Goal: Task Accomplishment & Management: Use online tool/utility

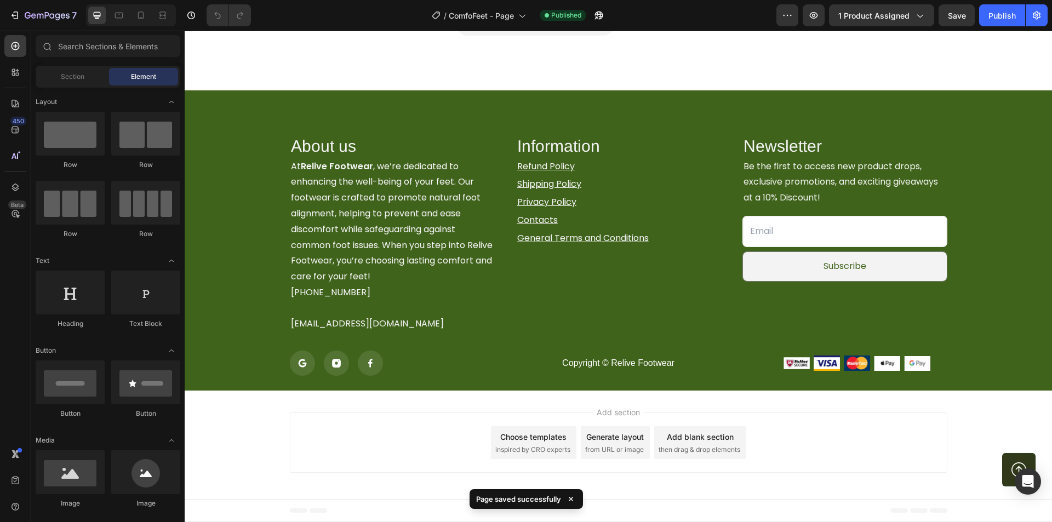
scroll to position [2584, 0]
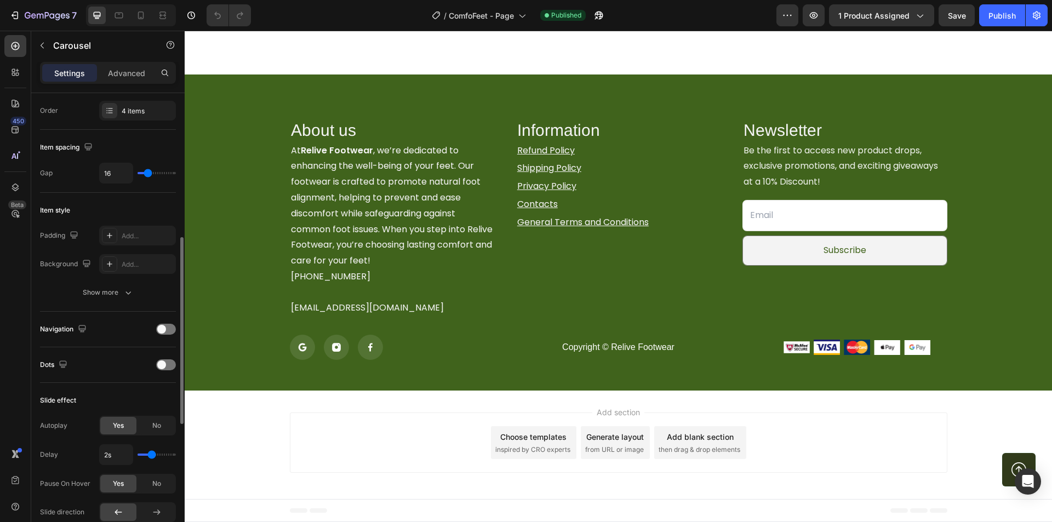
scroll to position [219, 0]
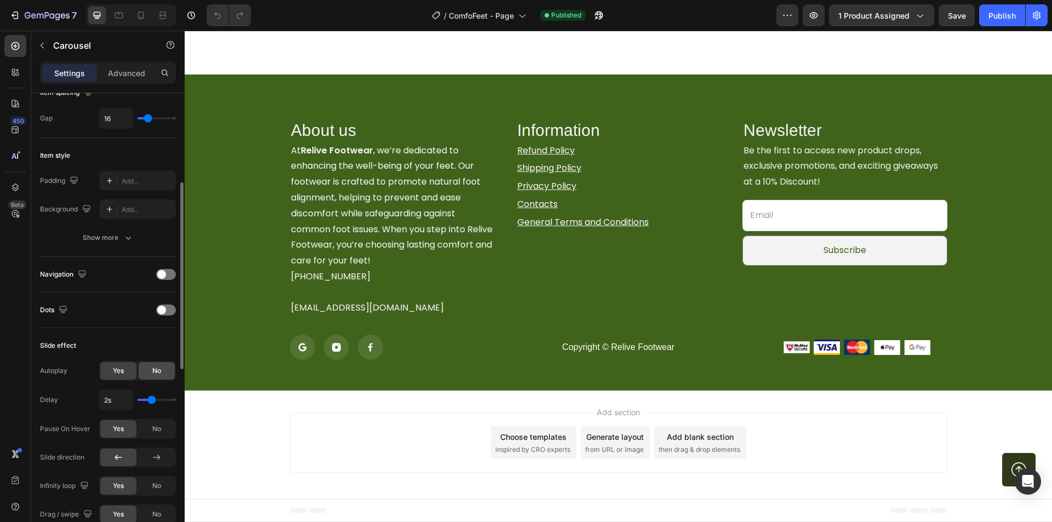
click at [150, 371] on div "No" at bounding box center [157, 371] width 36 height 18
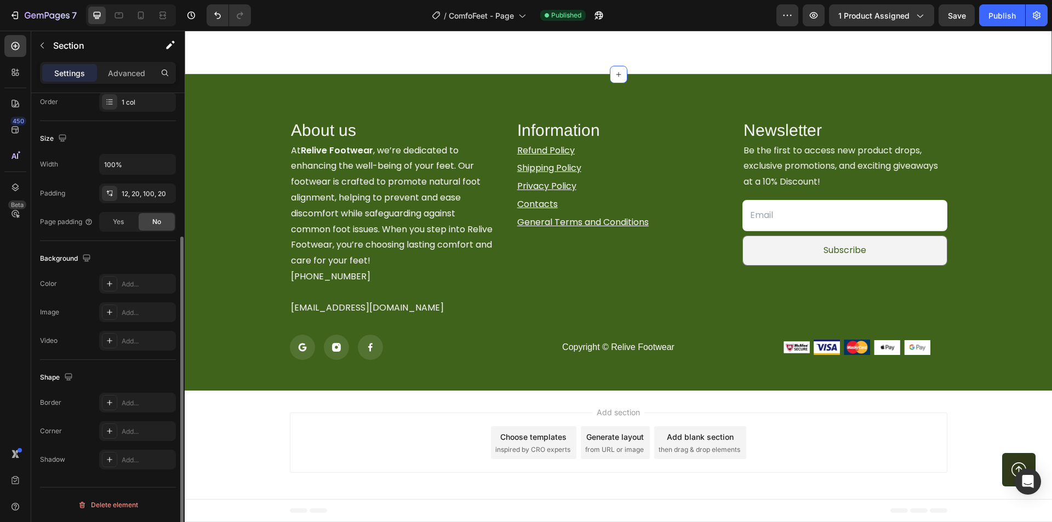
scroll to position [0, 0]
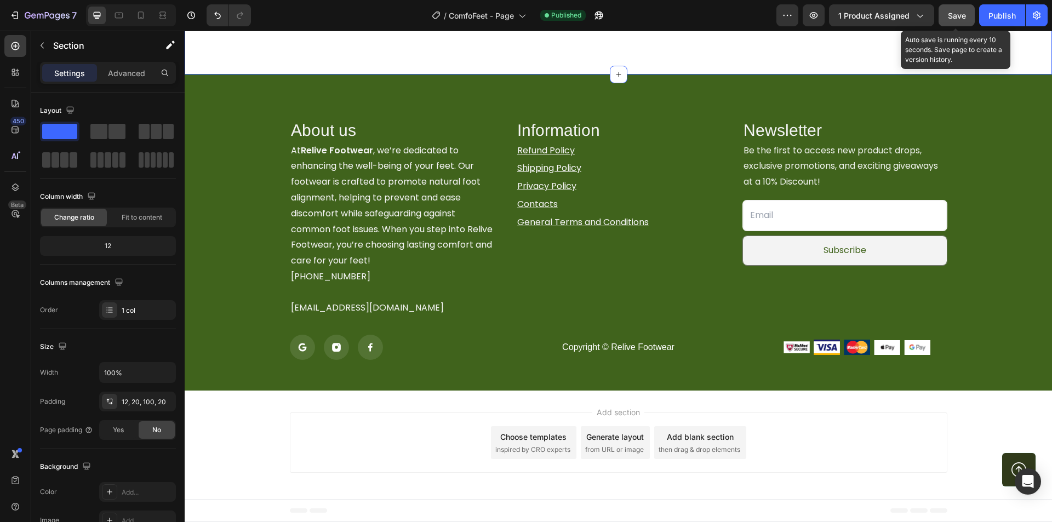
click at [943, 19] on button "Save" at bounding box center [956, 15] width 36 height 22
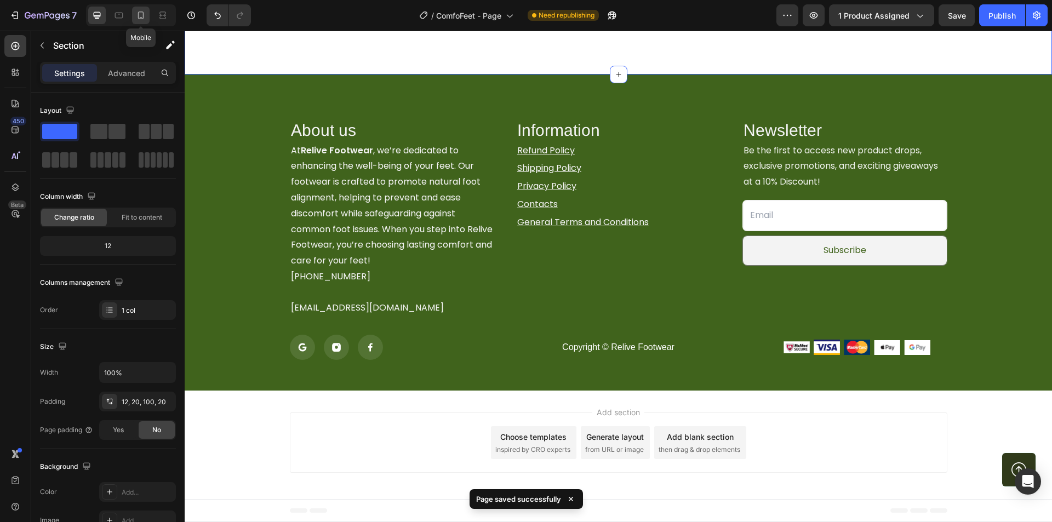
click at [142, 16] on icon at bounding box center [140, 15] width 11 height 11
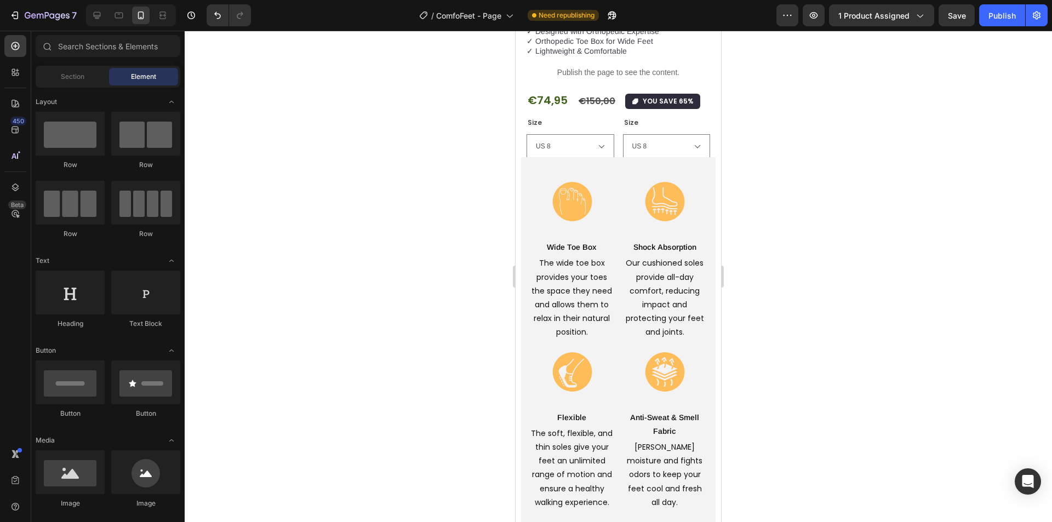
scroll to position [345, 0]
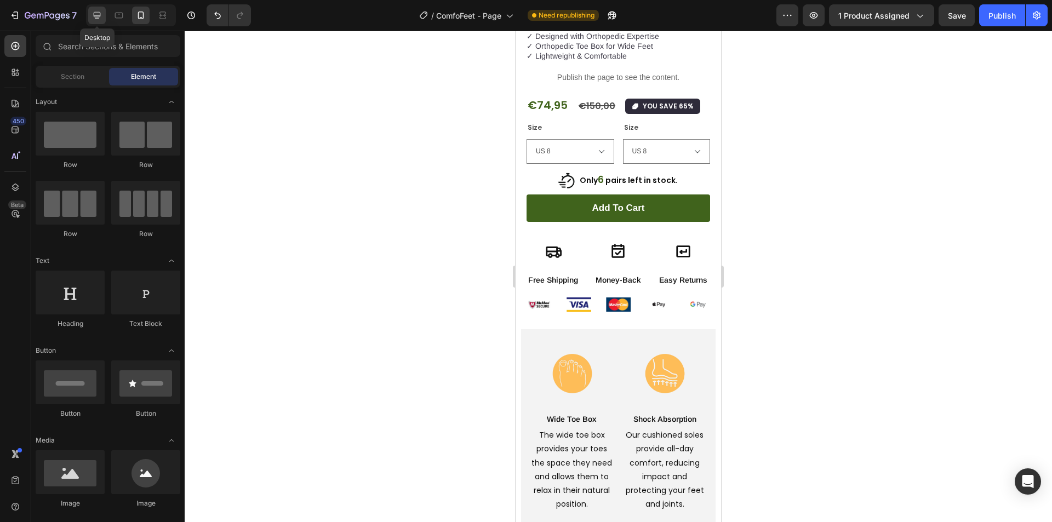
click at [101, 19] on icon at bounding box center [96, 15] width 11 height 11
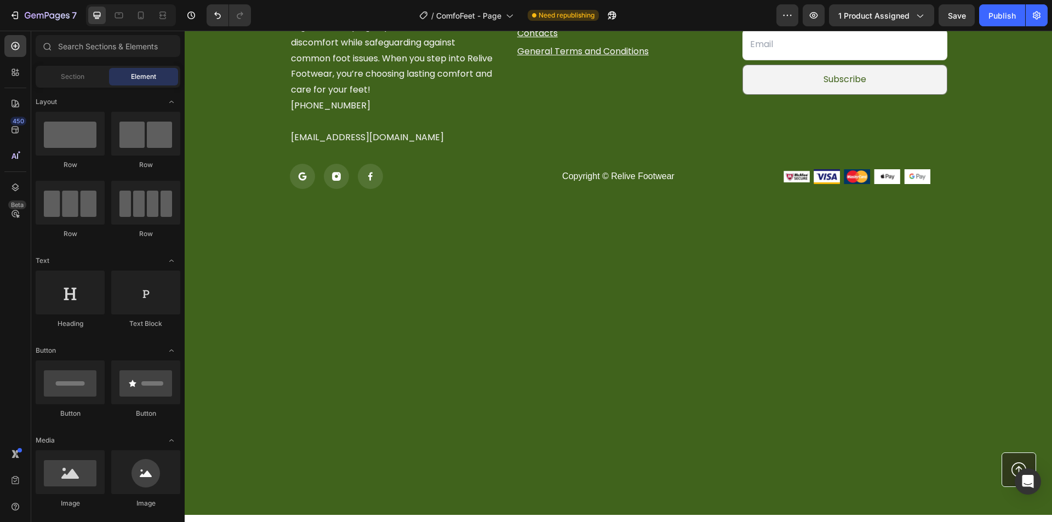
scroll to position [2472, 0]
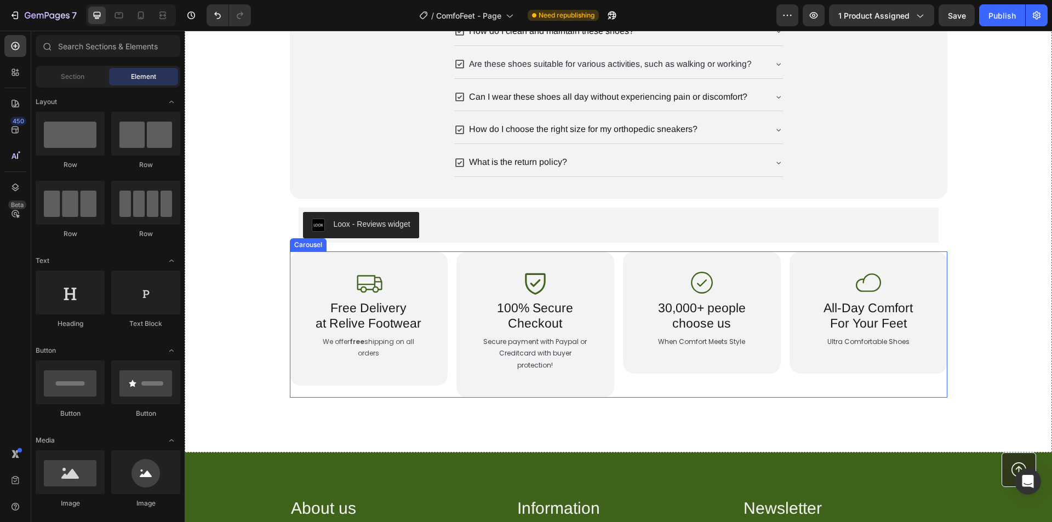
click at [446, 271] on div "Icon Free Delivery at Relive Footwear Text Block We offer free shipping on all …" at bounding box center [618, 324] width 657 height 146
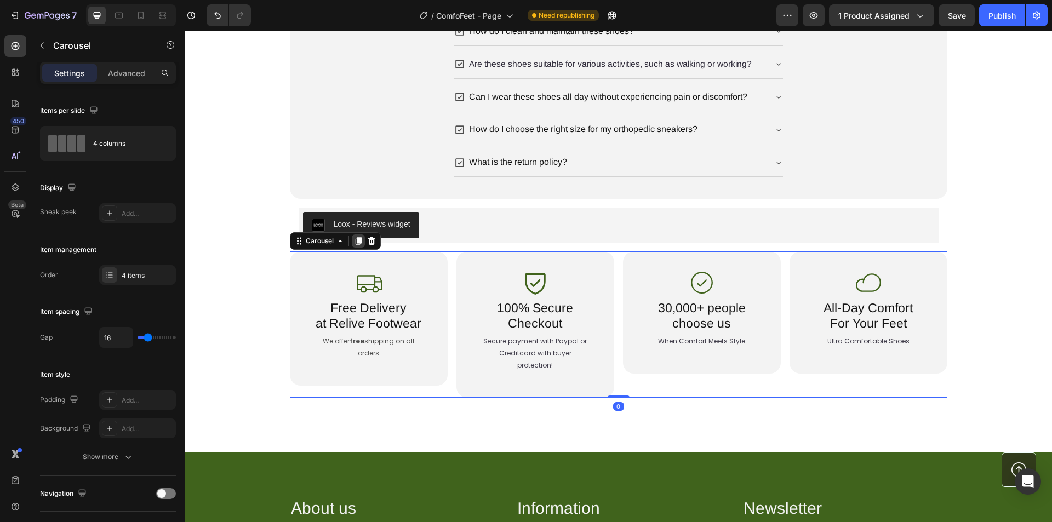
click at [355, 243] on icon at bounding box center [358, 241] width 6 height 8
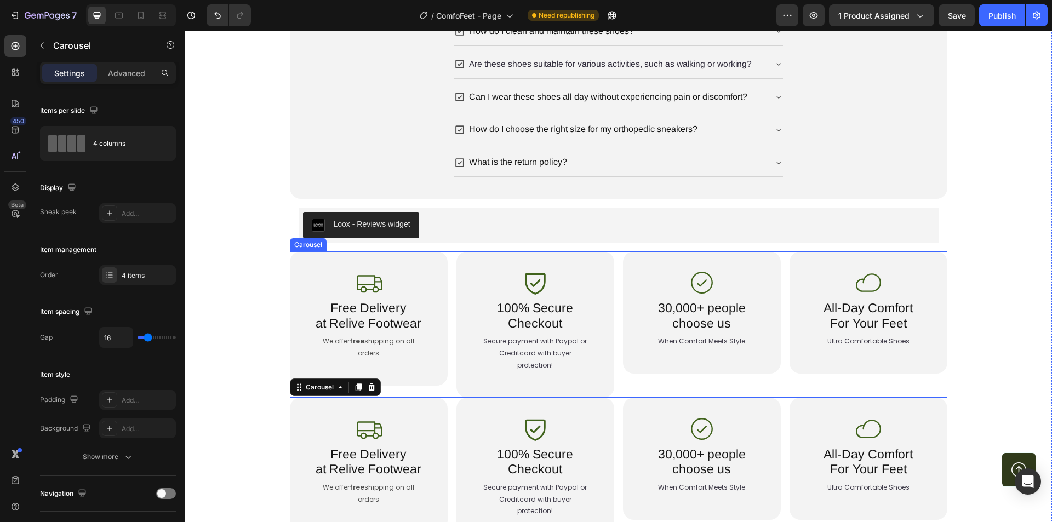
click at [445, 274] on div "Icon Free Delivery at Relive Footwear Text Block We offer free shipping on all …" at bounding box center [618, 324] width 657 height 146
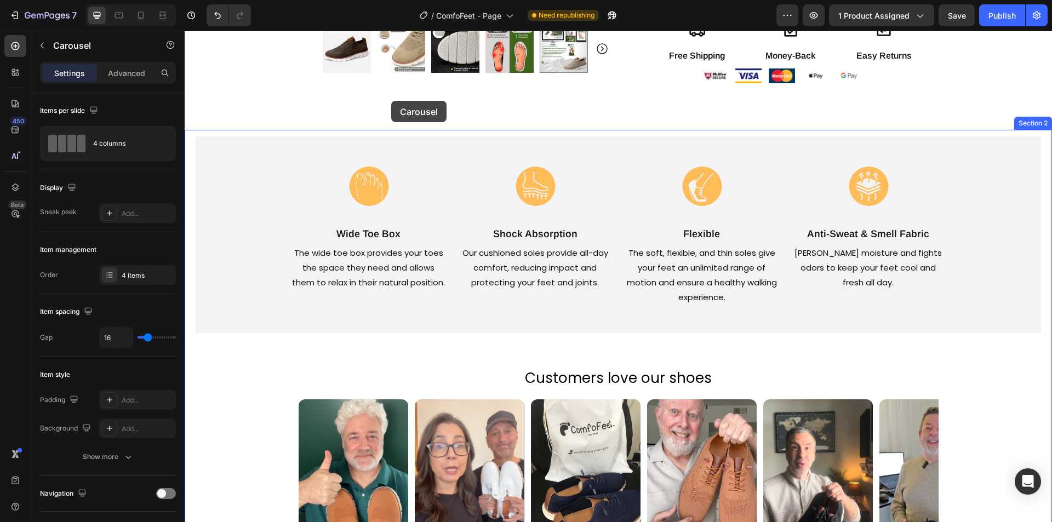
scroll to position [293, 0]
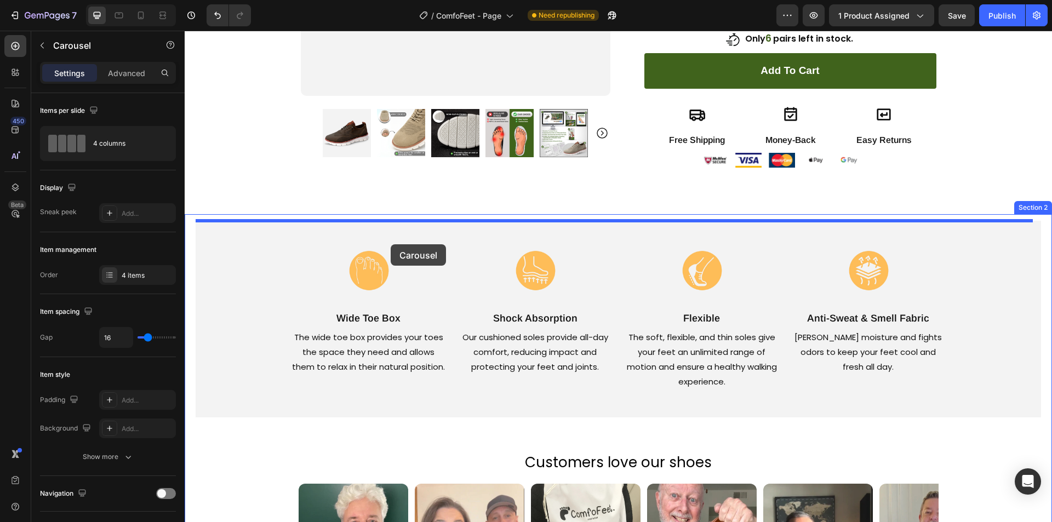
drag, startPoint x: 310, startPoint y: 245, endPoint x: 391, endPoint y: 244, distance: 81.1
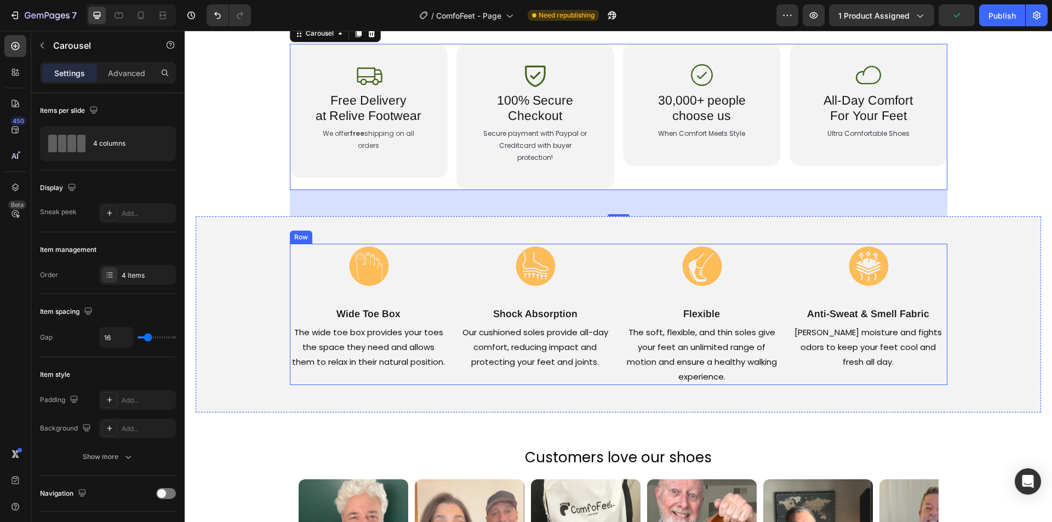
scroll to position [403, 0]
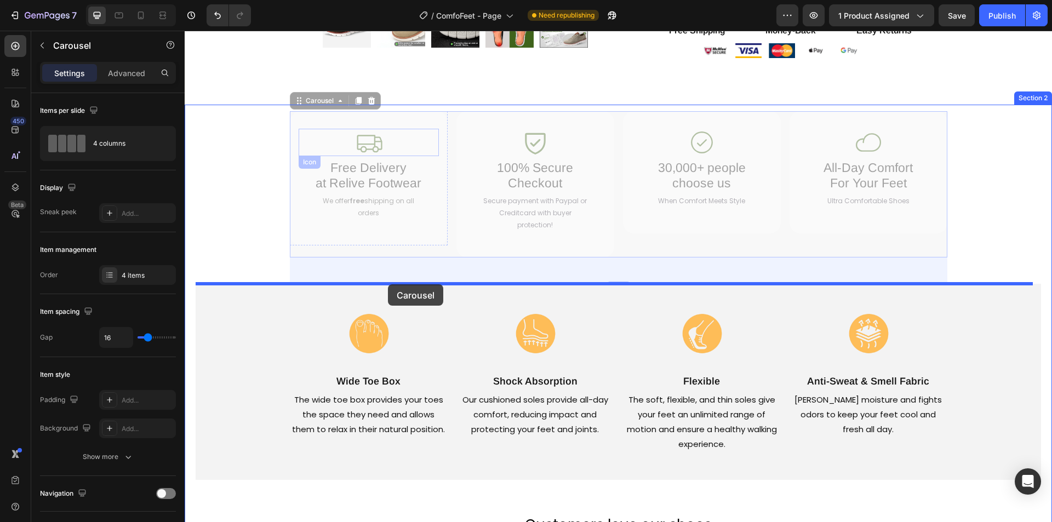
drag, startPoint x: 299, startPoint y: 103, endPoint x: 388, endPoint y: 284, distance: 201.9
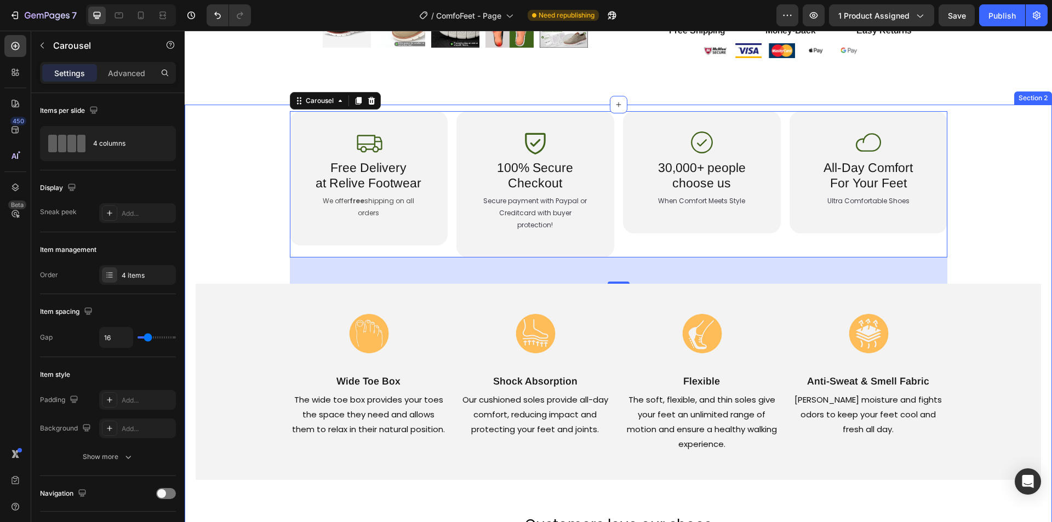
click at [263, 215] on div "Icon Free Delivery at Relive Footwear Text Block We offer free shipping on all …" at bounding box center [618, 197] width 845 height 173
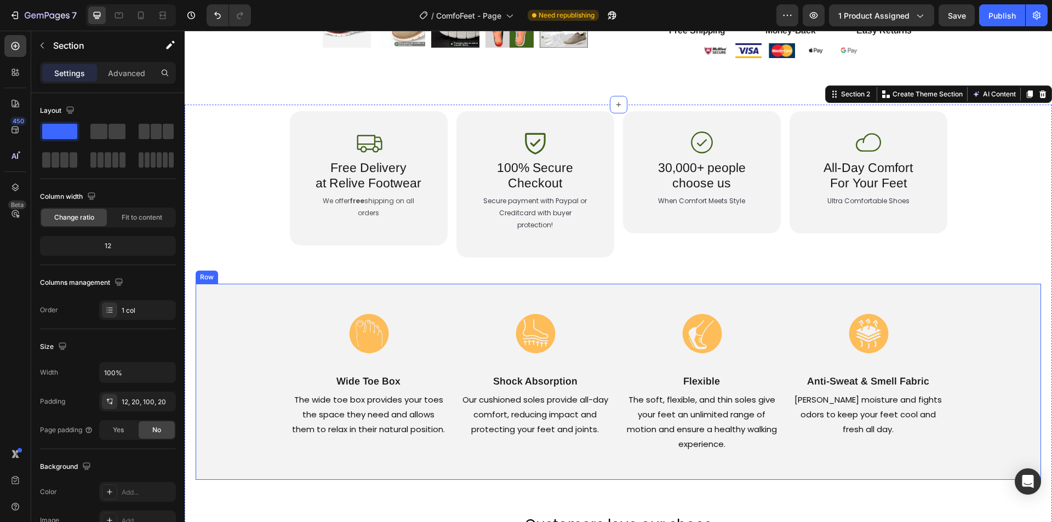
click at [258, 303] on div "Image Wide Toe Box Text Block The wide toe box provides your toes the space the…" at bounding box center [618, 382] width 845 height 196
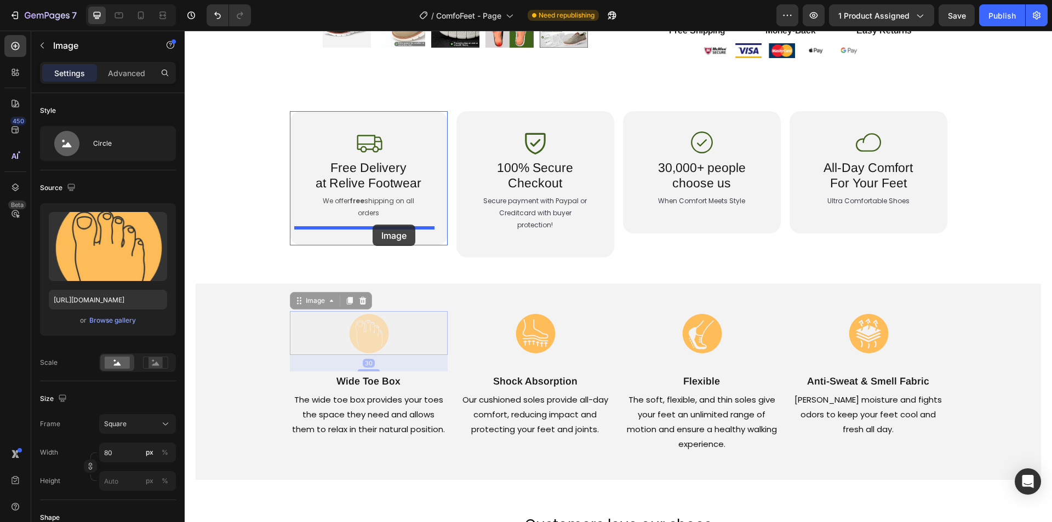
drag, startPoint x: 364, startPoint y: 336, endPoint x: 372, endPoint y: 225, distance: 111.5
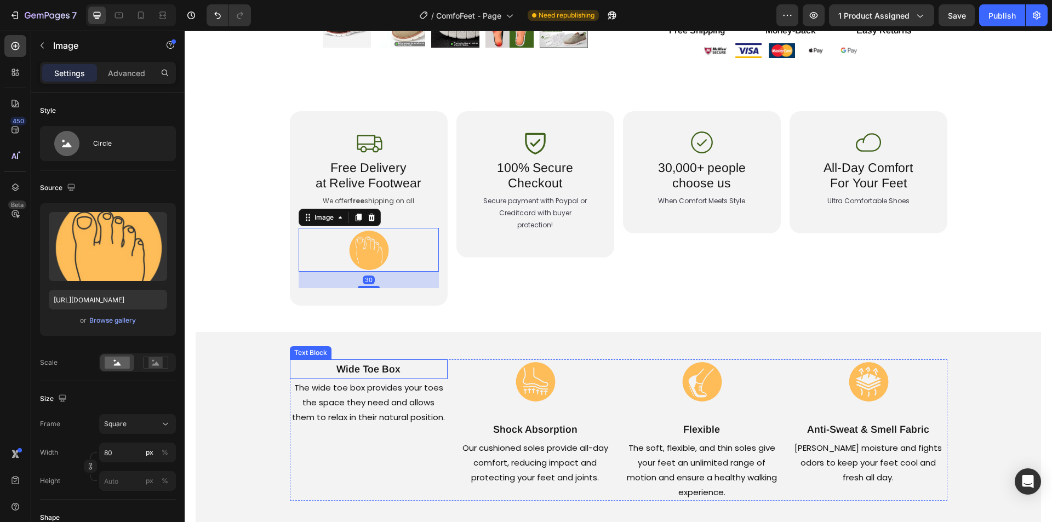
click at [360, 373] on p "Wide Toe Box" at bounding box center [369, 369] width 156 height 18
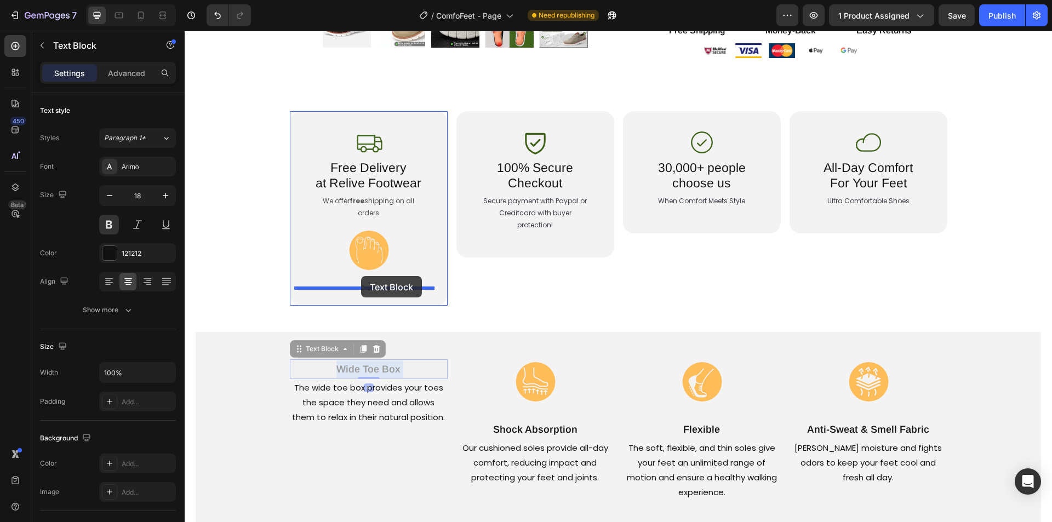
drag, startPoint x: 316, startPoint y: 369, endPoint x: 361, endPoint y: 276, distance: 102.9
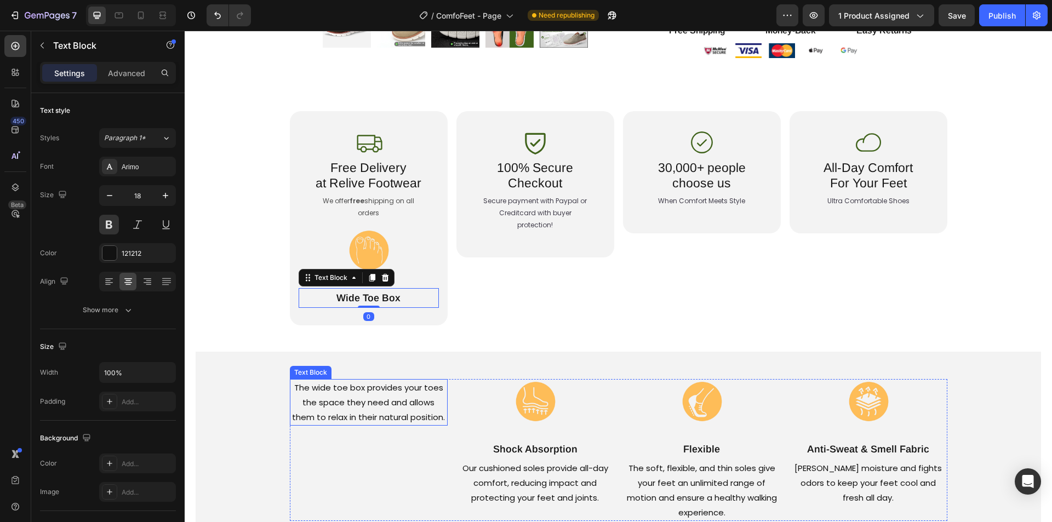
click at [359, 391] on p "The wide toe box provides your toes the space they need and allows them to rela…" at bounding box center [369, 402] width 156 height 44
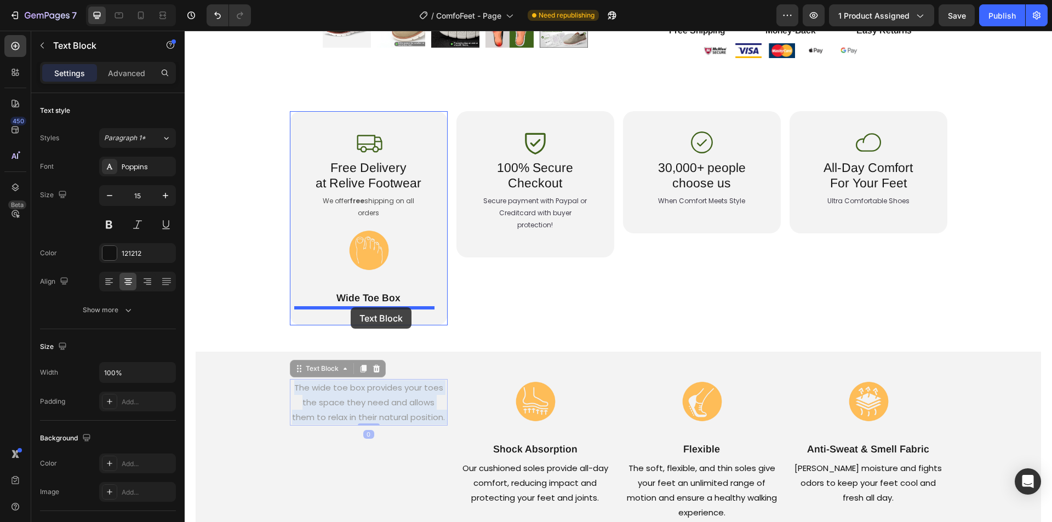
drag, startPoint x: 333, startPoint y: 388, endPoint x: 351, endPoint y: 307, distance: 83.1
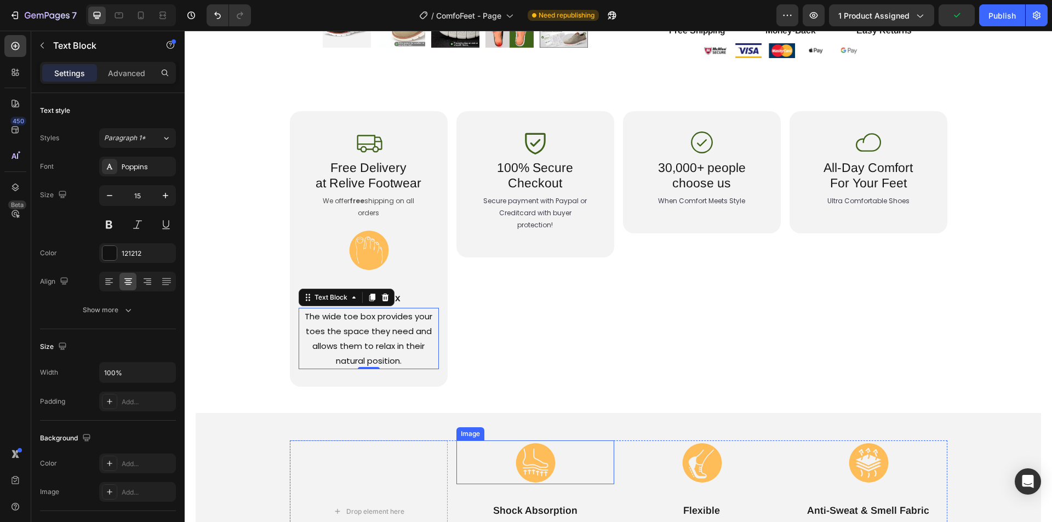
click at [501, 454] on div at bounding box center [535, 462] width 158 height 44
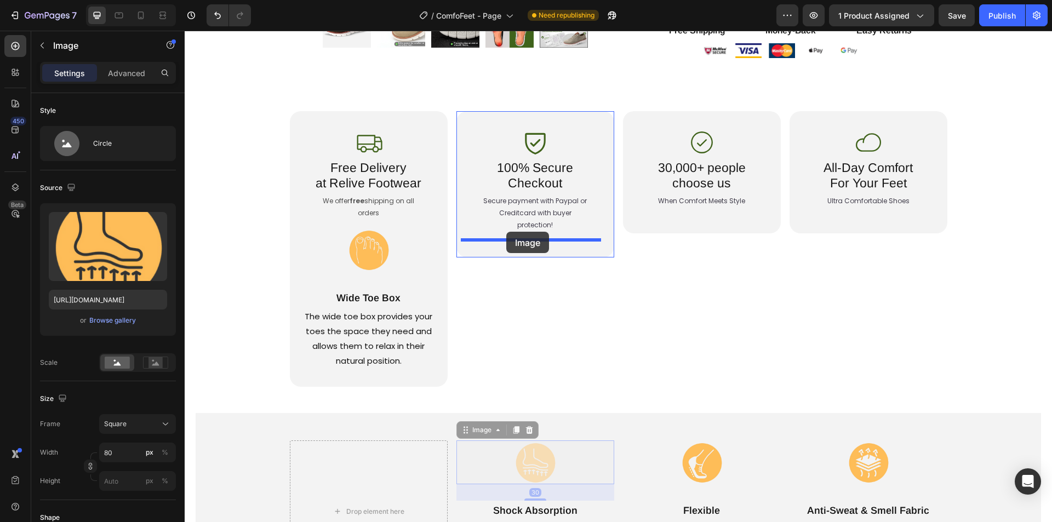
drag, startPoint x: 495, startPoint y: 461, endPoint x: 506, endPoint y: 232, distance: 229.8
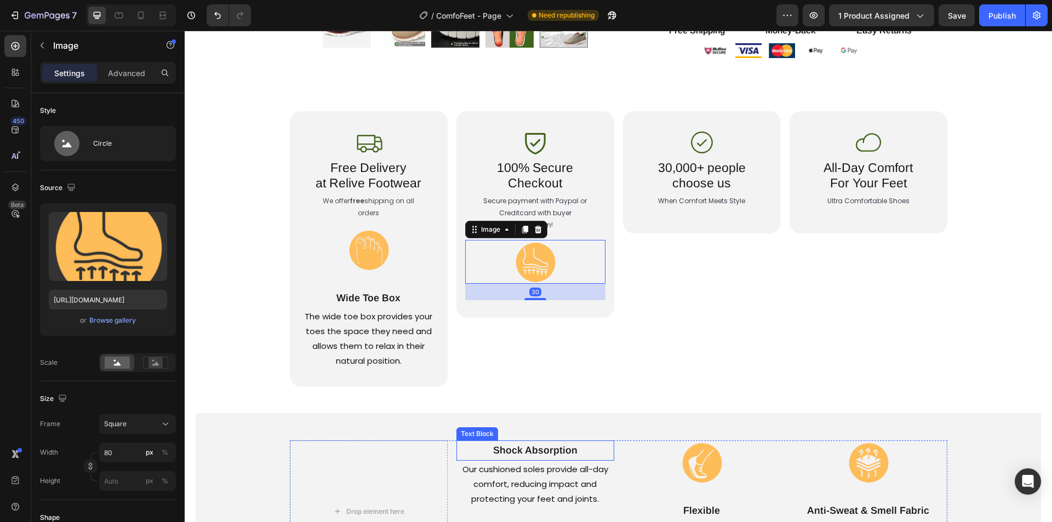
click at [515, 452] on p "Shock Absorption" at bounding box center [535, 451] width 156 height 18
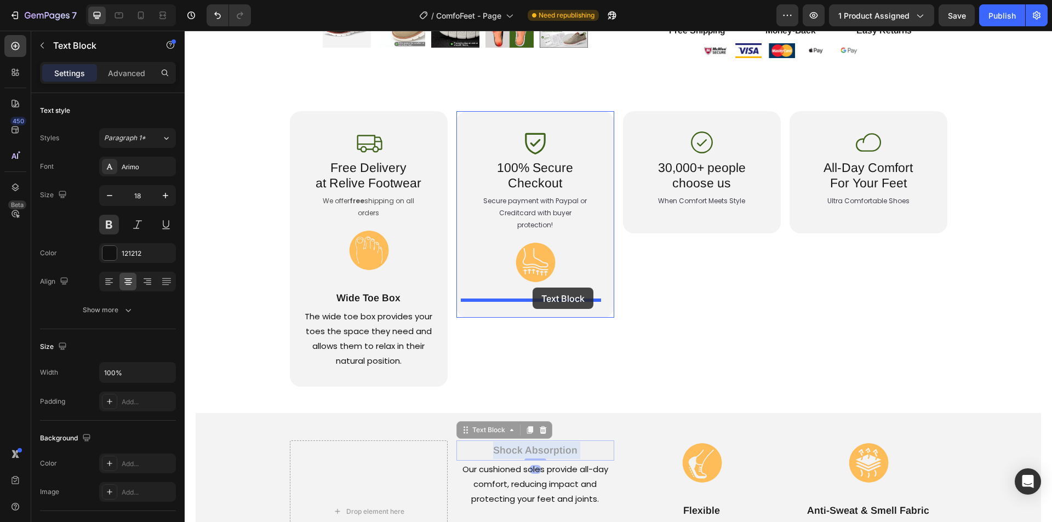
drag, startPoint x: 478, startPoint y: 449, endPoint x: 532, endPoint y: 288, distance: 169.9
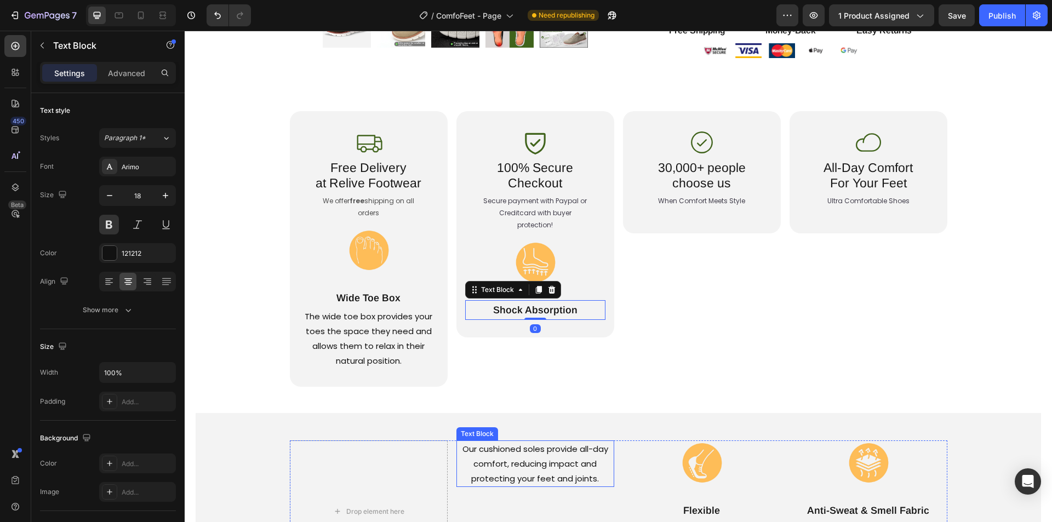
click at [515, 462] on p "Our cushioned soles provide all-day comfort, reducing impact and protecting you…" at bounding box center [535, 464] width 156 height 44
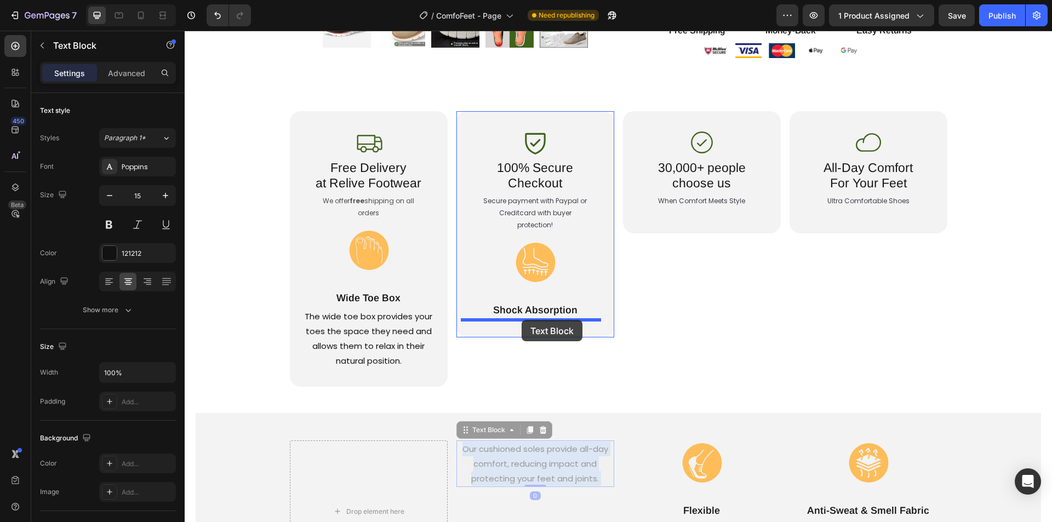
drag, startPoint x: 495, startPoint y: 454, endPoint x: 521, endPoint y: 320, distance: 136.9
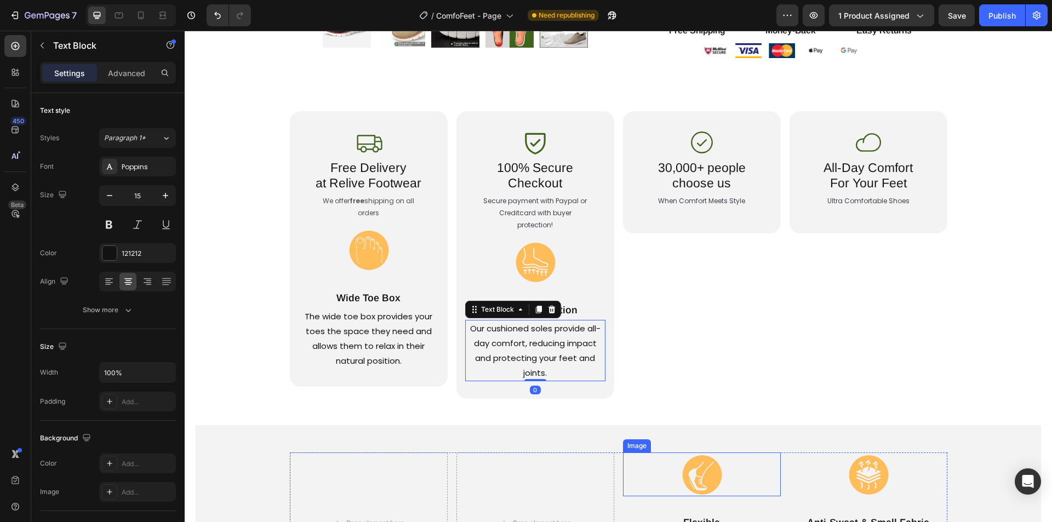
click at [680, 467] on img at bounding box center [702, 474] width 44 height 44
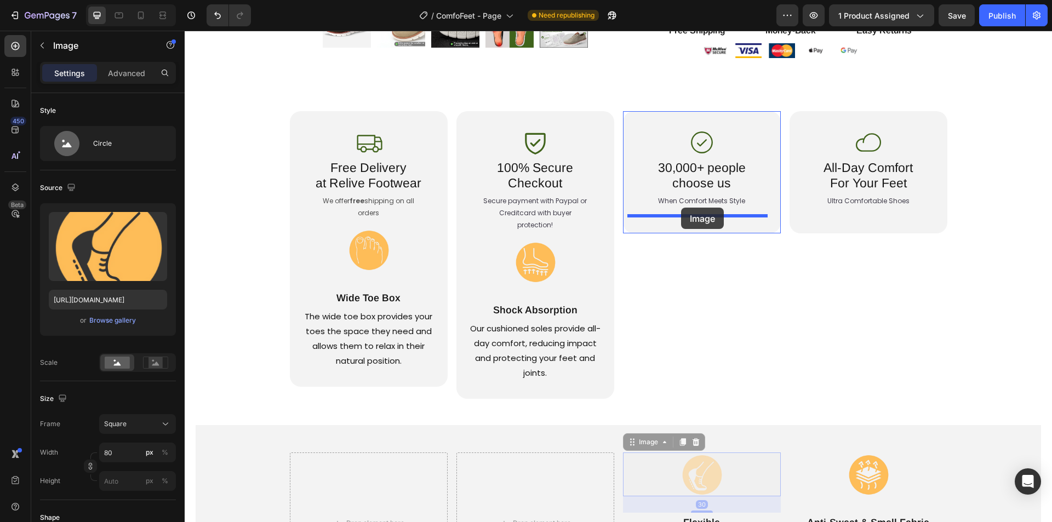
drag, startPoint x: 657, startPoint y: 472, endPoint x: 681, endPoint y: 208, distance: 265.1
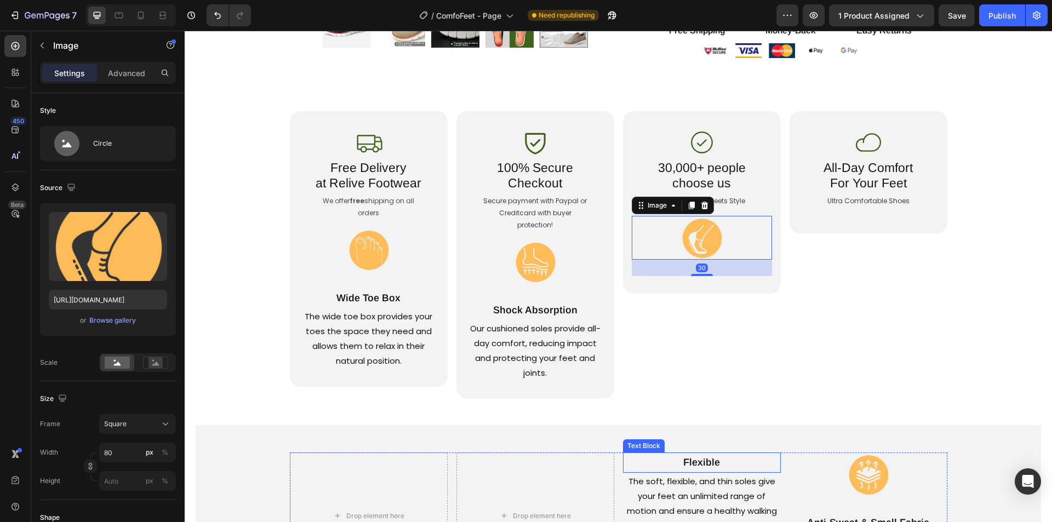
click at [661, 464] on p "Flexible" at bounding box center [702, 463] width 156 height 18
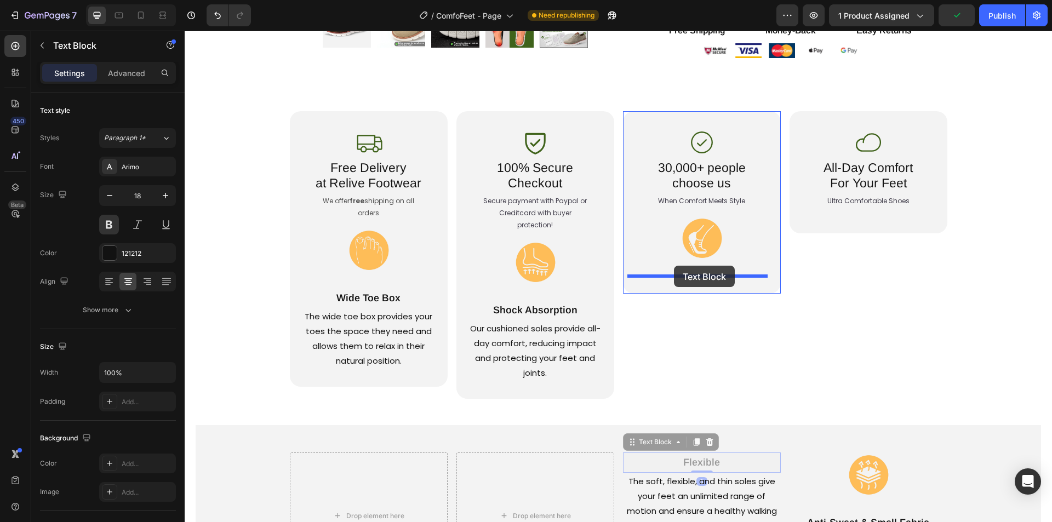
drag, startPoint x: 656, startPoint y: 460, endPoint x: 674, endPoint y: 266, distance: 194.8
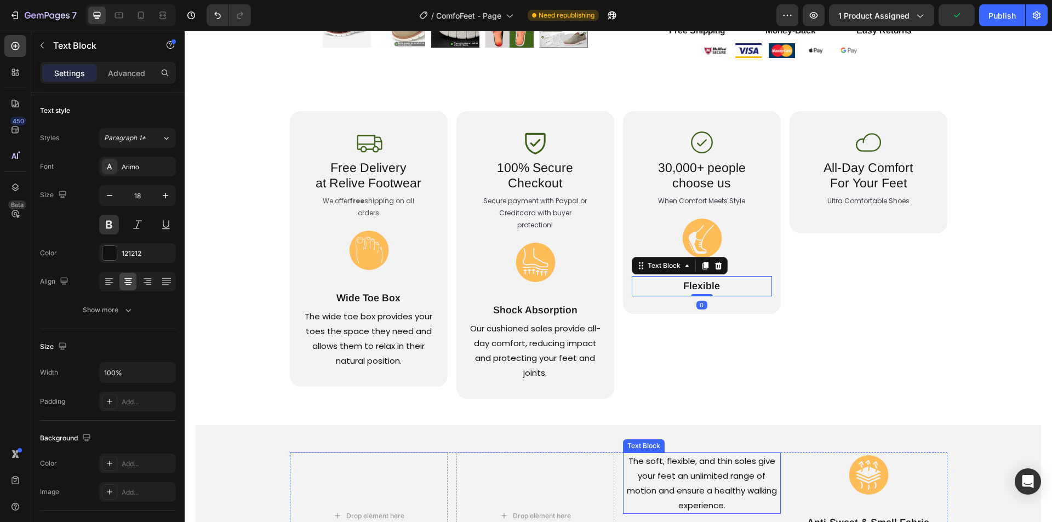
click at [666, 465] on p "The soft, flexible, and thin soles give your feet an unlimited range of motion …" at bounding box center [702, 483] width 156 height 59
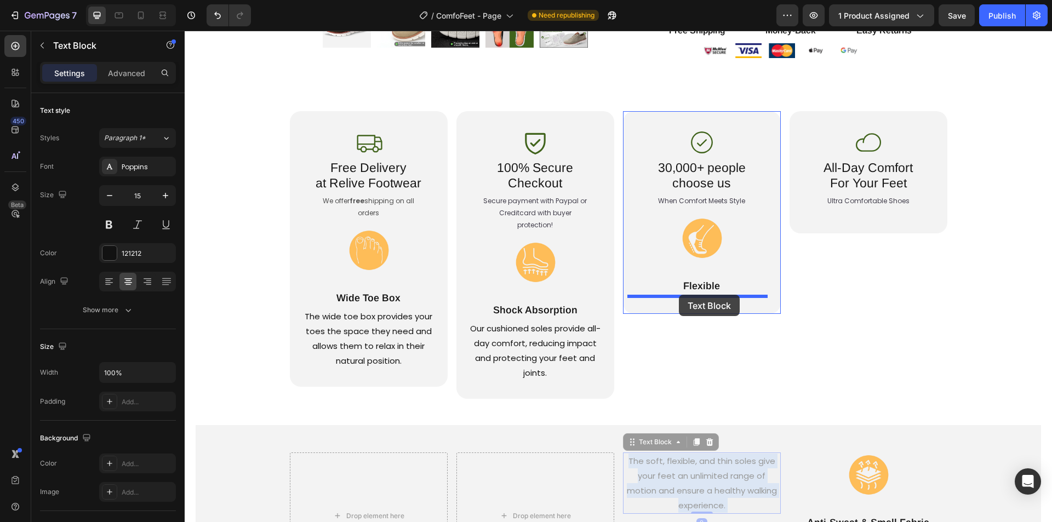
drag, startPoint x: 654, startPoint y: 469, endPoint x: 679, endPoint y: 295, distance: 176.6
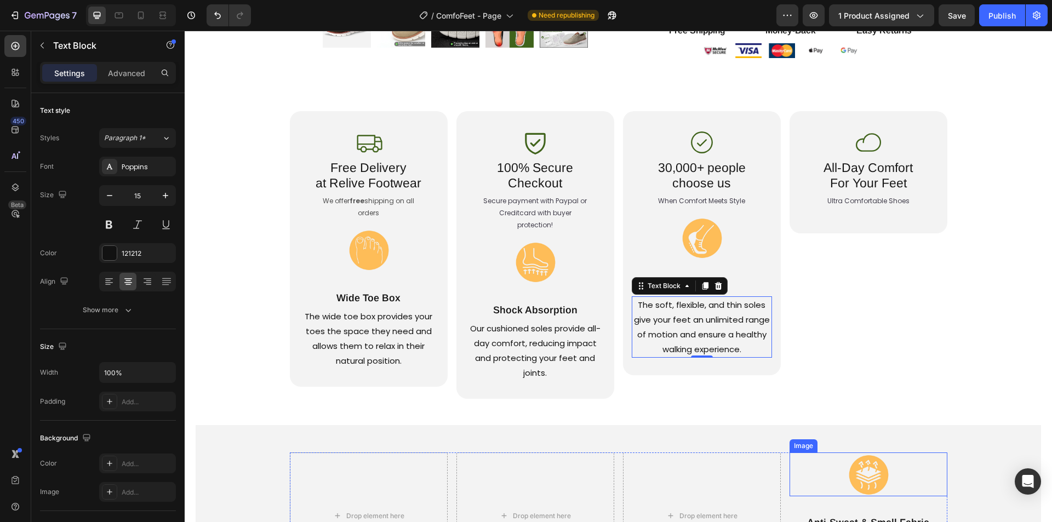
click at [833, 473] on div at bounding box center [868, 474] width 158 height 44
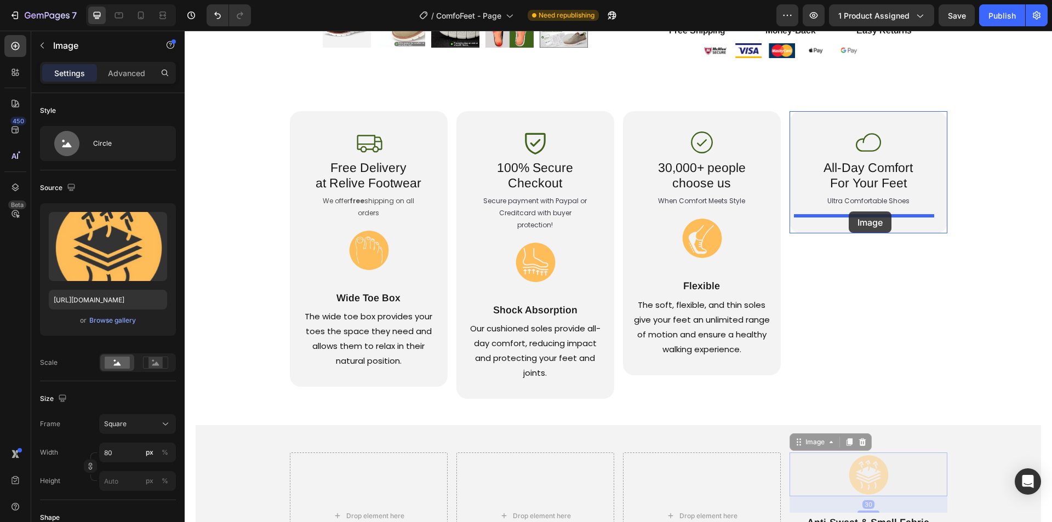
drag, startPoint x: 830, startPoint y: 473, endPoint x: 849, endPoint y: 211, distance: 262.5
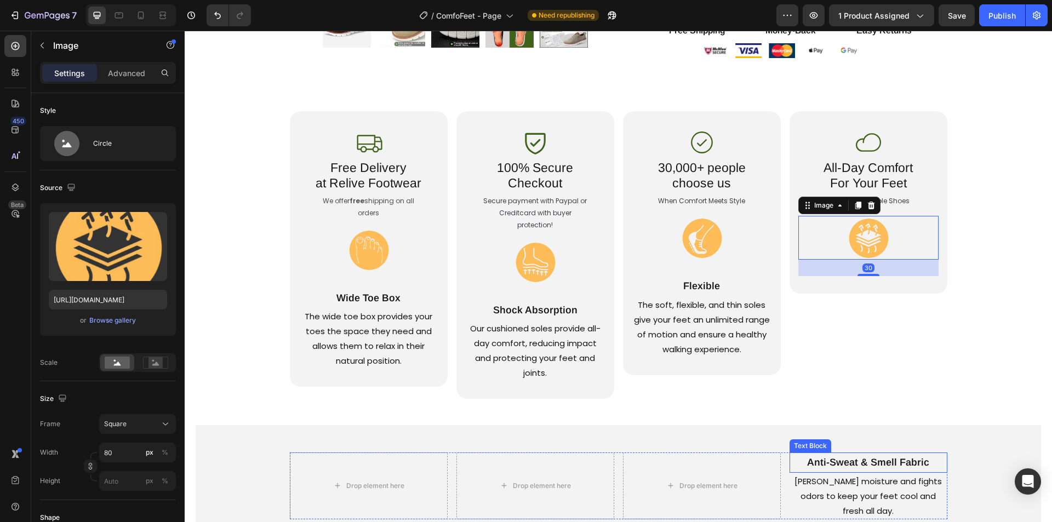
click at [832, 462] on p "Anti-Sweat & Smell Fabric" at bounding box center [868, 463] width 156 height 18
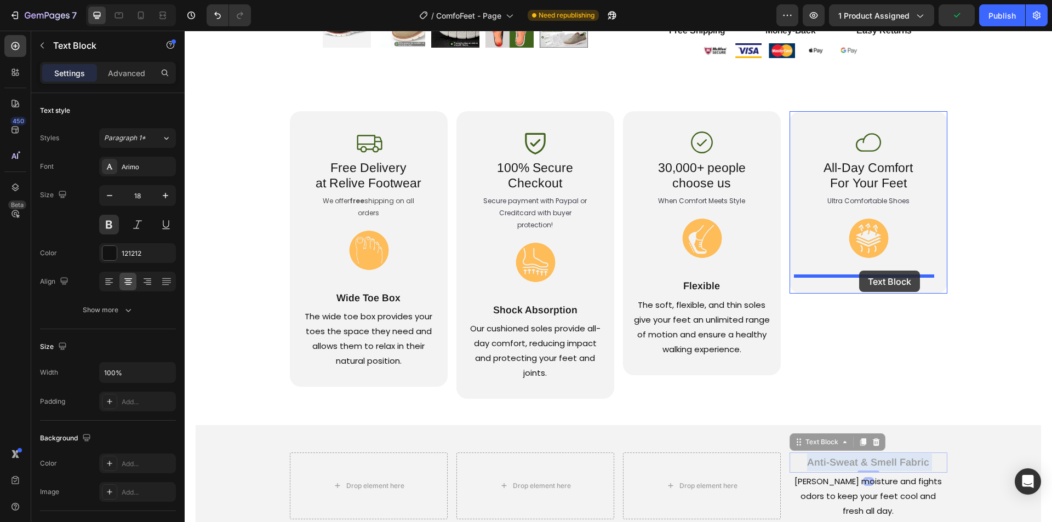
drag, startPoint x: 797, startPoint y: 463, endPoint x: 859, endPoint y: 271, distance: 202.5
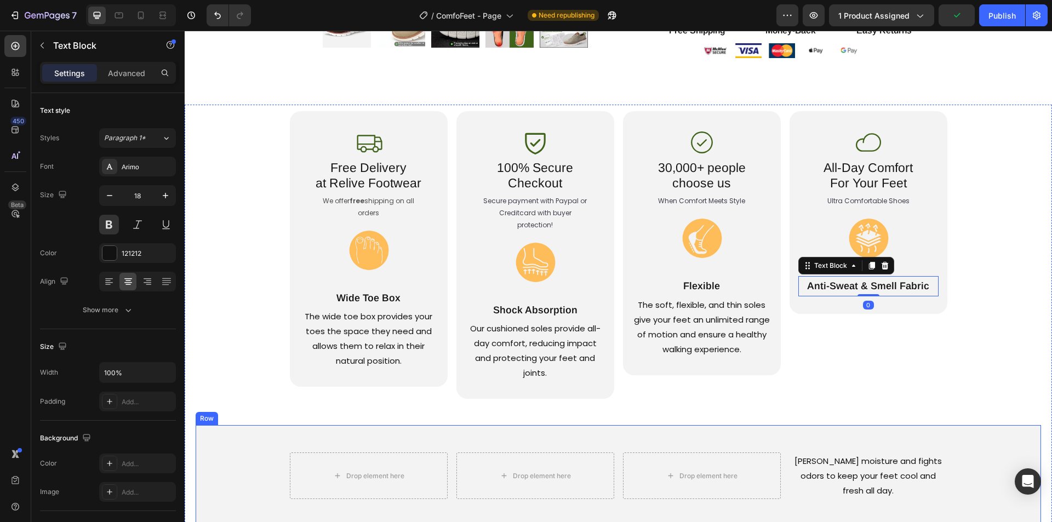
click at [835, 463] on p "[PERSON_NAME] moisture and fights odors to keep your feet cool and fresh all da…" at bounding box center [868, 476] width 156 height 44
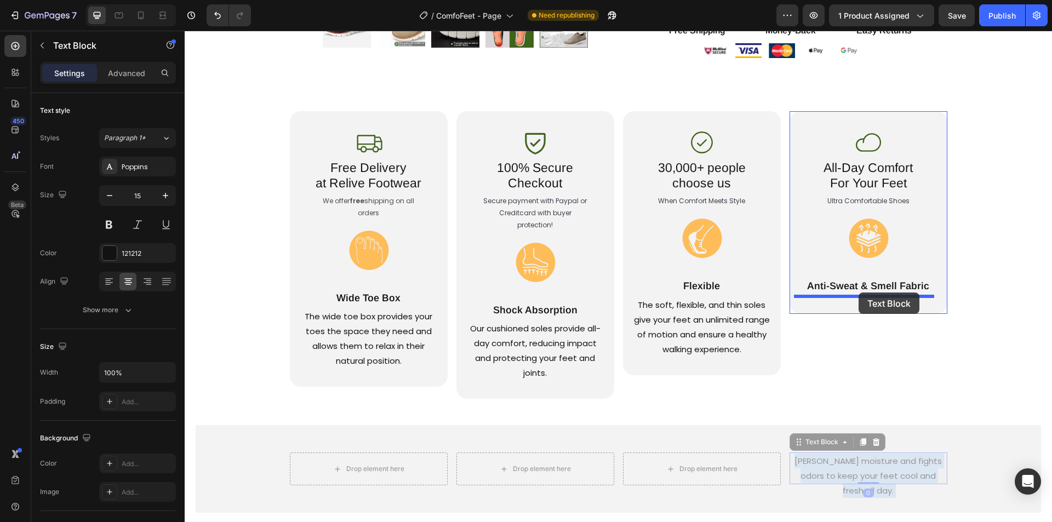
drag, startPoint x: 813, startPoint y: 465, endPoint x: 858, endPoint y: 293, distance: 177.8
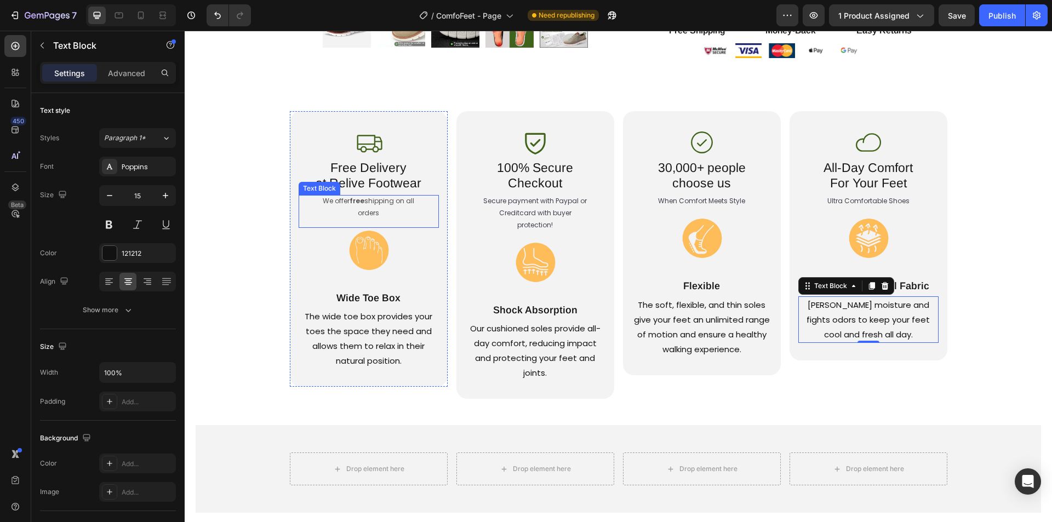
click at [390, 214] on p "We offer free shipping on all orders" at bounding box center [368, 207] width 107 height 24
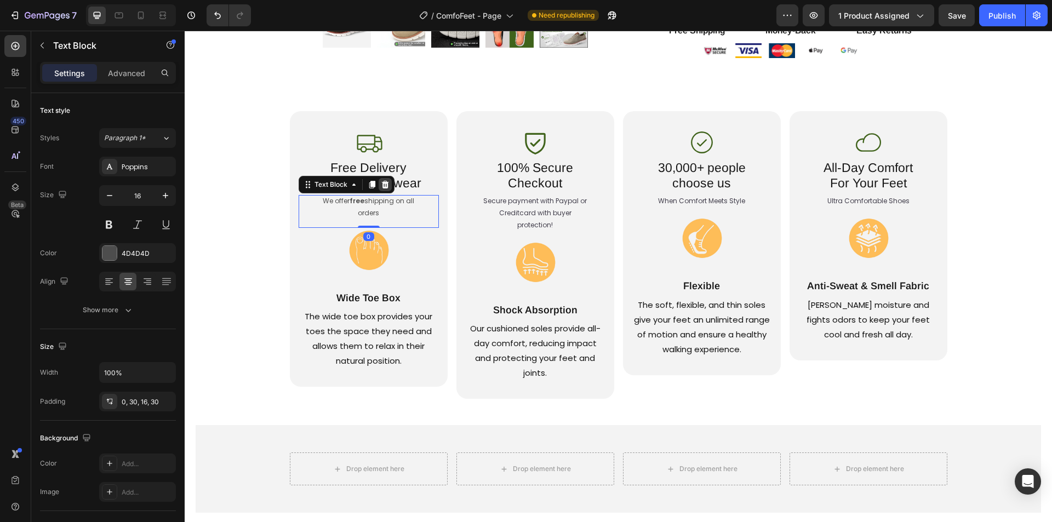
click at [382, 185] on icon at bounding box center [384, 185] width 7 height 8
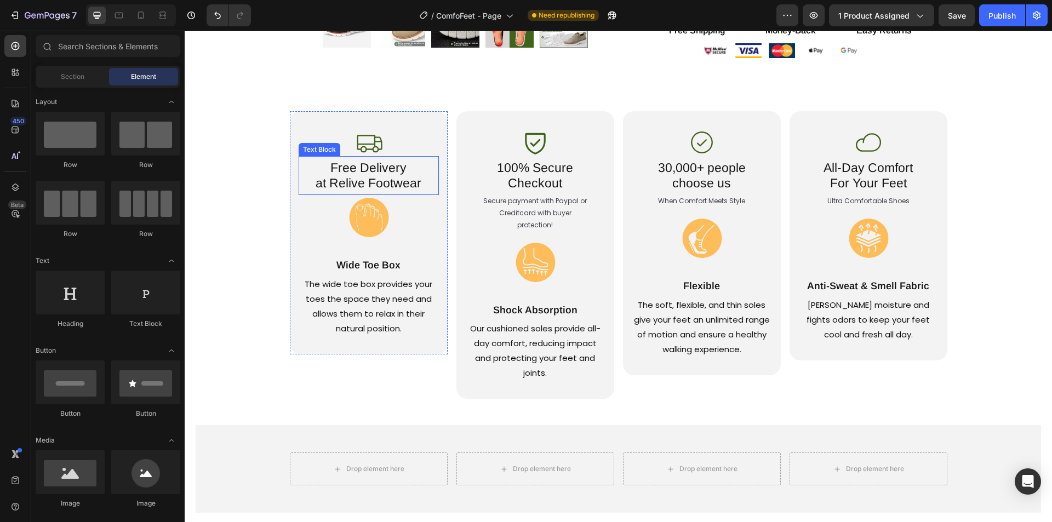
click at [389, 181] on p "Free Delivery at Relive Footwear" at bounding box center [368, 176] width 107 height 30
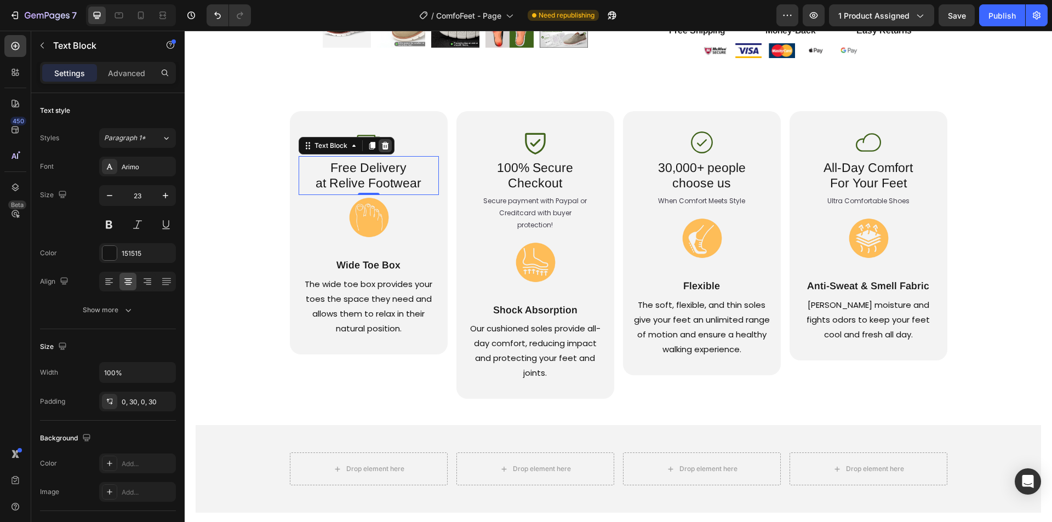
click at [383, 148] on icon at bounding box center [384, 146] width 7 height 8
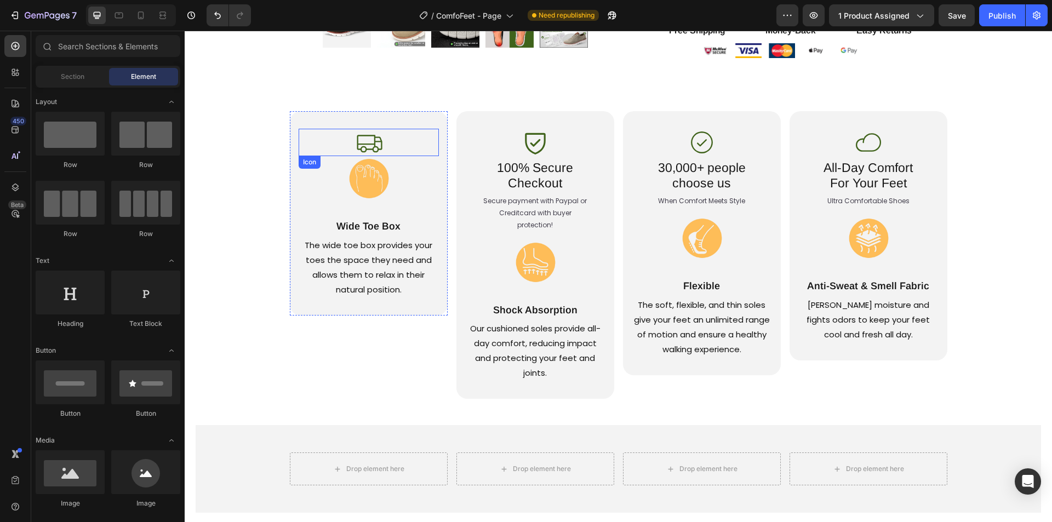
click at [384, 147] on div "Icon" at bounding box center [369, 142] width 140 height 27
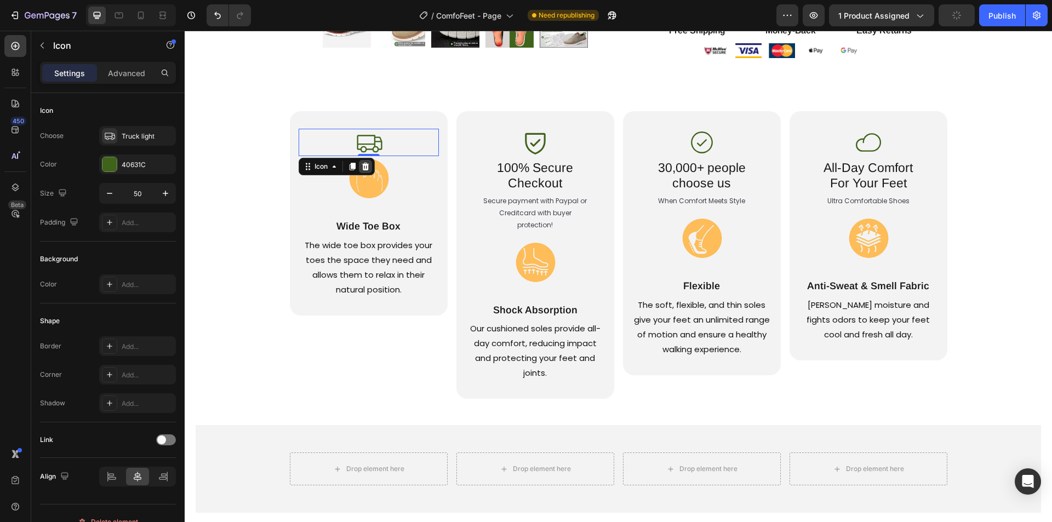
click at [361, 164] on icon at bounding box center [365, 166] width 9 height 9
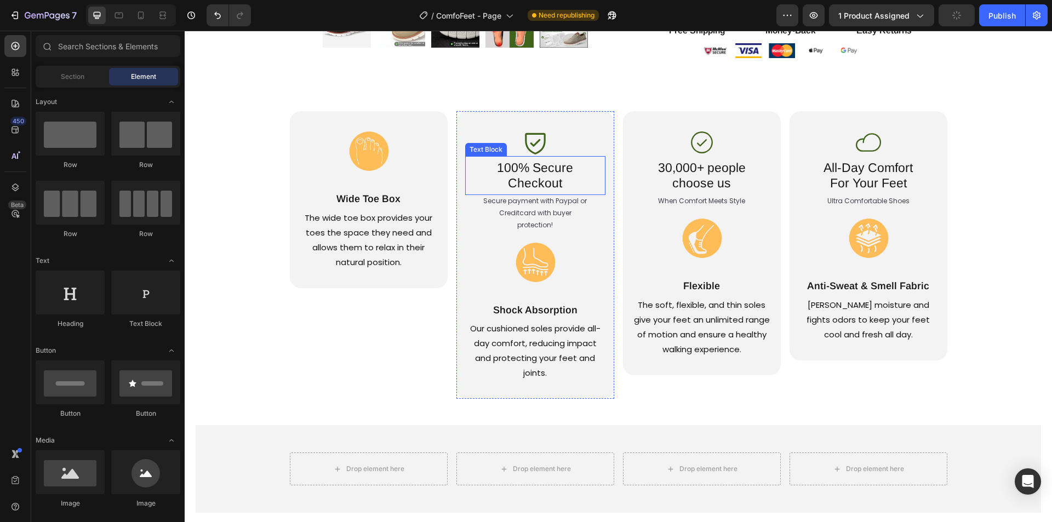
click at [560, 140] on div "Icon" at bounding box center [535, 142] width 140 height 27
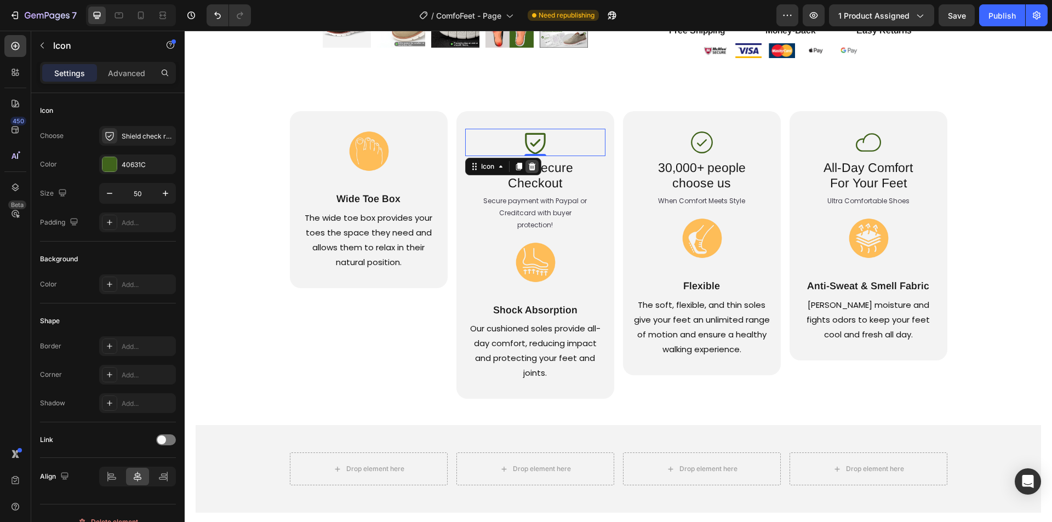
click at [529, 169] on icon at bounding box center [532, 166] width 9 height 9
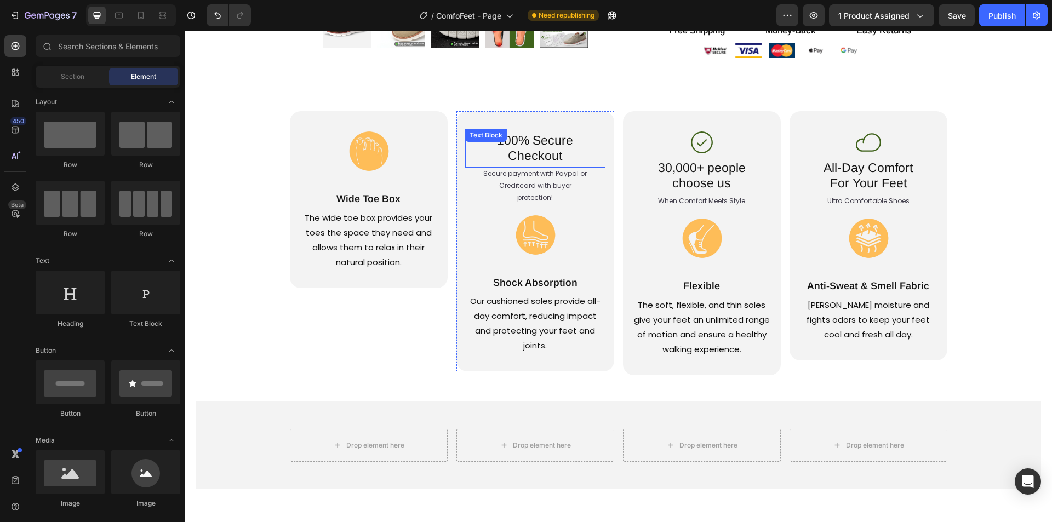
click at [565, 145] on p "100% Secure Checkout" at bounding box center [535, 148] width 107 height 30
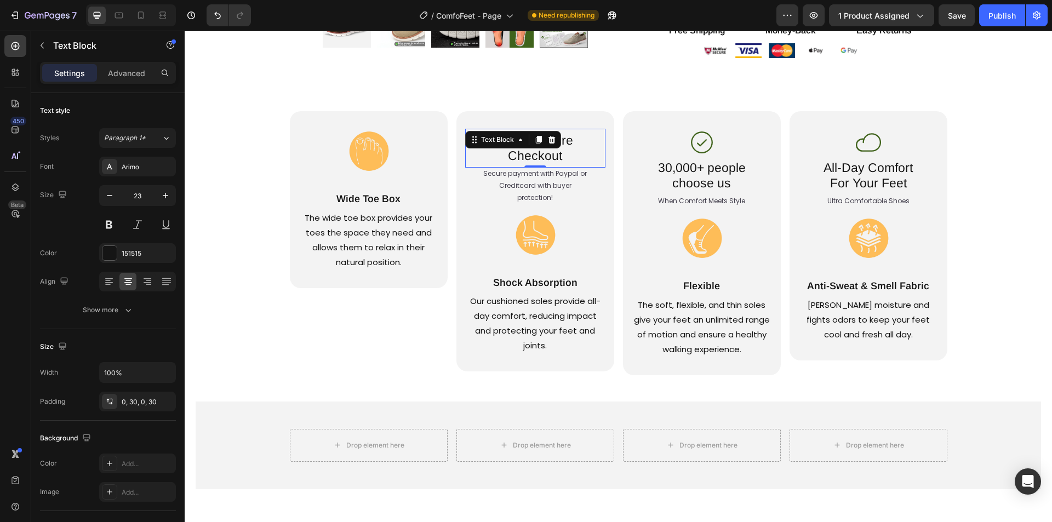
click at [547, 142] on icon at bounding box center [551, 139] width 9 height 9
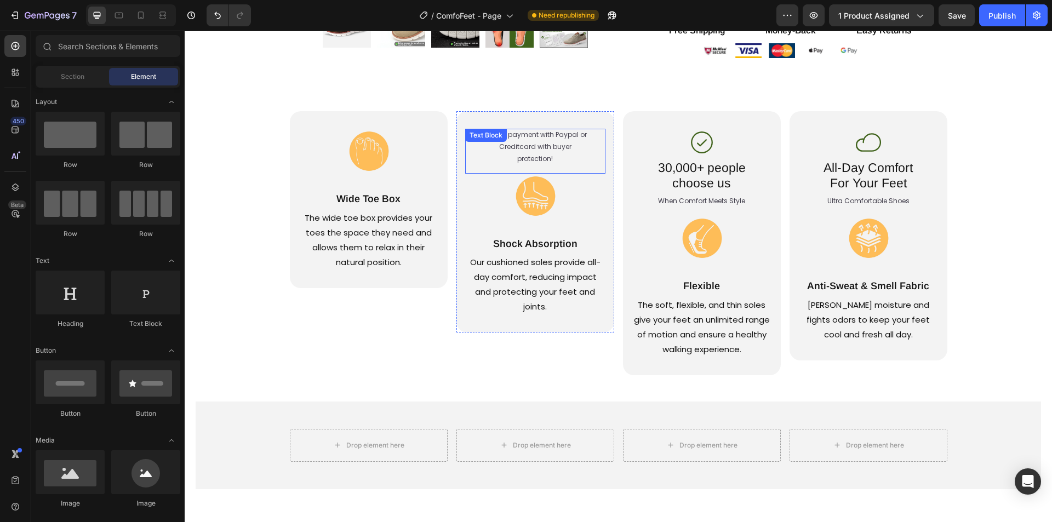
click at [562, 145] on span "Secure payment with Paypal or Creditcard with buyer protection!" at bounding box center [535, 146] width 104 height 33
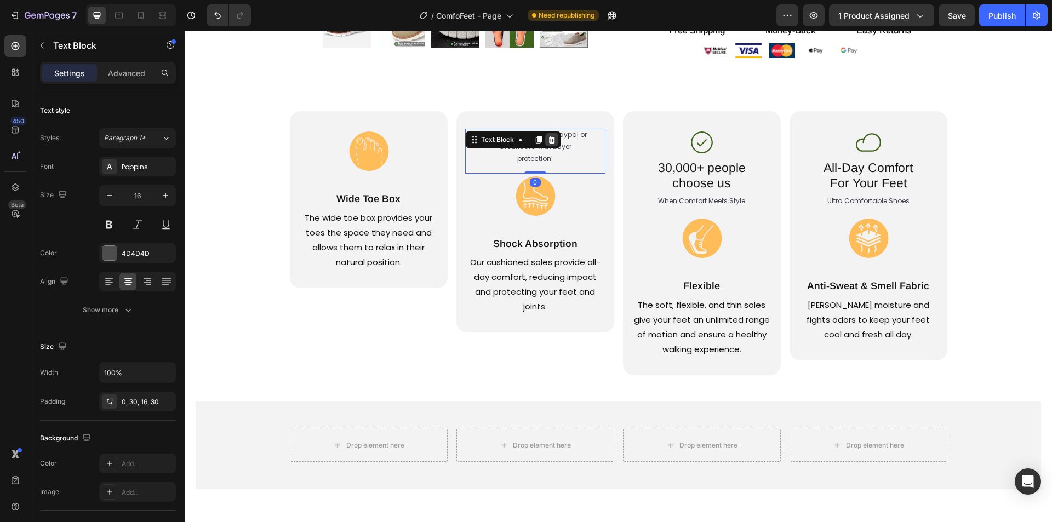
click at [548, 141] on icon at bounding box center [551, 140] width 7 height 8
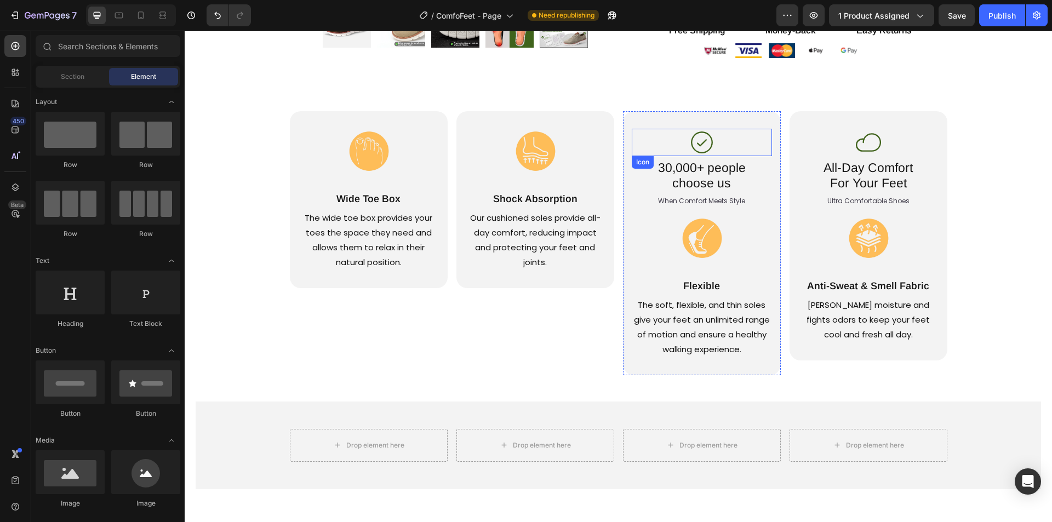
click at [728, 145] on div "Icon" at bounding box center [702, 142] width 140 height 27
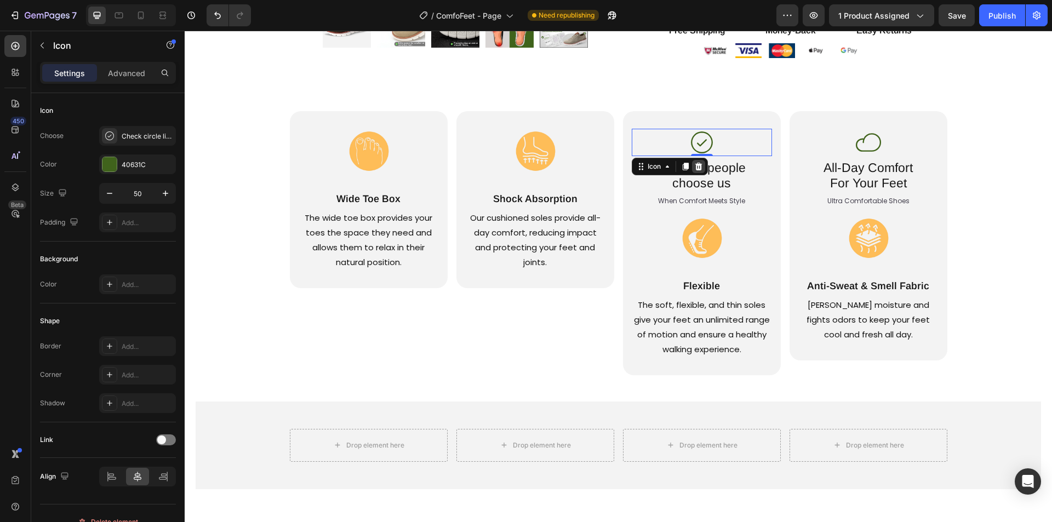
click at [696, 167] on icon at bounding box center [698, 166] width 9 height 9
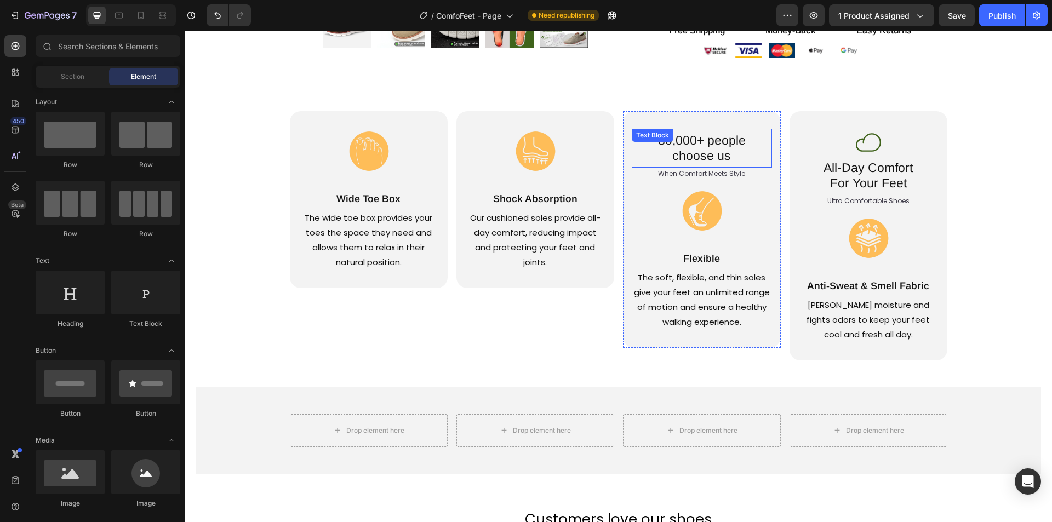
click at [725, 154] on p "30,000+ people choose us" at bounding box center [701, 148] width 107 height 30
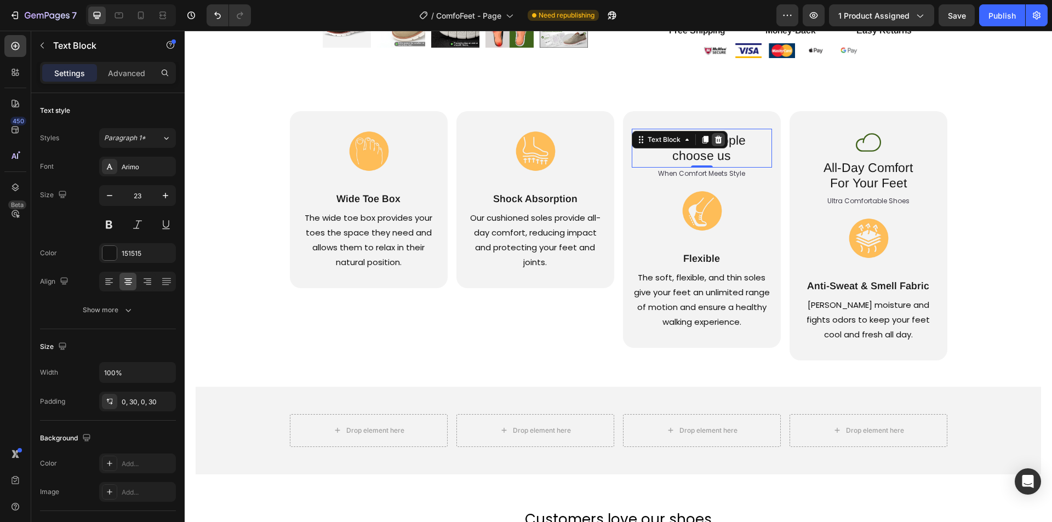
click at [714, 142] on icon at bounding box center [718, 139] width 9 height 9
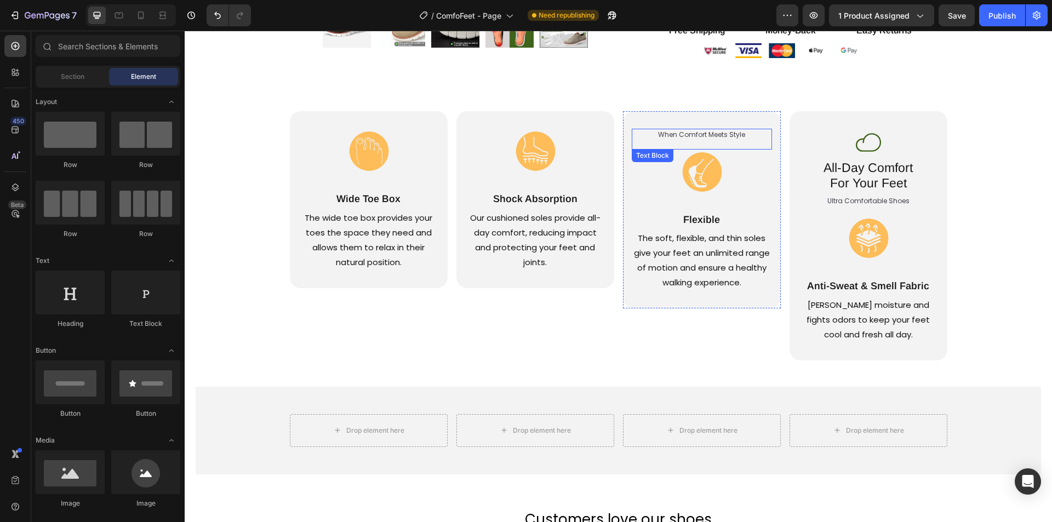
click at [738, 143] on div "When Comfort Meets Style" at bounding box center [702, 139] width 140 height 21
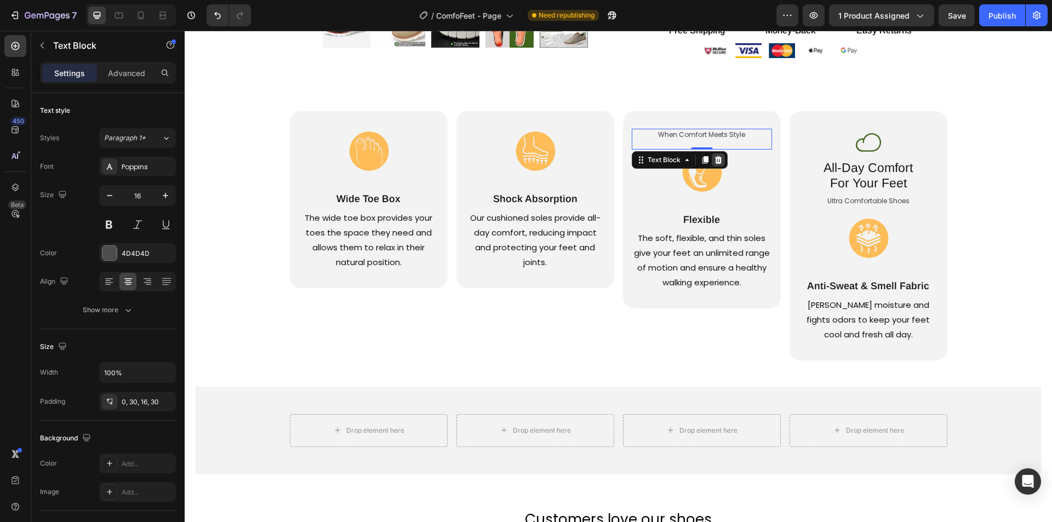
click at [714, 158] on icon at bounding box center [717, 160] width 7 height 8
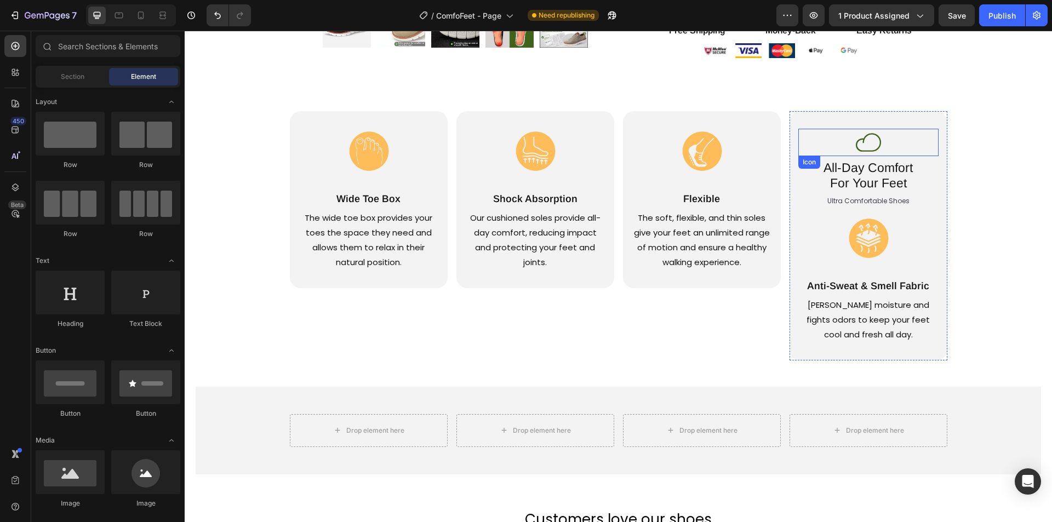
click at [857, 147] on icon at bounding box center [868, 142] width 27 height 27
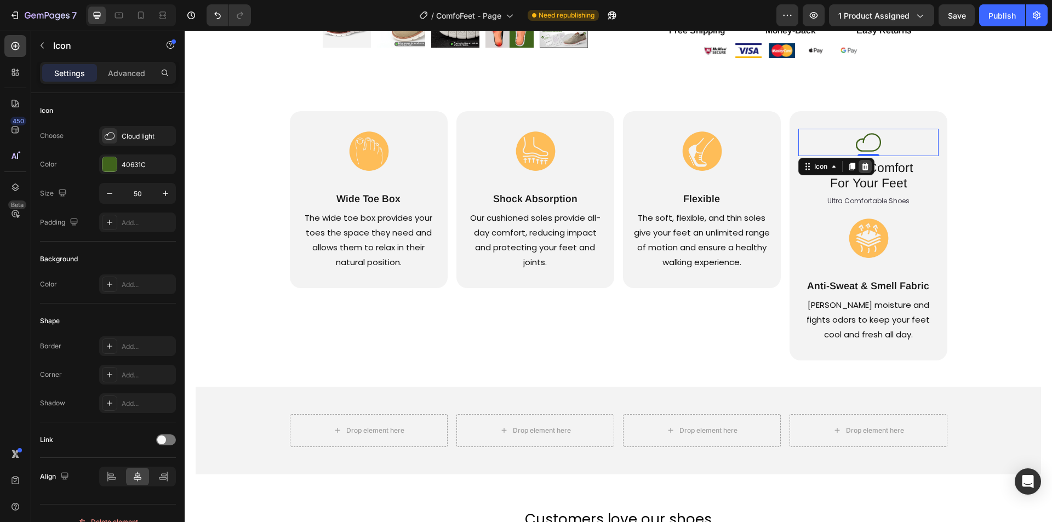
click at [861, 168] on icon at bounding box center [865, 166] width 9 height 9
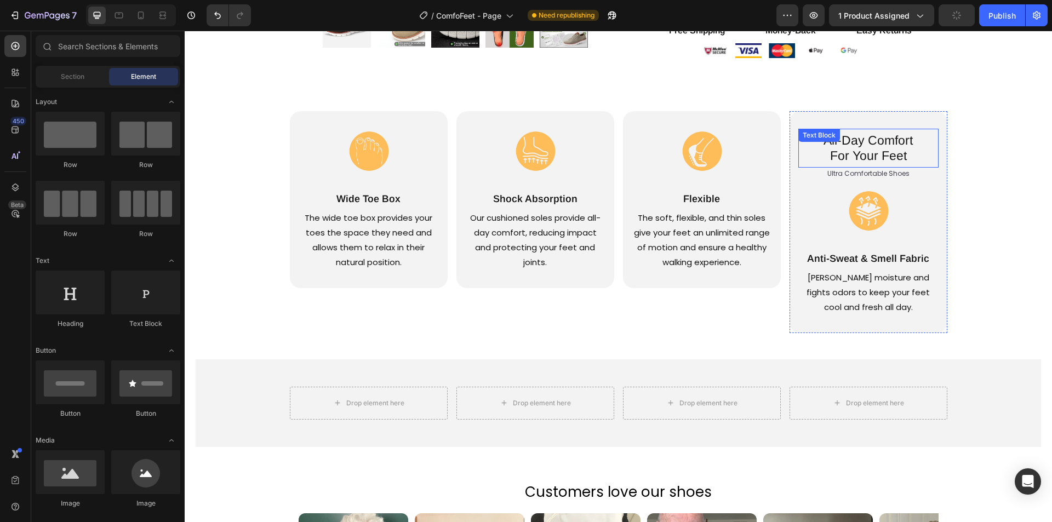
click at [886, 146] on p "All-Day Comfort For Your Feet" at bounding box center [868, 148] width 107 height 30
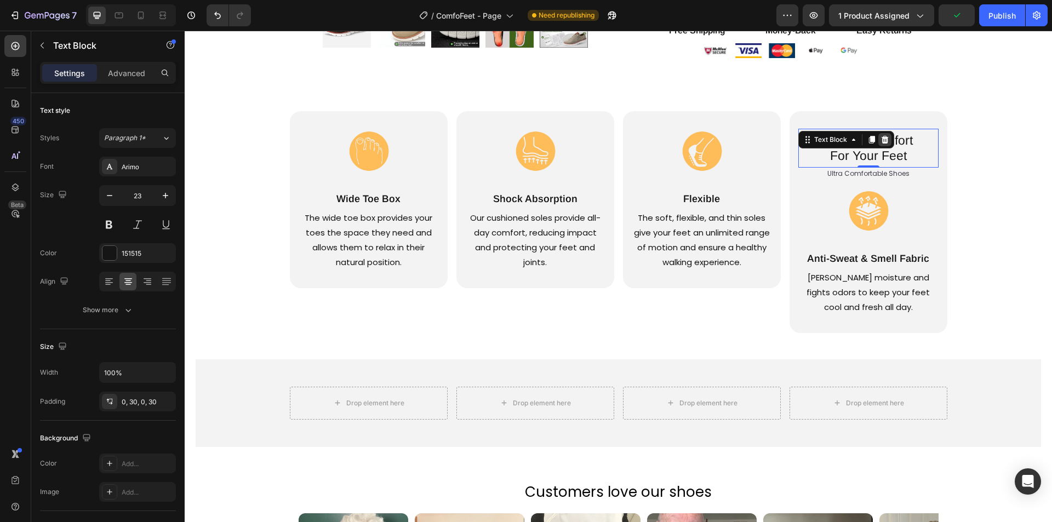
click at [881, 142] on icon at bounding box center [884, 140] width 7 height 8
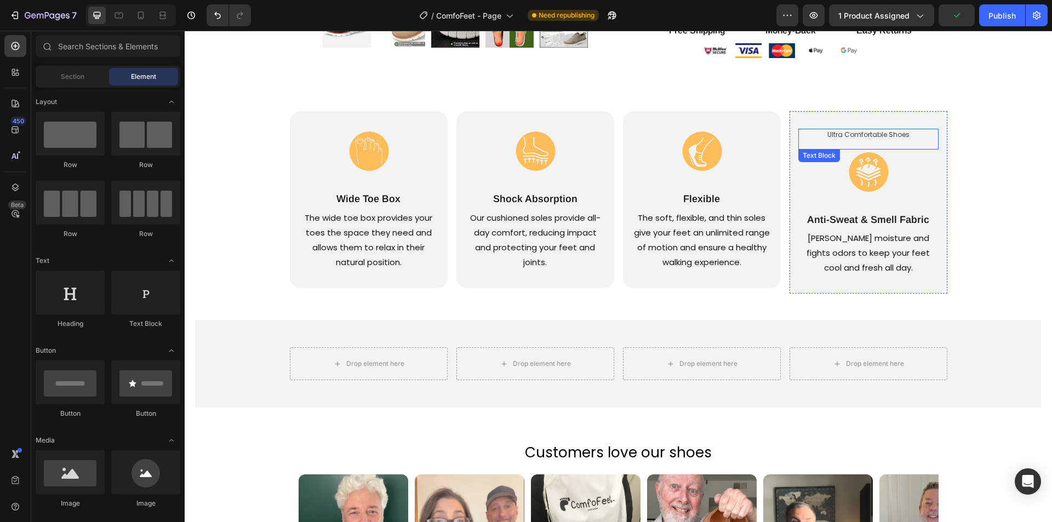
click at [895, 131] on span "Ultra Comfortable Shoes" at bounding box center [868, 134] width 82 height 9
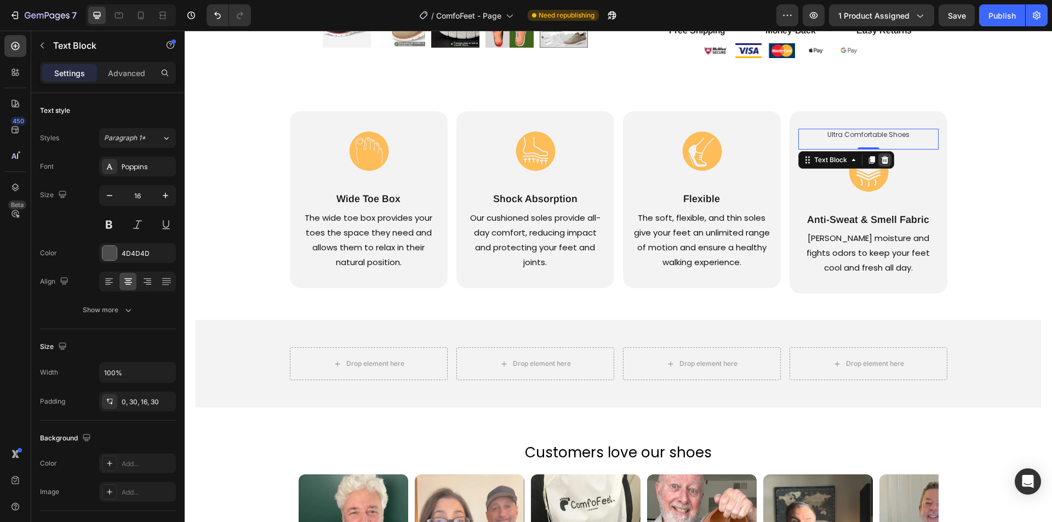
click at [882, 157] on icon at bounding box center [884, 160] width 7 height 8
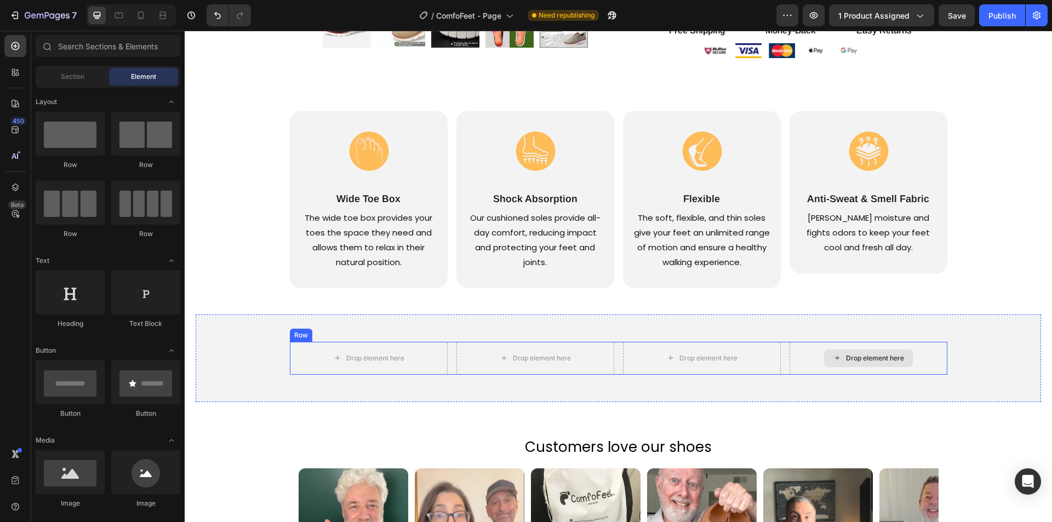
click at [935, 358] on div "Drop element here" at bounding box center [868, 358] width 158 height 33
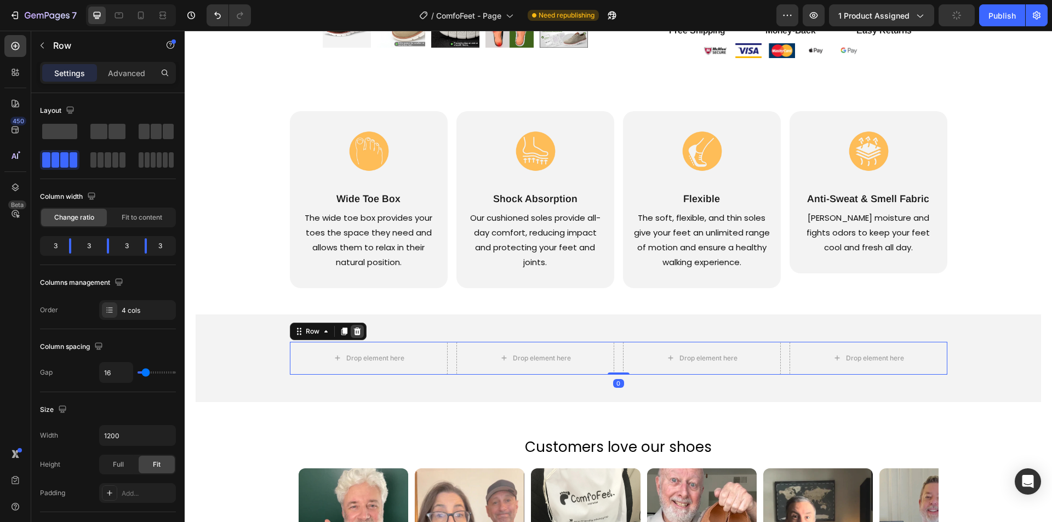
click at [353, 334] on icon at bounding box center [356, 331] width 7 height 8
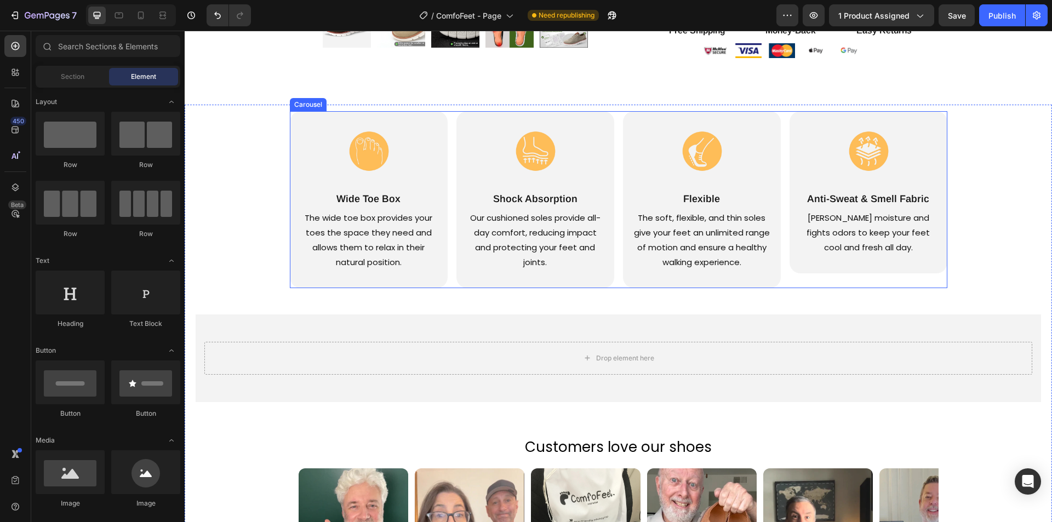
click at [446, 147] on div "Image Wide Toe Box Text Block The wide toe box provides your toes the space the…" at bounding box center [618, 199] width 657 height 176
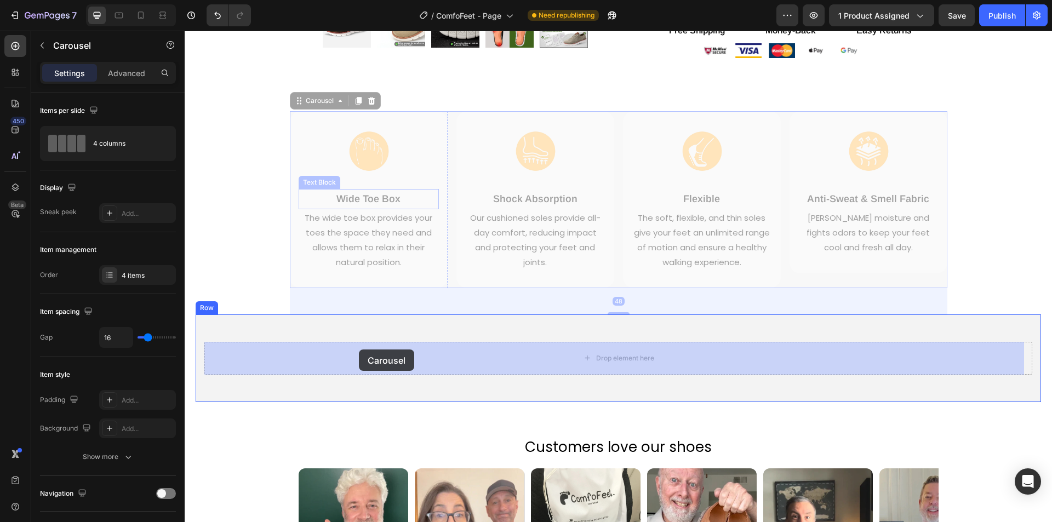
drag, startPoint x: 312, startPoint y: 101, endPoint x: 359, endPoint y: 349, distance: 252.5
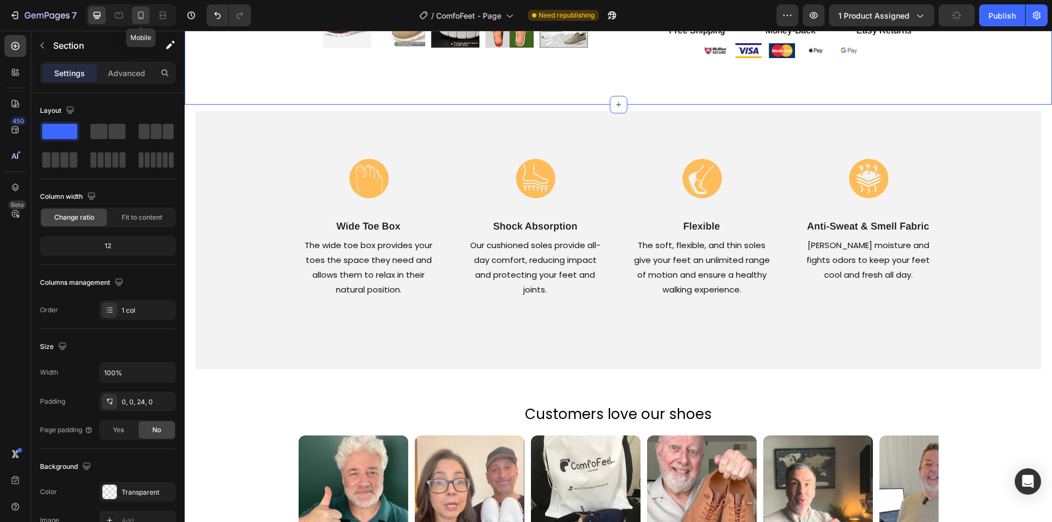
click at [141, 9] on div at bounding box center [141, 16] width 18 height 18
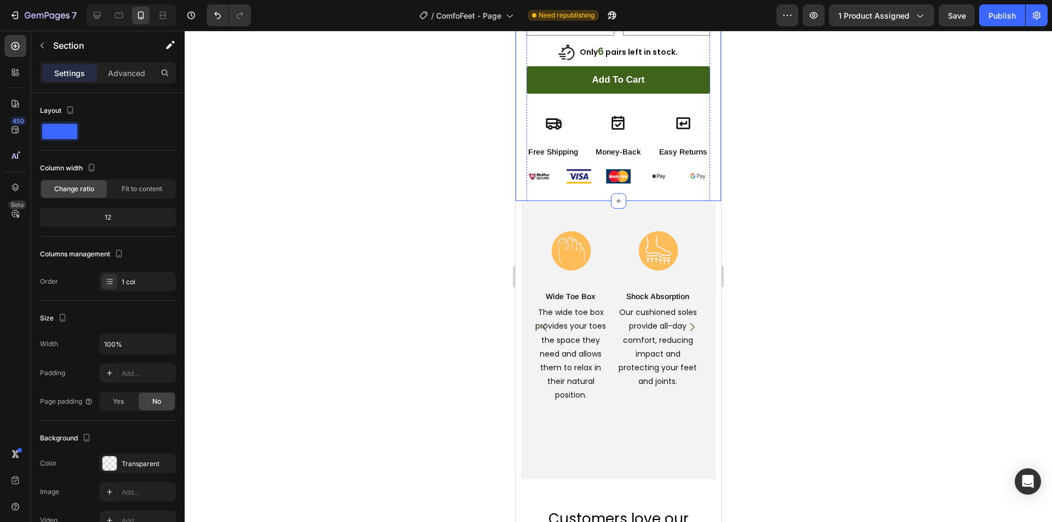
scroll to position [493, 0]
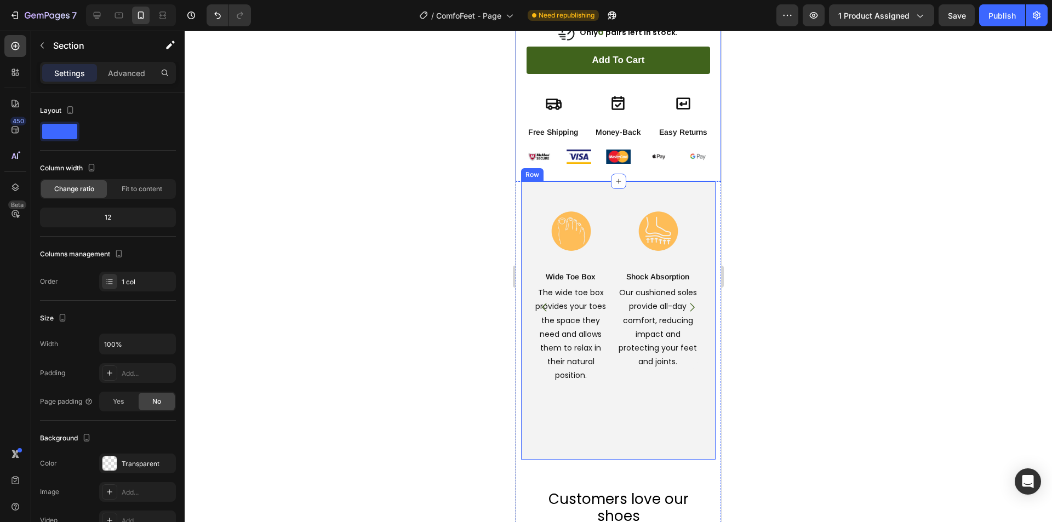
click at [586, 406] on div "Image Wide Toe Box Text Block The wide toe box provides your toes the space the…" at bounding box center [618, 320] width 177 height 234
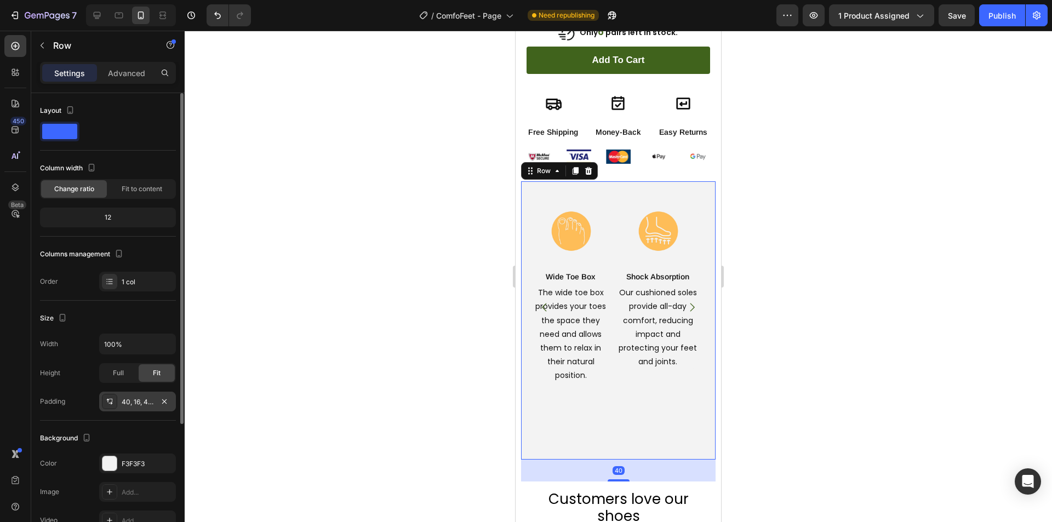
click at [115, 400] on div at bounding box center [109, 401] width 15 height 15
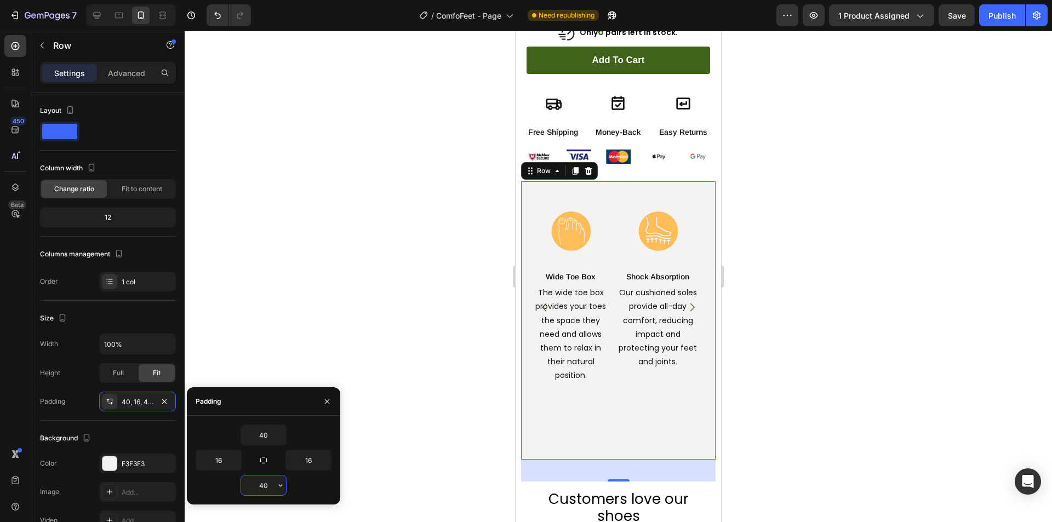
click at [265, 487] on input "40" at bounding box center [263, 485] width 45 height 20
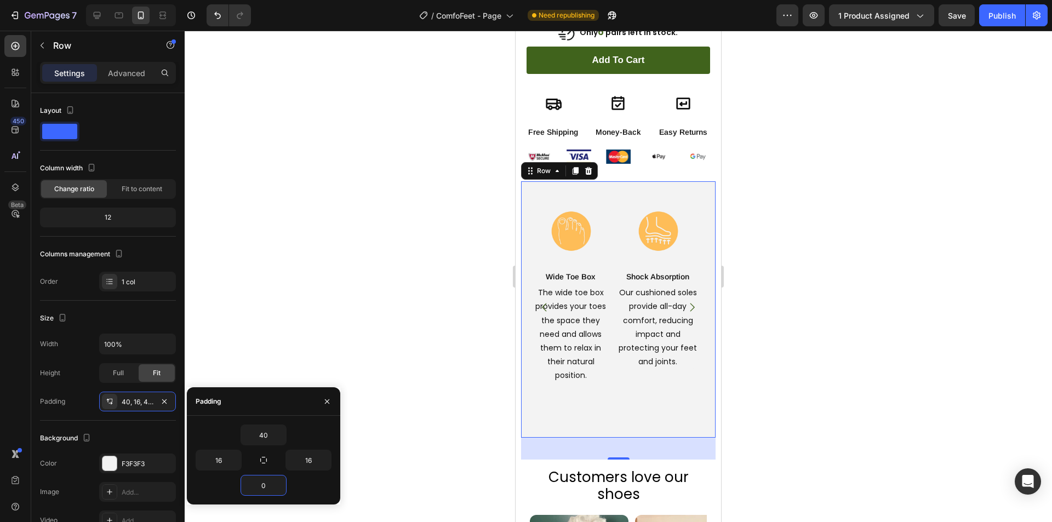
type input "0"
click at [585, 362] on div "The wide toe box provides your toes the space they need and allows them to rela…" at bounding box center [571, 334] width 82 height 99
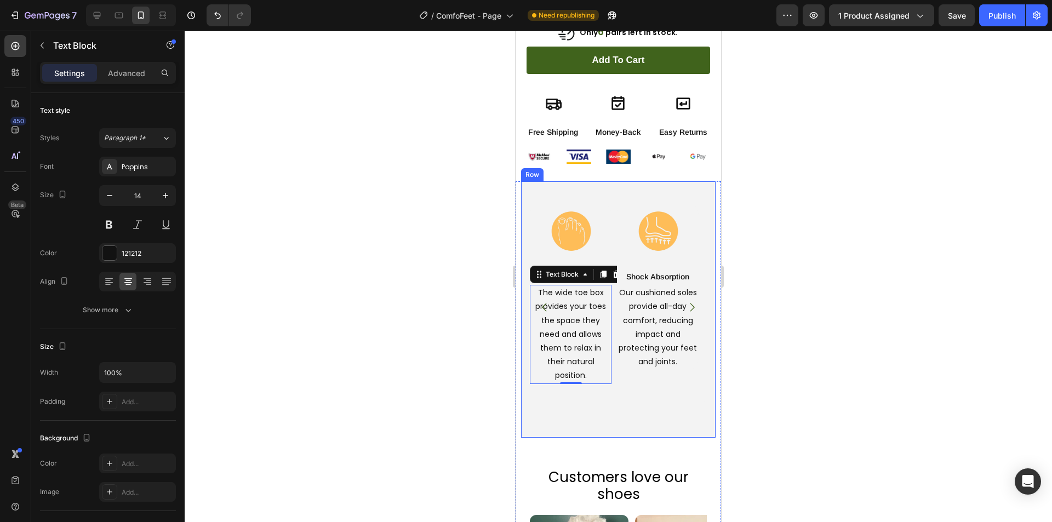
click at [538, 395] on div "Image Wide Toe Box Text Block The wide toe box provides your toes the space the…" at bounding box center [618, 320] width 177 height 234
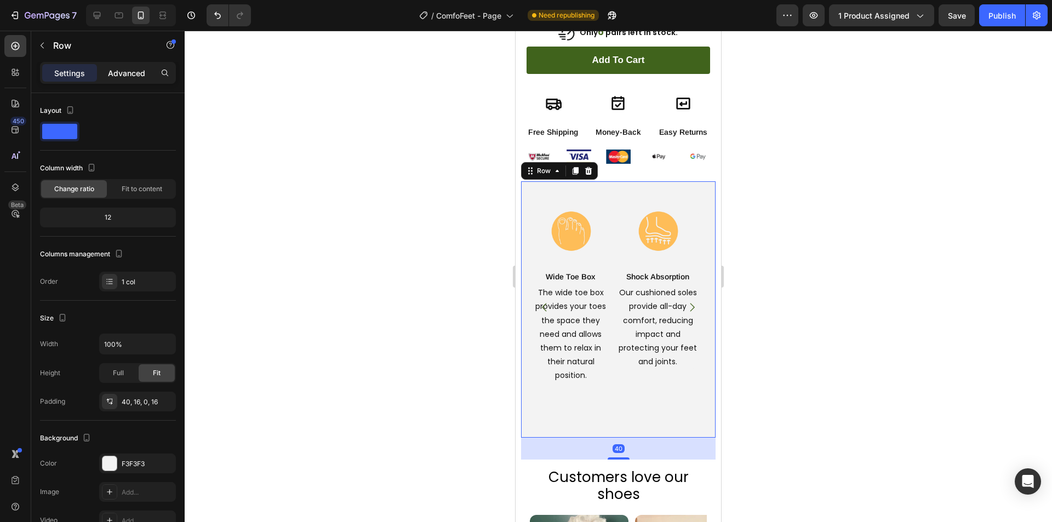
click at [132, 72] on p "Advanced" at bounding box center [126, 73] width 37 height 12
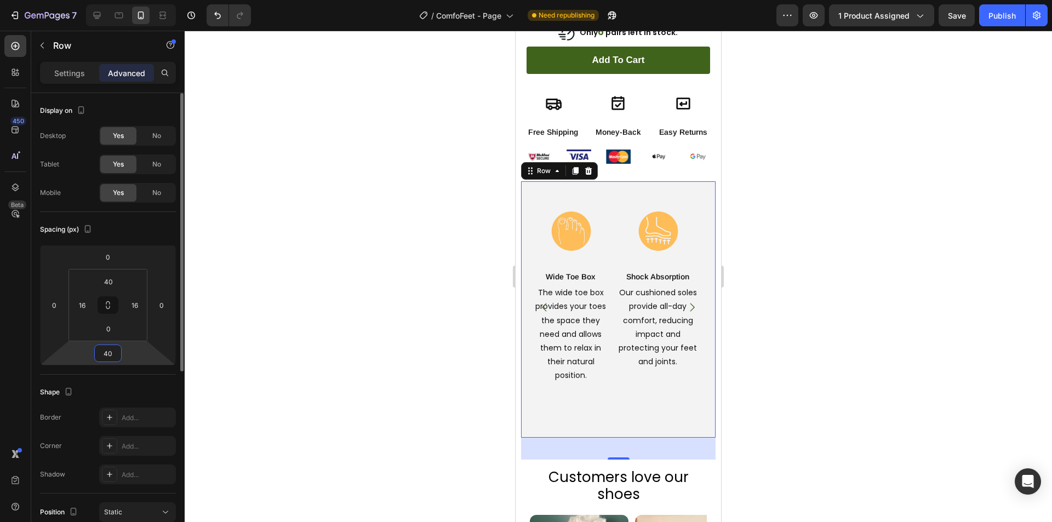
click at [109, 354] on input "40" at bounding box center [108, 353] width 22 height 16
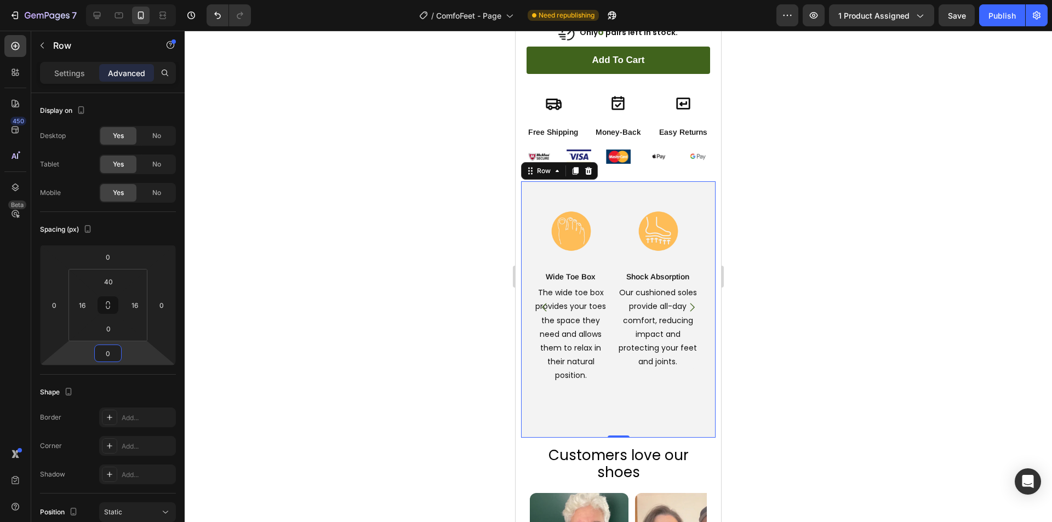
type input "0"
click at [680, 404] on div "Image Wide Toe Box Text Block The wide toe box provides your toes the space the…" at bounding box center [618, 320] width 177 height 234
drag, startPoint x: 615, startPoint y: 414, endPoint x: 612, endPoint y: 393, distance: 20.5
click at [612, 393] on div "Image Wide Toe Box Text Block The wide toe box provides your toes the space the…" at bounding box center [618, 309] width 194 height 256
click at [606, 387] on div "Image Wide Toe Box Text Block The wide toe box provides your toes the space the…" at bounding box center [571, 307] width 82 height 208
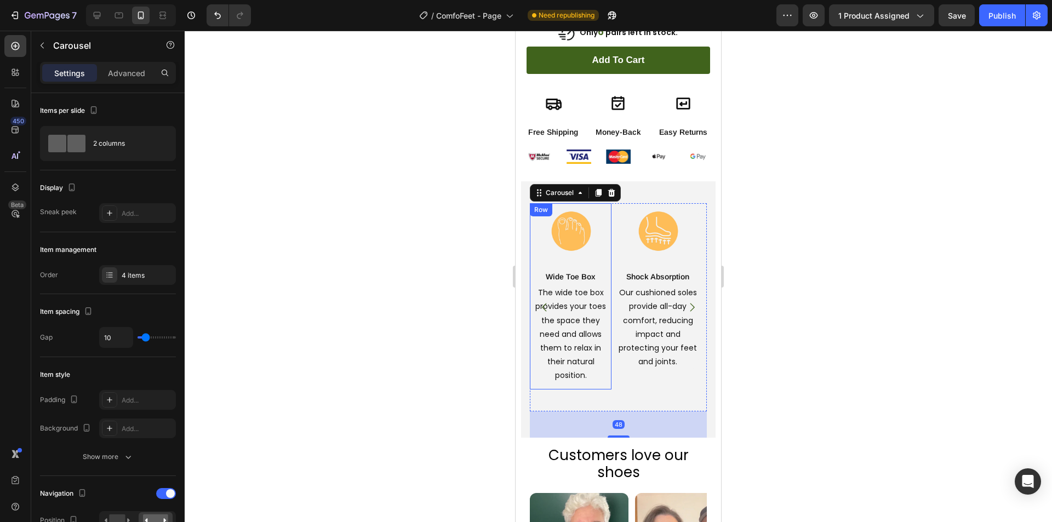
click at [593, 363] on div "Image Wide Toe Box Text Block The wide toe box provides your toes the space the…" at bounding box center [571, 296] width 82 height 186
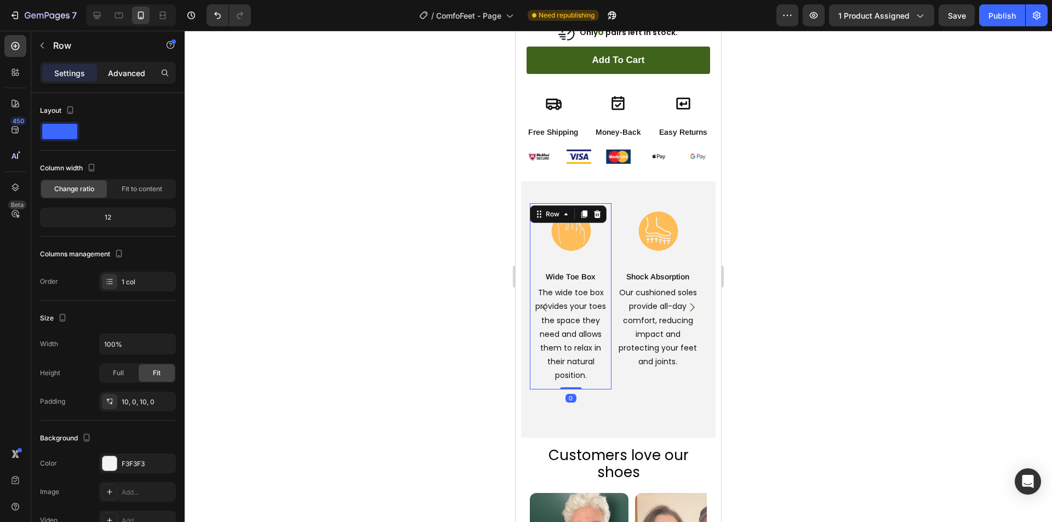
click at [130, 76] on p "Advanced" at bounding box center [126, 73] width 37 height 12
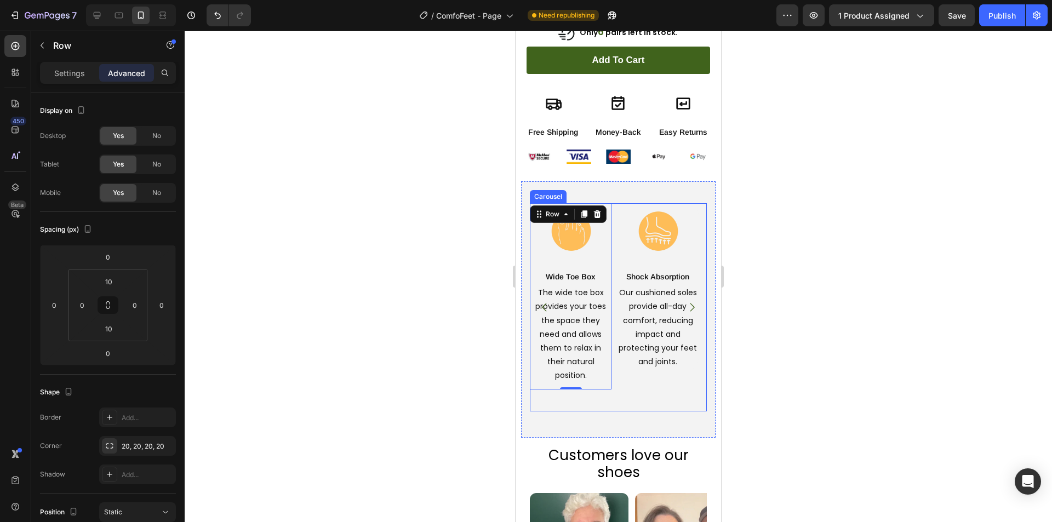
click at [618, 384] on div "Image Shock Absorption Text Block Our cushioned soles provide all-day comfort, …" at bounding box center [658, 307] width 82 height 208
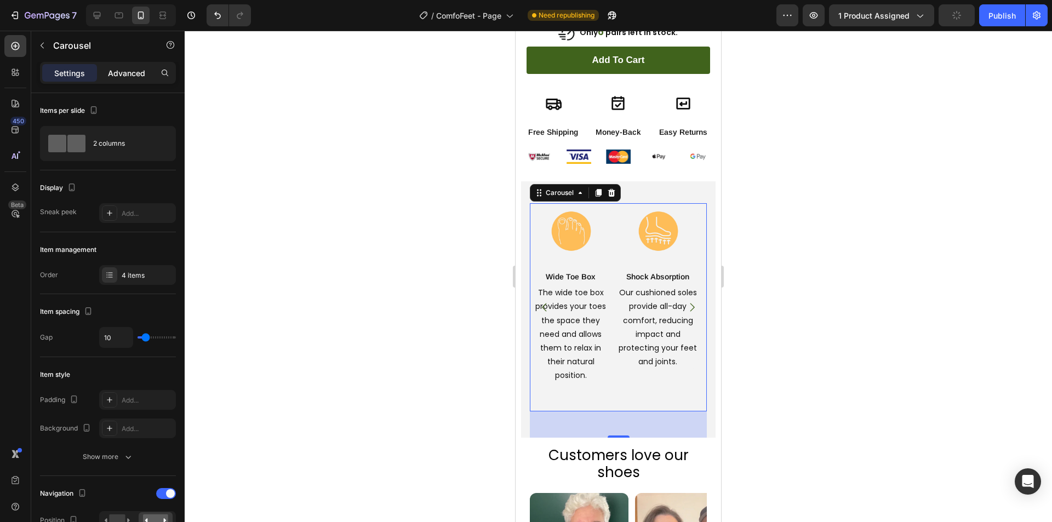
click at [134, 70] on p "Advanced" at bounding box center [126, 73] width 37 height 12
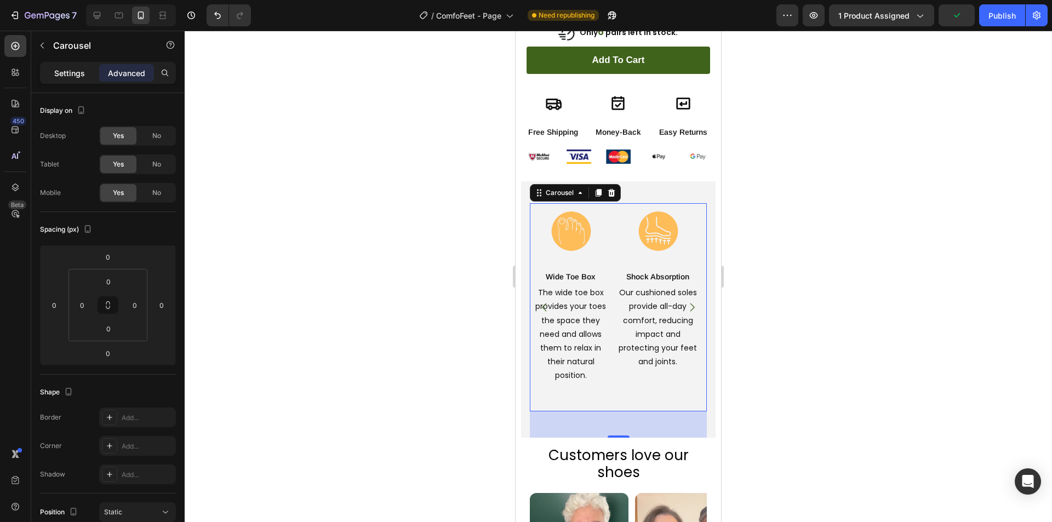
click at [62, 72] on p "Settings" at bounding box center [69, 73] width 31 height 12
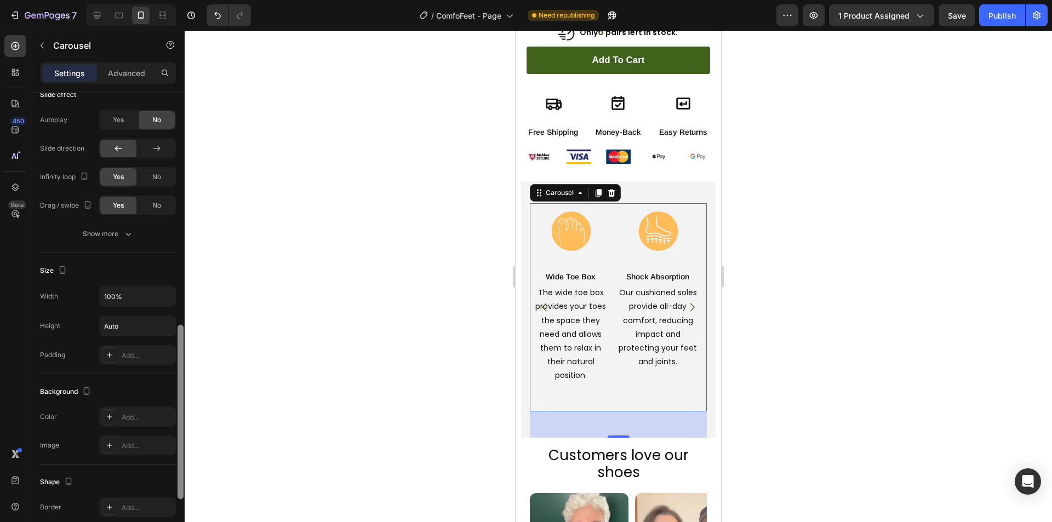
scroll to position [617, 0]
drag, startPoint x: 181, startPoint y: 269, endPoint x: 193, endPoint y: 442, distance: 173.5
click at [177, 440] on div at bounding box center [180, 407] width 6 height 174
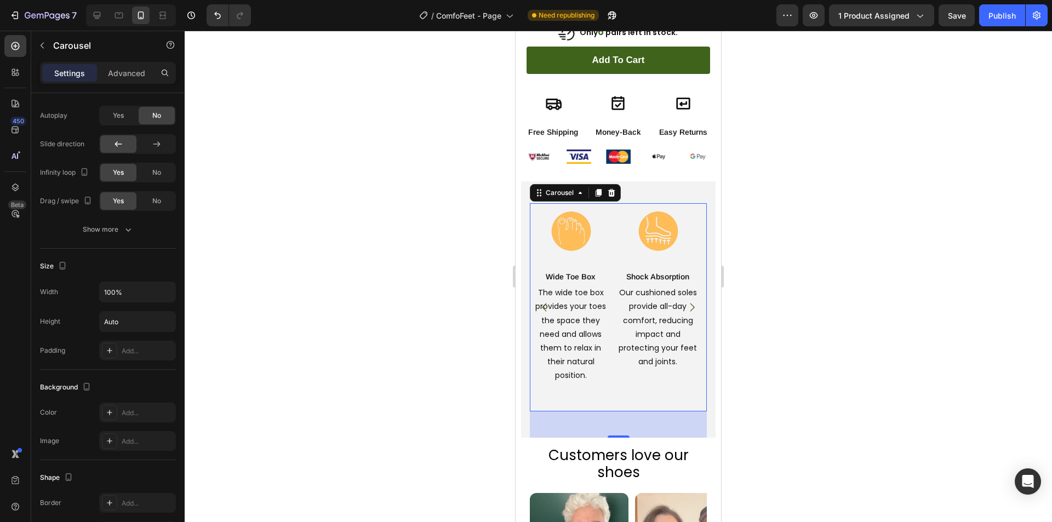
click at [612, 420] on div "48" at bounding box center [618, 424] width 12 height 9
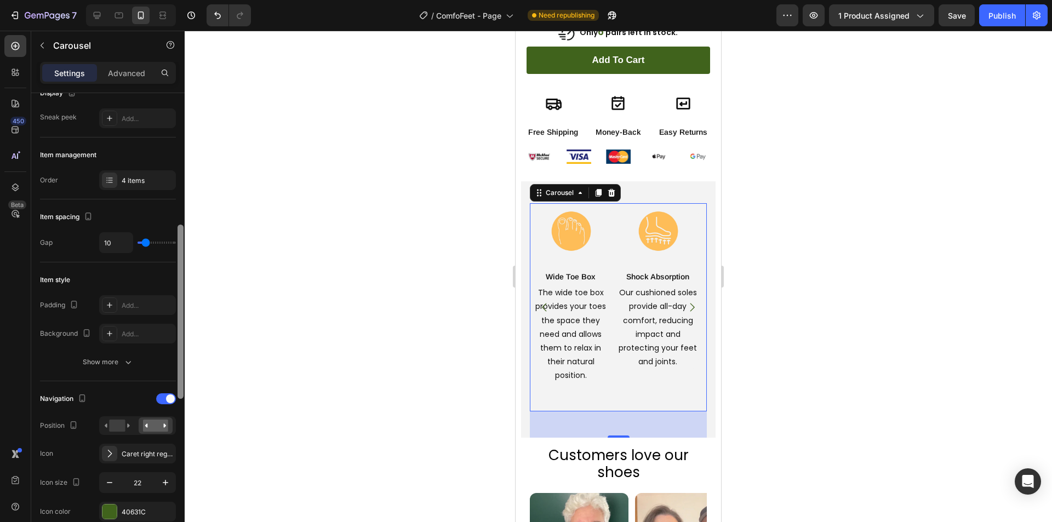
drag, startPoint x: 182, startPoint y: 347, endPoint x: 177, endPoint y: 127, distance: 220.8
click at [179, 225] on div at bounding box center [180, 312] width 6 height 174
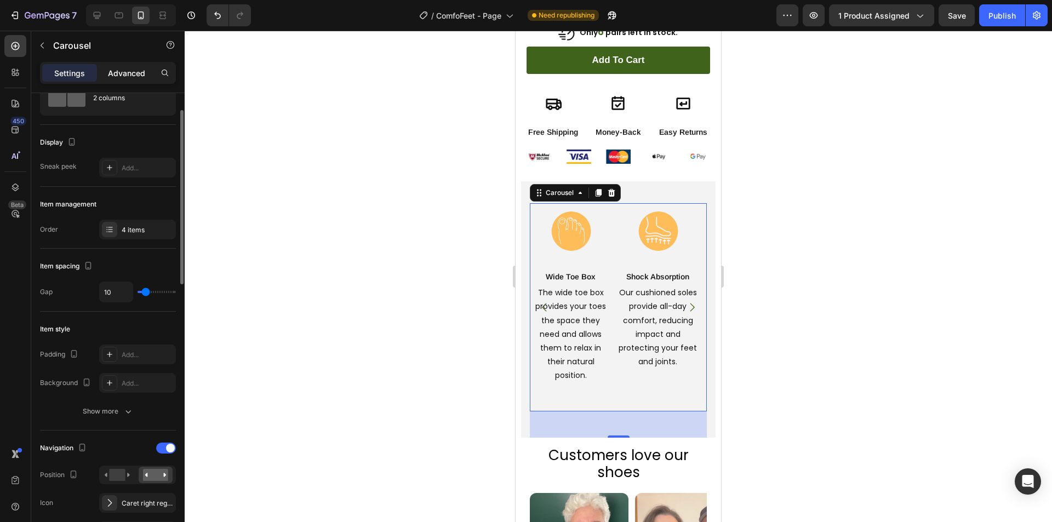
click at [117, 71] on p "Advanced" at bounding box center [126, 73] width 37 height 12
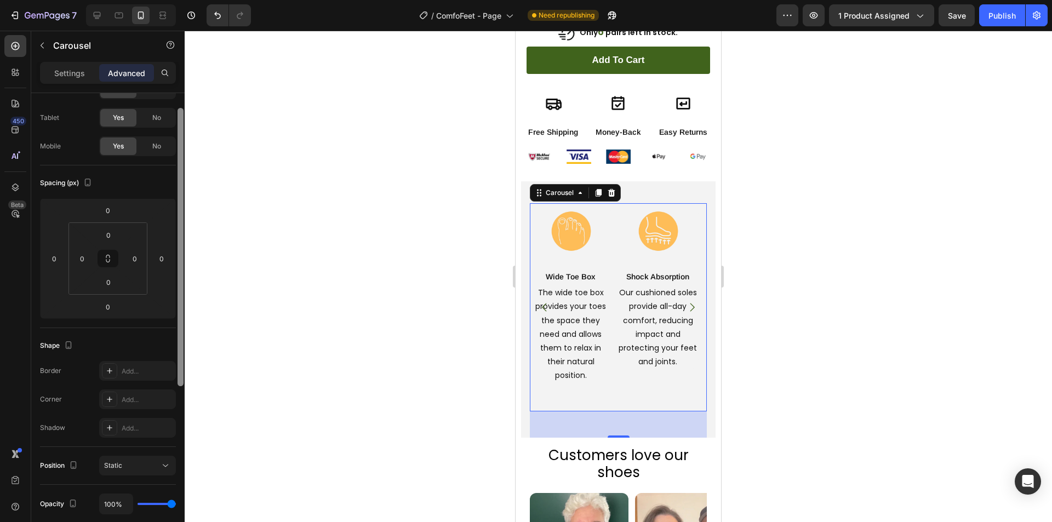
scroll to position [62, 0]
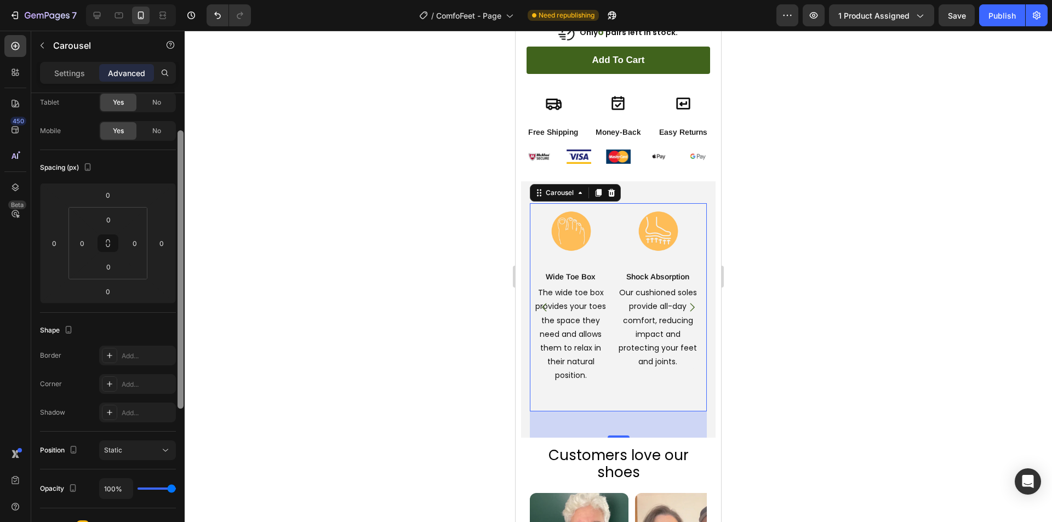
drag, startPoint x: 180, startPoint y: 193, endPoint x: 184, endPoint y: 203, distance: 10.6
click at [184, 203] on div at bounding box center [180, 323] width 8 height 460
click at [72, 71] on p "Settings" at bounding box center [69, 73] width 31 height 12
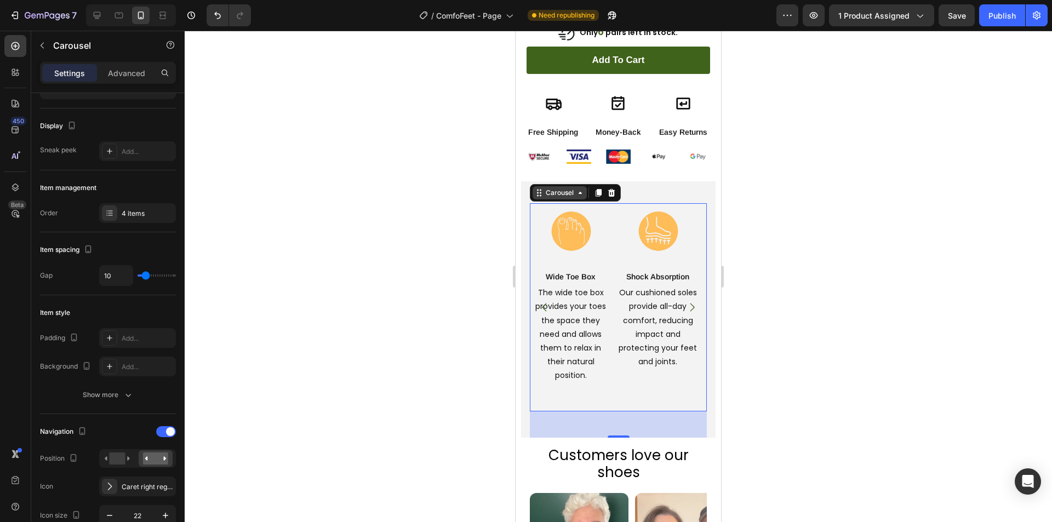
click at [577, 188] on icon at bounding box center [580, 192] width 9 height 9
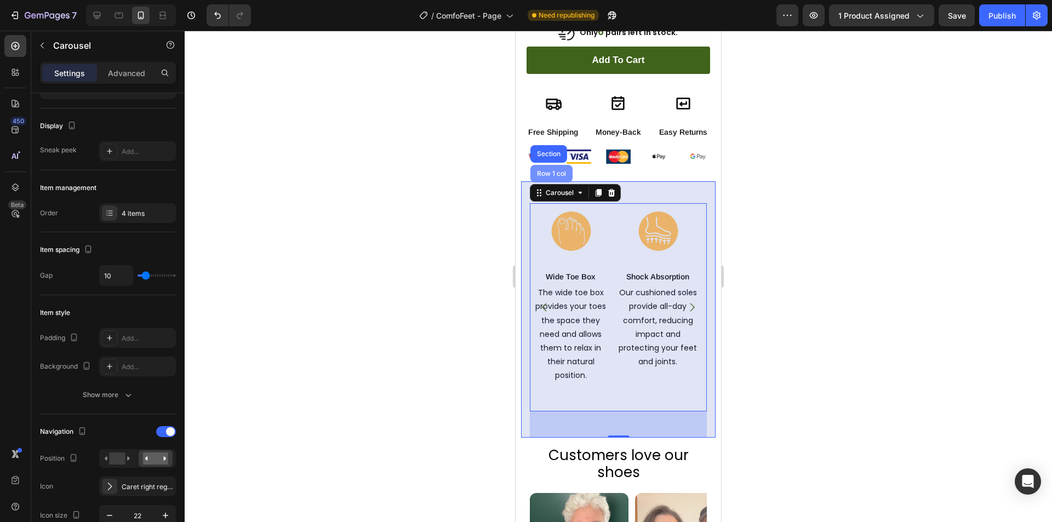
click at [547, 170] on div "Row 1 col" at bounding box center [551, 173] width 33 height 7
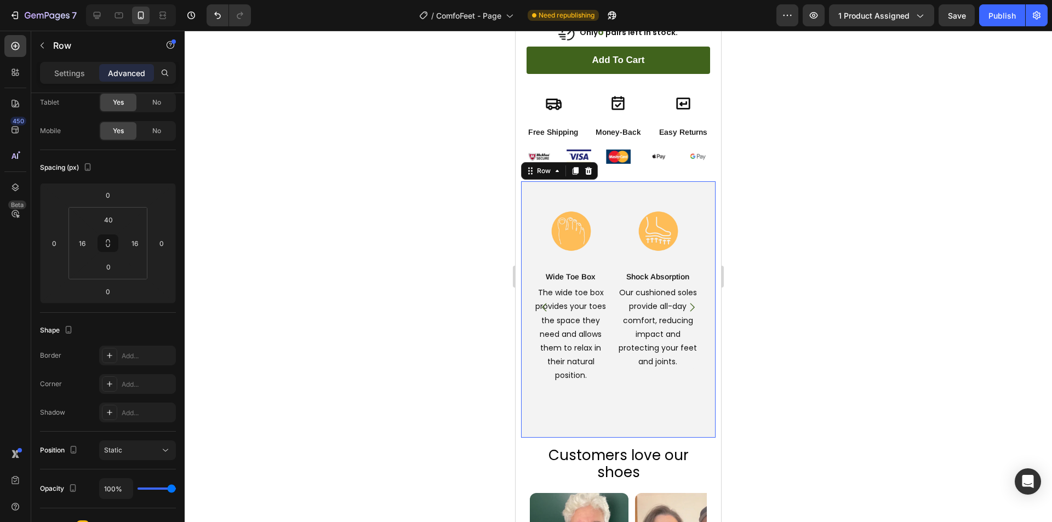
scroll to position [0, 0]
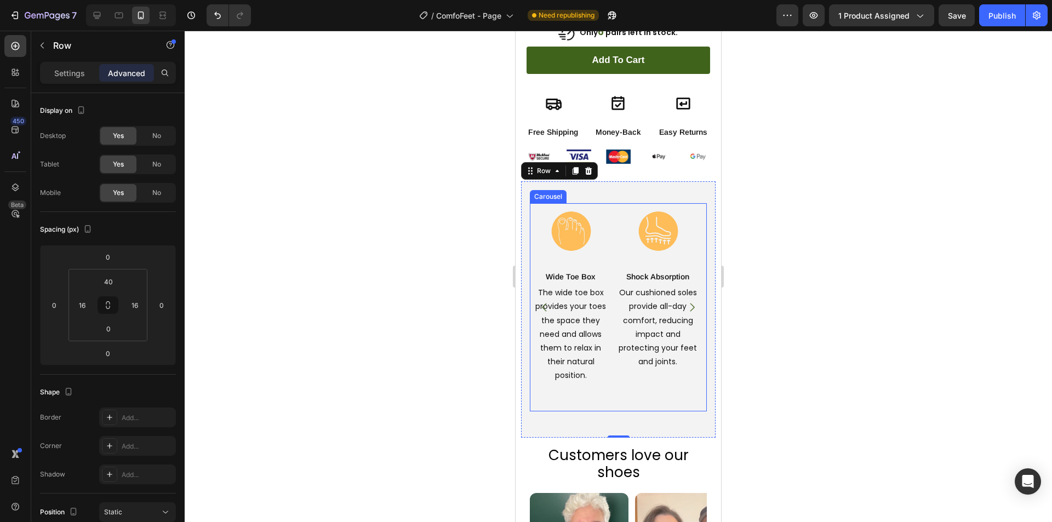
click at [628, 379] on div "Image Shock Absorption Text Block Our cushioned soles provide all-day comfort, …" at bounding box center [658, 307] width 82 height 208
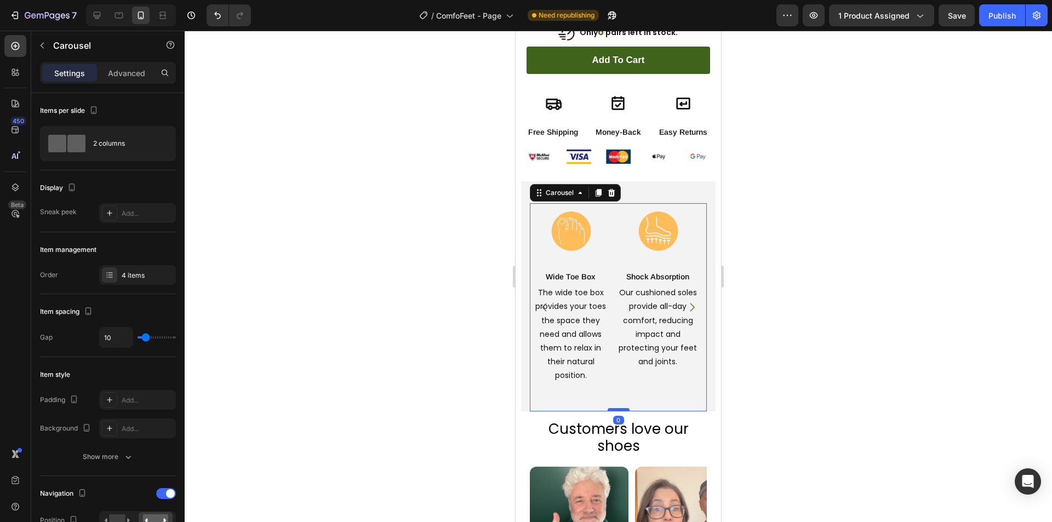
click at [614, 408] on div at bounding box center [618, 409] width 22 height 3
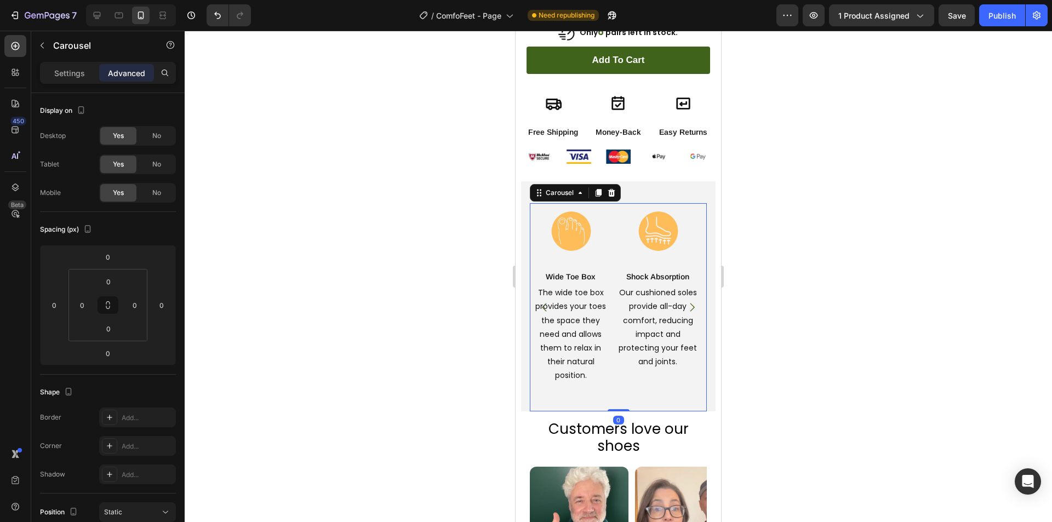
click at [434, 326] on div at bounding box center [618, 276] width 867 height 491
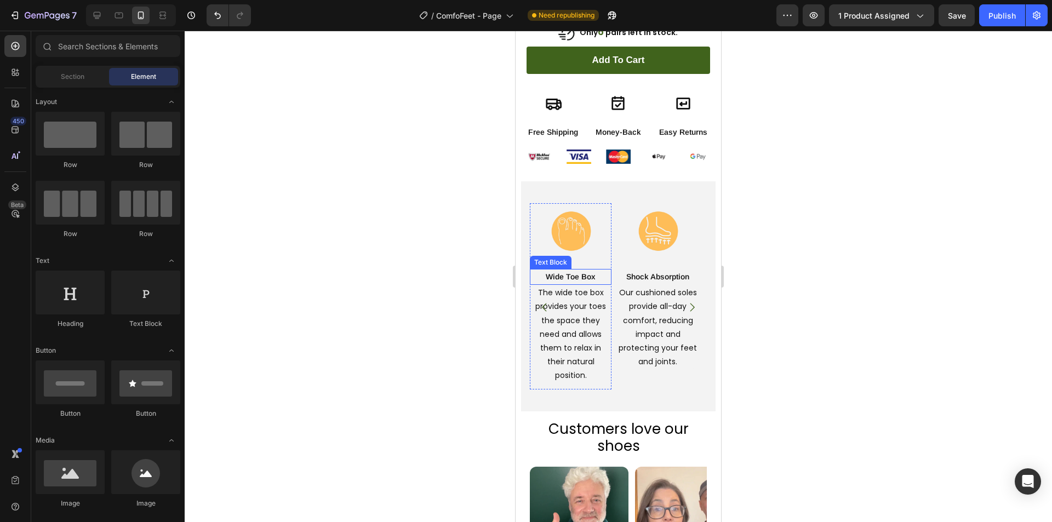
click at [560, 270] on p "Wide Toe Box" at bounding box center [570, 277] width 79 height 14
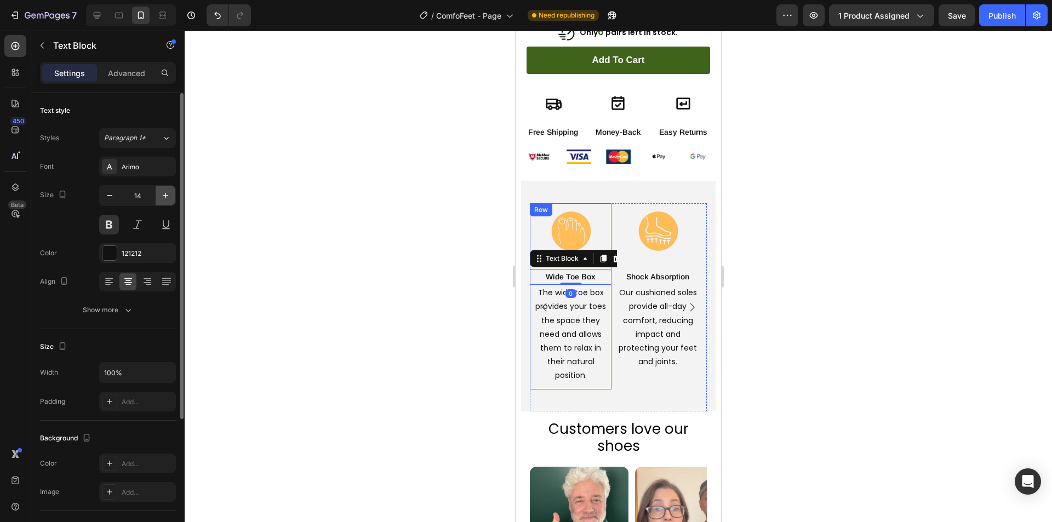
click at [166, 193] on icon "button" at bounding box center [165, 195] width 11 height 11
type input "16"
click at [676, 270] on p "Shock Absorption" at bounding box center [657, 277] width 79 height 14
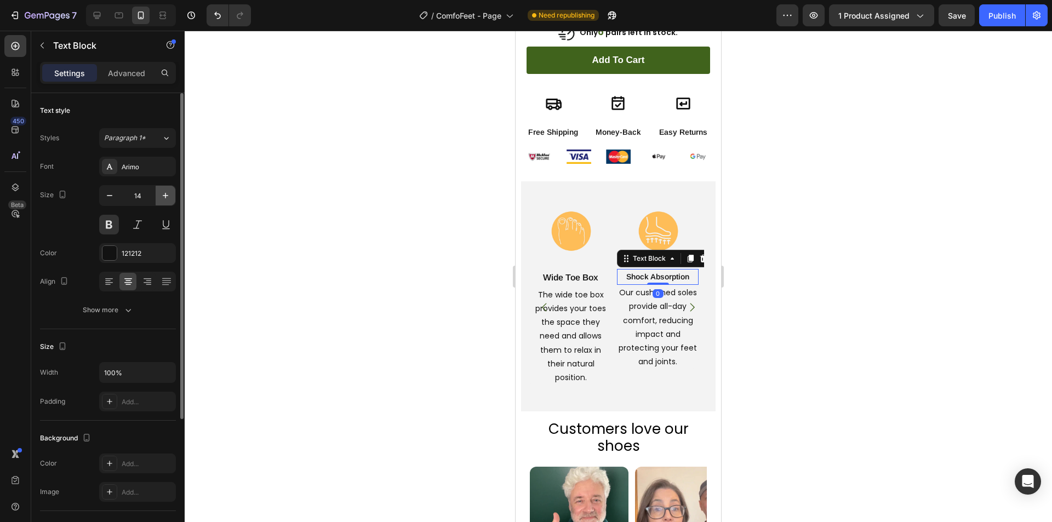
click at [167, 195] on icon "button" at bounding box center [165, 195] width 11 height 11
type input "16"
click at [686, 301] on icon "Carousel Next Arrow" at bounding box center [692, 307] width 12 height 12
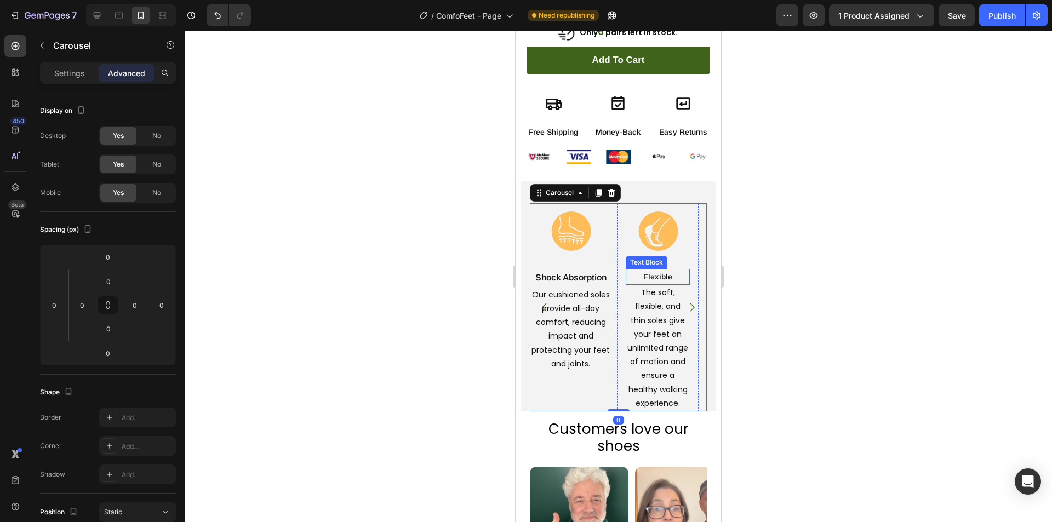
click at [670, 270] on p "Flexible" at bounding box center [658, 277] width 62 height 14
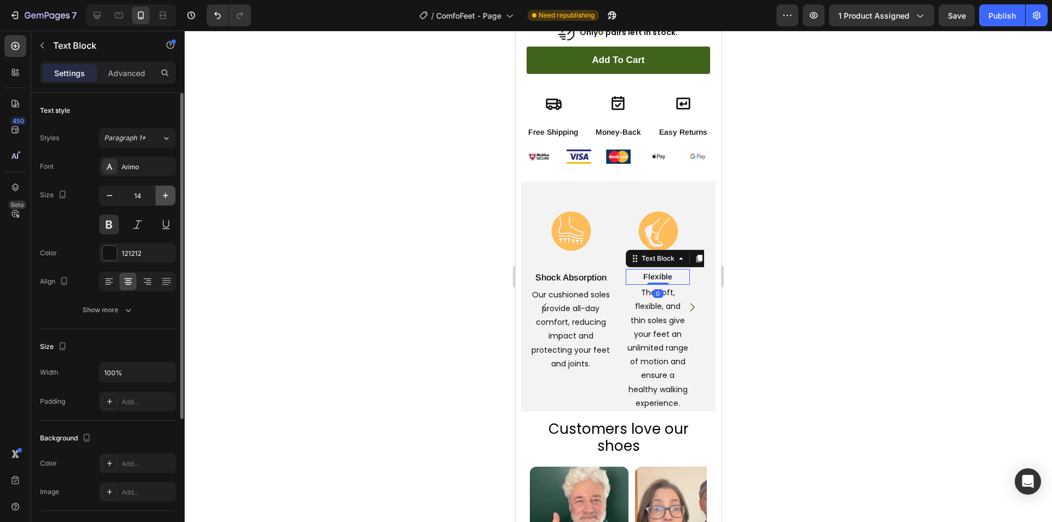
click at [165, 194] on icon "button" at bounding box center [165, 195] width 11 height 11
type input "16"
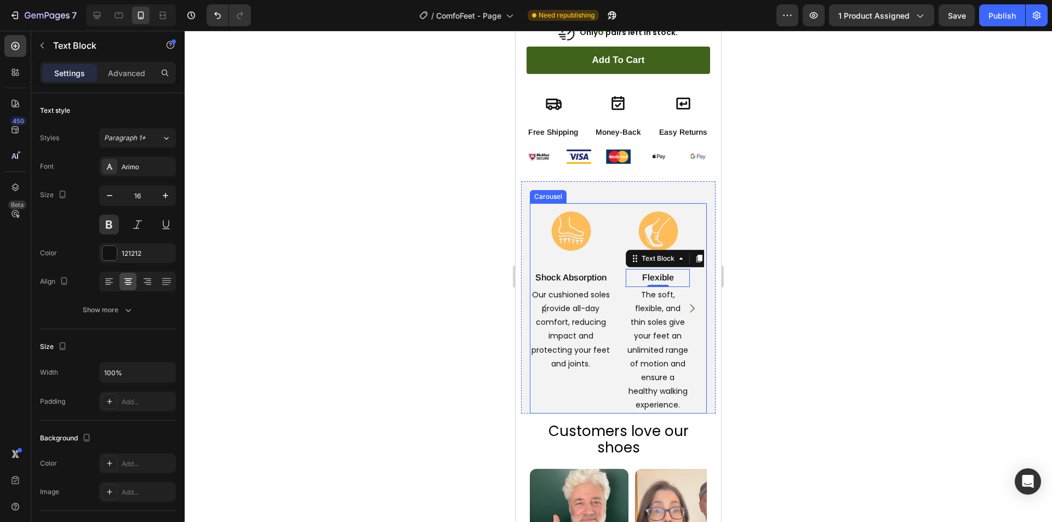
click at [686, 302] on icon "Carousel Next Arrow" at bounding box center [692, 308] width 12 height 12
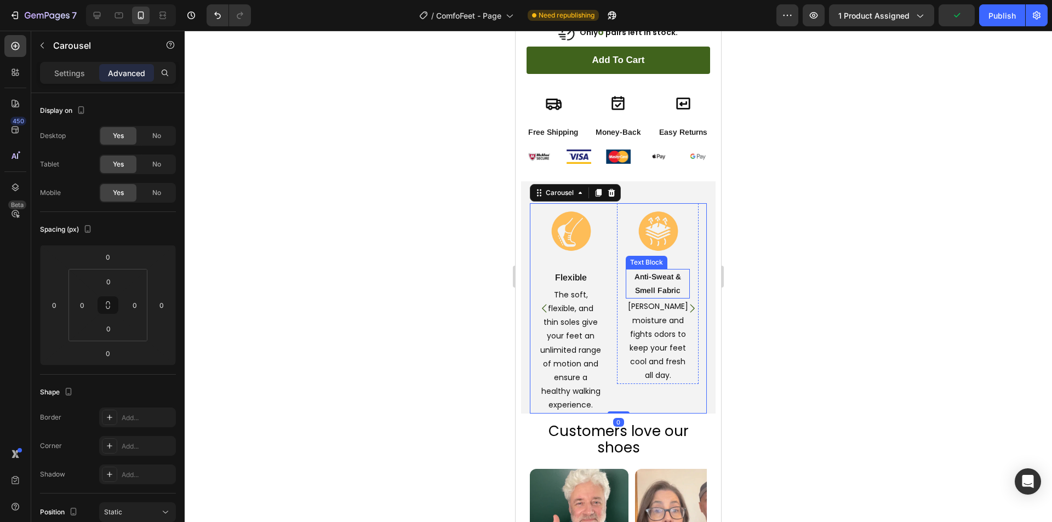
click at [656, 270] on p "Anti-Sweat & Smell Fabric" at bounding box center [658, 283] width 62 height 27
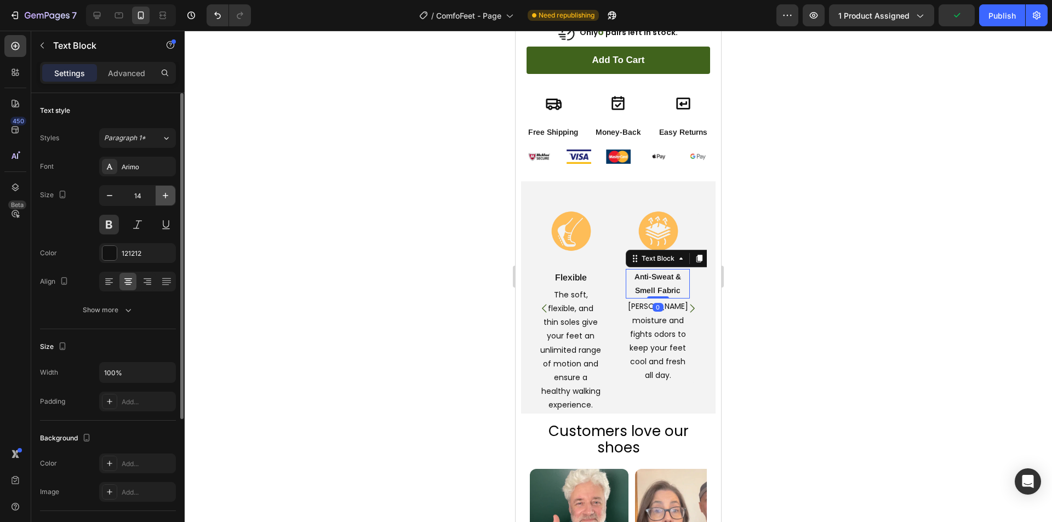
click at [164, 198] on icon "button" at bounding box center [165, 195] width 11 height 11
type input "16"
click at [686, 302] on icon "Carousel Next Arrow" at bounding box center [692, 308] width 12 height 12
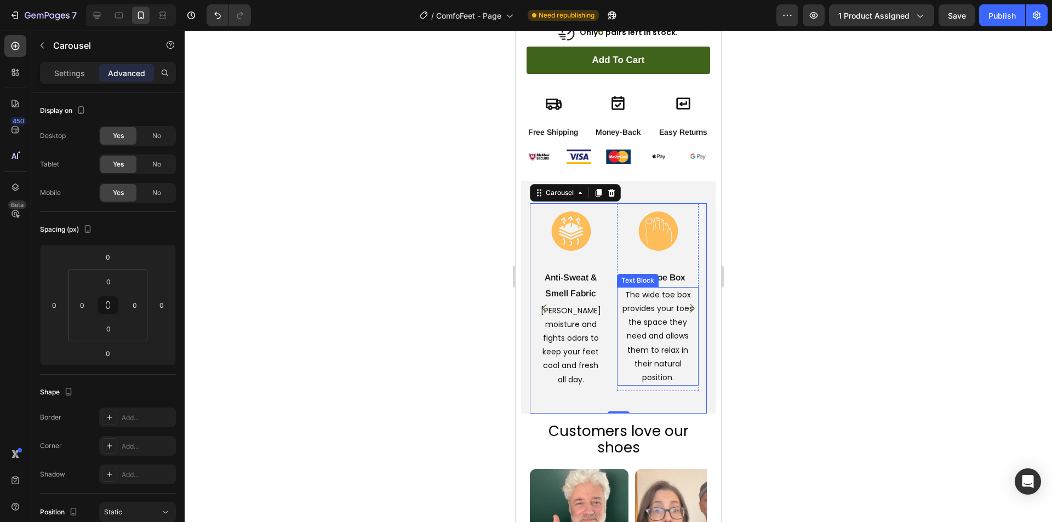
click at [661, 328] on p "The wide toe box provides your toes the space they need and allows them to rela…" at bounding box center [657, 336] width 79 height 96
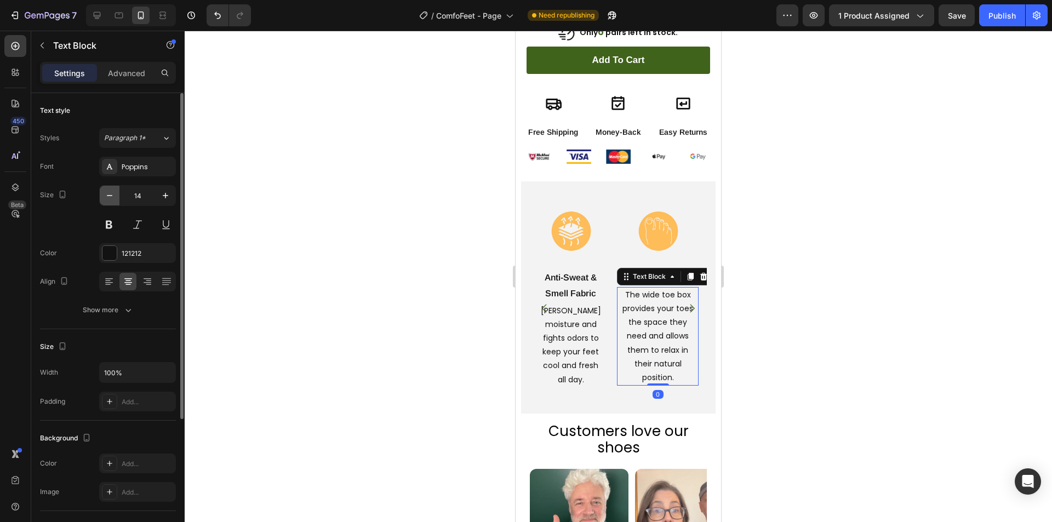
click at [110, 198] on icon "button" at bounding box center [109, 195] width 11 height 11
click at [166, 196] on icon "button" at bounding box center [165, 195] width 11 height 11
type input "14"
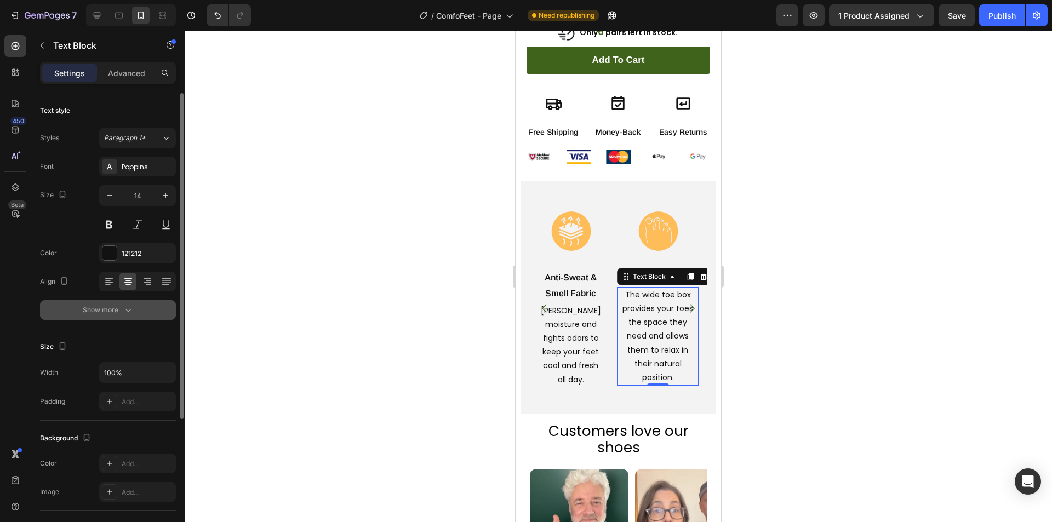
click at [113, 313] on div "Show more" at bounding box center [108, 310] width 51 height 11
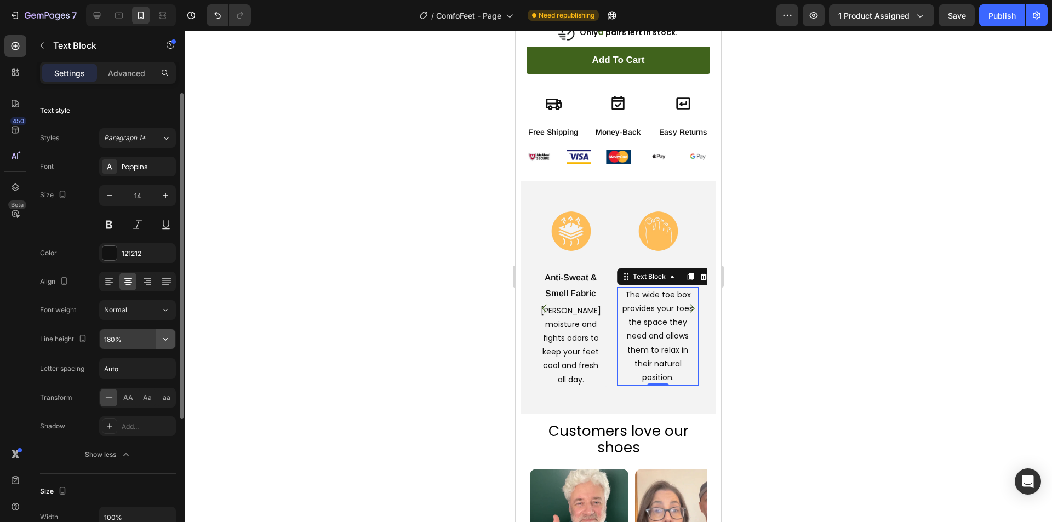
click at [164, 337] on icon "button" at bounding box center [165, 339] width 11 height 11
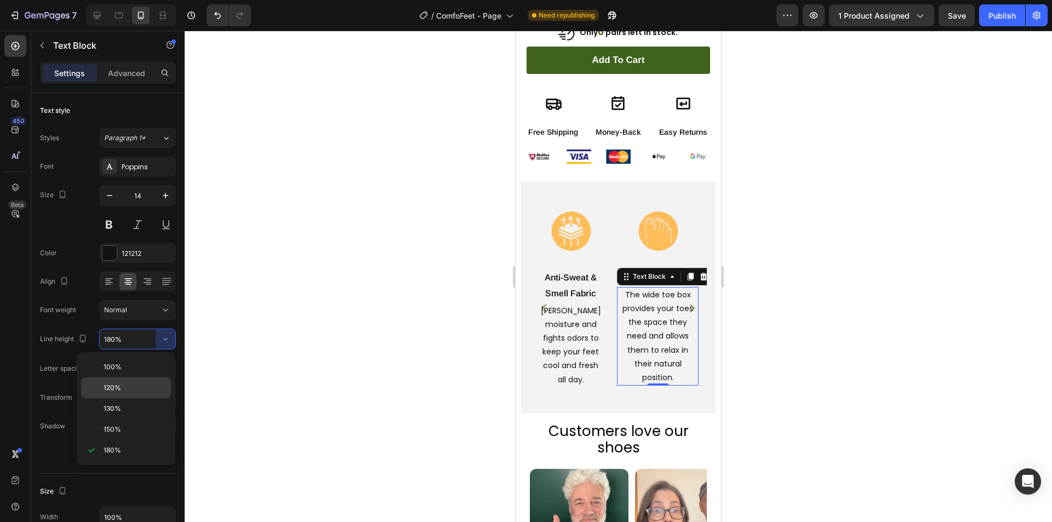
click at [124, 385] on p "120%" at bounding box center [135, 388] width 62 height 10
type input "120%"
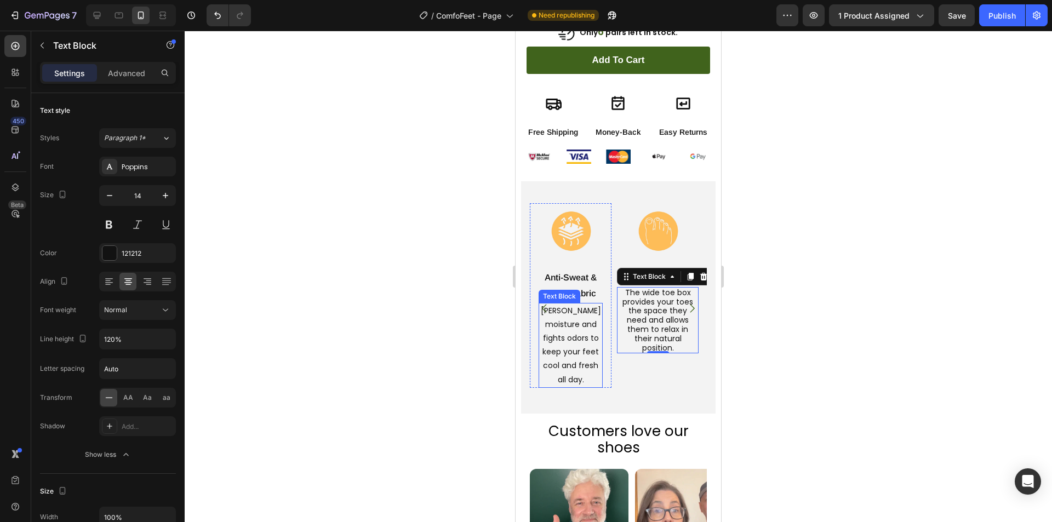
click at [563, 330] on p "[PERSON_NAME] moisture and fights odors to keep your feet cool and fresh all da…" at bounding box center [571, 345] width 62 height 83
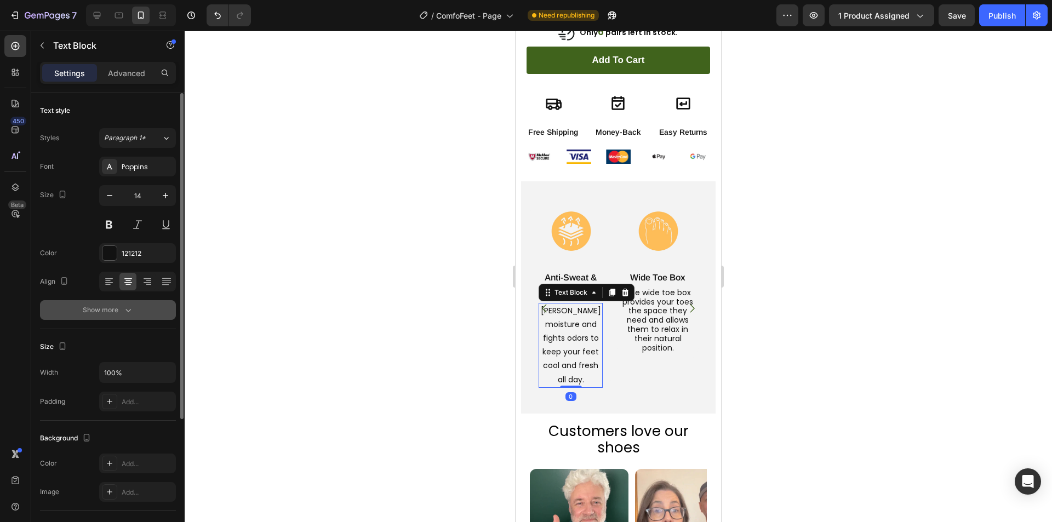
click at [151, 306] on button "Show more" at bounding box center [108, 310] width 136 height 20
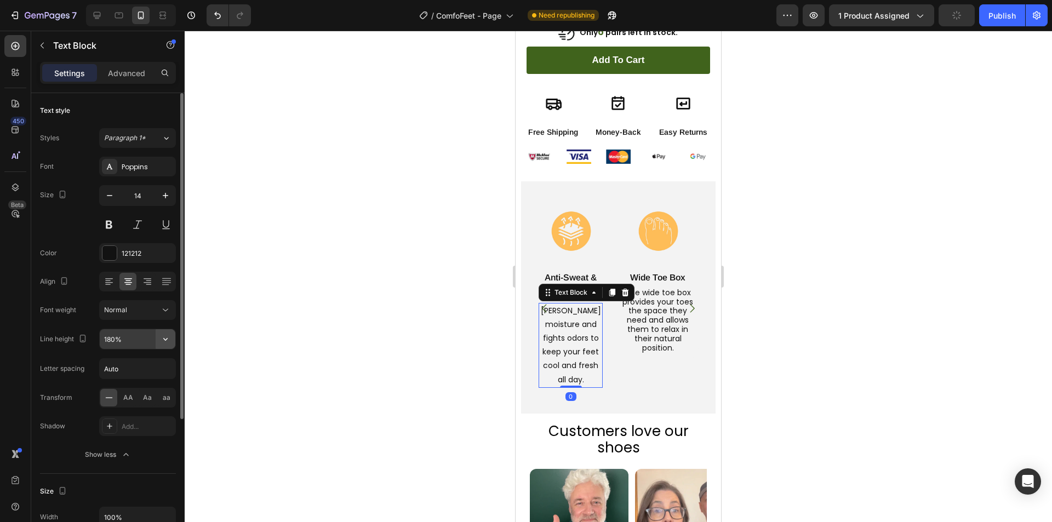
click at [164, 342] on icon "button" at bounding box center [165, 339] width 11 height 11
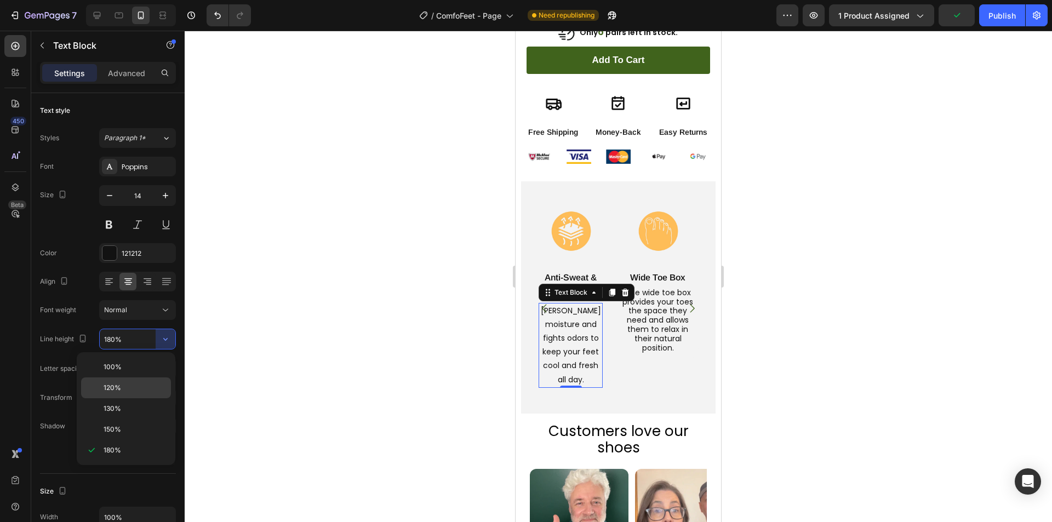
drag, startPoint x: 120, startPoint y: 385, endPoint x: 77, endPoint y: 323, distance: 76.0
click at [120, 385] on span "120%" at bounding box center [113, 388] width 18 height 10
type input "120%"
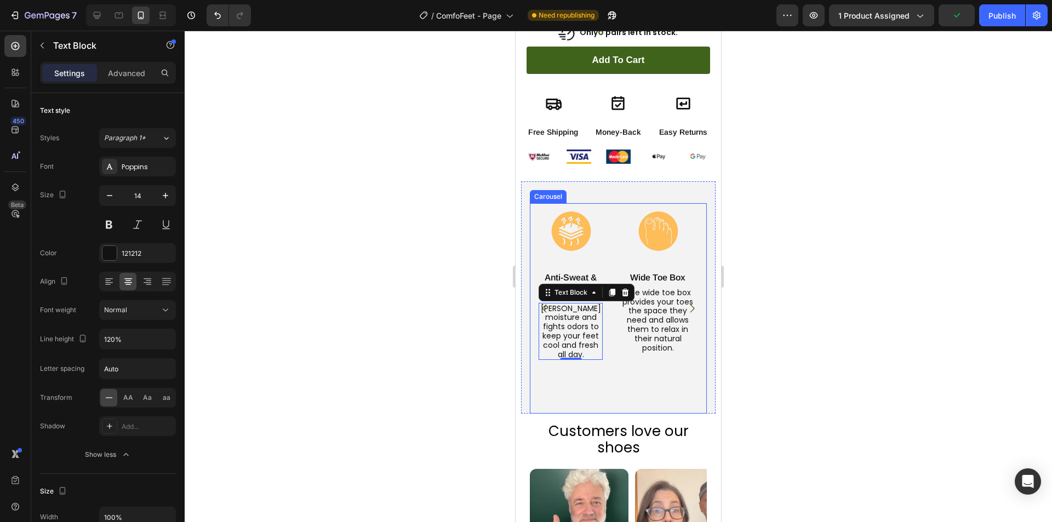
click at [545, 304] on icon "Carousel Back Arrow" at bounding box center [544, 308] width 4 height 8
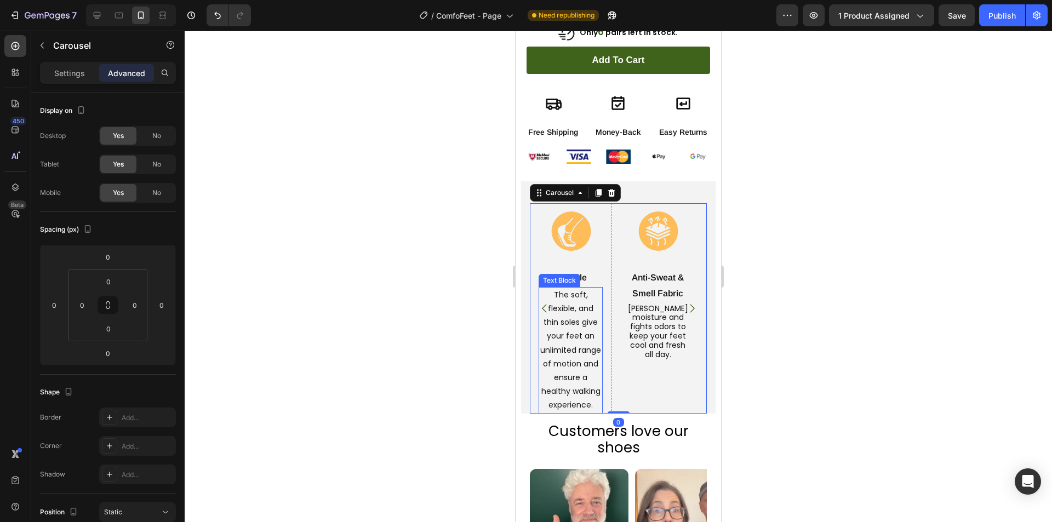
click at [581, 316] on p "The soft, flexible, and thin soles give your feet an unlimited range of motion …" at bounding box center [571, 350] width 62 height 124
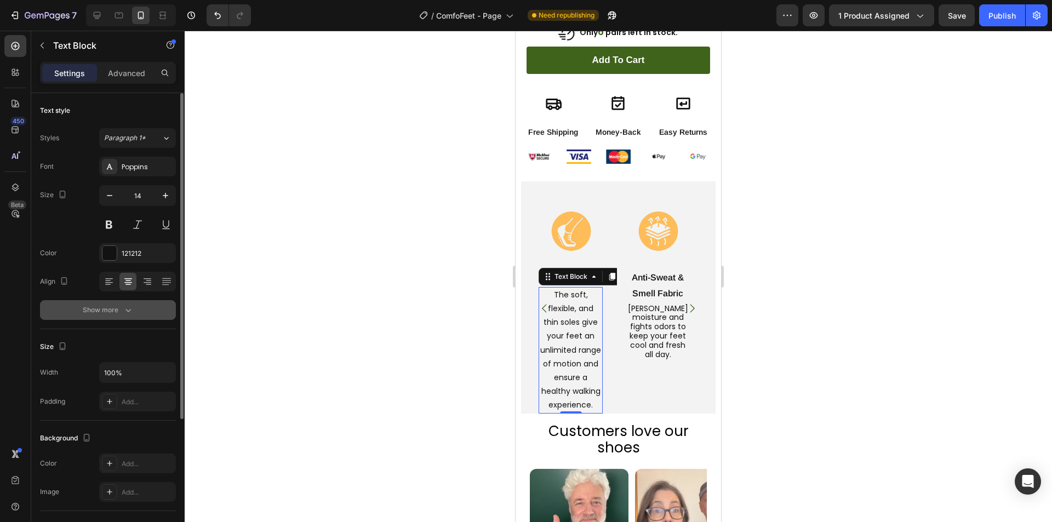
click at [126, 314] on icon "button" at bounding box center [128, 310] width 11 height 11
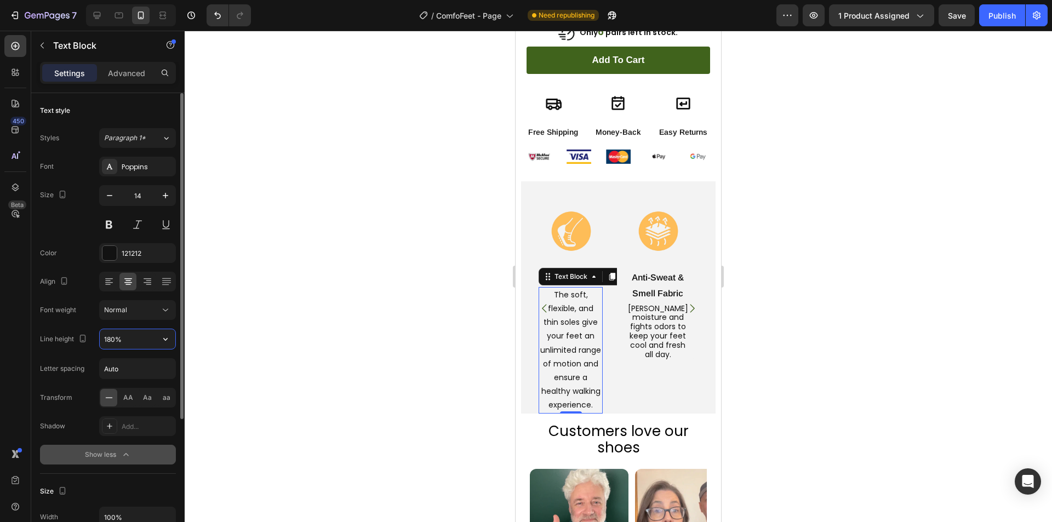
click at [122, 343] on input "180%" at bounding box center [138, 339] width 76 height 20
click at [164, 337] on icon "button" at bounding box center [165, 339] width 11 height 11
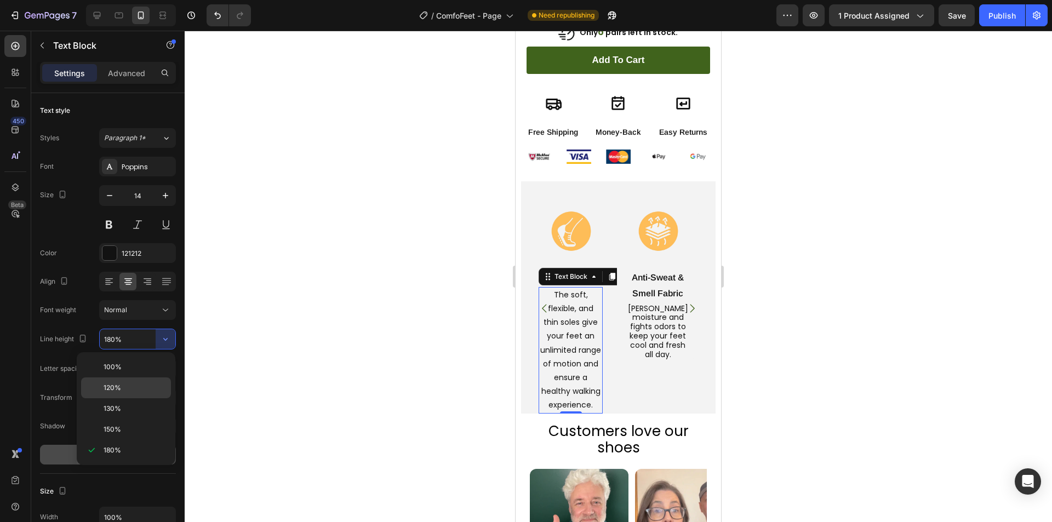
click at [124, 387] on p "120%" at bounding box center [135, 388] width 62 height 10
type input "120%"
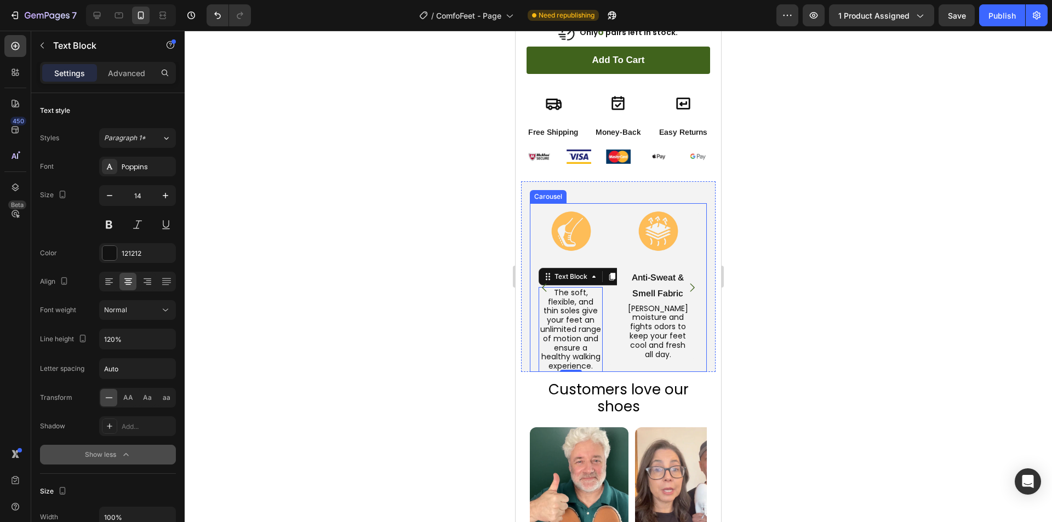
click at [545, 283] on icon "Carousel Back Arrow" at bounding box center [544, 287] width 4 height 8
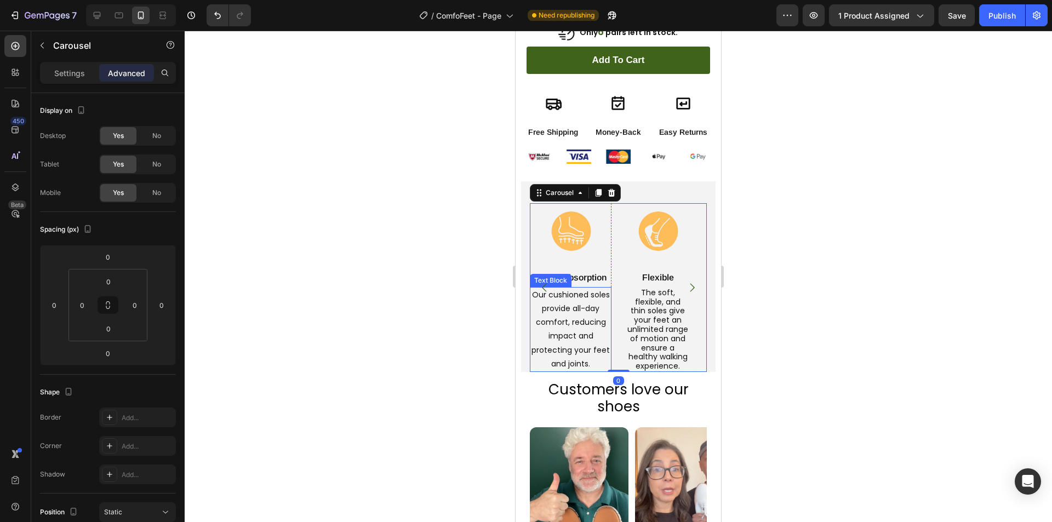
click at [578, 304] on p "Our cushioned soles provide all-day comfort, reducing impact and protecting you…" at bounding box center [570, 329] width 79 height 83
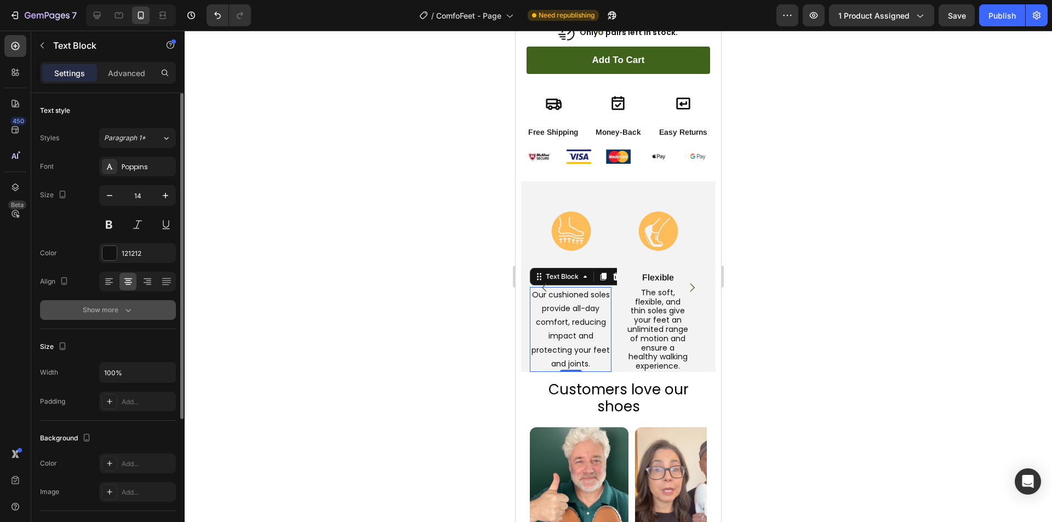
click at [124, 308] on icon "button" at bounding box center [128, 310] width 11 height 11
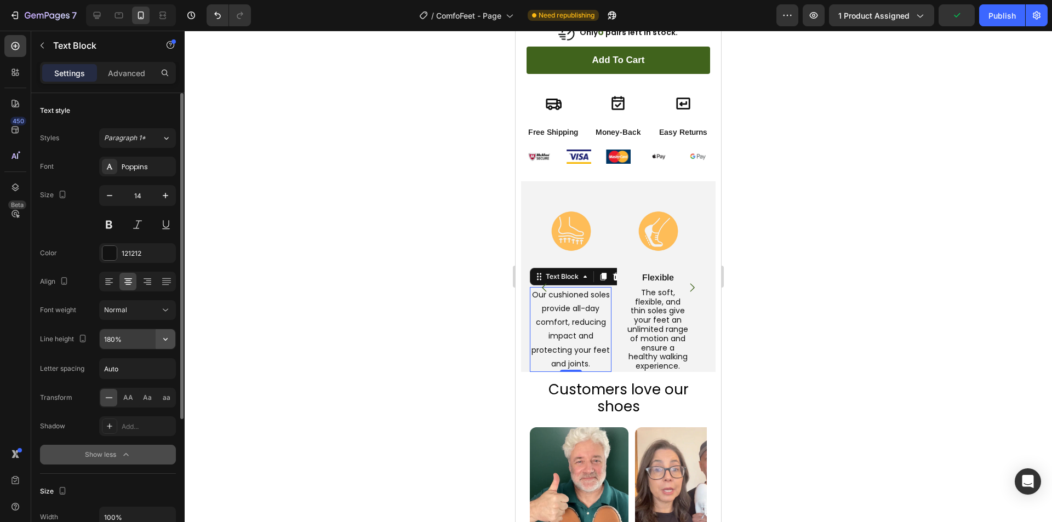
click at [166, 340] on icon "button" at bounding box center [165, 339] width 4 height 3
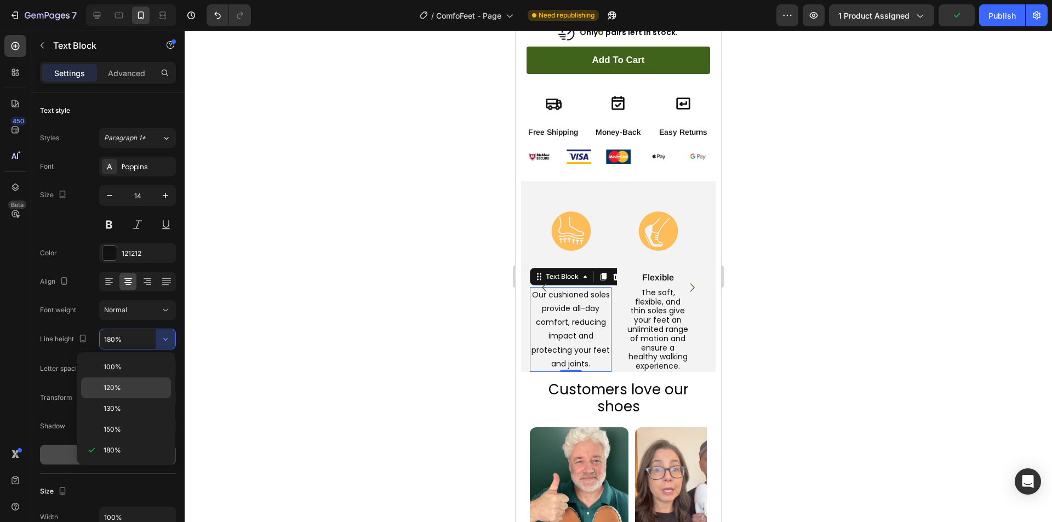
click at [122, 382] on div "120%" at bounding box center [126, 387] width 90 height 21
type input "120%"
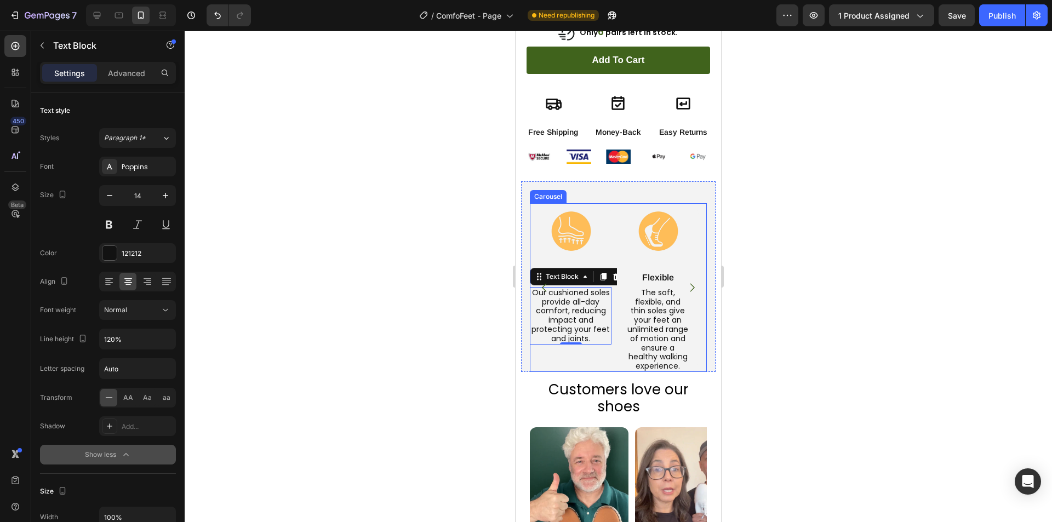
click at [686, 282] on icon "Carousel Next Arrow" at bounding box center [692, 288] width 12 height 12
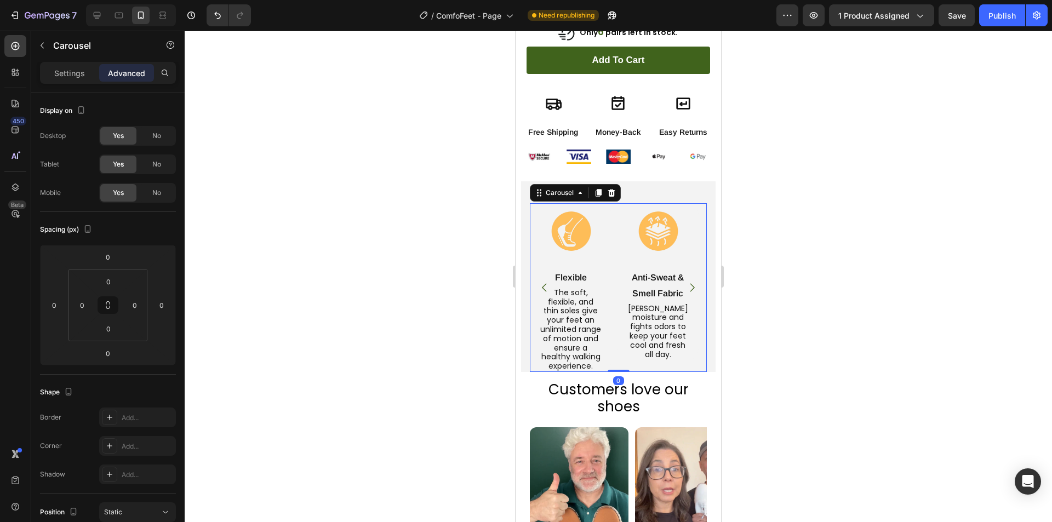
click at [686, 282] on icon "Carousel Next Arrow" at bounding box center [692, 288] width 12 height 12
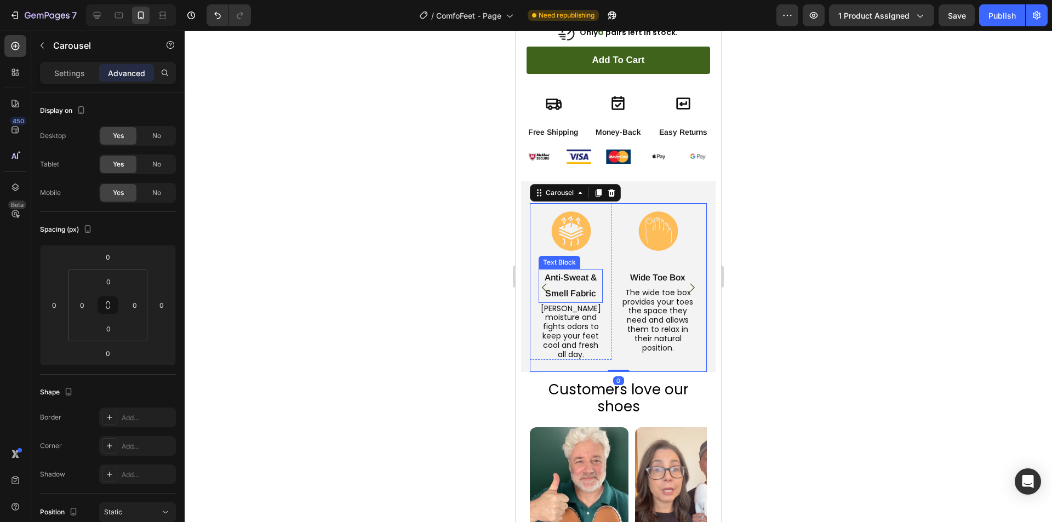
click at [584, 275] on p "Anti-Sweat & Smell Fabric" at bounding box center [571, 286] width 62 height 32
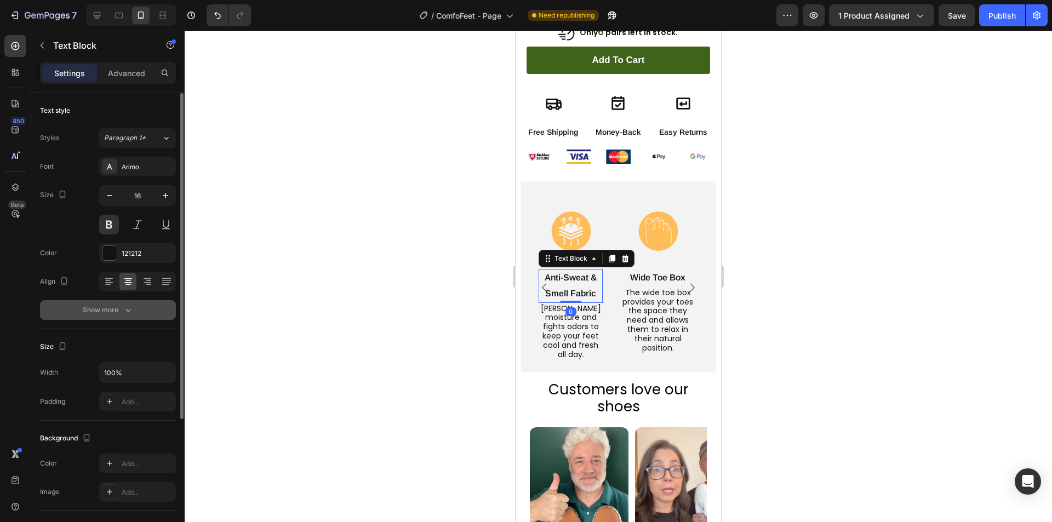
click at [126, 307] on icon "button" at bounding box center [128, 310] width 11 height 11
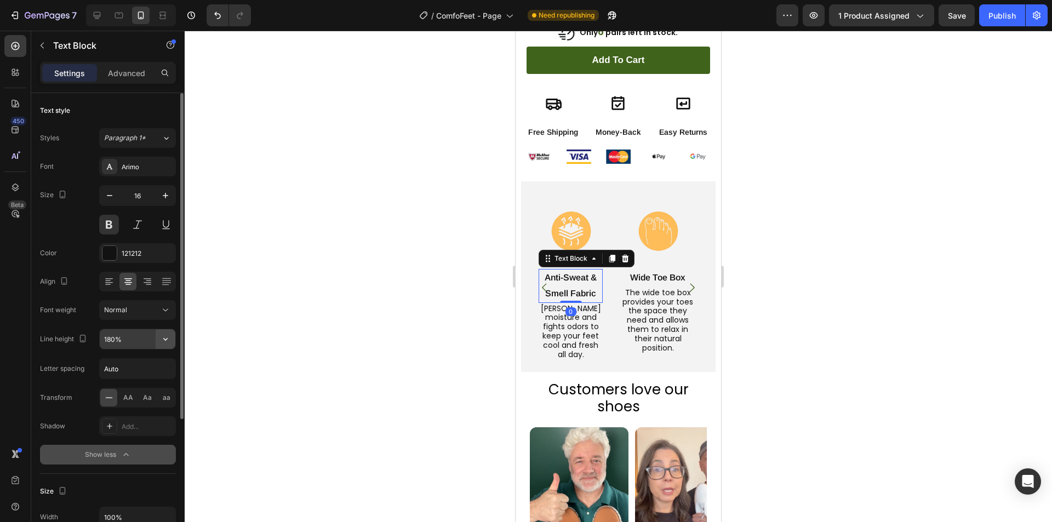
click at [167, 340] on icon "button" at bounding box center [165, 339] width 11 height 11
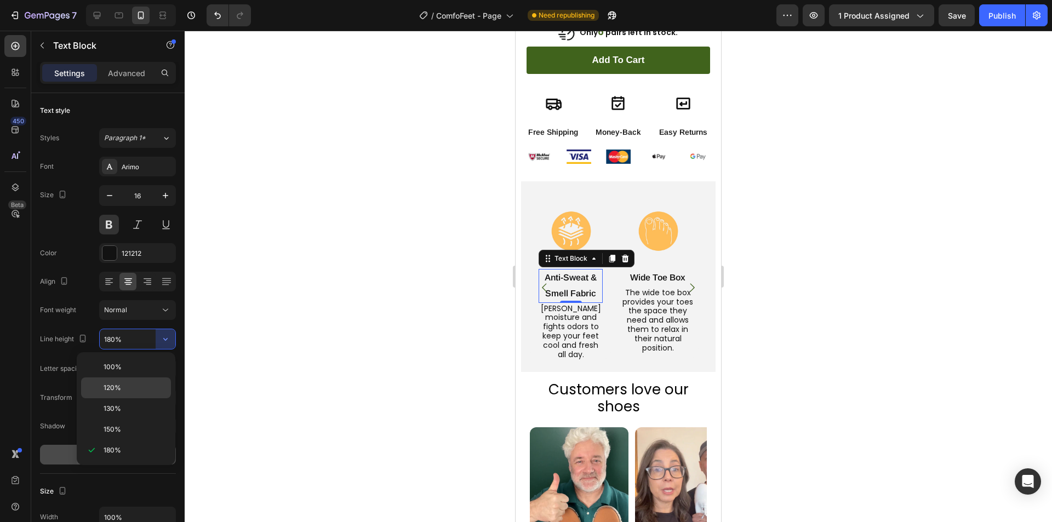
click at [129, 386] on p "120%" at bounding box center [135, 388] width 62 height 10
type input "120%"
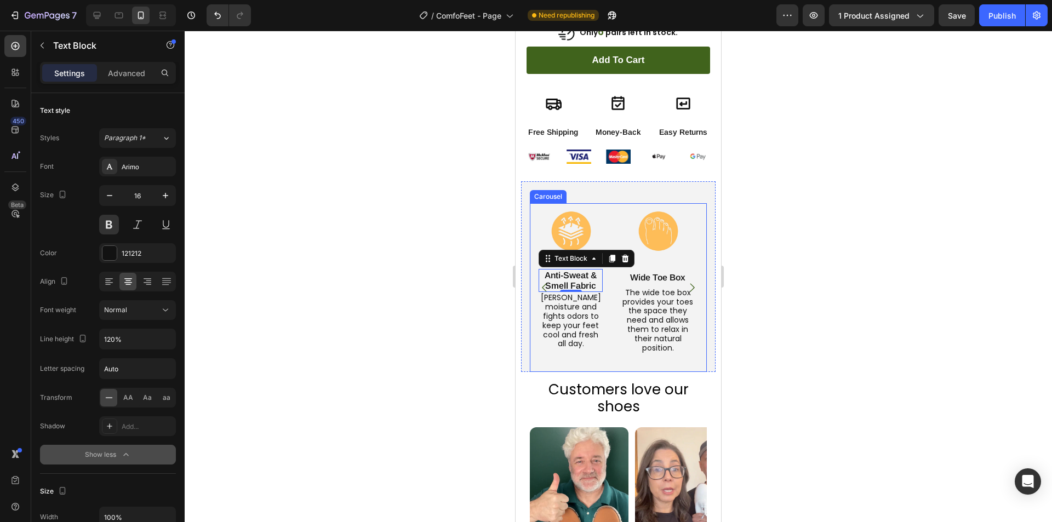
click at [666, 270] on p "Wide Toe Box" at bounding box center [657, 278] width 79 height 16
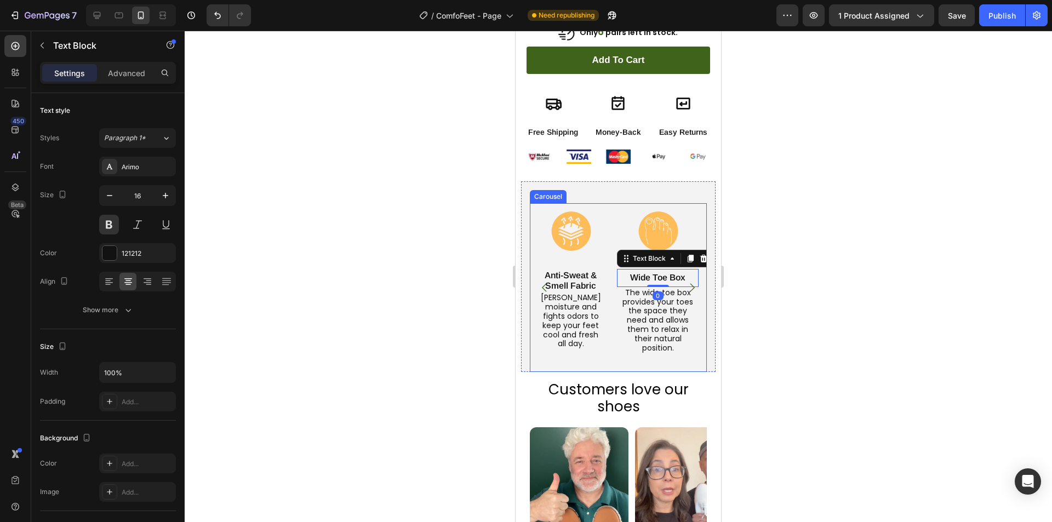
click at [686, 282] on icon "Carousel Next Arrow" at bounding box center [692, 288] width 12 height 12
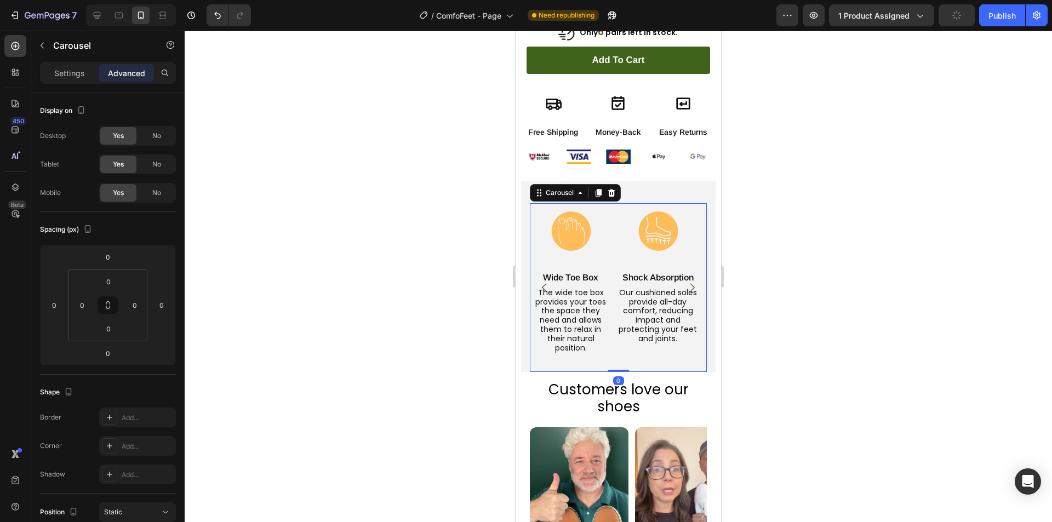
click at [686, 282] on icon "Carousel Next Arrow" at bounding box center [692, 288] width 12 height 12
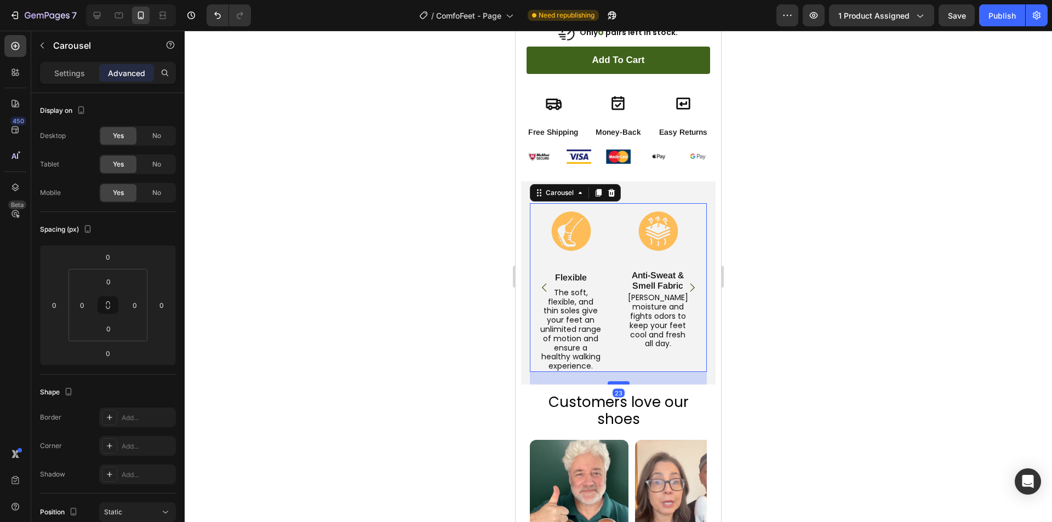
drag, startPoint x: 613, startPoint y: 353, endPoint x: 607, endPoint y: 365, distance: 13.7
click at [607, 381] on div at bounding box center [618, 382] width 22 height 3
type input "23"
click at [629, 127] on p "Money-Back" at bounding box center [618, 132] width 51 height 10
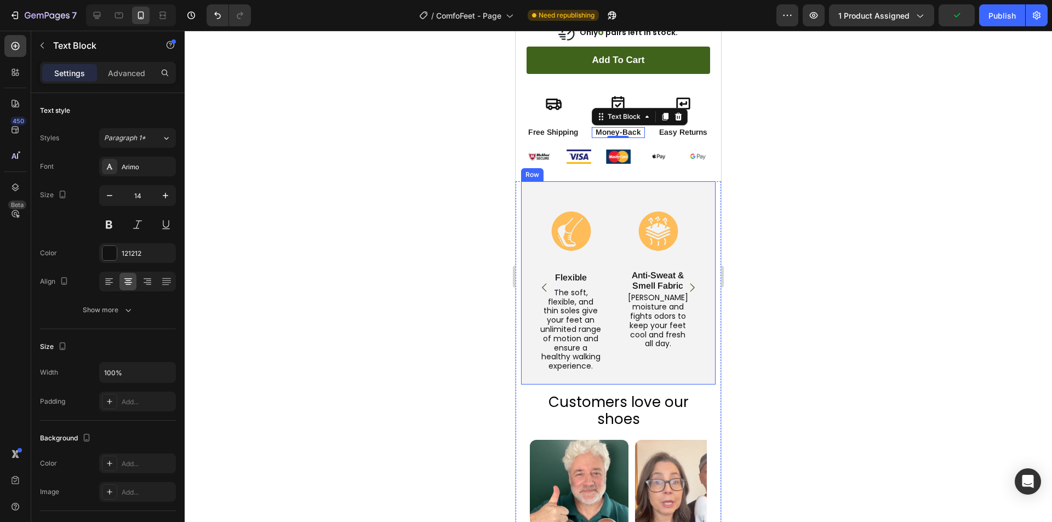
click at [599, 182] on div "Image Wide Toe Box Text Block The wide toe box provides your toes the space the…" at bounding box center [618, 282] width 194 height 203
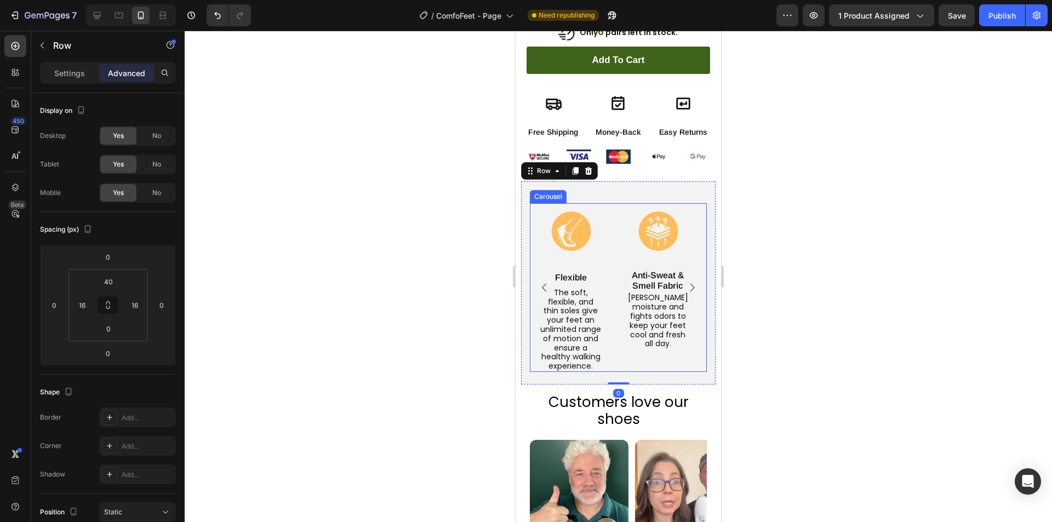
click at [611, 203] on div "Image Wide Toe Box Text Block The wide toe box provides your toes the space the…" at bounding box center [618, 287] width 177 height 169
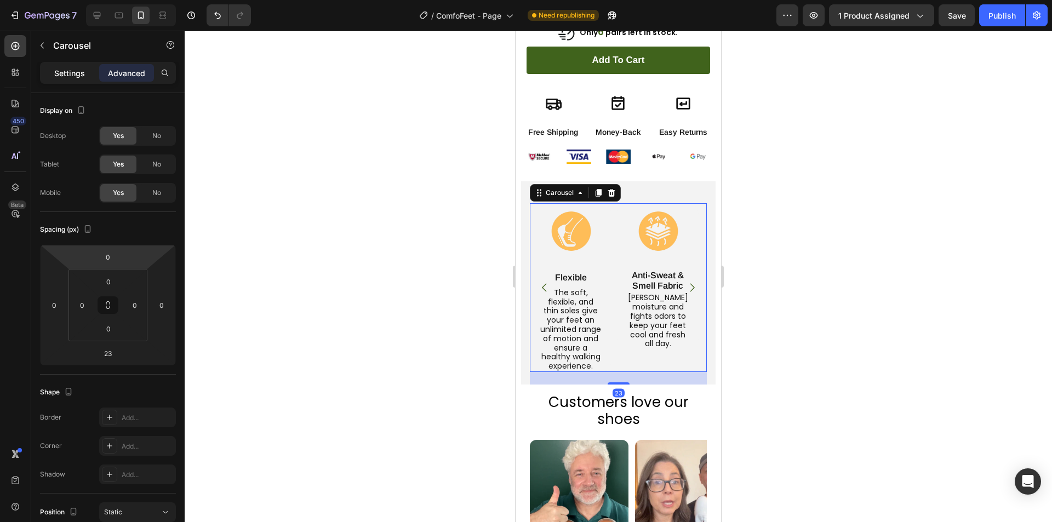
click at [81, 67] on p "Settings" at bounding box center [69, 73] width 31 height 12
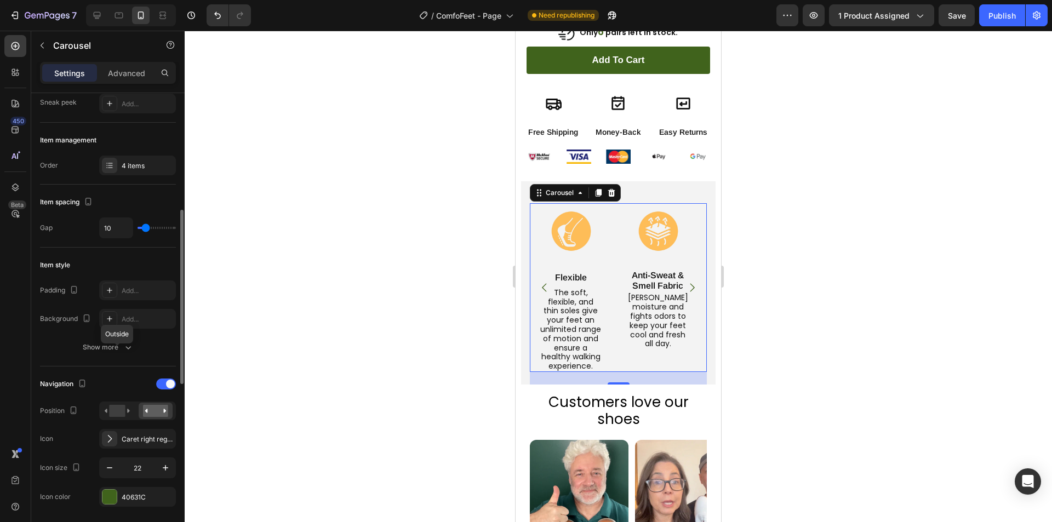
scroll to position [164, 0]
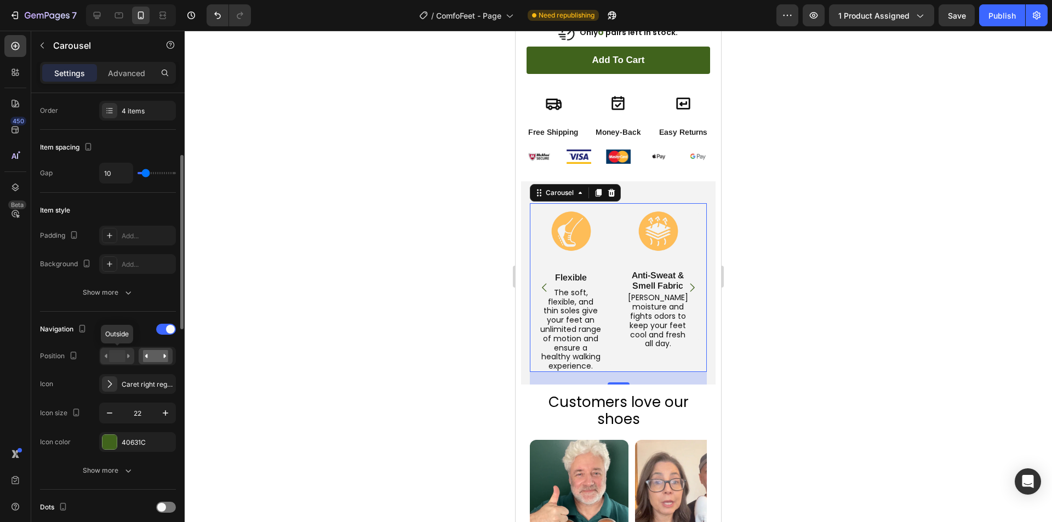
click at [119, 356] on rect at bounding box center [117, 356] width 16 height 12
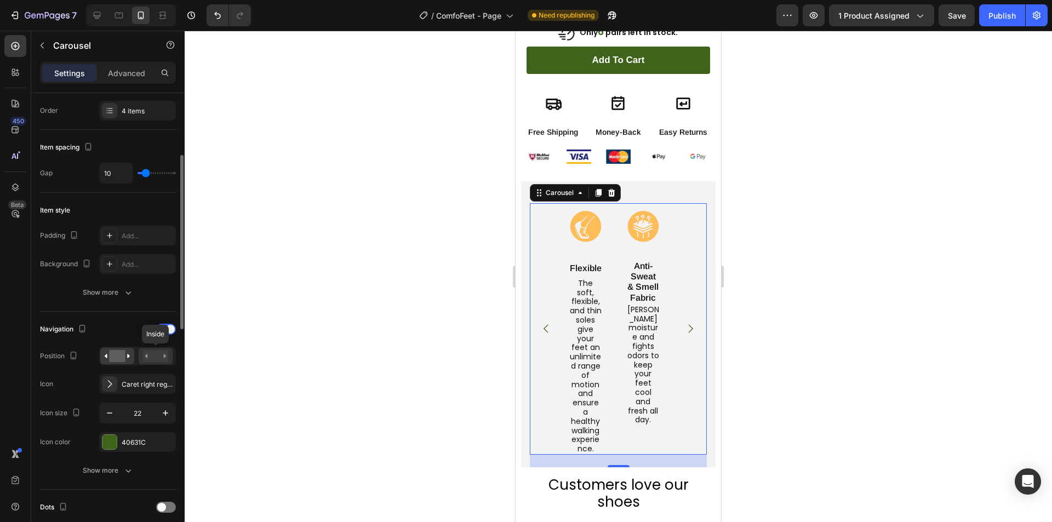
click at [148, 356] on rect at bounding box center [155, 356] width 25 height 12
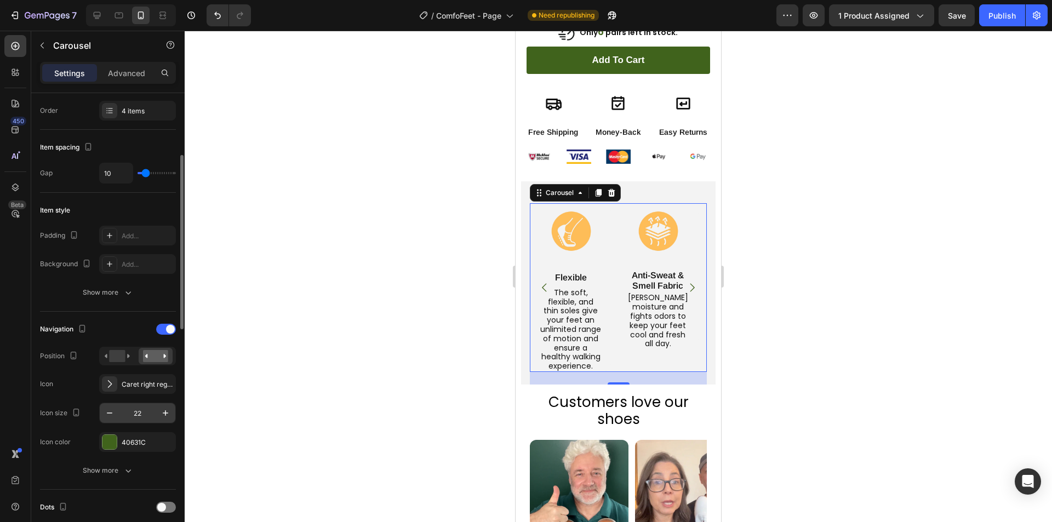
scroll to position [219, 0]
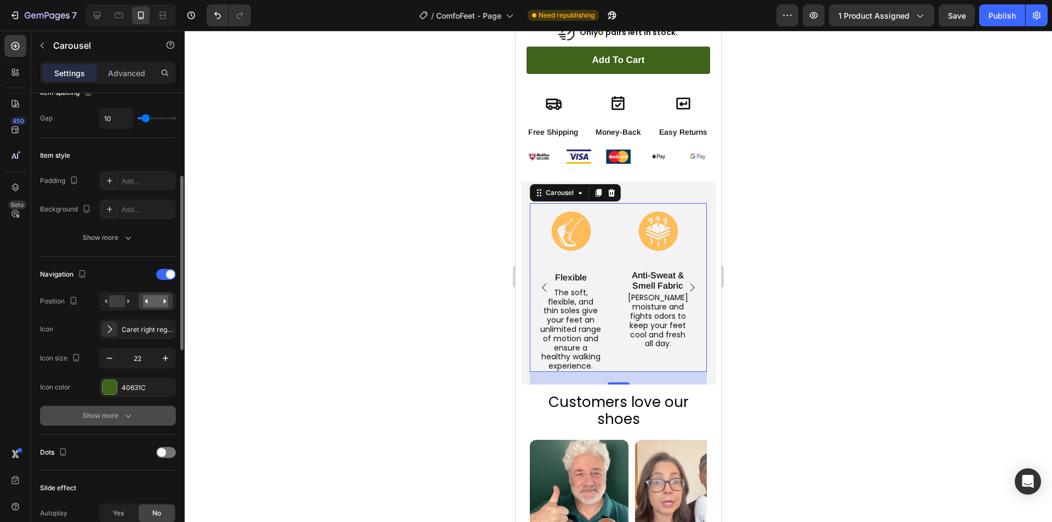
click at [131, 414] on icon "button" at bounding box center [128, 415] width 11 height 11
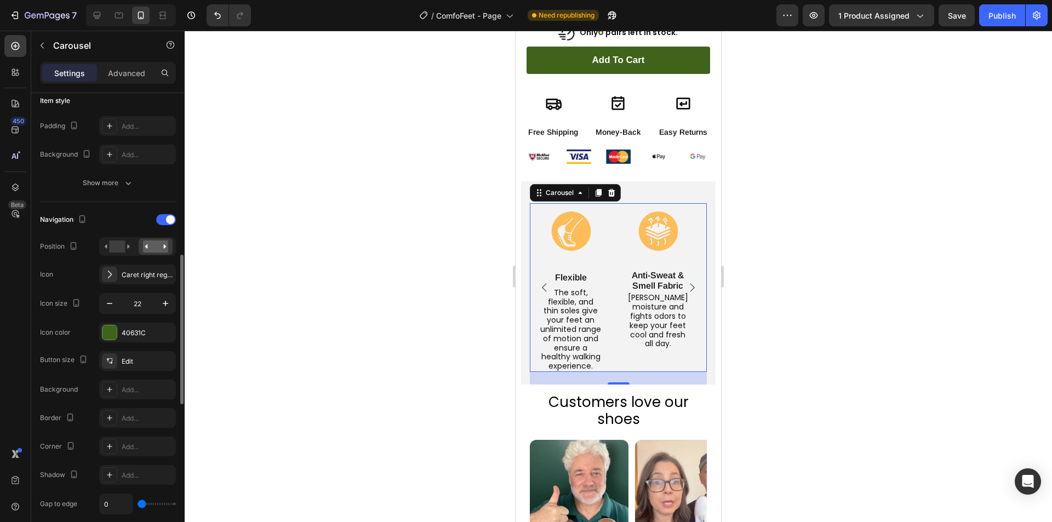
scroll to position [329, 0]
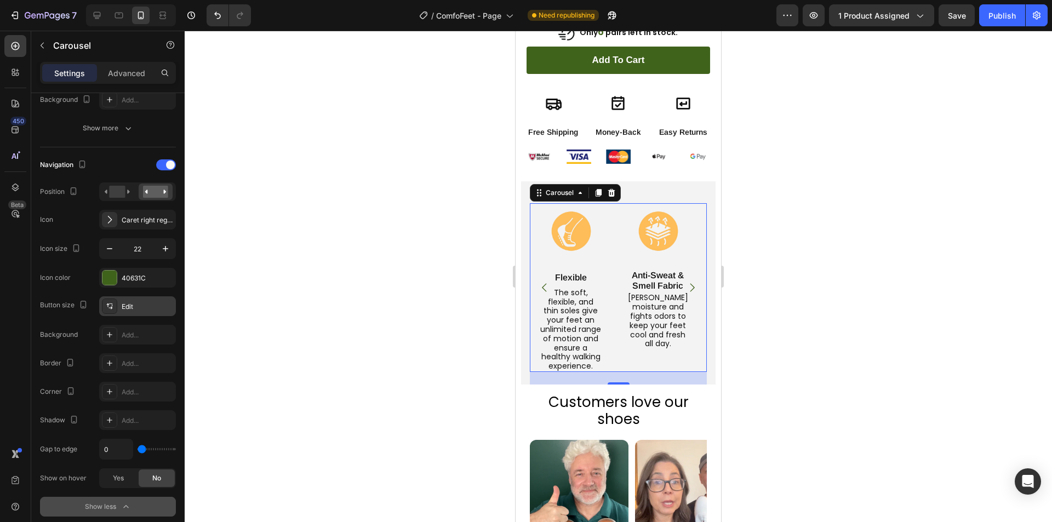
click at [137, 305] on div "Edit" at bounding box center [147, 307] width 51 height 10
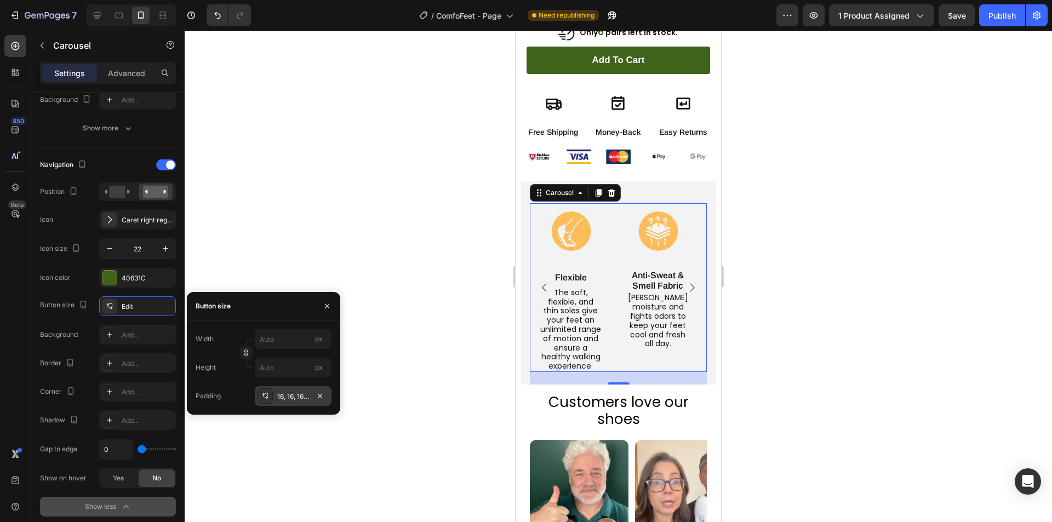
click at [286, 397] on div "16, 16, 16, 16" at bounding box center [293, 397] width 32 height 10
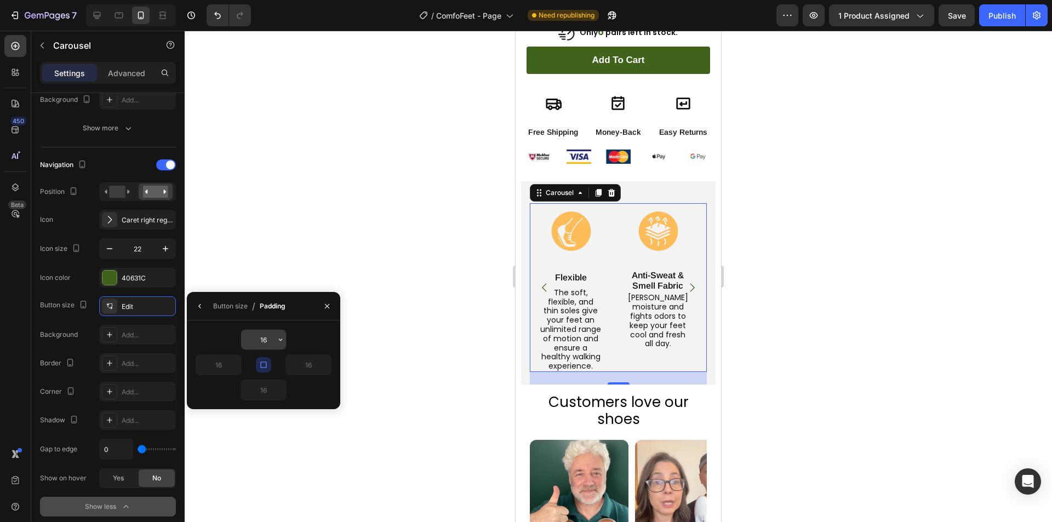
click at [260, 346] on input "16" at bounding box center [263, 340] width 45 height 20
type input "3"
type input "0"
click at [644, 185] on div "Image Wide Toe Box Text Block The wide toe box provides your toes the space the…" at bounding box center [618, 282] width 194 height 203
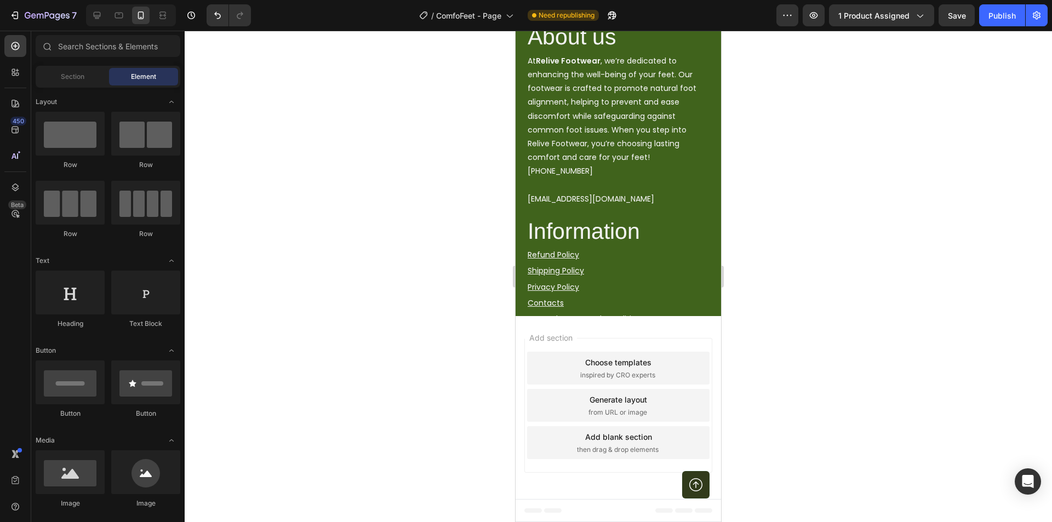
scroll to position [3212, 0]
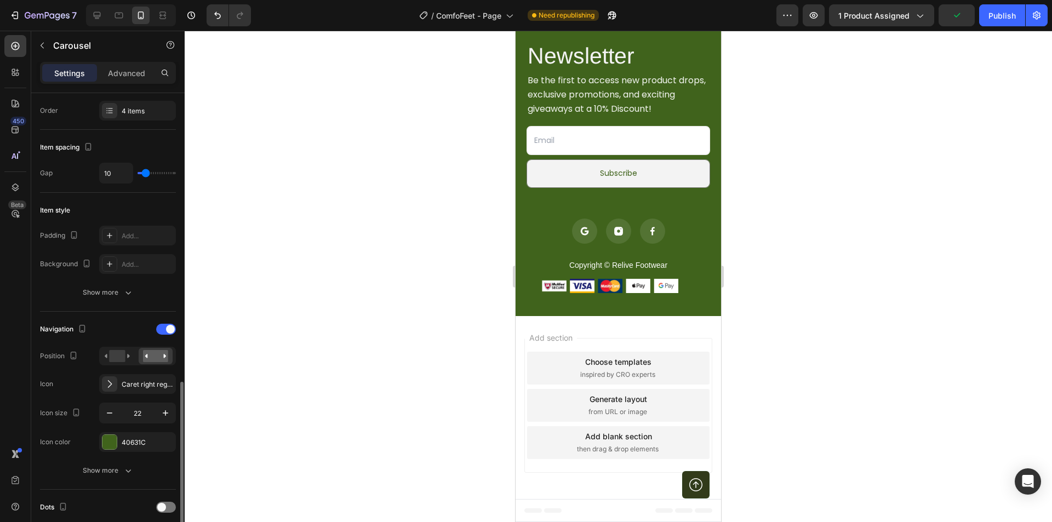
scroll to position [329, 0]
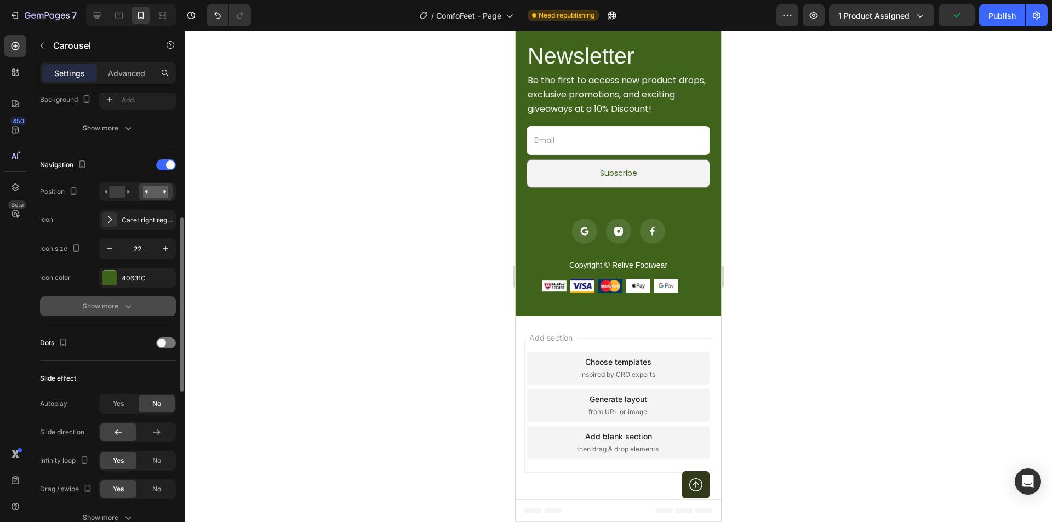
click at [105, 310] on div "Show more" at bounding box center [108, 306] width 51 height 11
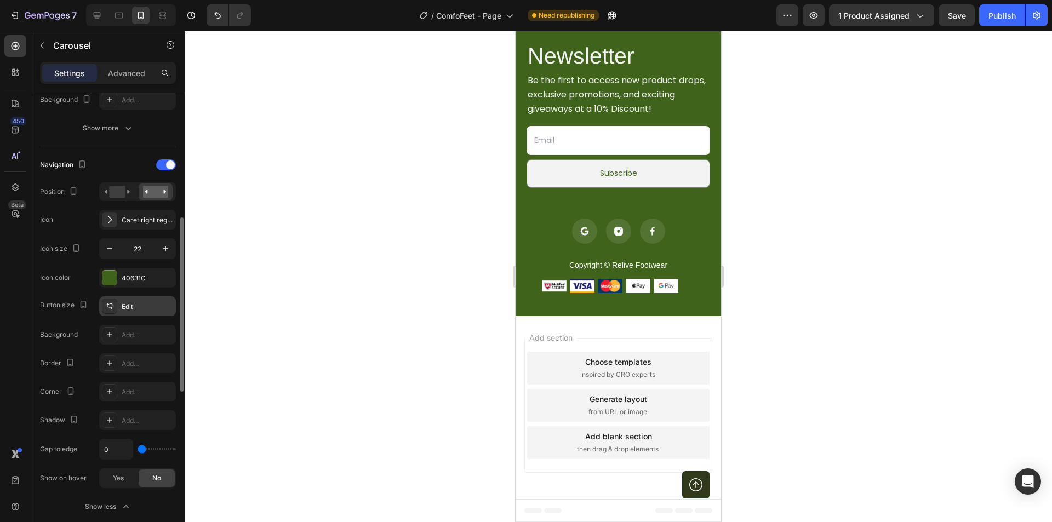
click at [113, 307] on icon at bounding box center [109, 306] width 9 height 9
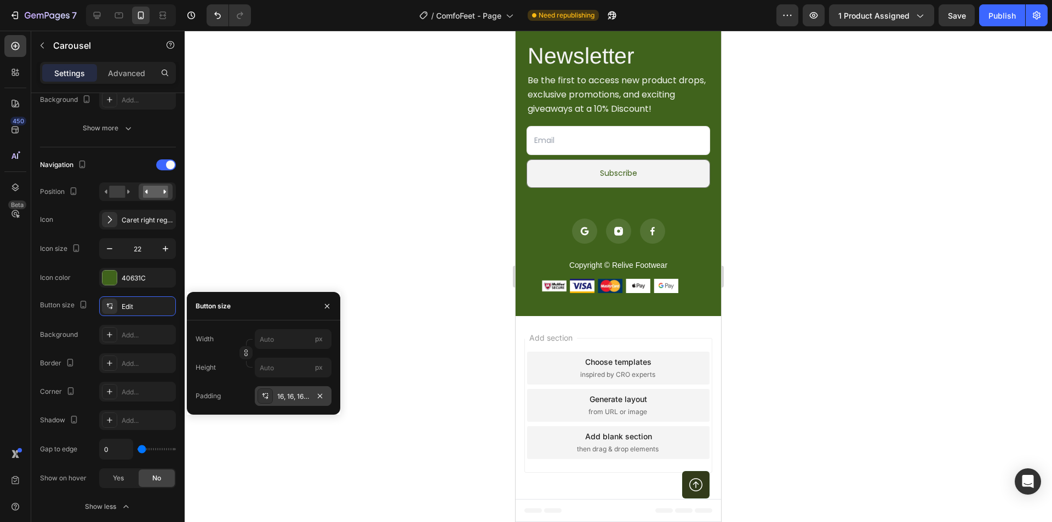
click at [291, 396] on div "16, 16, 16, 16" at bounding box center [293, 397] width 32 height 10
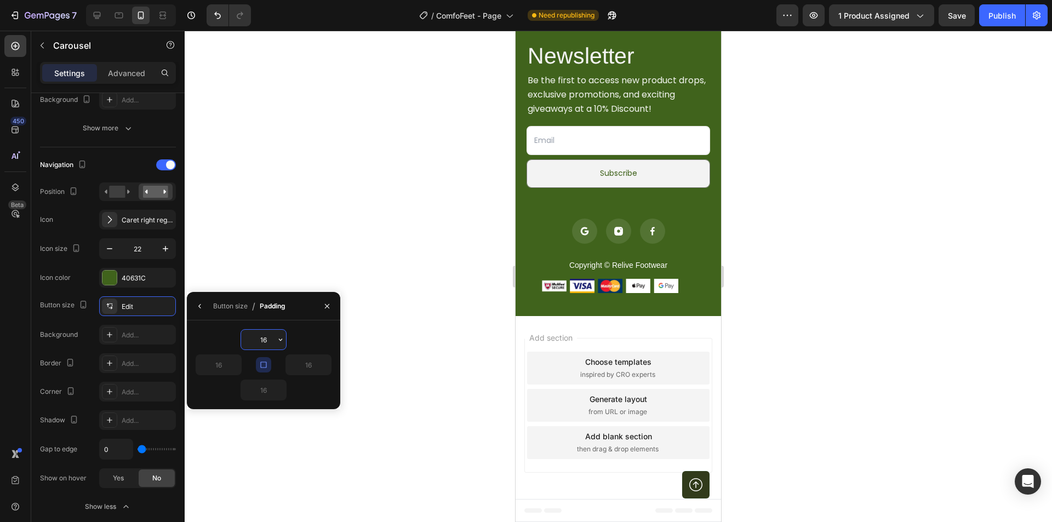
click at [263, 341] on input "16" at bounding box center [263, 340] width 45 height 20
type input "0"
click at [404, 230] on div at bounding box center [618, 276] width 867 height 491
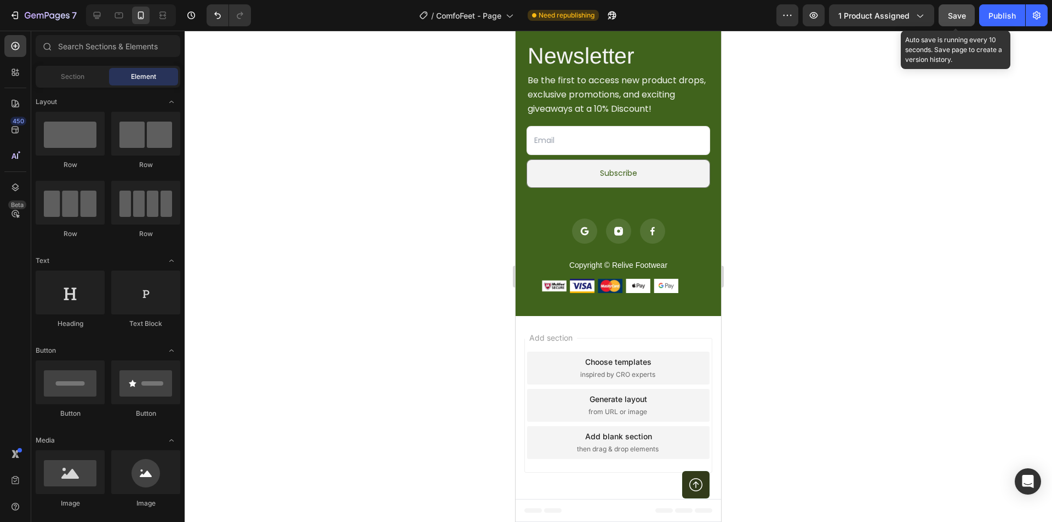
click at [961, 16] on span "Save" at bounding box center [957, 15] width 18 height 9
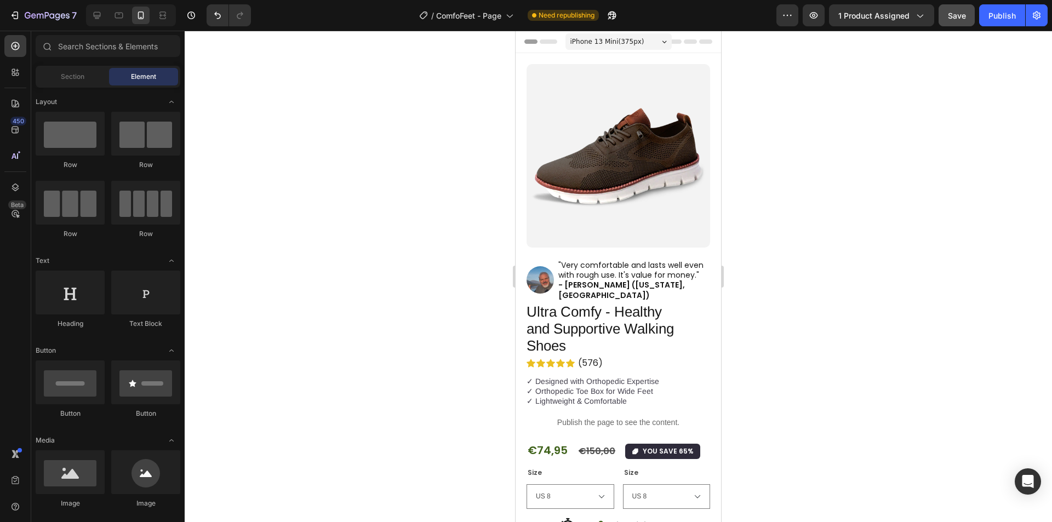
scroll to position [73, 0]
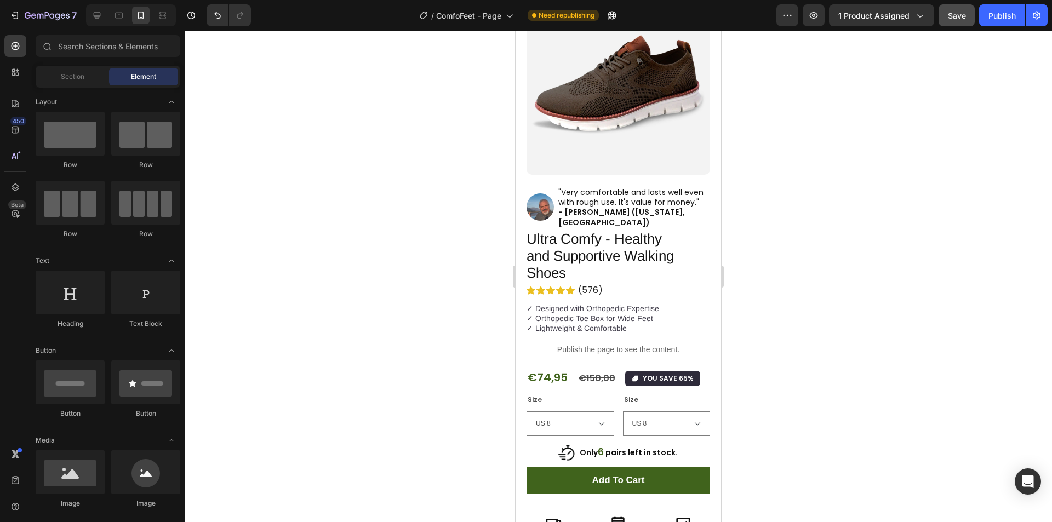
drag, startPoint x: 715, startPoint y: 393, endPoint x: 1252, endPoint y: 85, distance: 618.4
click at [993, 19] on div "Publish" at bounding box center [1001, 16] width 27 height 12
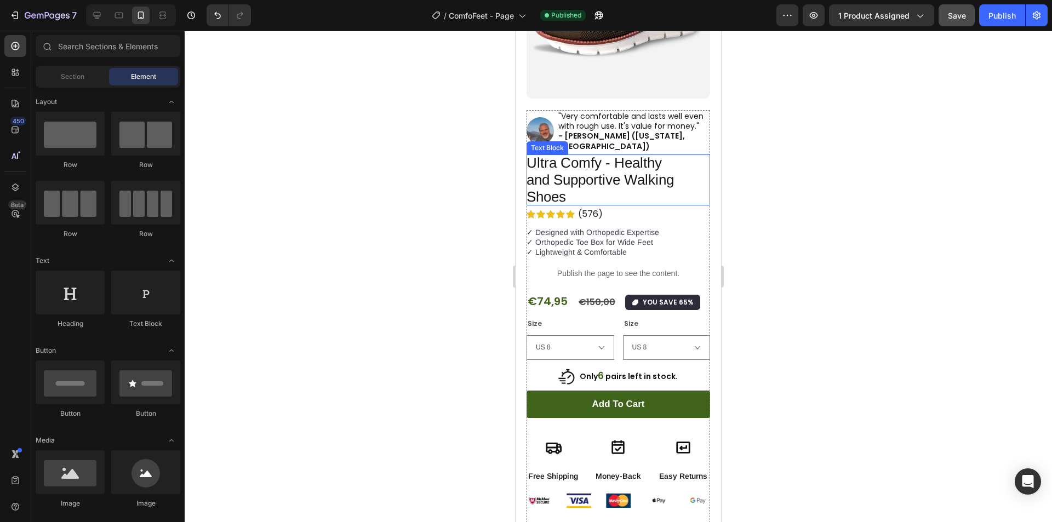
scroll to position [292, 0]
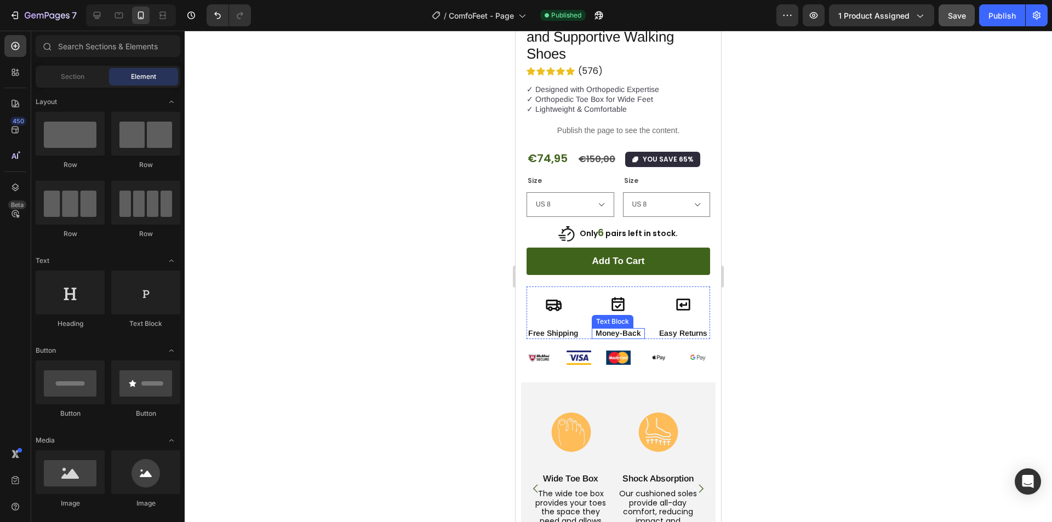
click at [615, 328] on p "Money-Back" at bounding box center [618, 333] width 51 height 10
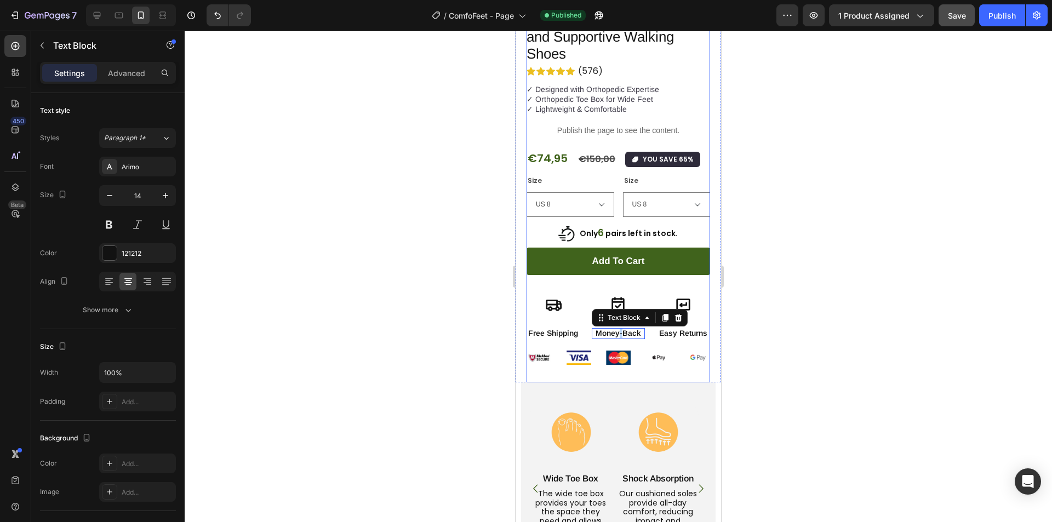
scroll to position [347, 0]
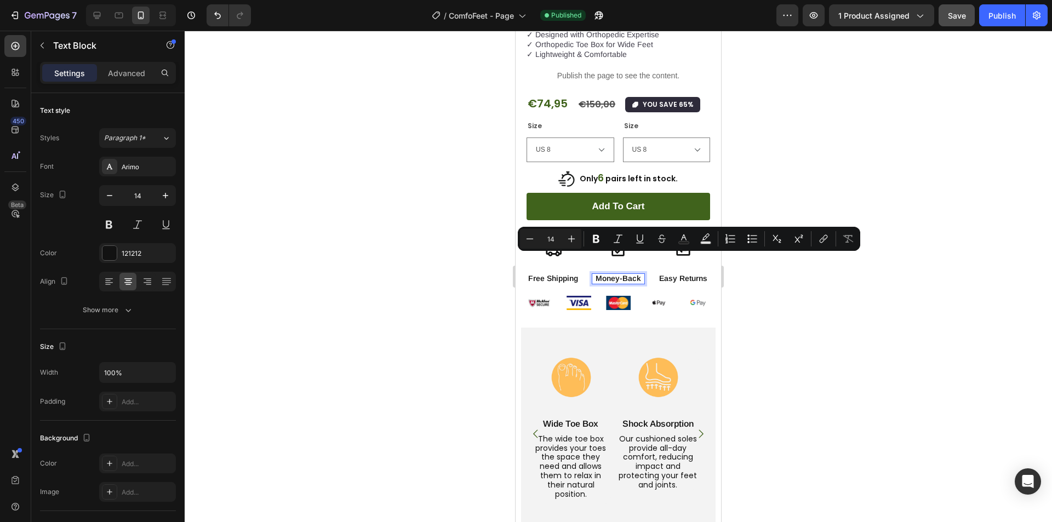
click at [606, 273] on p "Money-Back" at bounding box center [618, 278] width 51 height 10
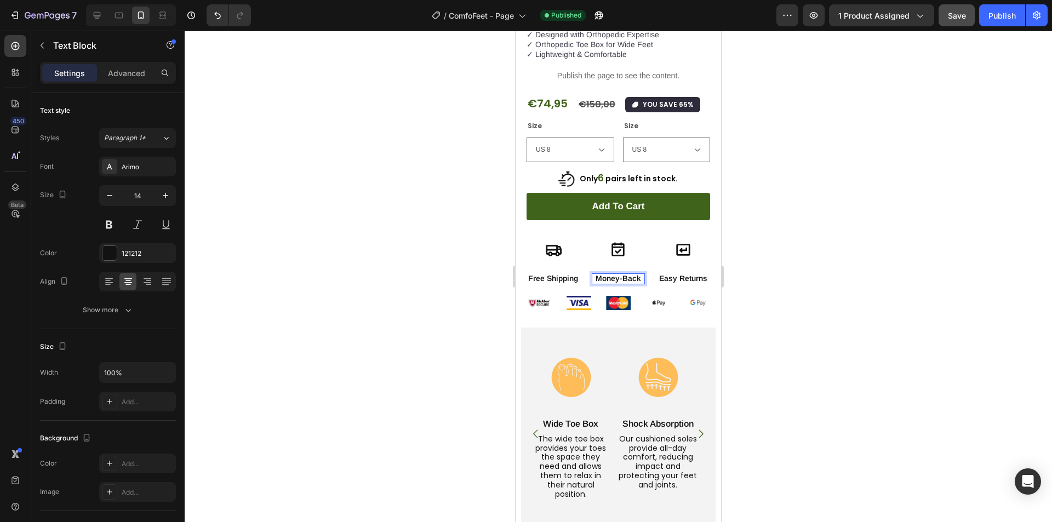
click at [598, 273] on p "Money-Back" at bounding box center [618, 278] width 51 height 10
click at [662, 273] on div "Easy Returns Text Block" at bounding box center [683, 278] width 54 height 11
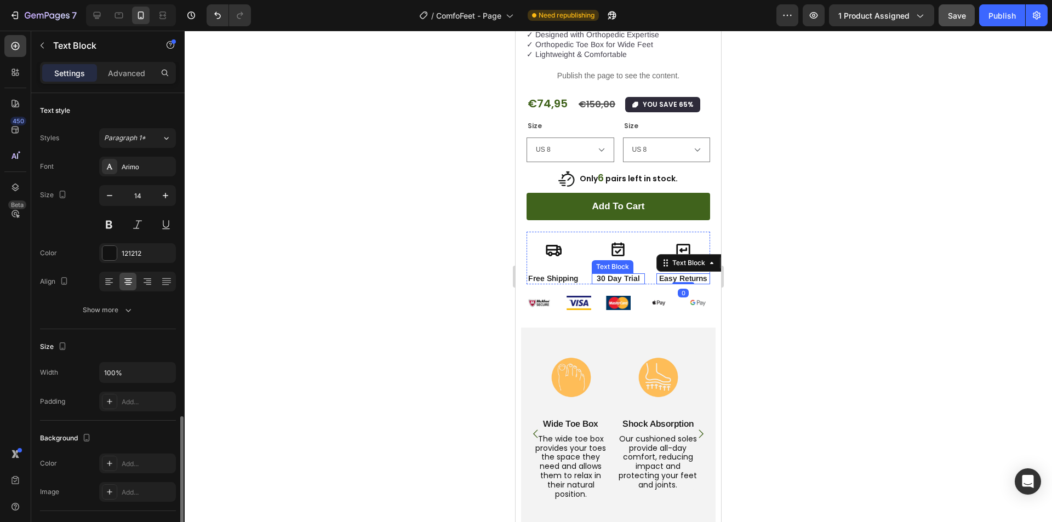
scroll to position [189, 0]
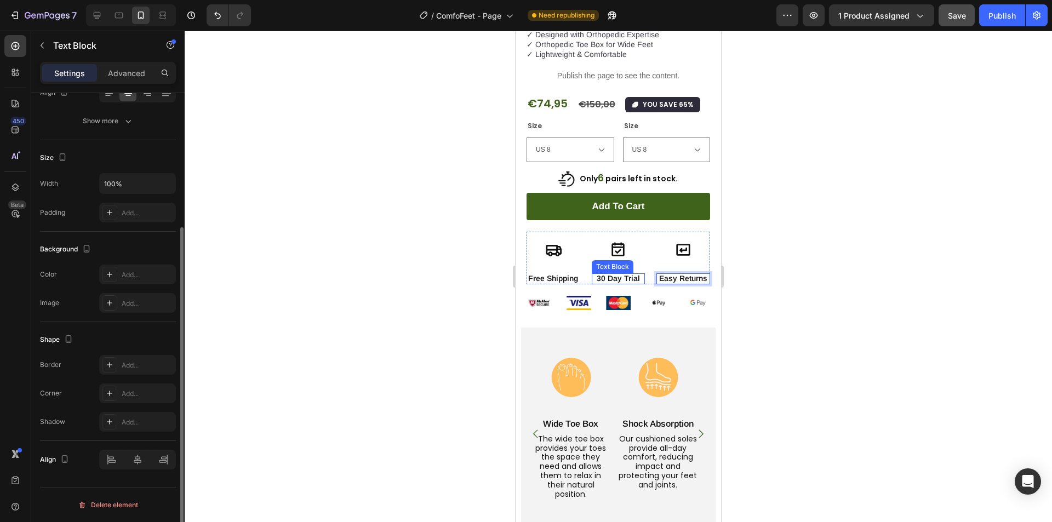
click at [615, 273] on p "30 Day Trial" at bounding box center [618, 278] width 51 height 10
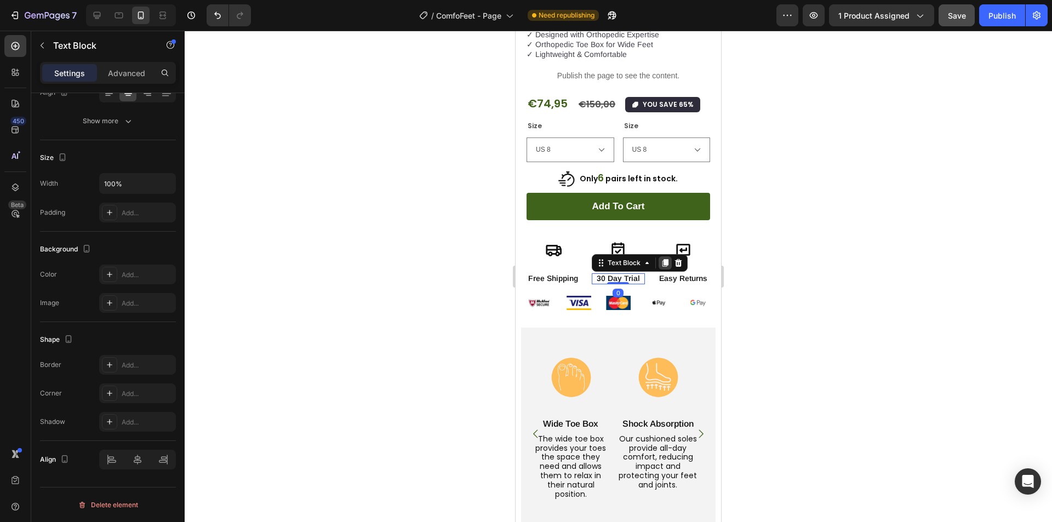
click at [663, 256] on div at bounding box center [664, 262] width 13 height 13
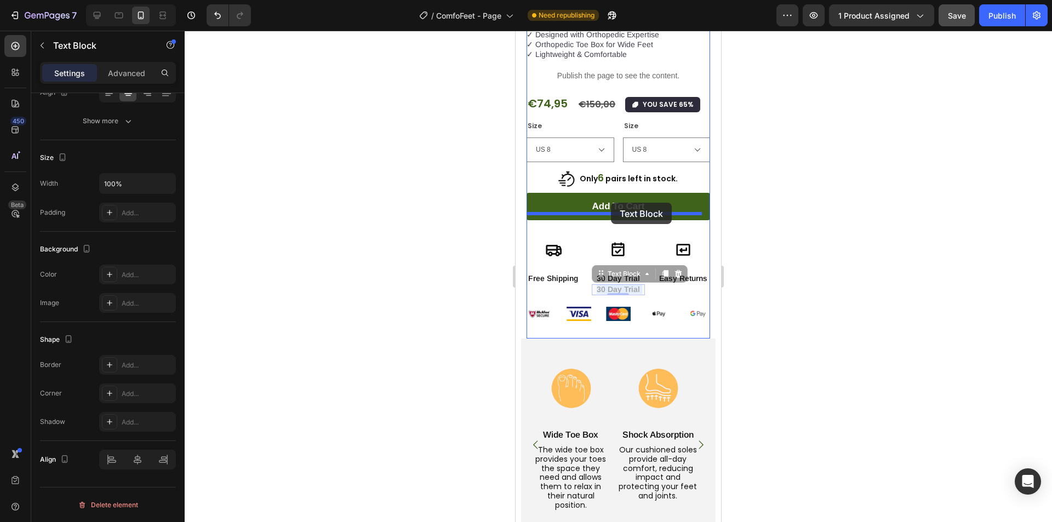
drag, startPoint x: 606, startPoint y: 271, endPoint x: 611, endPoint y: 203, distance: 68.7
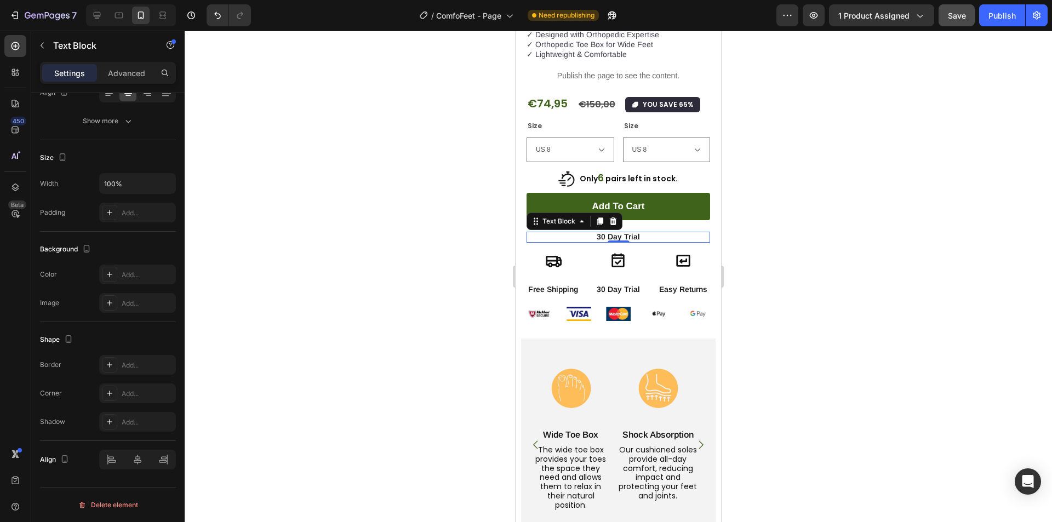
click at [599, 232] on p "30 Day Trial" at bounding box center [618, 237] width 181 height 10
click at [14, 72] on icon at bounding box center [13, 70] width 3 height 3
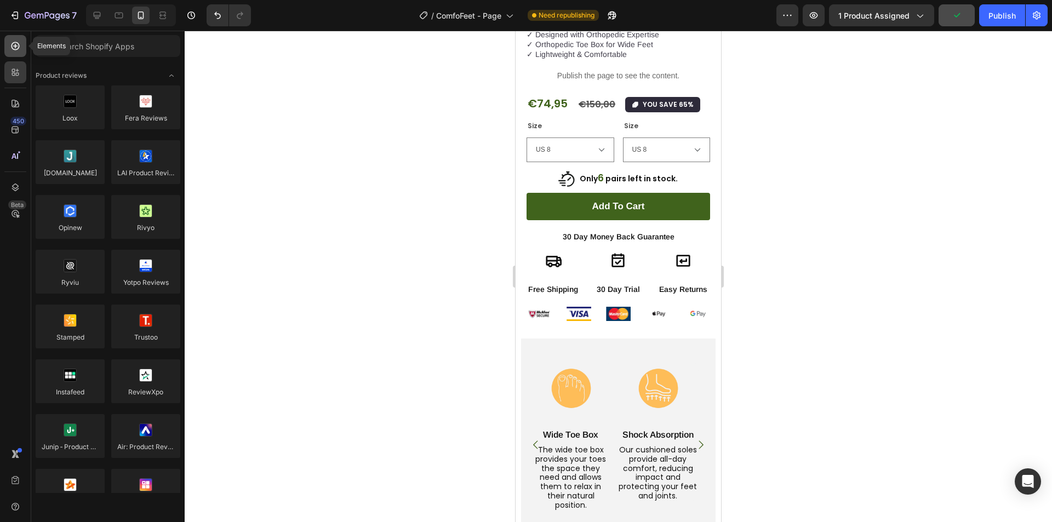
click at [13, 52] on div at bounding box center [15, 46] width 22 height 22
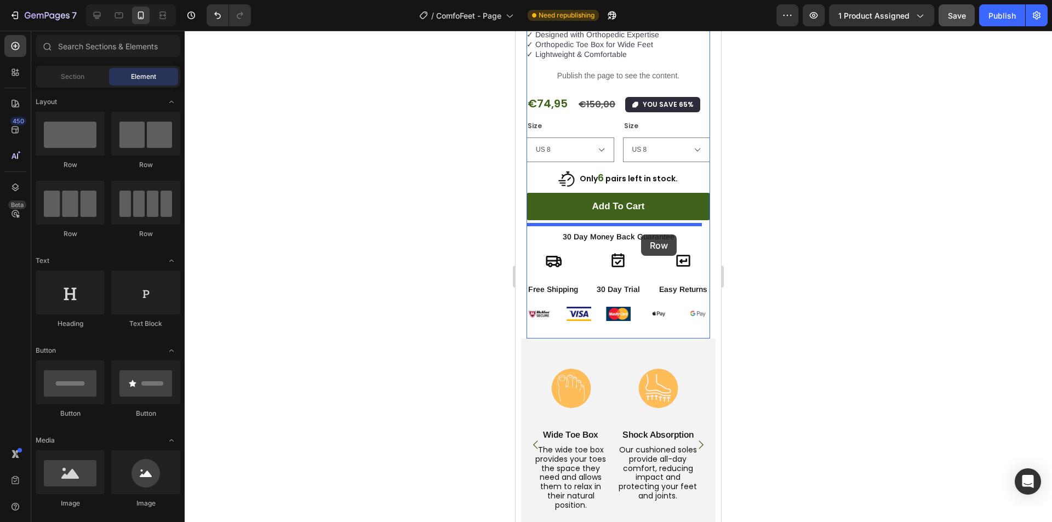
drag, startPoint x: 617, startPoint y: 260, endPoint x: 641, endPoint y: 234, distance: 34.9
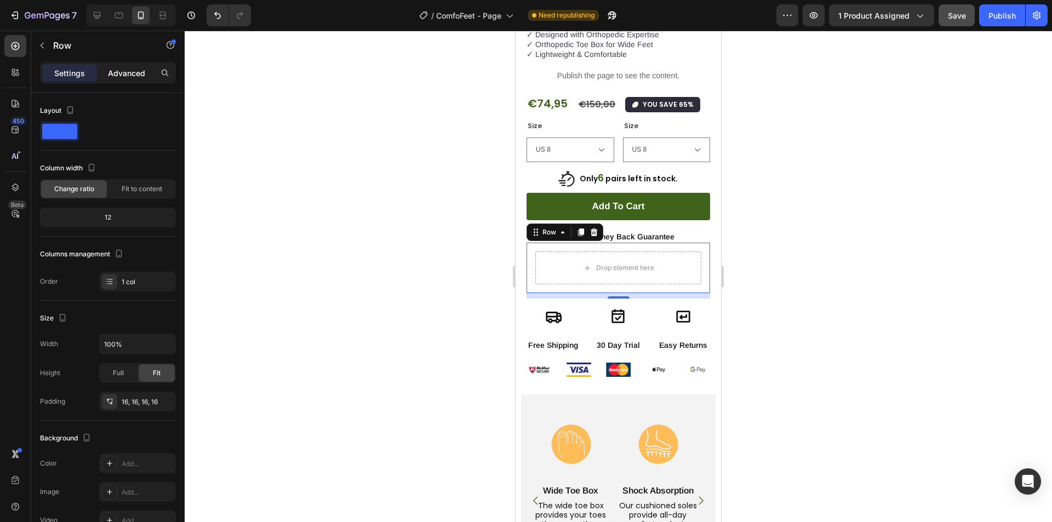
click at [124, 77] on p "Advanced" at bounding box center [126, 73] width 37 height 12
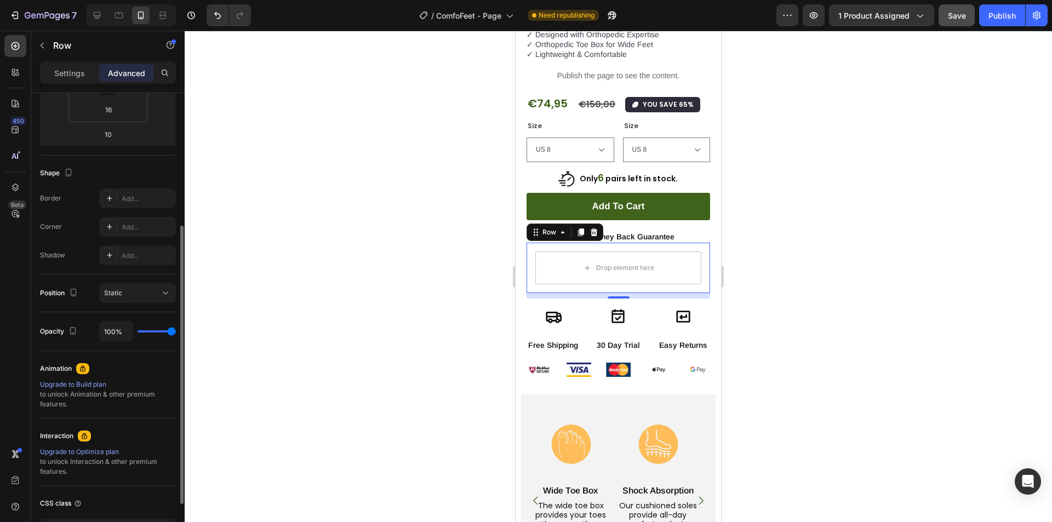
scroll to position [274, 0]
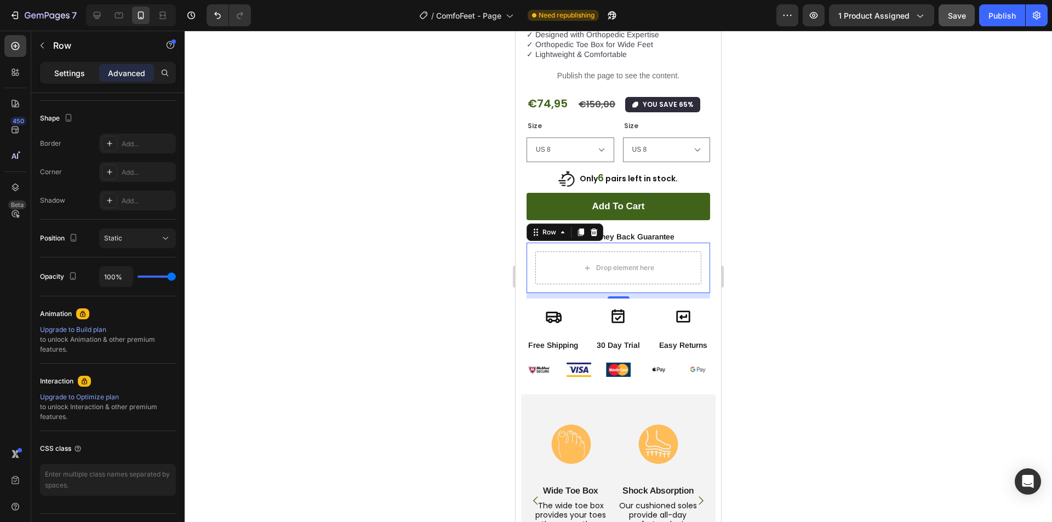
click at [76, 81] on div "Settings" at bounding box center [69, 73] width 55 height 18
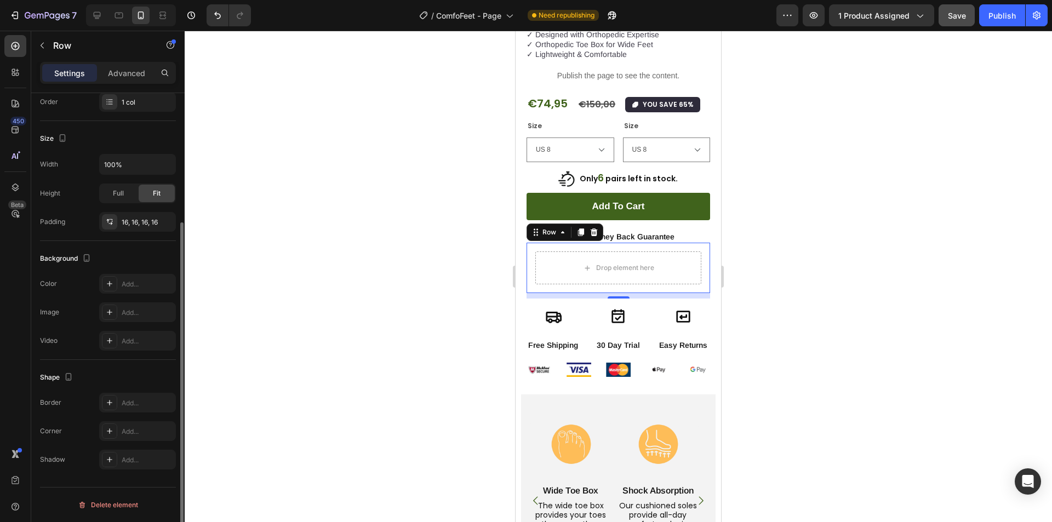
scroll to position [180, 0]
click at [108, 288] on icon at bounding box center [109, 283] width 9 height 9
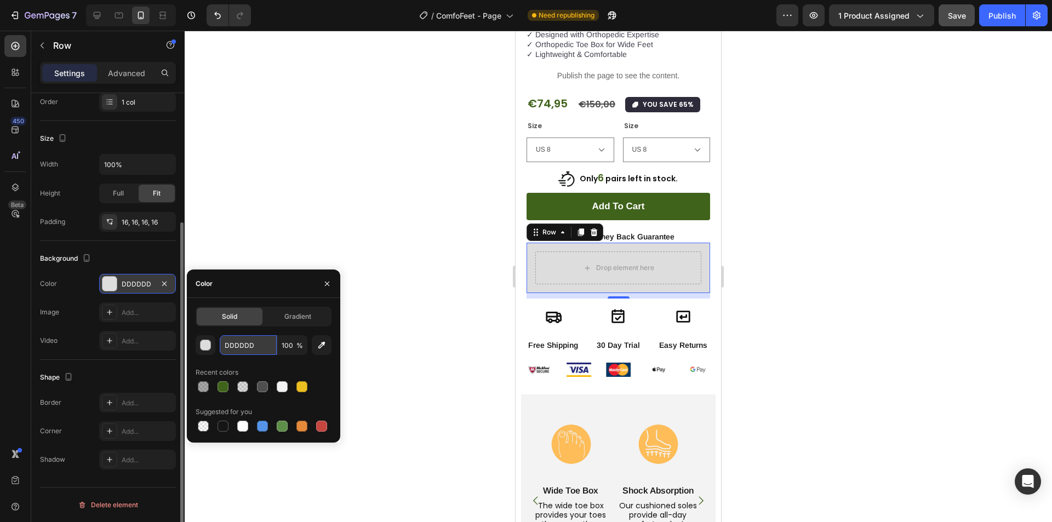
click at [228, 343] on input "DDDDDD" at bounding box center [248, 345] width 57 height 20
paste input "#ffffff"
type input "#ffffff"
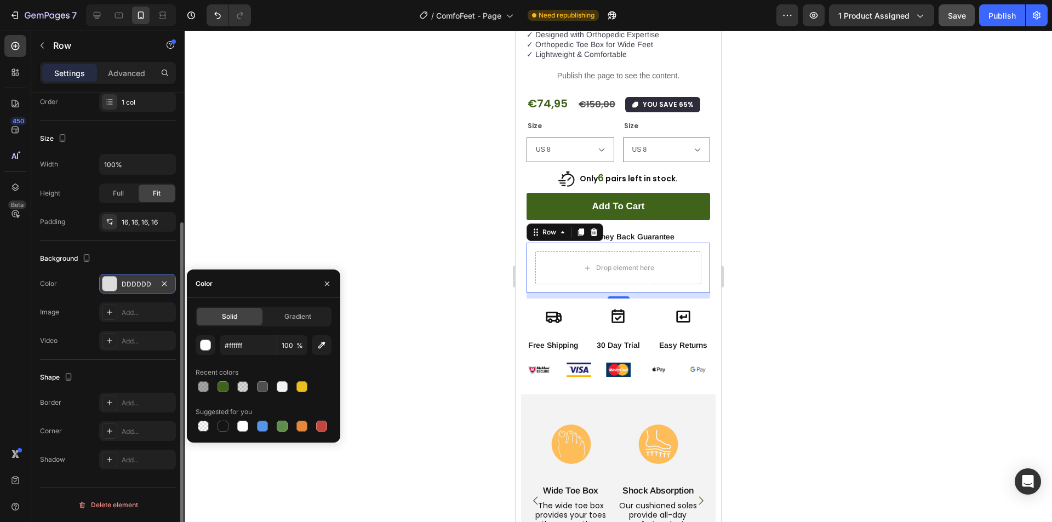
click at [252, 225] on div at bounding box center [618, 276] width 867 height 491
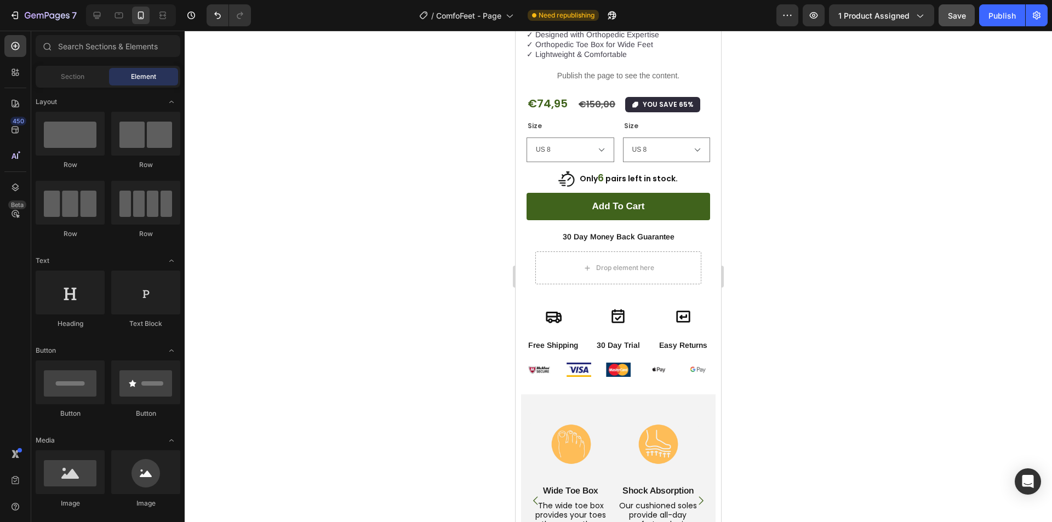
click at [252, 225] on div at bounding box center [618, 276] width 867 height 491
click at [535, 250] on div "Drop element here Row" at bounding box center [618, 268] width 184 height 50
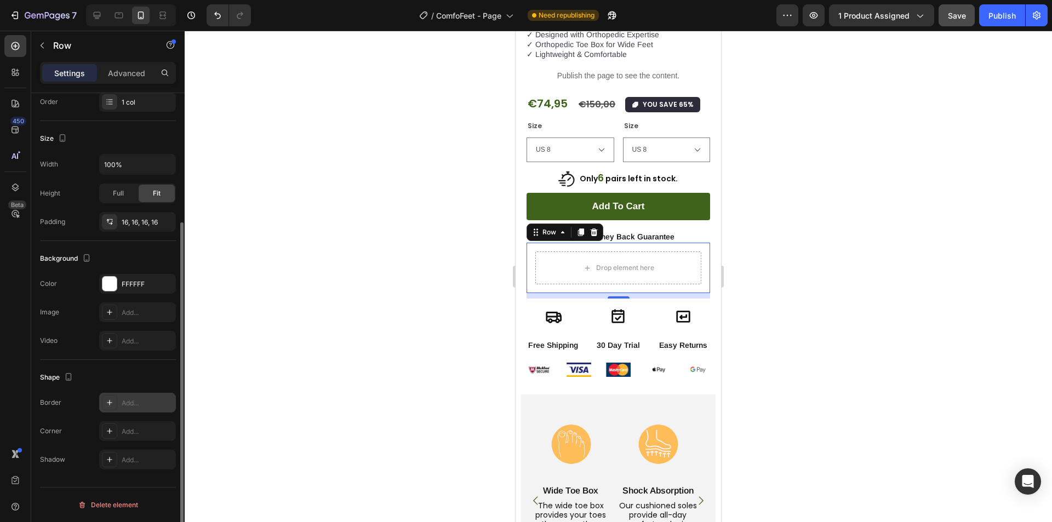
click at [108, 399] on icon at bounding box center [109, 402] width 9 height 9
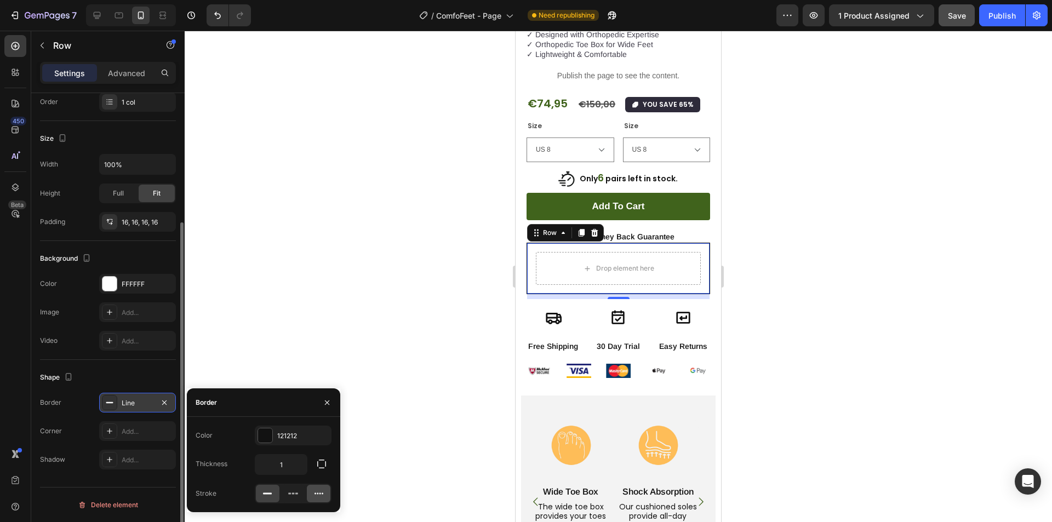
click at [318, 492] on icon at bounding box center [318, 493] width 11 height 11
drag, startPoint x: 290, startPoint y: 494, endPoint x: 295, endPoint y: 489, distance: 6.2
click at [291, 493] on icon at bounding box center [293, 493] width 11 height 11
click at [296, 236] on div at bounding box center [618, 276] width 867 height 491
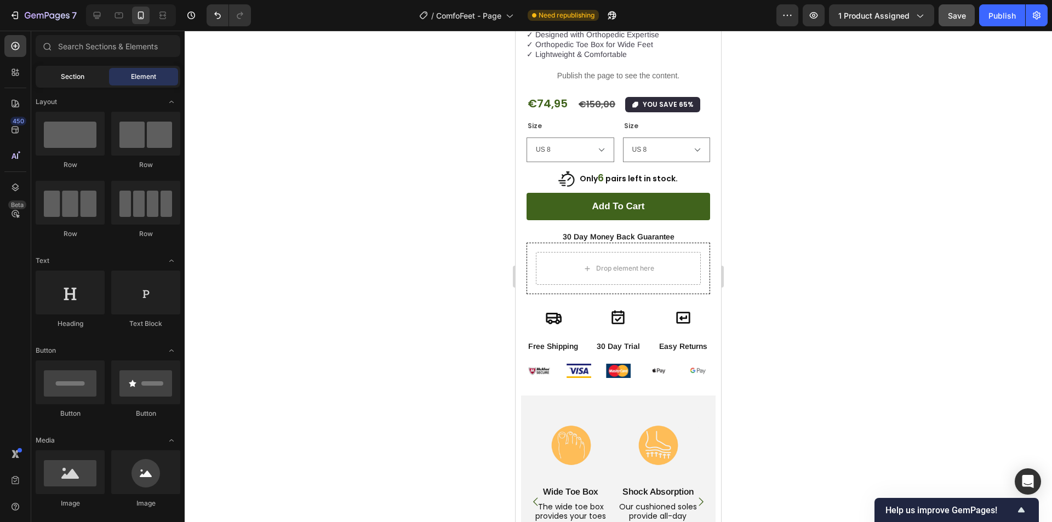
click at [87, 73] on div "Section" at bounding box center [72, 77] width 69 height 18
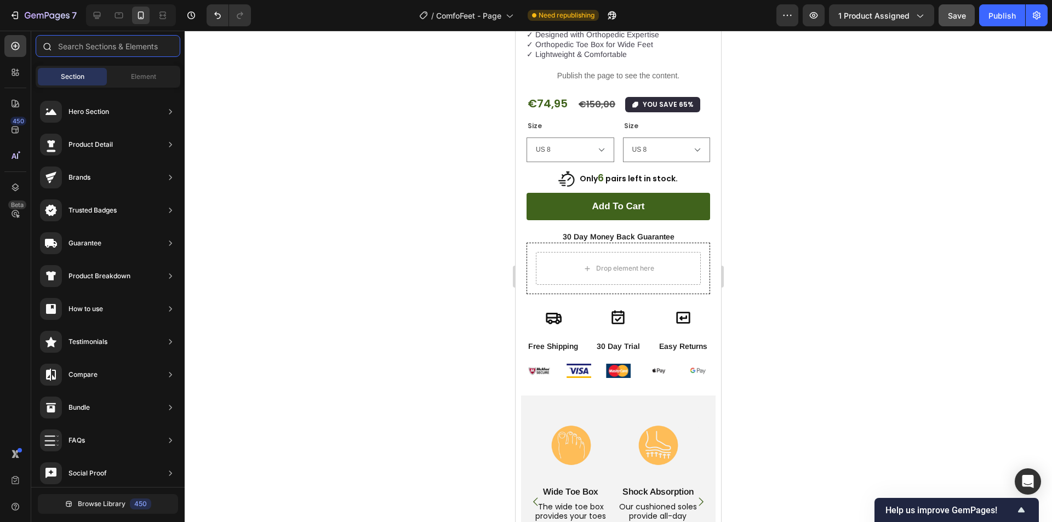
click at [77, 50] on input "text" at bounding box center [108, 46] width 145 height 22
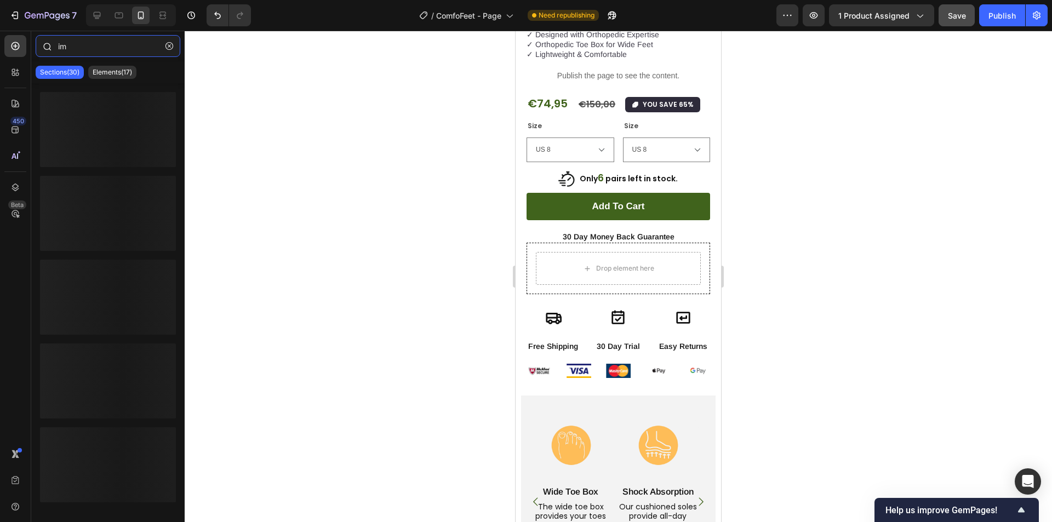
type input "i"
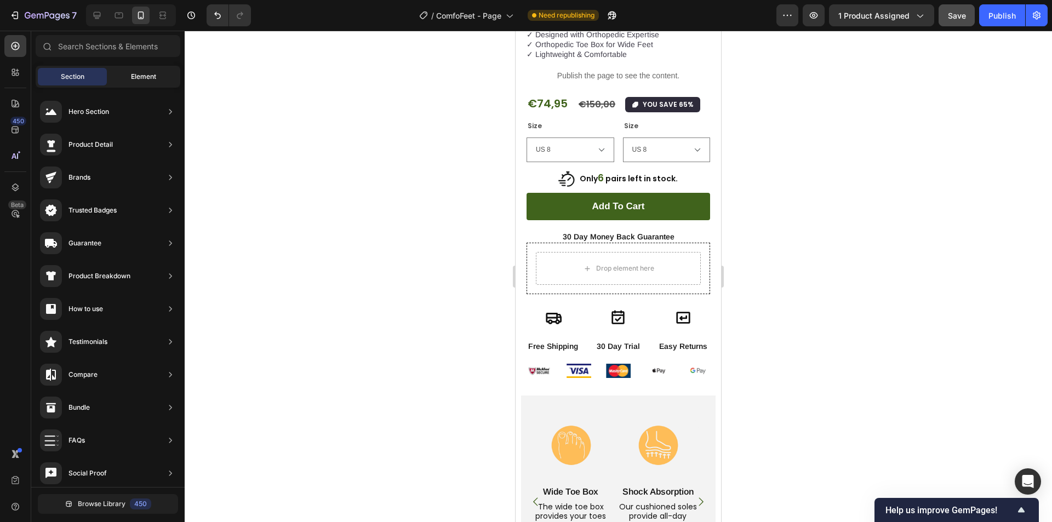
click at [143, 68] on div "Element" at bounding box center [143, 77] width 69 height 18
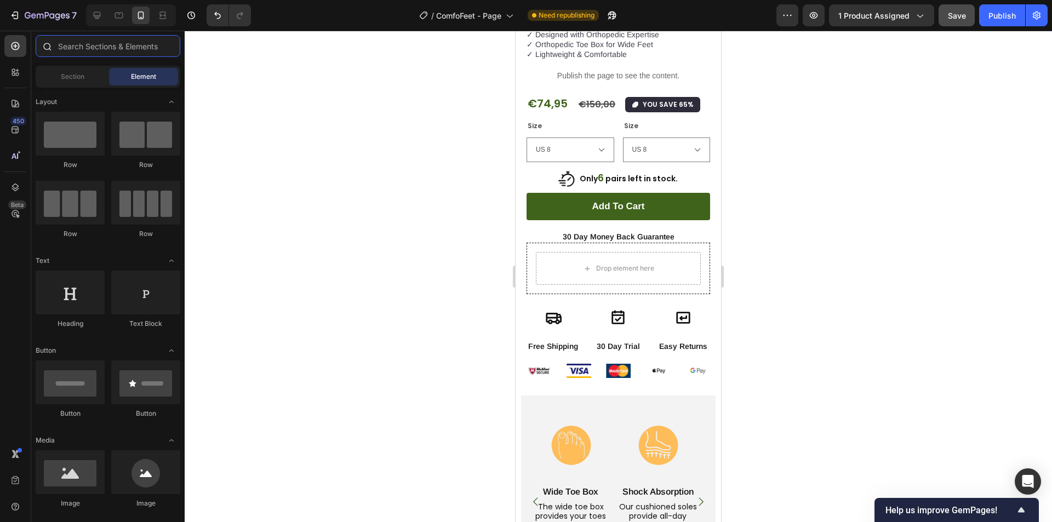
click at [95, 47] on input "text" at bounding box center [108, 46] width 145 height 22
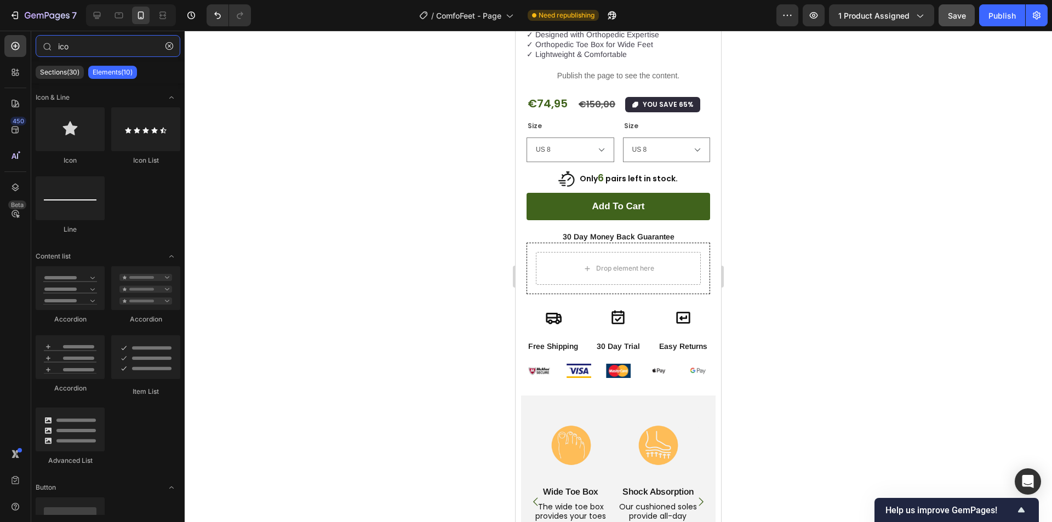
type input "ico"
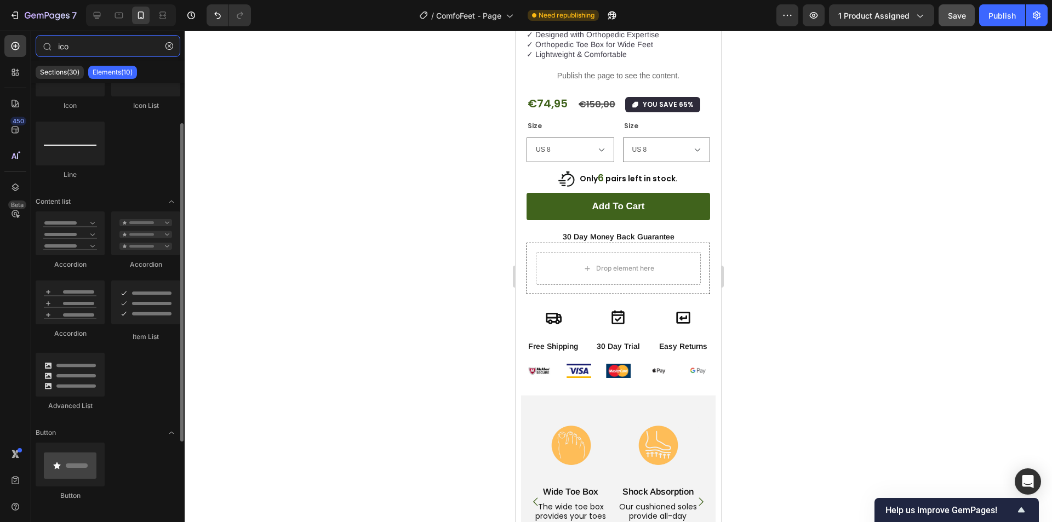
scroll to position [153, 0]
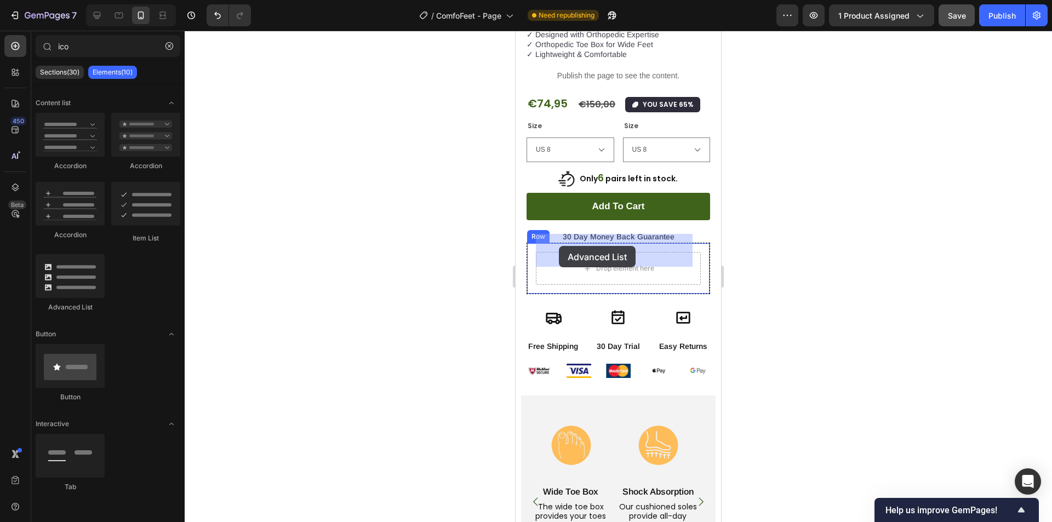
drag, startPoint x: 595, startPoint y: 318, endPoint x: 559, endPoint y: 246, distance: 81.1
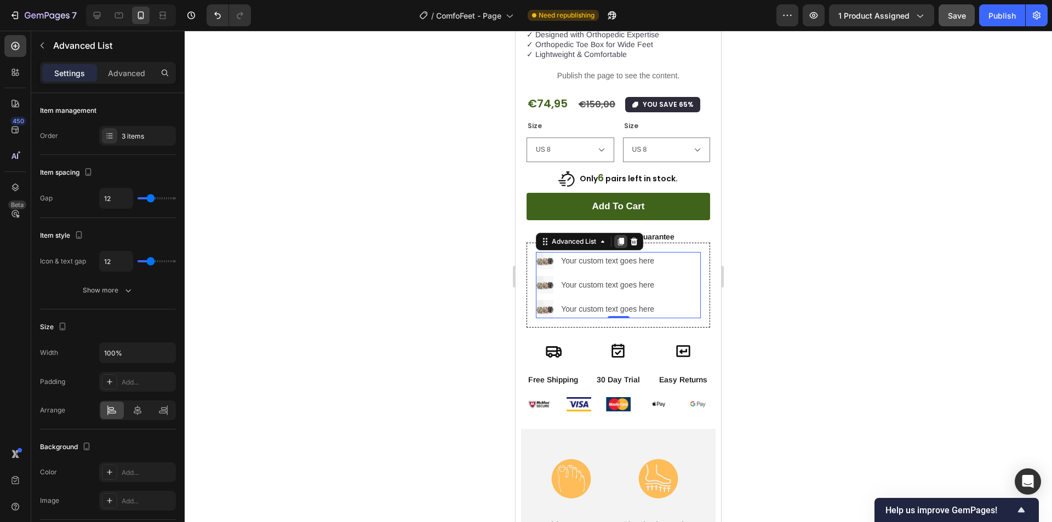
click at [622, 238] on icon at bounding box center [621, 242] width 6 height 8
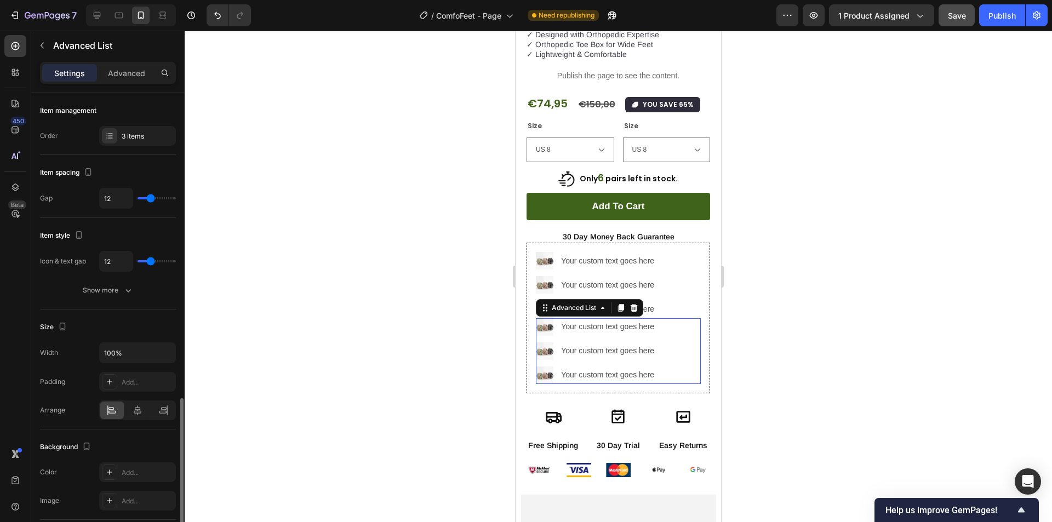
scroll to position [180, 0]
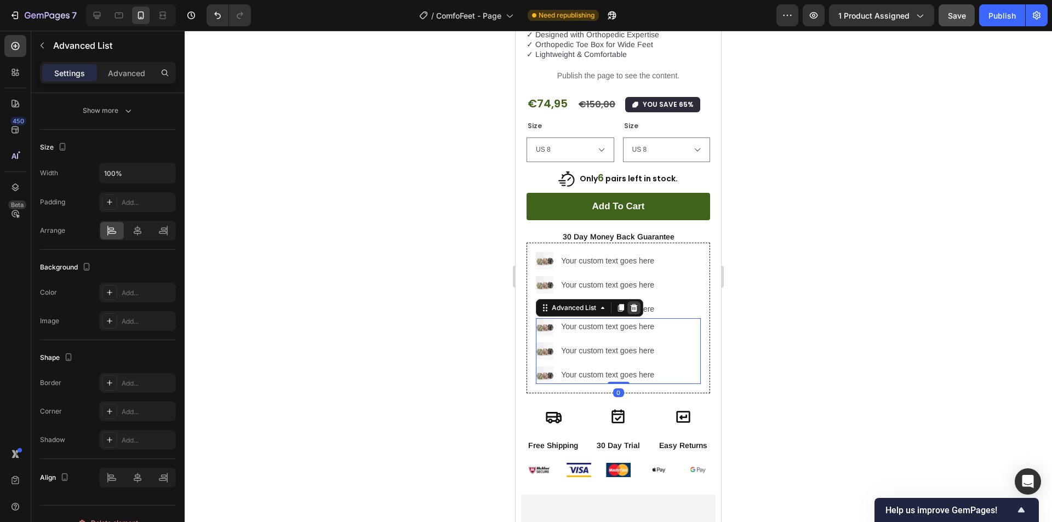
click at [632, 303] on icon at bounding box center [634, 307] width 7 height 8
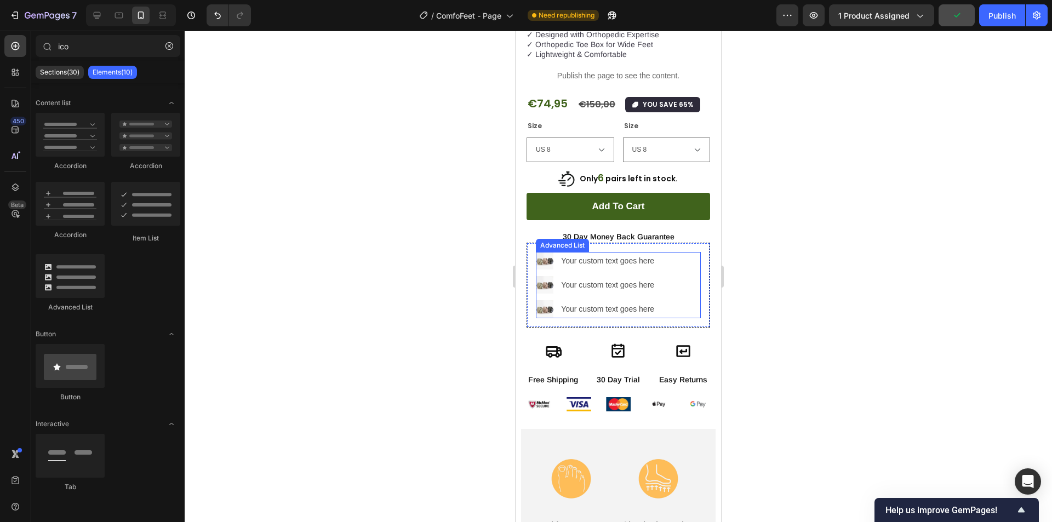
click at [671, 252] on div "Image Your custom text goes here Text Block Image Your custom text goes here Te…" at bounding box center [618, 285] width 165 height 66
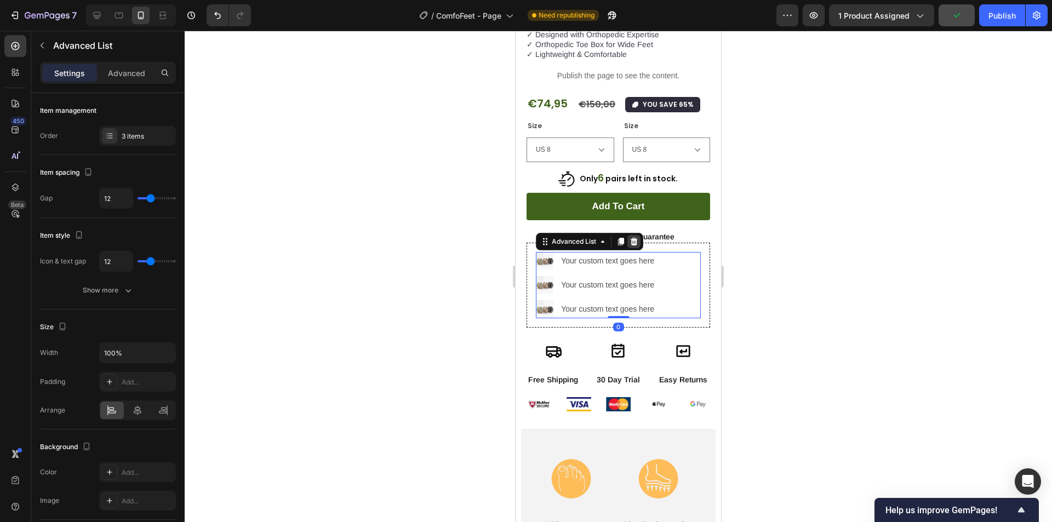
click at [631, 237] on icon at bounding box center [633, 241] width 9 height 9
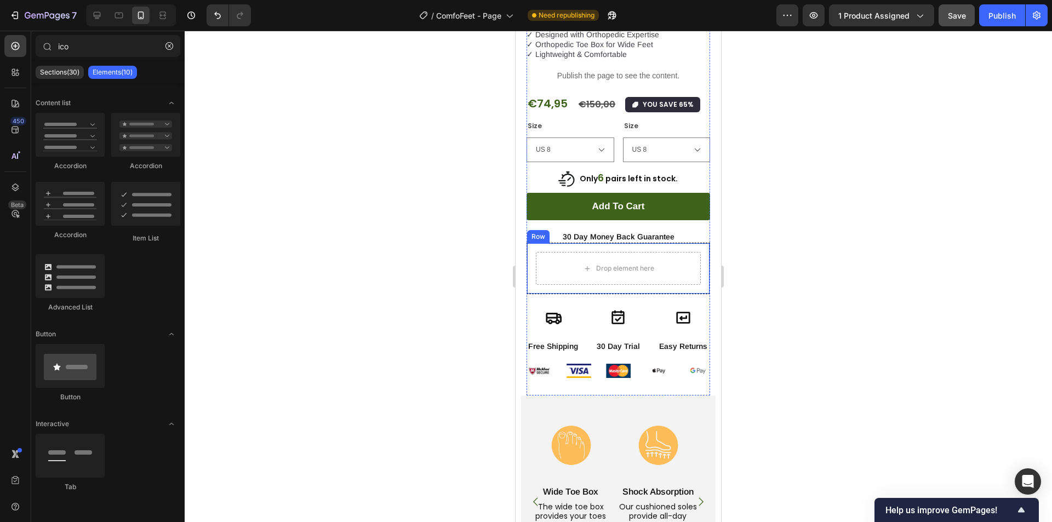
click at [616, 243] on div "Drop element here Row" at bounding box center [618, 268] width 184 height 51
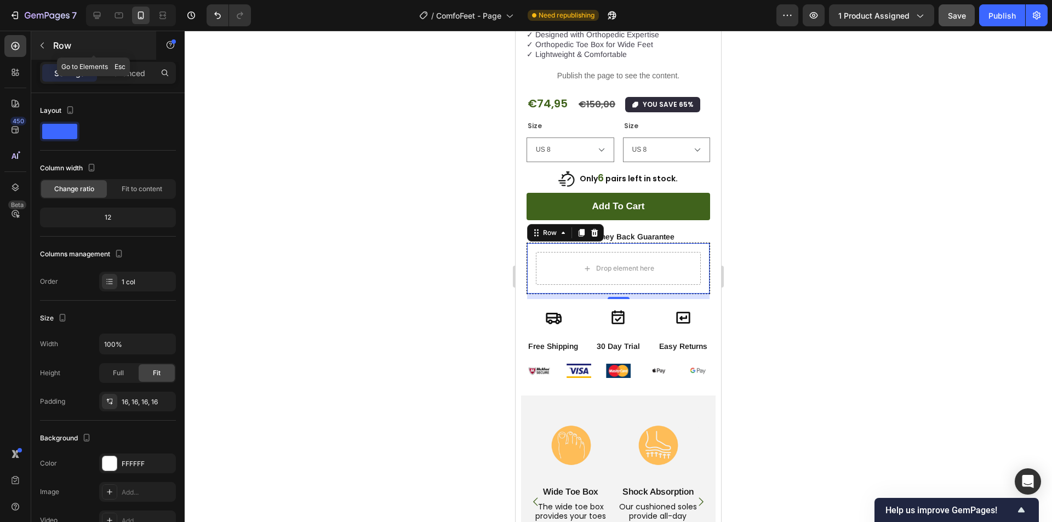
click at [42, 46] on icon "button" at bounding box center [42, 45] width 9 height 9
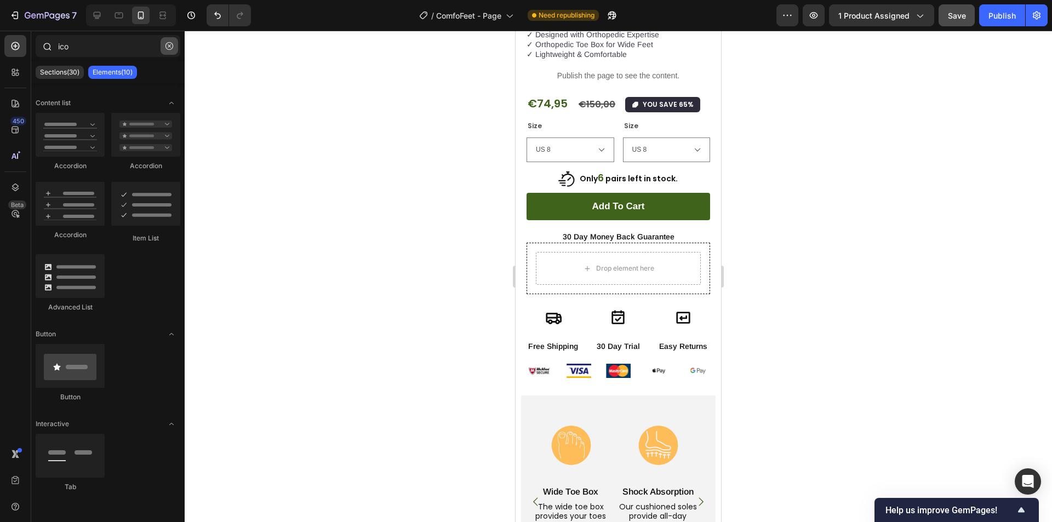
click at [166, 50] on button "button" at bounding box center [170, 46] width 18 height 18
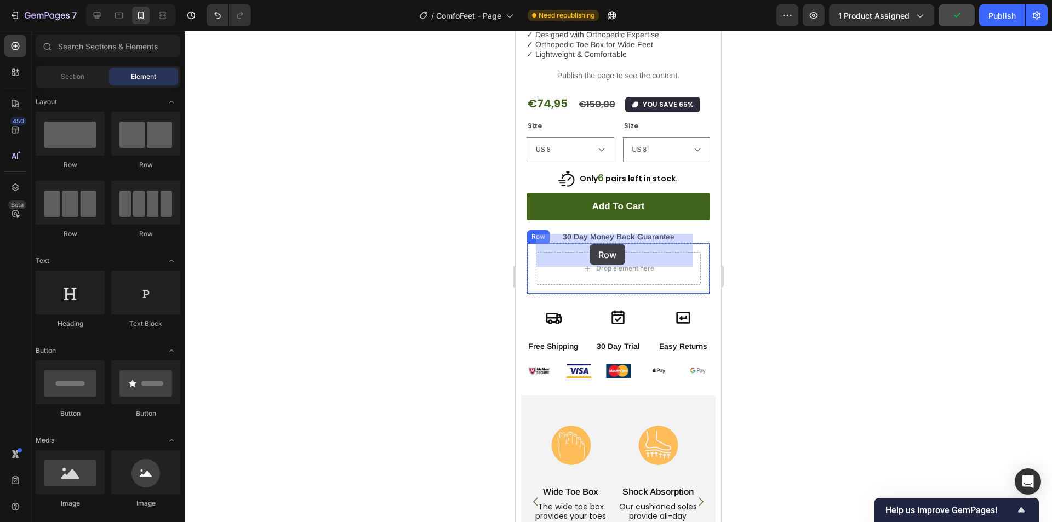
drag, startPoint x: 656, startPoint y: 165, endPoint x: 589, endPoint y: 244, distance: 103.0
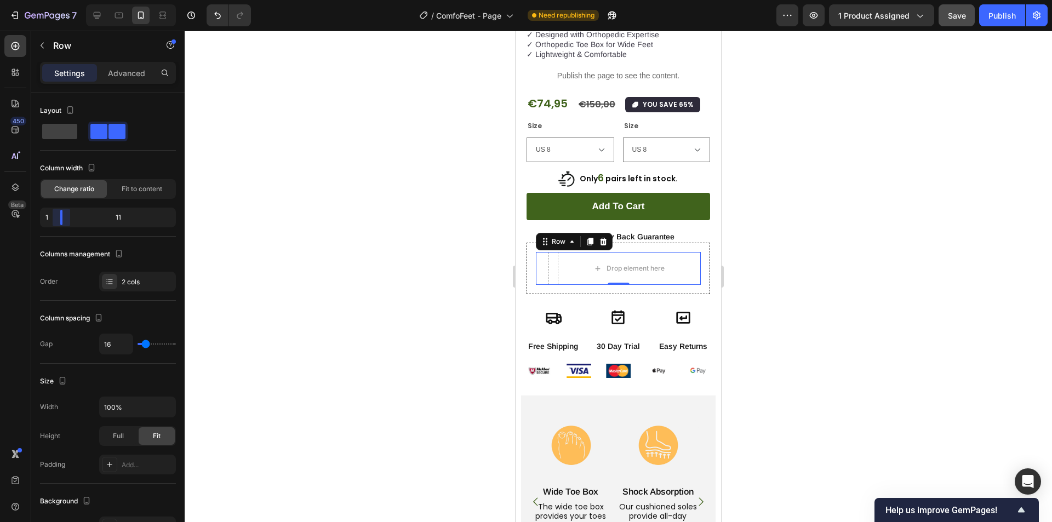
drag, startPoint x: 106, startPoint y: 217, endPoint x: 54, endPoint y: 218, distance: 51.5
click at [54, 0] on body "7 / ComfoFeet - Page Need republishing Preview 1 product assigned Save Publish …" at bounding box center [526, 0] width 1052 height 0
click at [67, 0] on body "7 / ComfoFeet - Page Need republishing Preview 1 product assigned Publish 450 B…" at bounding box center [526, 0] width 1052 height 0
click at [50, 41] on button "button" at bounding box center [42, 46] width 18 height 18
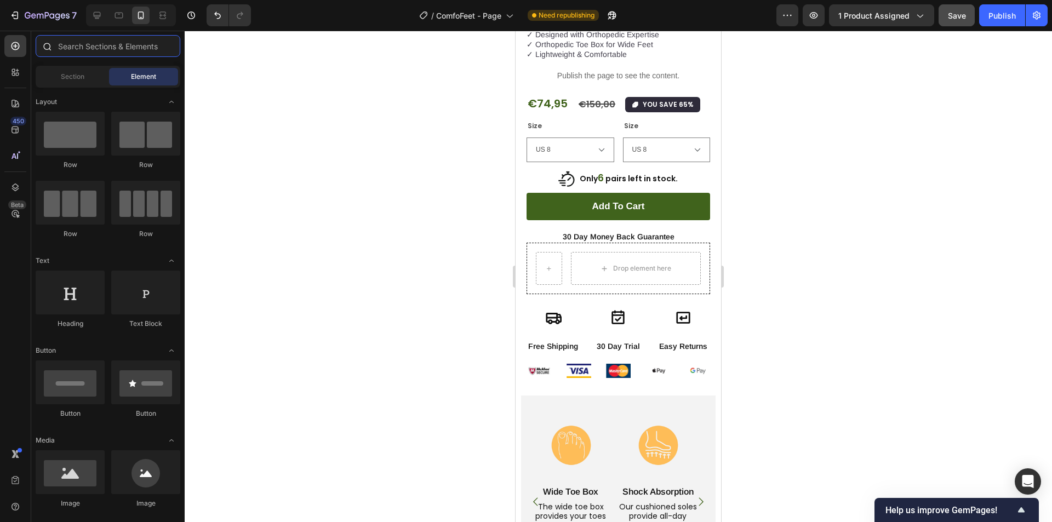
click at [80, 48] on input "text" at bounding box center [108, 46] width 145 height 22
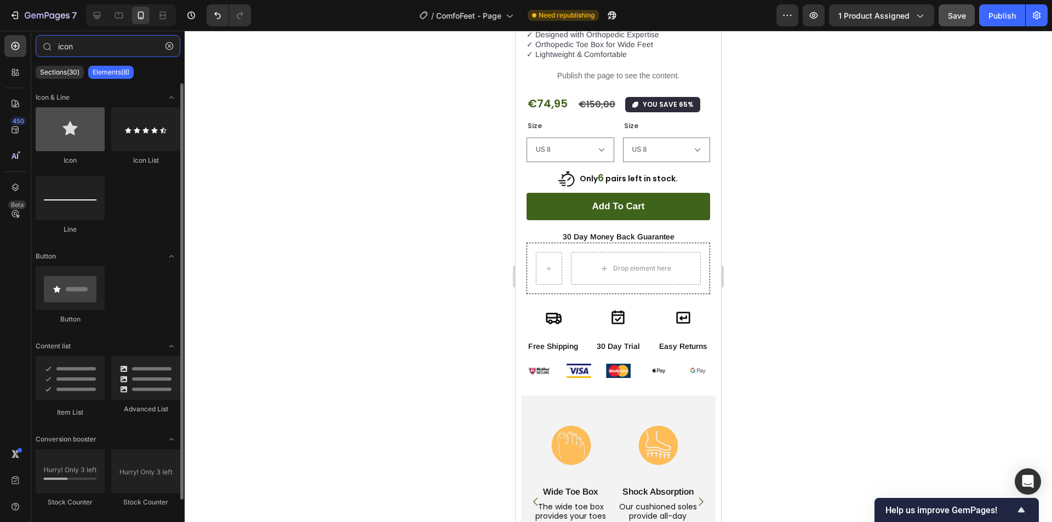
type input "icon"
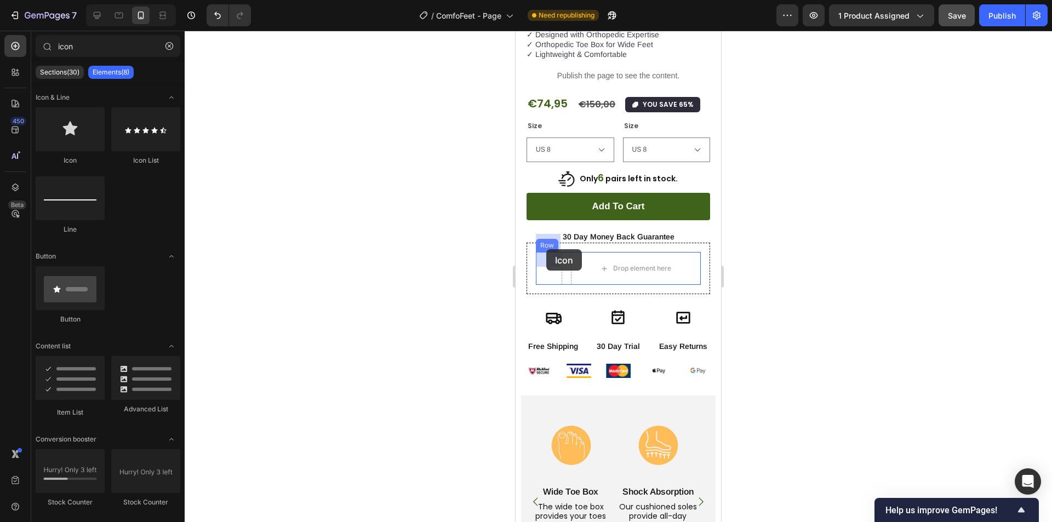
drag, startPoint x: 607, startPoint y: 162, endPoint x: 546, endPoint y: 249, distance: 106.5
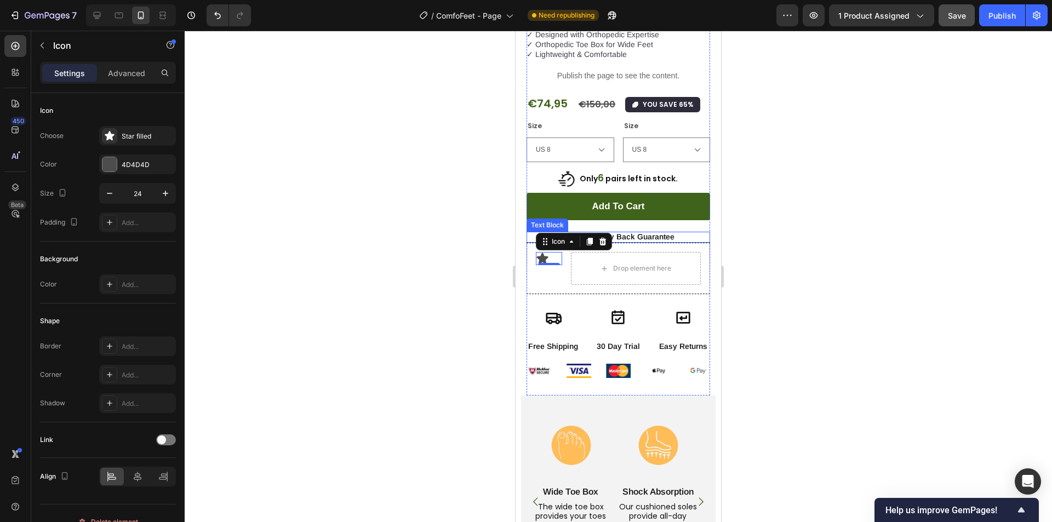
click at [639, 232] on p "30 Day Money Back Guarantee" at bounding box center [618, 237] width 181 height 10
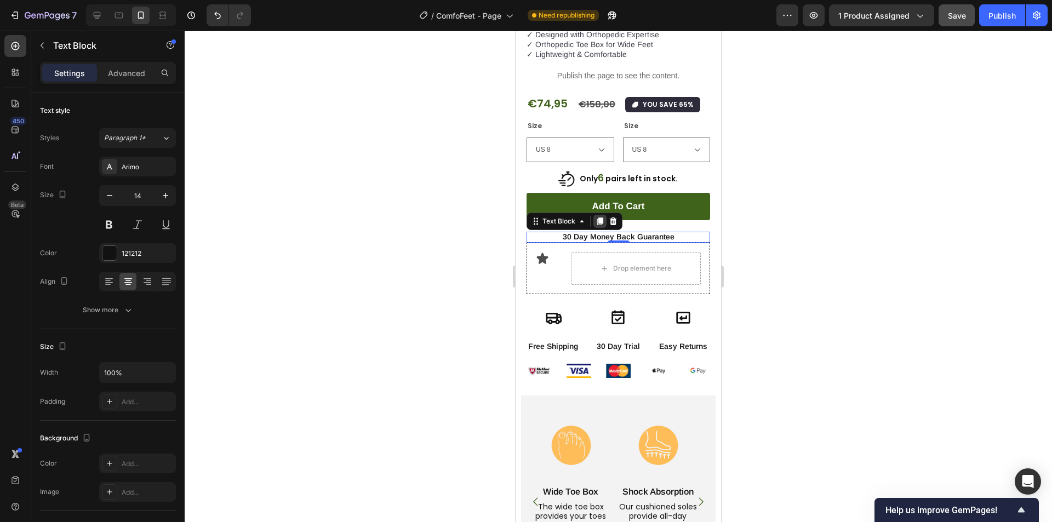
click at [600, 217] on icon at bounding box center [600, 221] width 6 height 8
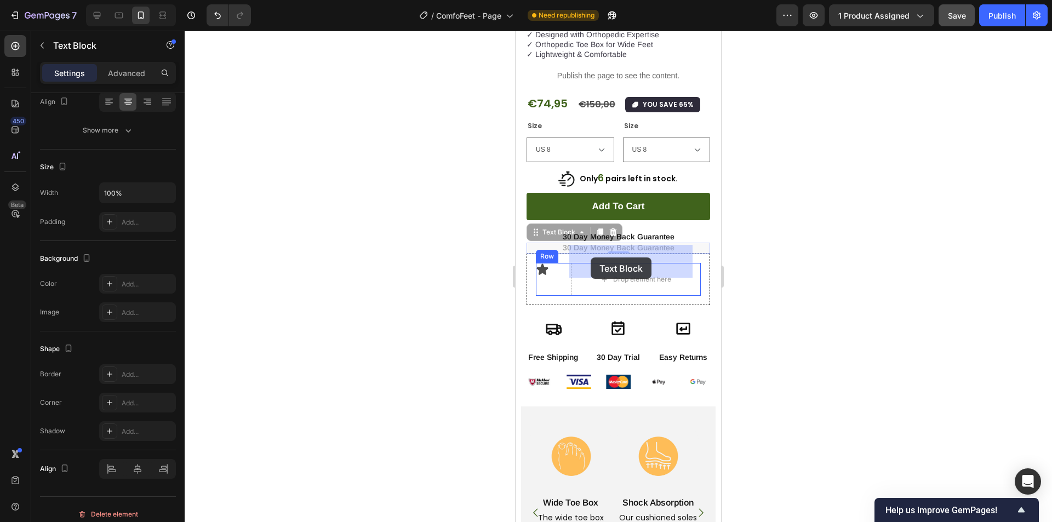
drag, startPoint x: 561, startPoint y: 217, endPoint x: 591, endPoint y: 257, distance: 49.4
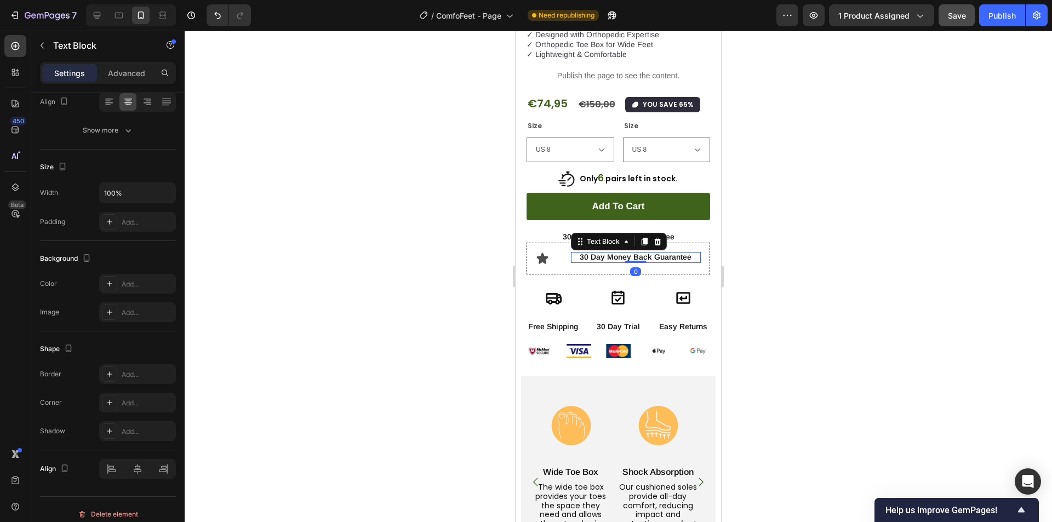
click at [592, 252] on p "30 Day Money Back Guarantee" at bounding box center [636, 257] width 128 height 10
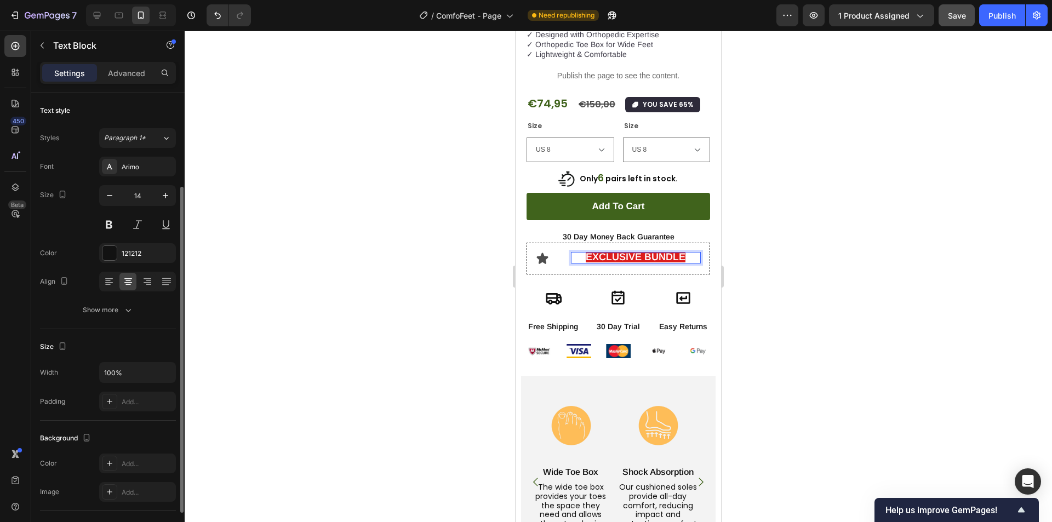
scroll to position [55, 0]
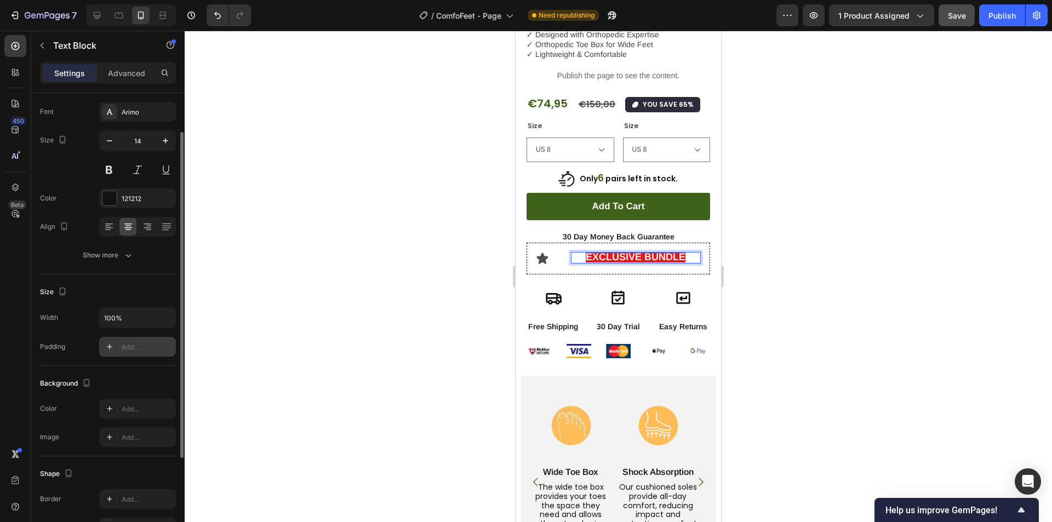
click at [124, 344] on div "Add..." at bounding box center [147, 347] width 51 height 10
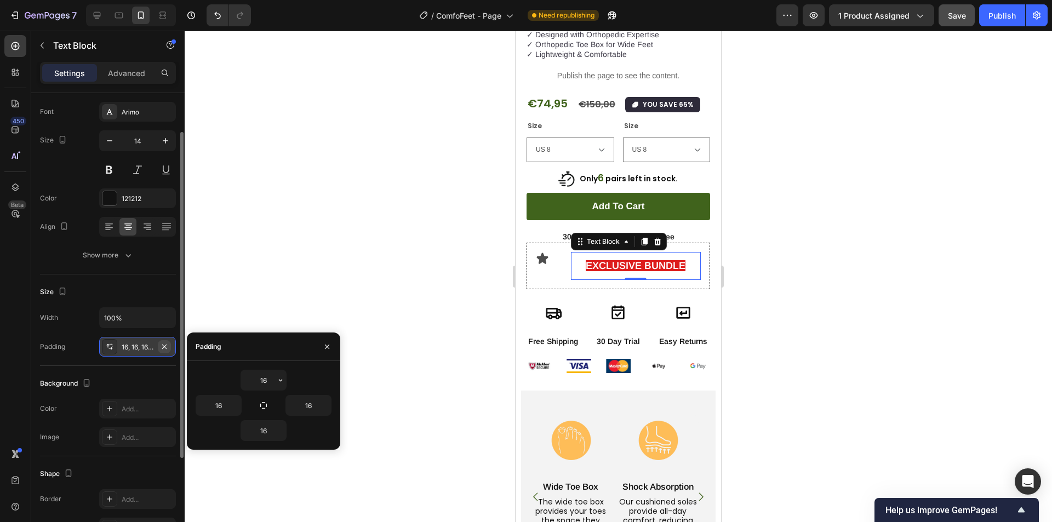
click at [167, 346] on icon "button" at bounding box center [164, 346] width 9 height 9
type input "0"
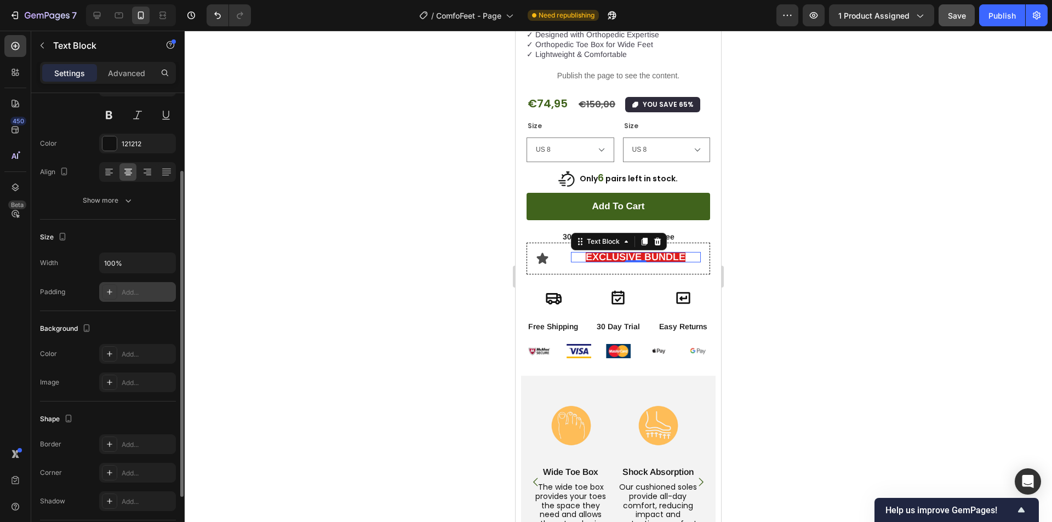
scroll to position [164, 0]
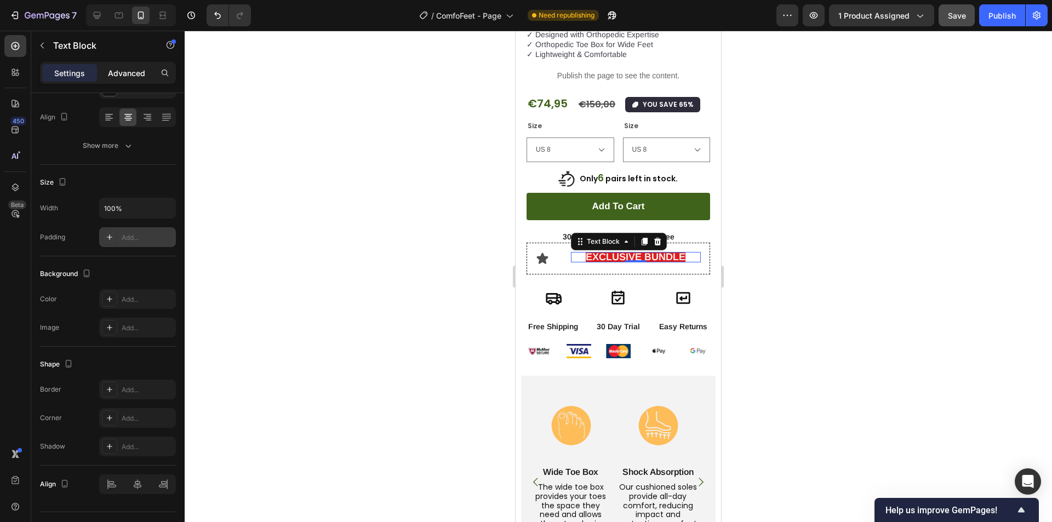
click at [119, 72] on p "Advanced" at bounding box center [126, 73] width 37 height 12
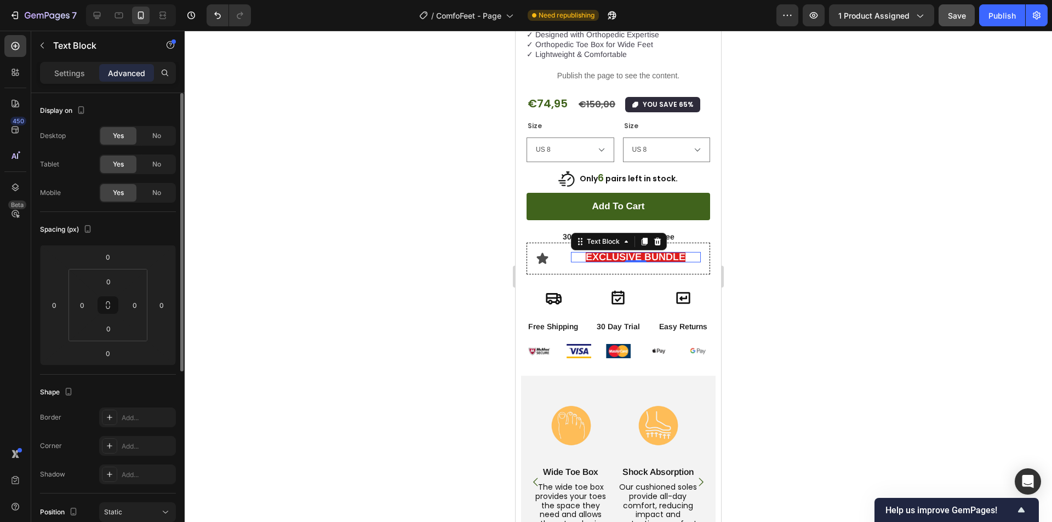
scroll to position [55, 0]
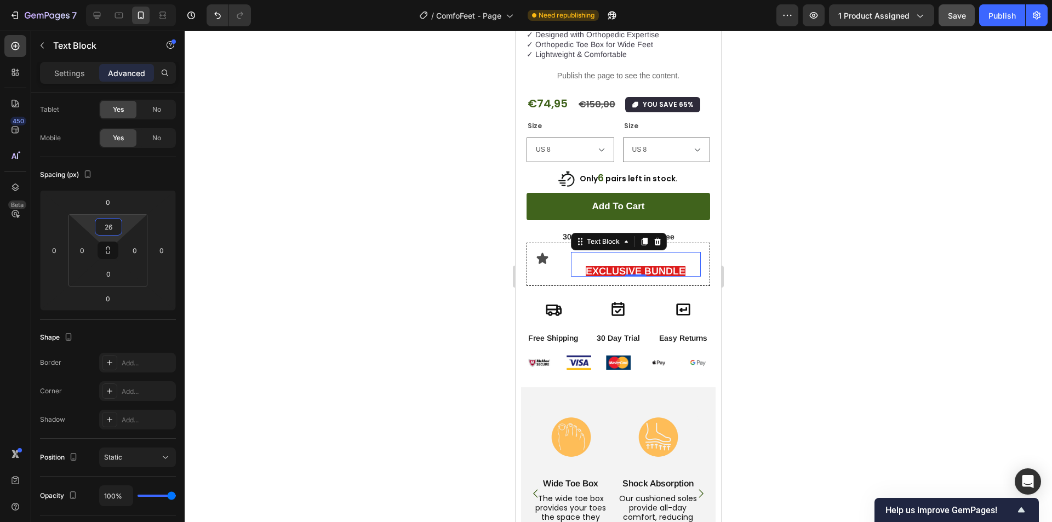
drag, startPoint x: 128, startPoint y: 223, endPoint x: 134, endPoint y: 216, distance: 9.7
click at [134, 0] on html "7 / ComfoFeet - Page Need republishing Preview 1 product assigned Save Publish …" at bounding box center [526, 0] width 1052 height 0
type input "0"
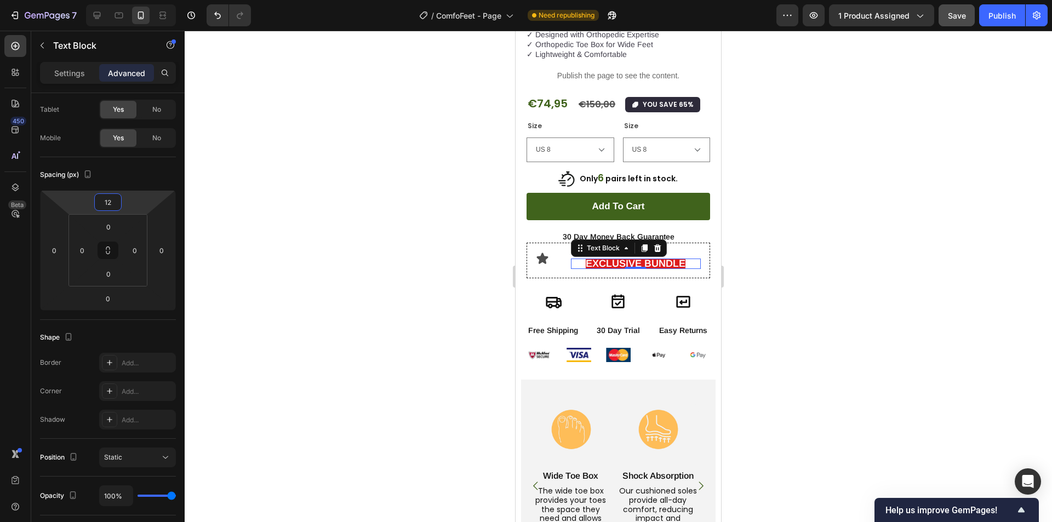
drag, startPoint x: 125, startPoint y: 204, endPoint x: 134, endPoint y: 201, distance: 8.8
click at [134, 0] on html "7 / ComfoFeet - Page Need republishing Preview 1 product assigned Save Publish …" at bounding box center [526, 0] width 1052 height 0
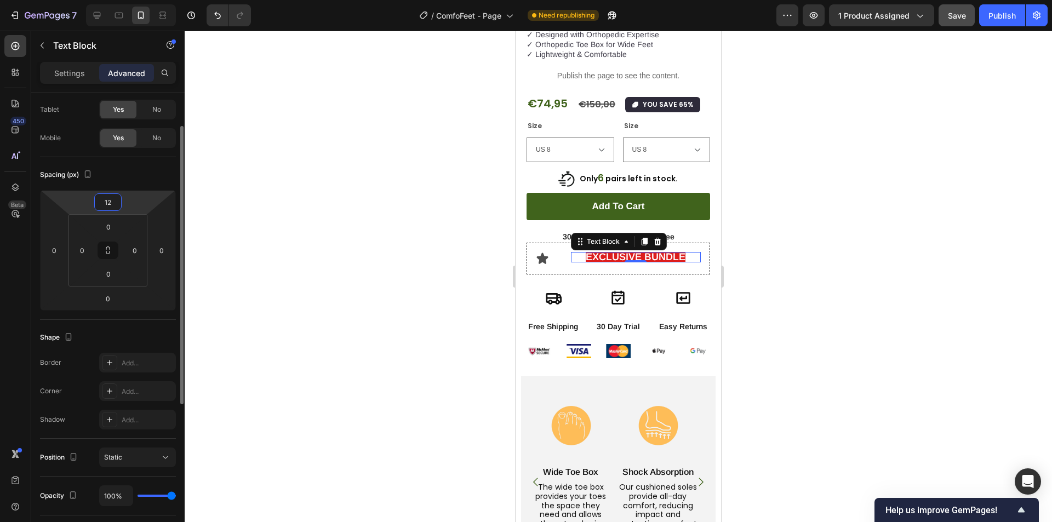
type input "0"
click at [43, 42] on icon "button" at bounding box center [42, 45] width 9 height 9
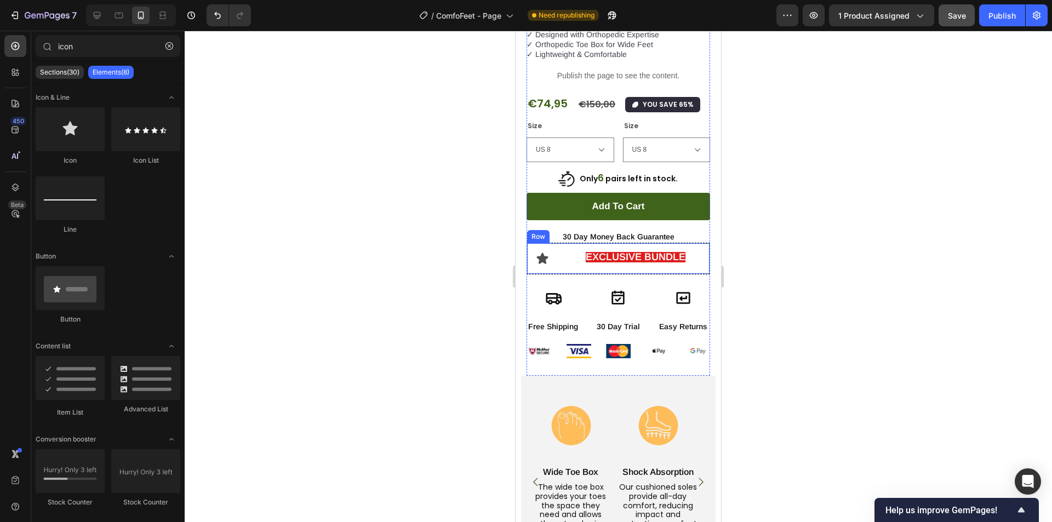
click at [627, 243] on div "Icon EXCLUSIVE BUNDLE Text Block Row Row" at bounding box center [618, 259] width 184 height 32
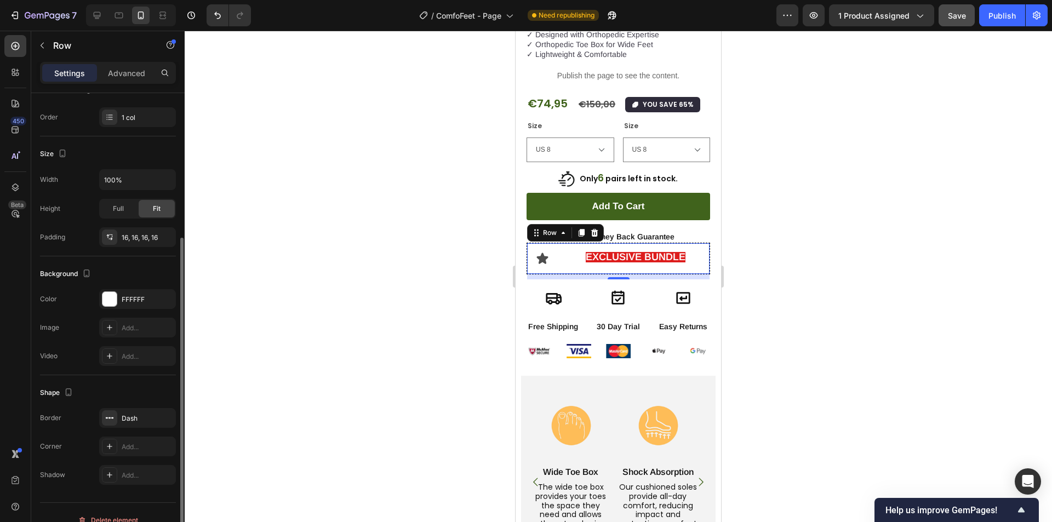
scroll to position [180, 0]
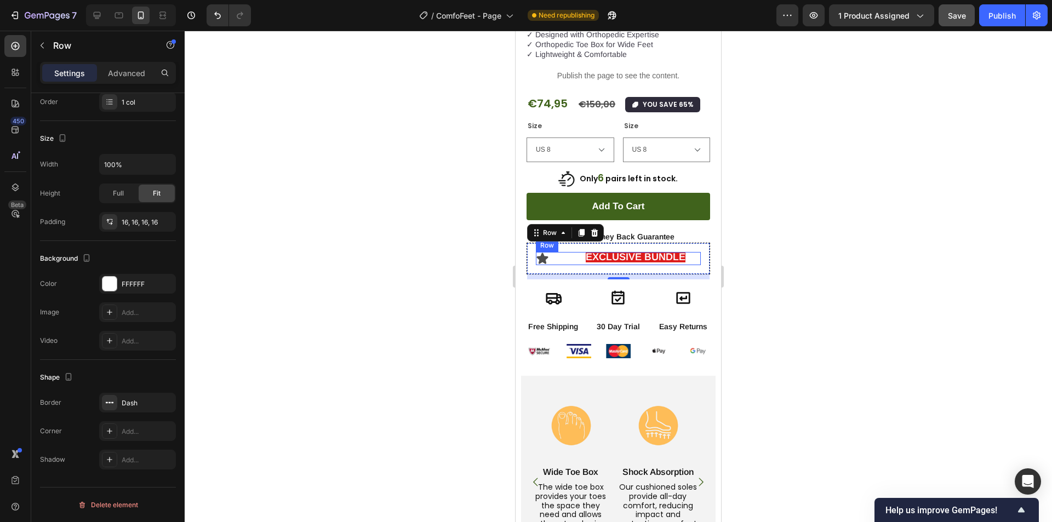
click at [567, 252] on div "Icon EXCLUSIVE BUNDLE Text Block Row" at bounding box center [618, 258] width 165 height 13
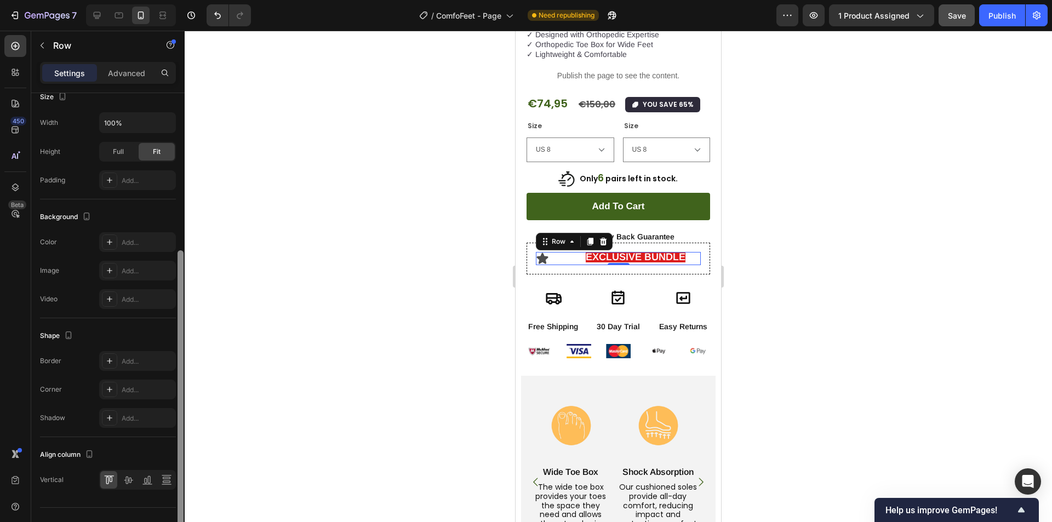
scroll to position [305, 0]
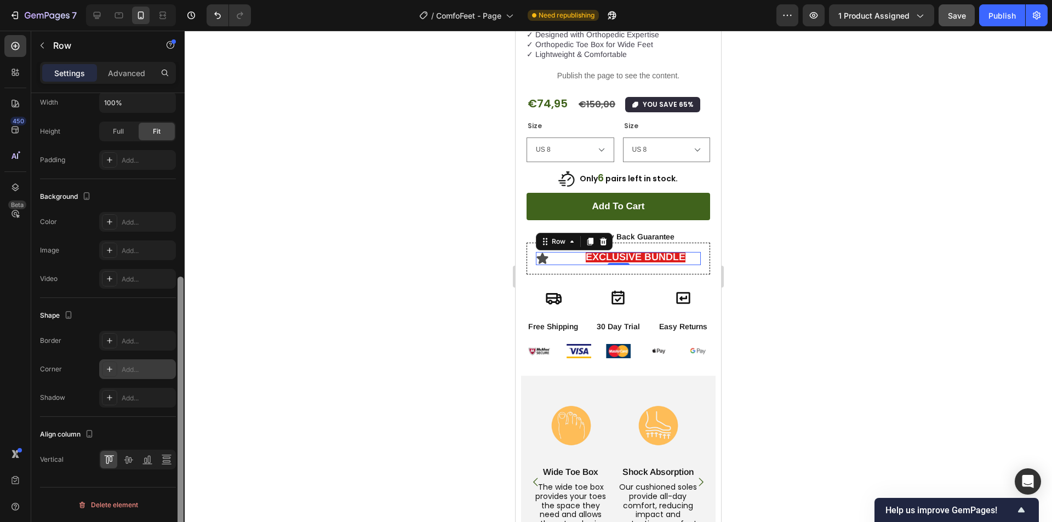
drag, startPoint x: 181, startPoint y: 265, endPoint x: 169, endPoint y: 368, distance: 103.6
click at [183, 337] on div at bounding box center [180, 415] width 6 height 277
click at [125, 460] on icon at bounding box center [128, 460] width 9 height 8
click at [108, 458] on icon at bounding box center [107, 460] width 3 height 8
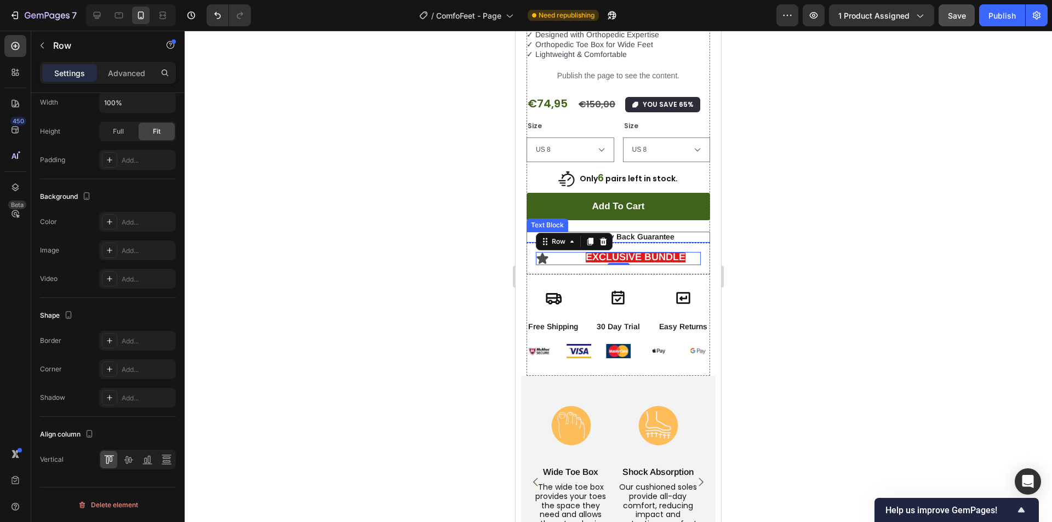
click at [623, 232] on p "30 Day Money Back Guarantee" at bounding box center [618, 237] width 181 height 10
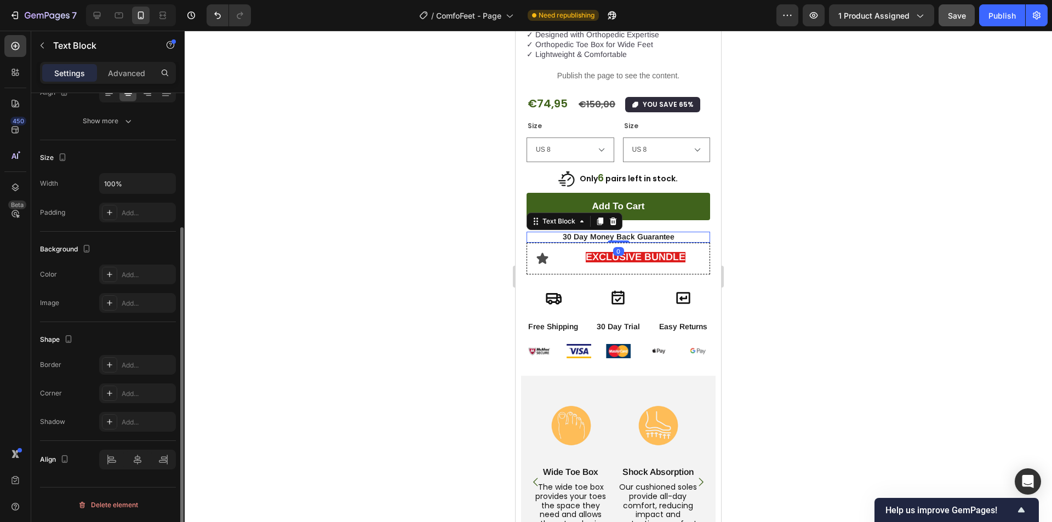
scroll to position [0, 0]
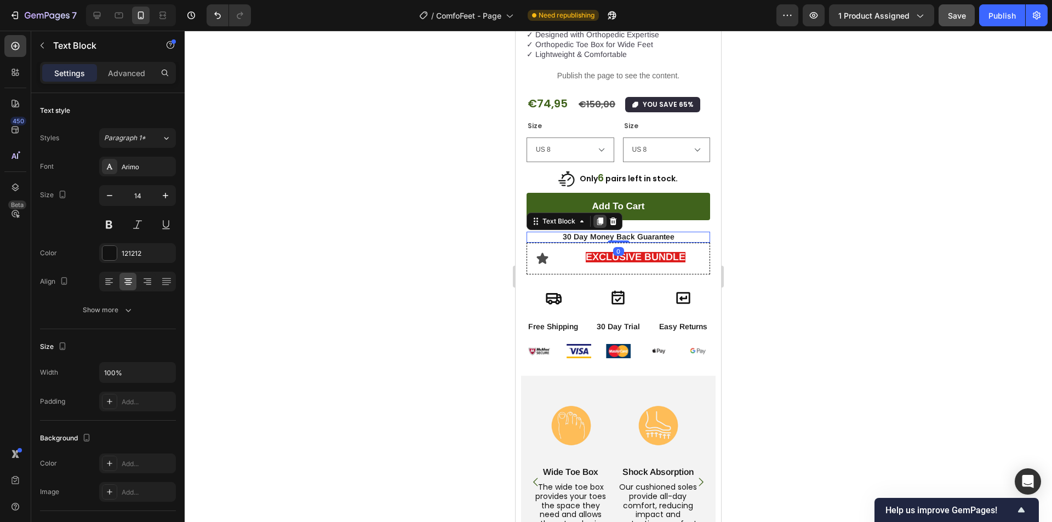
click at [599, 217] on icon at bounding box center [600, 221] width 6 height 8
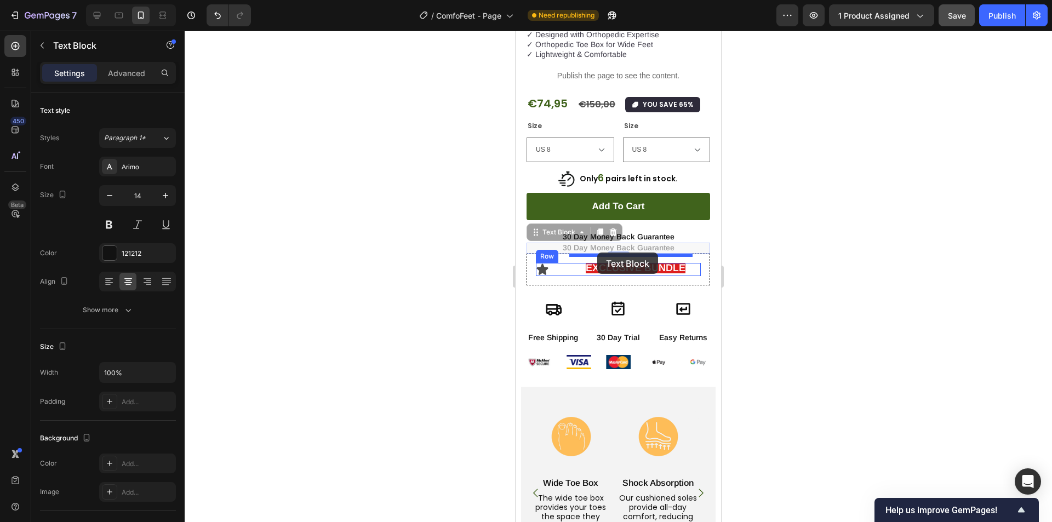
drag, startPoint x: 568, startPoint y: 218, endPoint x: 597, endPoint y: 253, distance: 45.1
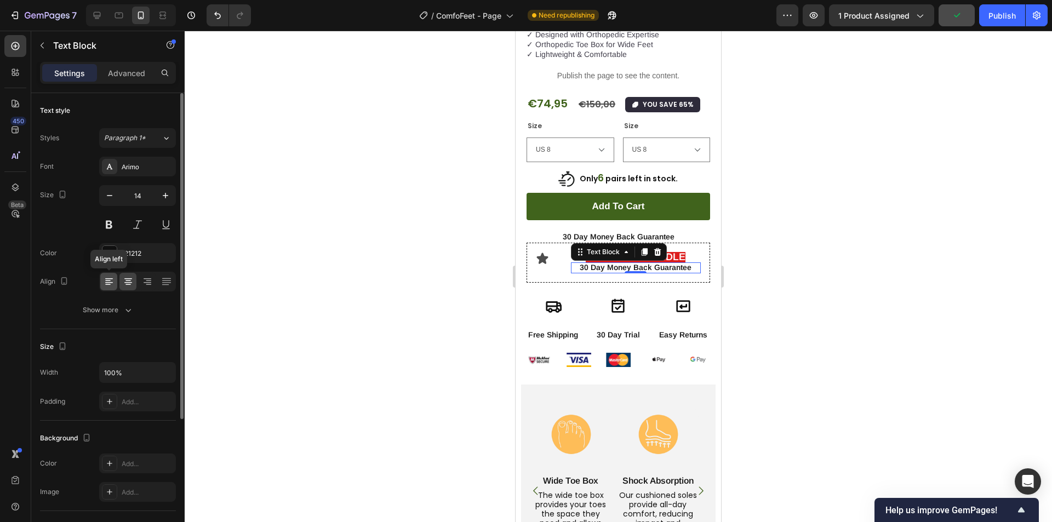
click at [110, 280] on icon at bounding box center [107, 280] width 5 height 1
click at [686, 252] on p "EXCLUSIVE BUNDLE" at bounding box center [636, 257] width 130 height 10
click at [110, 280] on icon at bounding box center [109, 281] width 11 height 11
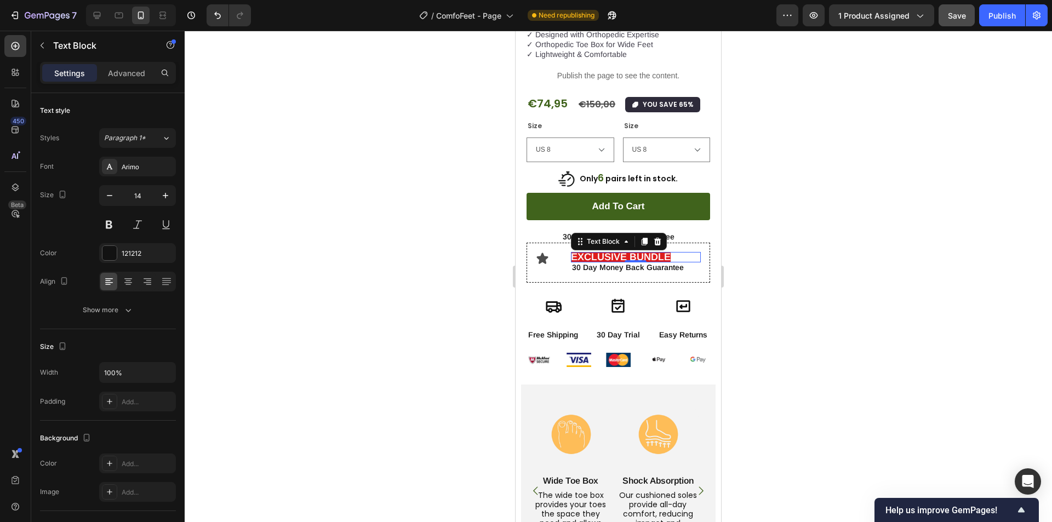
click at [631, 267] on div "0" at bounding box center [635, 271] width 11 height 9
click at [623, 262] on p "30 Day Money Back Guarantee" at bounding box center [636, 267] width 128 height 10
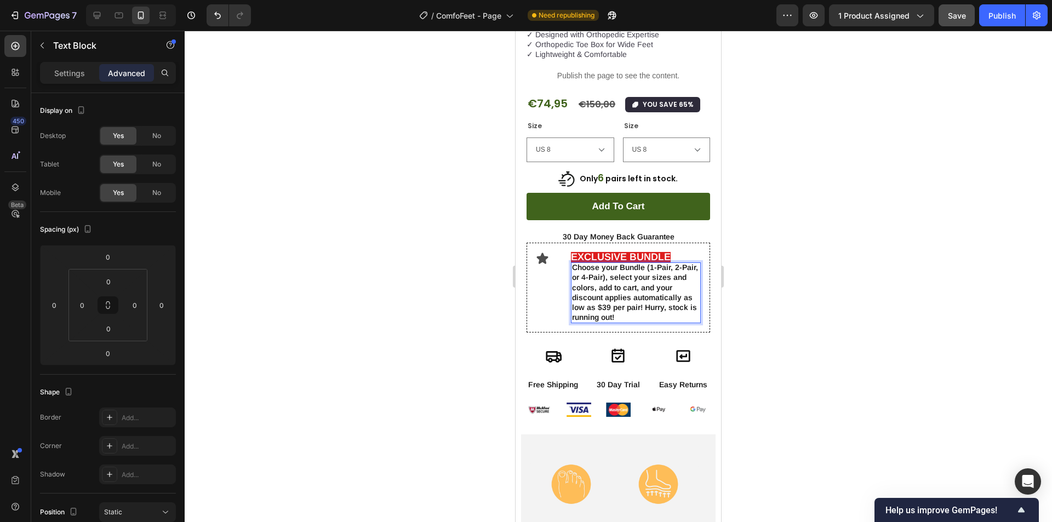
click at [779, 283] on div at bounding box center [618, 276] width 867 height 491
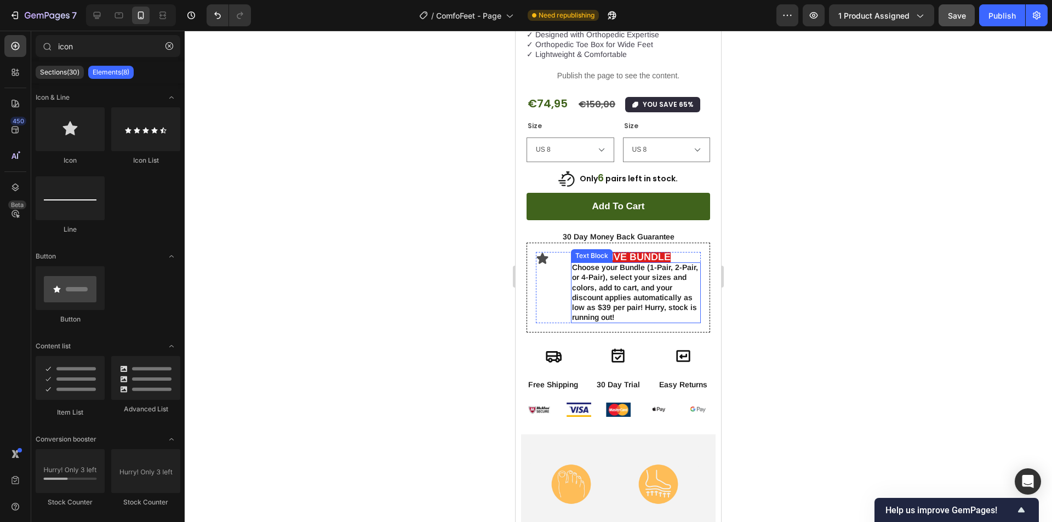
click at [638, 265] on p "Choose your Bundle (1-Pair, 2-Pair, or 4-Pair), select your sizes and colors, a…" at bounding box center [636, 292] width 128 height 60
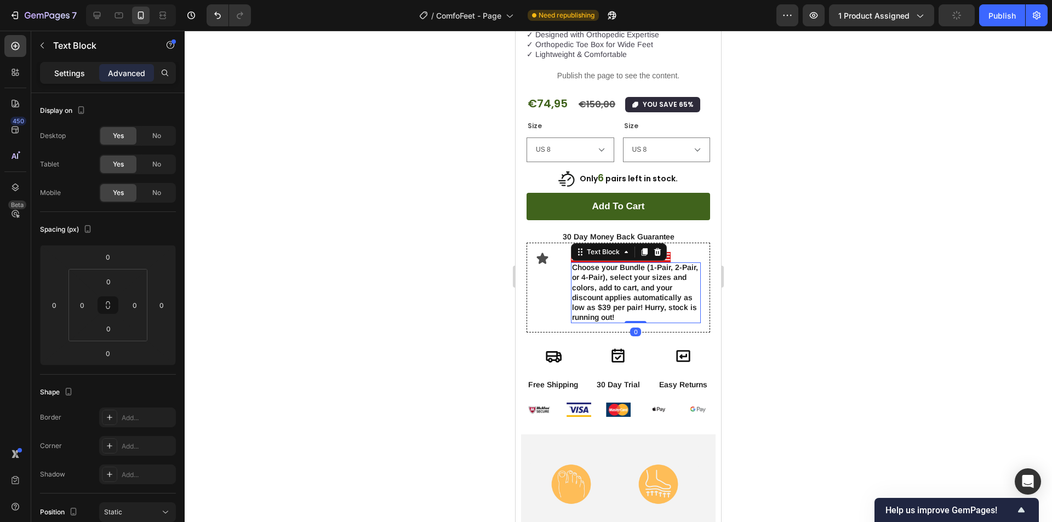
click at [56, 70] on p "Settings" at bounding box center [69, 73] width 31 height 12
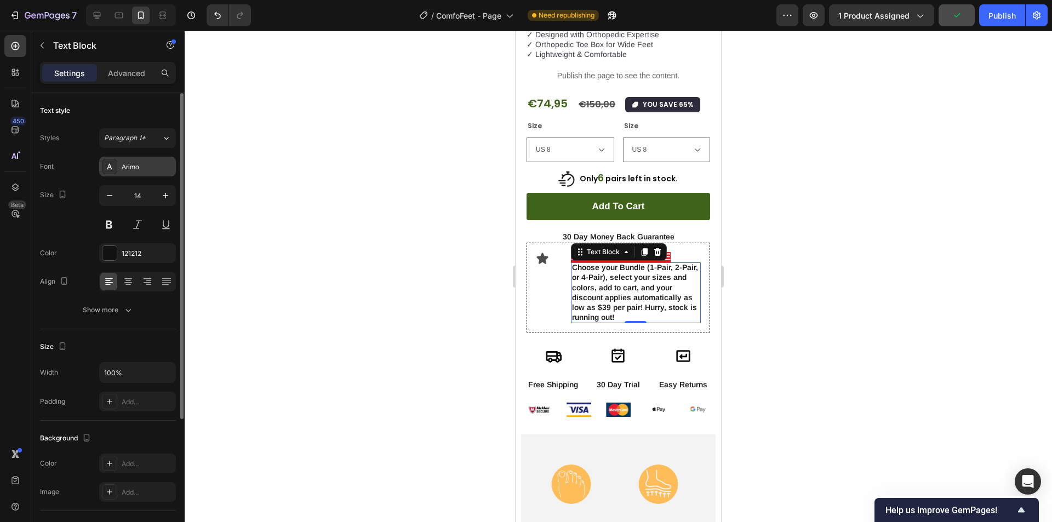
click at [137, 162] on div "Arimo" at bounding box center [147, 167] width 51 height 10
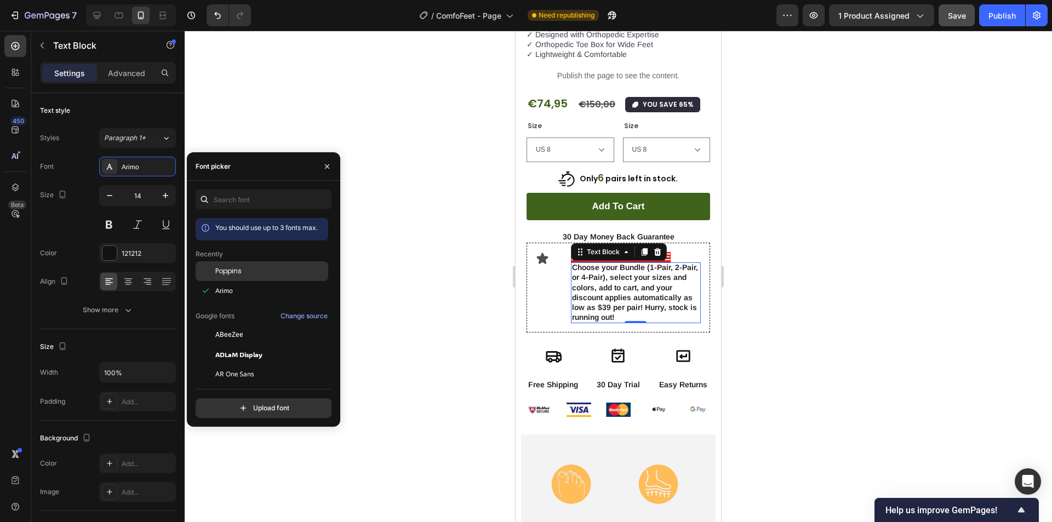
click at [220, 272] on span "Poppins" at bounding box center [228, 271] width 26 height 10
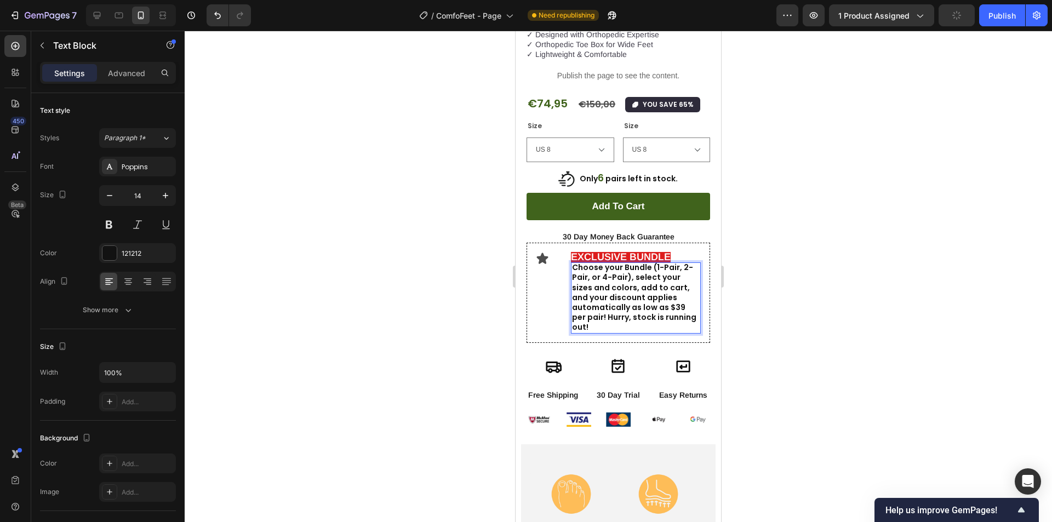
click at [629, 306] on p "Choose your Bundle (1-Pair, 2-Pair, or 4-Pair), select your sizes and colors, a…" at bounding box center [636, 297] width 128 height 70
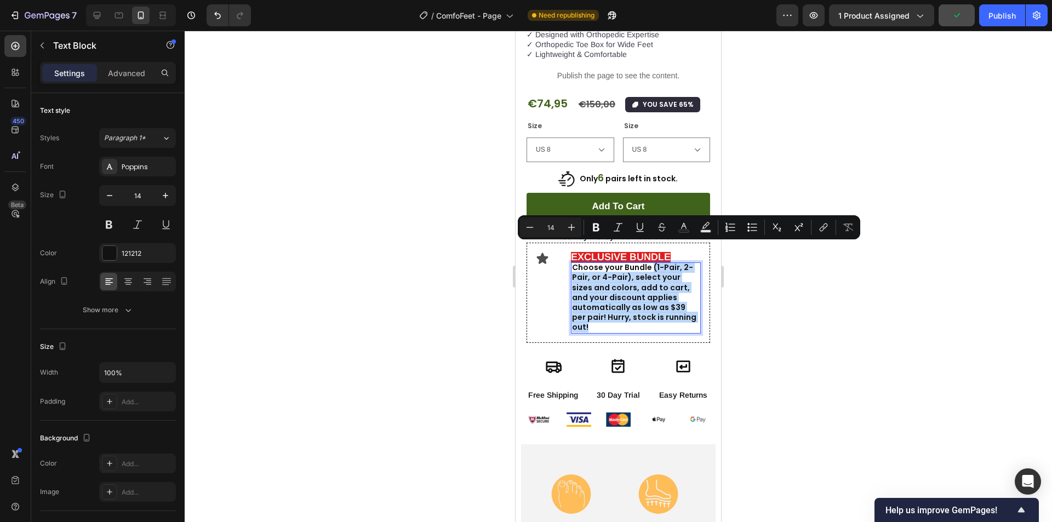
drag, startPoint x: 625, startPoint y: 311, endPoint x: 651, endPoint y: 249, distance: 67.0
click at [651, 262] on p "Choose your Bundle (1-Pair, 2-Pair, or 4-Pair), select your sizes and colors, a…" at bounding box center [636, 297] width 128 height 70
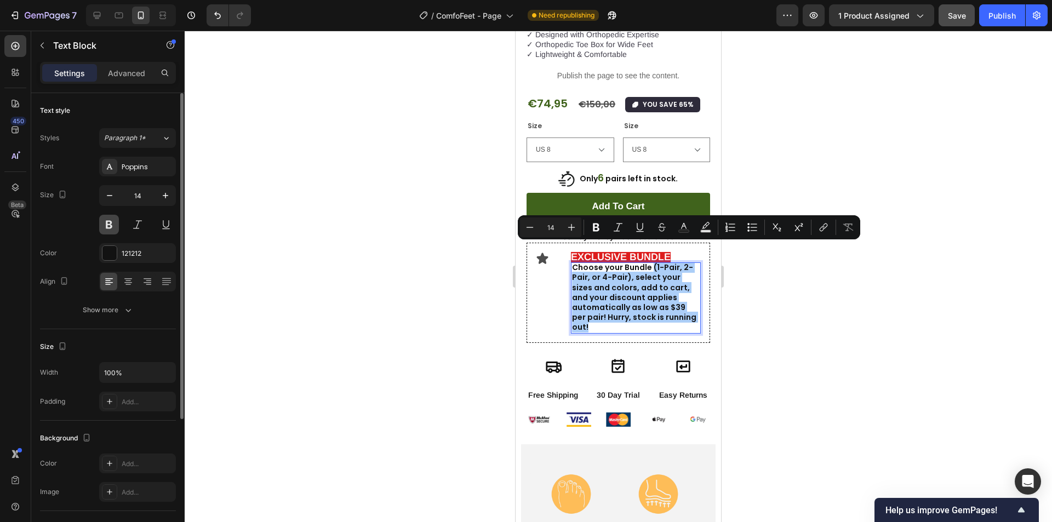
click at [110, 226] on button at bounding box center [109, 225] width 20 height 20
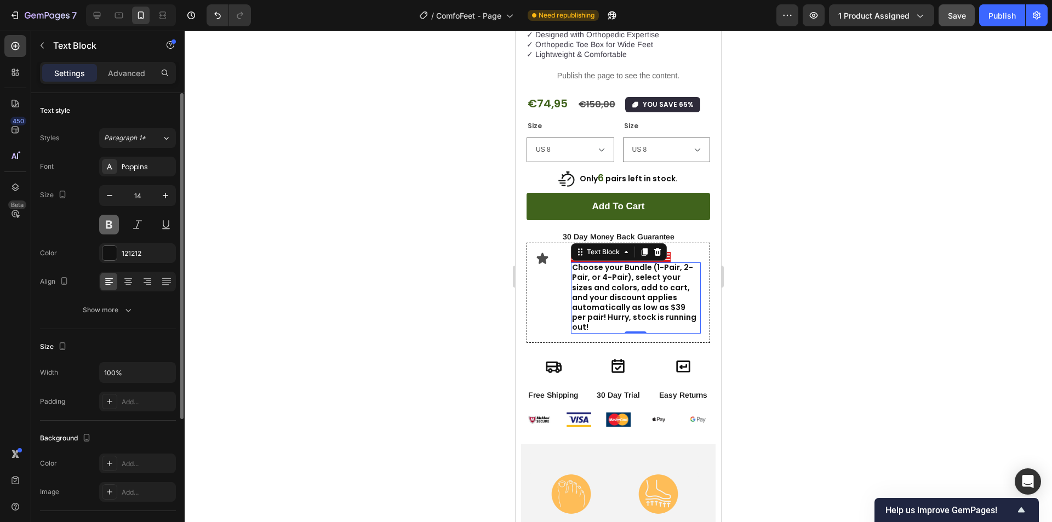
click at [110, 226] on button at bounding box center [109, 225] width 20 height 20
click at [616, 270] on p "Choose your Bundle (1-Pair, 2-Pair, or 4-Pair), select your sizes and colors, a…" at bounding box center [636, 297] width 128 height 70
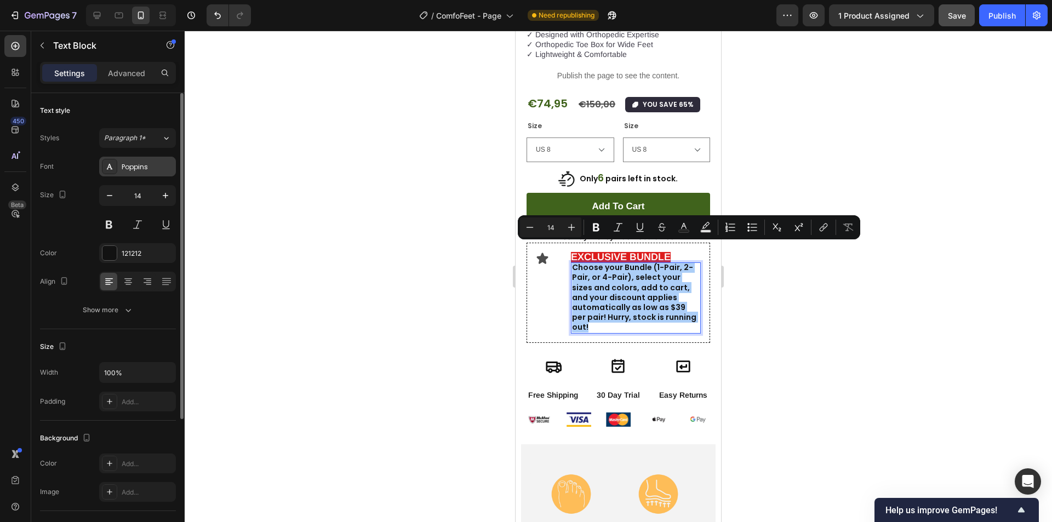
click at [130, 168] on div "Poppins" at bounding box center [147, 167] width 51 height 10
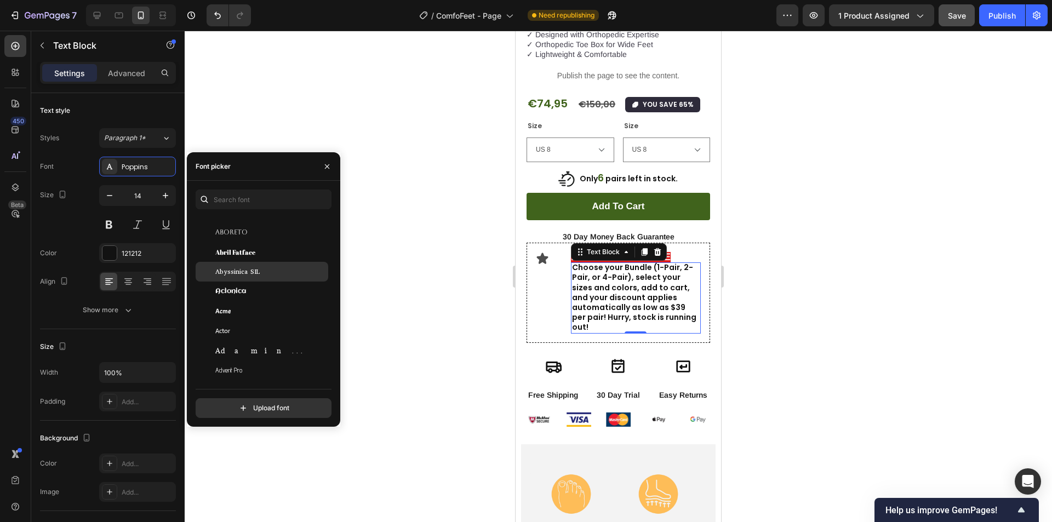
scroll to position [219, 0]
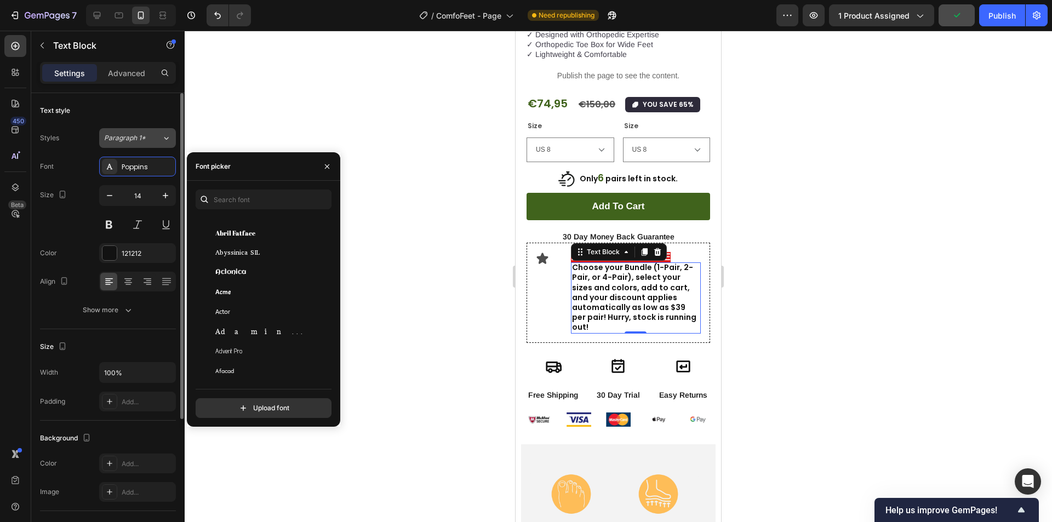
click at [135, 137] on span "Paragraph 1*" at bounding box center [125, 138] width 42 height 10
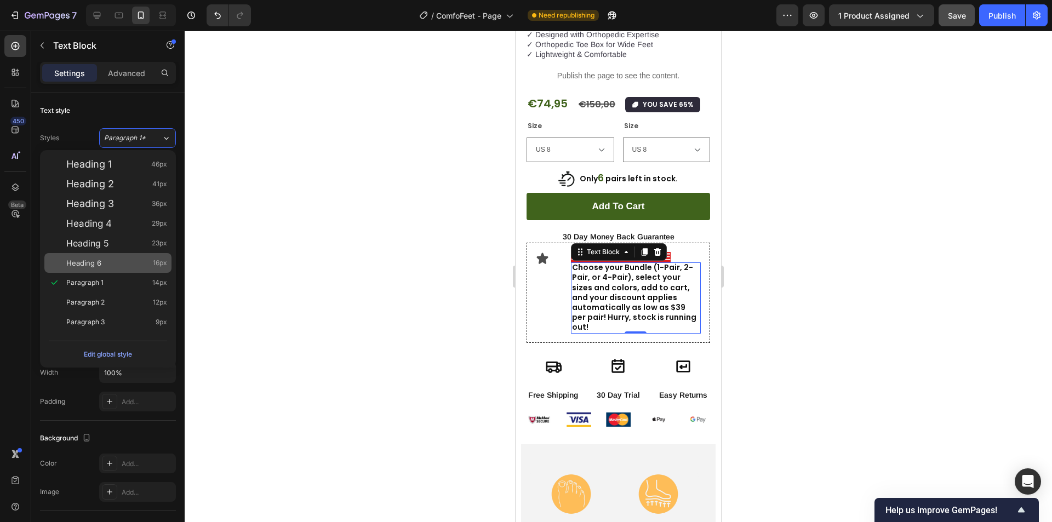
click at [90, 263] on span "Heading 6" at bounding box center [83, 262] width 35 height 11
type input "16"
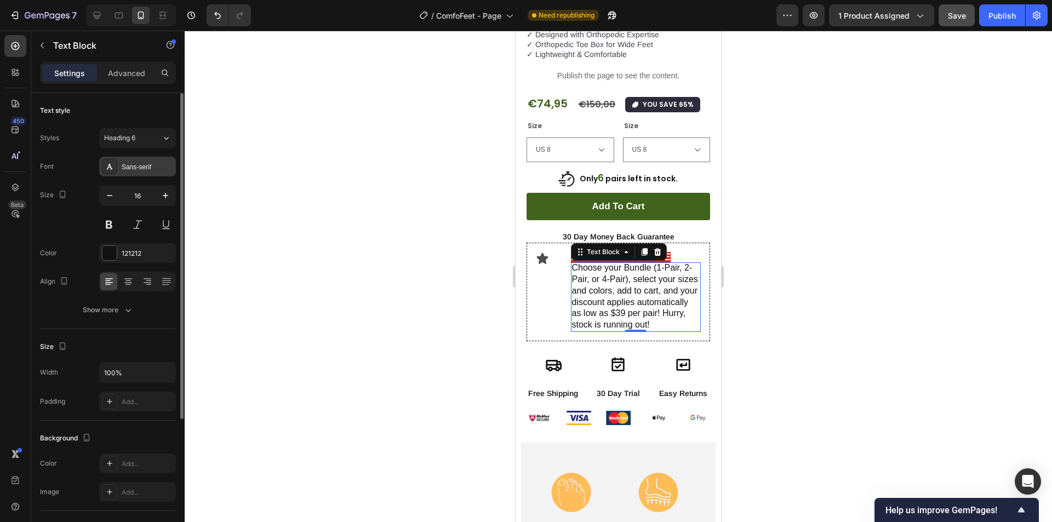
click at [141, 165] on div "Sans-serif" at bounding box center [147, 167] width 51 height 10
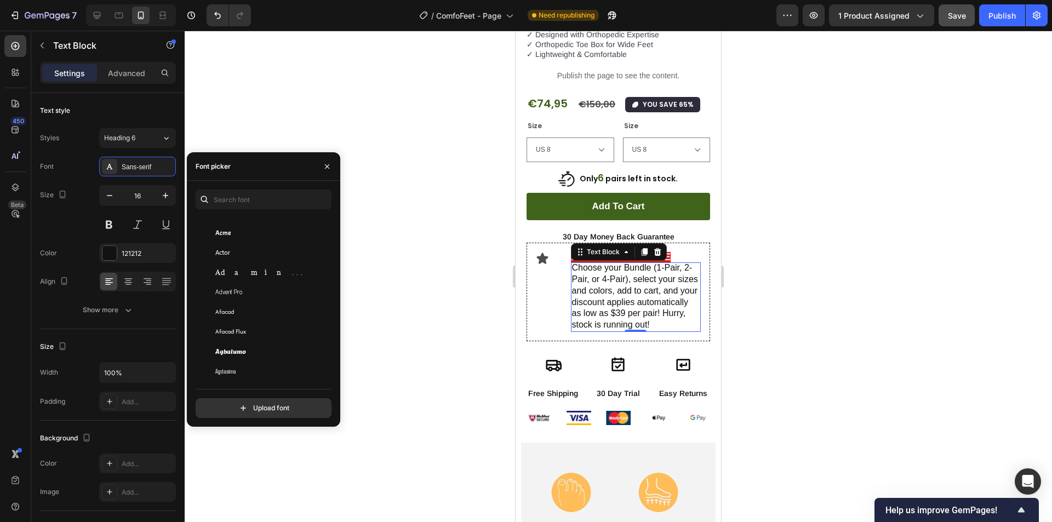
scroll to position [0, 0]
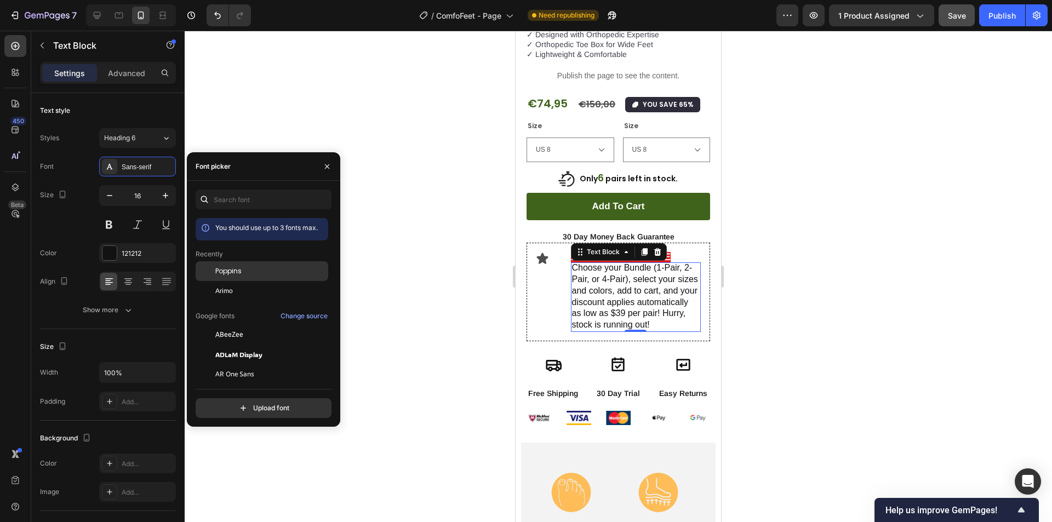
click at [248, 269] on div "Poppins" at bounding box center [270, 271] width 111 height 10
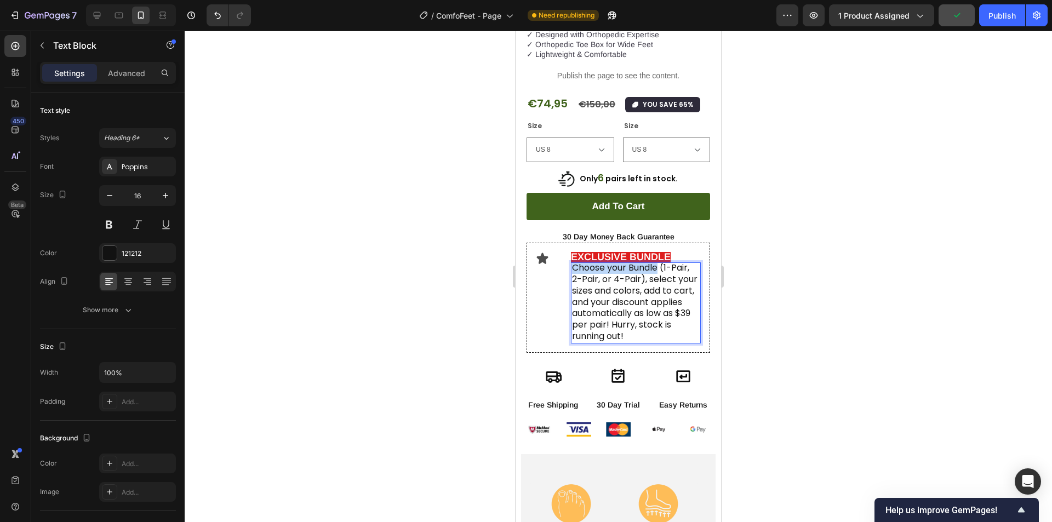
drag, startPoint x: 573, startPoint y: 249, endPoint x: 657, endPoint y: 249, distance: 83.8
click at [657, 262] on p "Choose your Bundle (1-Pair, 2-Pair, or 4-Pair), select your sizes and colors, a…" at bounding box center [636, 302] width 128 height 80
click at [643, 278] on p "Choose your Bundle (1-Pair, 2-Pair, or 4-Pair), select your sizes and colors, a…" at bounding box center [636, 302] width 128 height 80
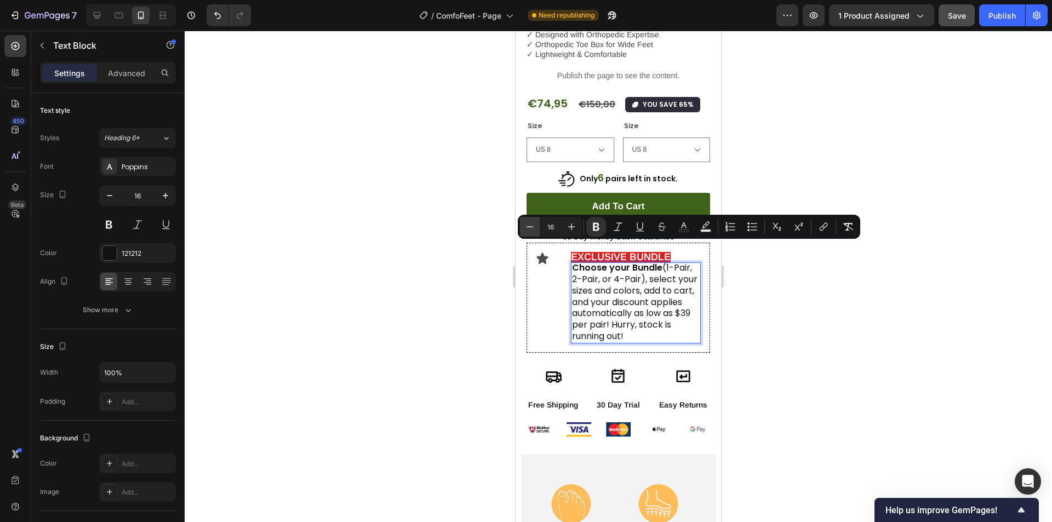
click at [530, 227] on icon "Editor contextual toolbar" at bounding box center [529, 226] width 11 height 11
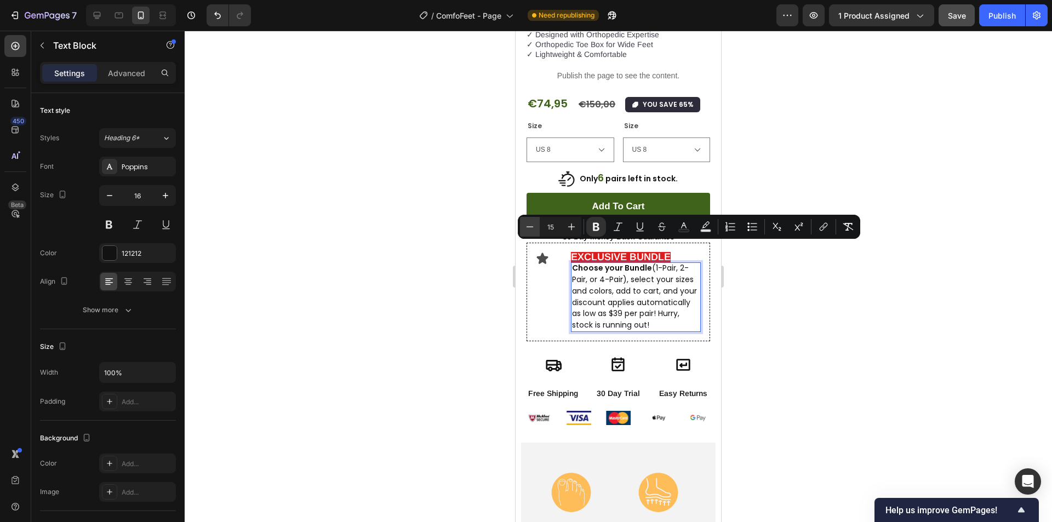
type input "14"
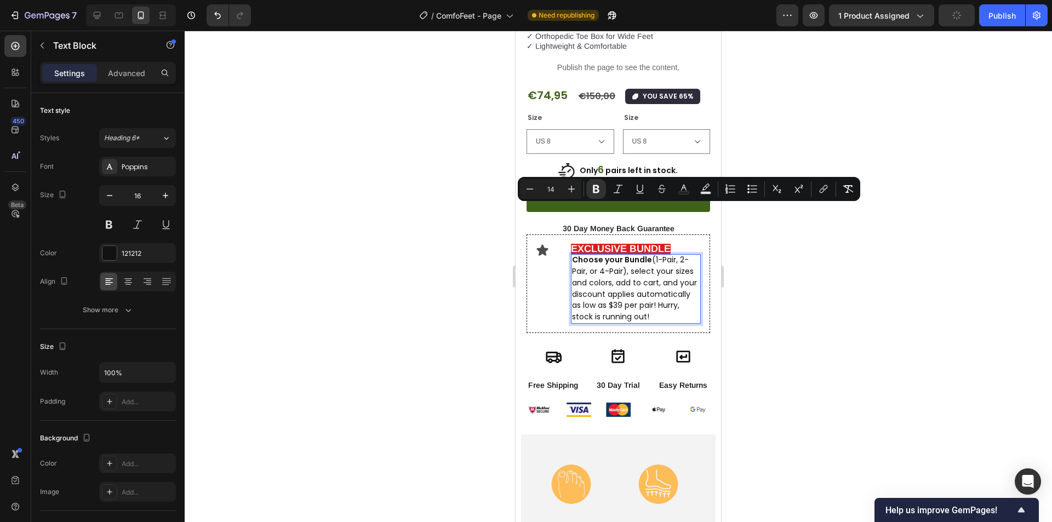
scroll to position [347, 0]
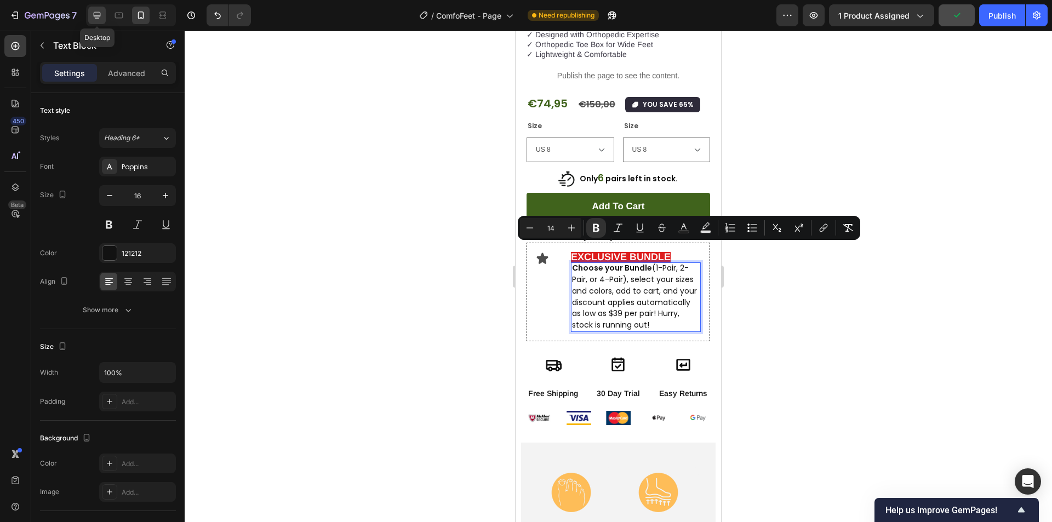
click at [95, 15] on icon at bounding box center [96, 15] width 11 height 11
type input "18"
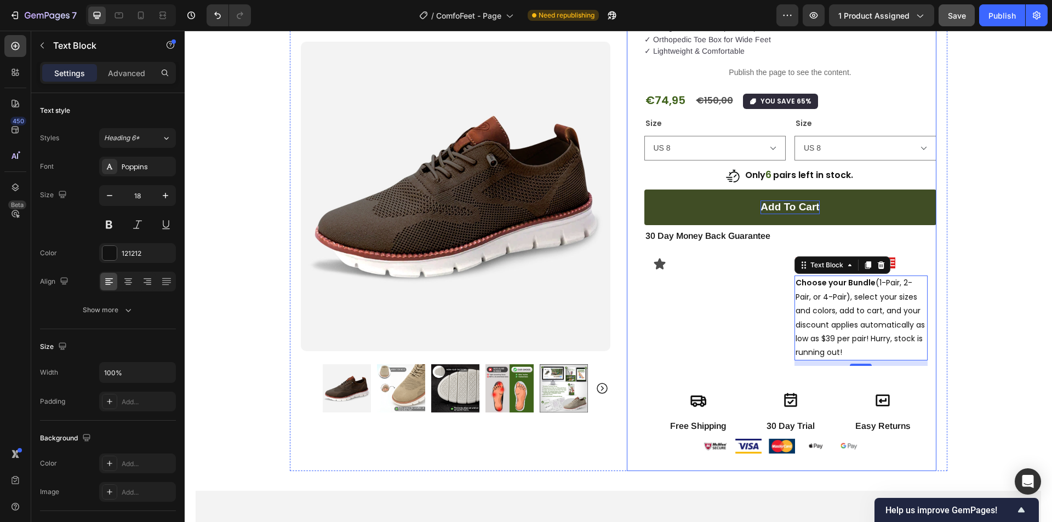
scroll to position [144, 0]
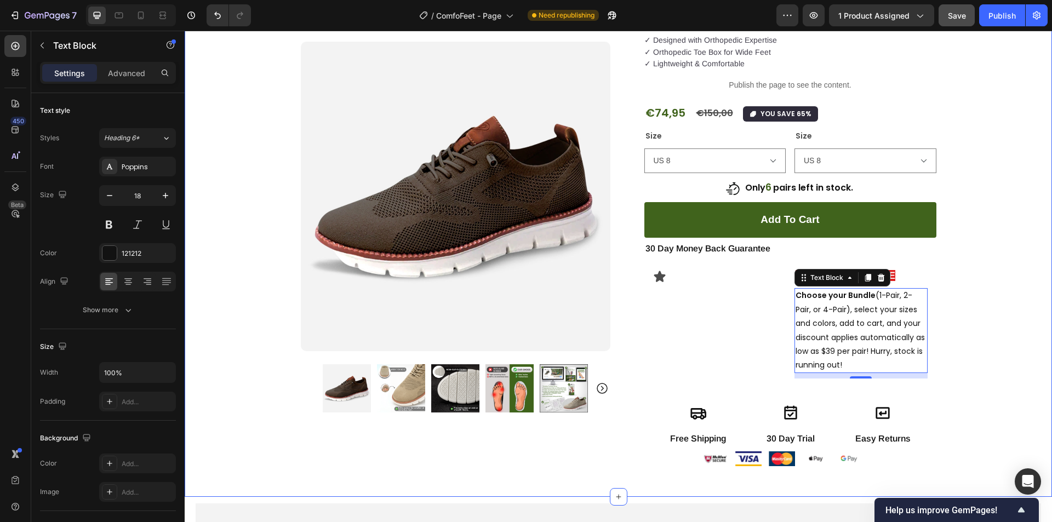
click at [992, 310] on div "Product Images Row Image "Very comfortable and lasts well even with rough use. …" at bounding box center [618, 196] width 867 height 575
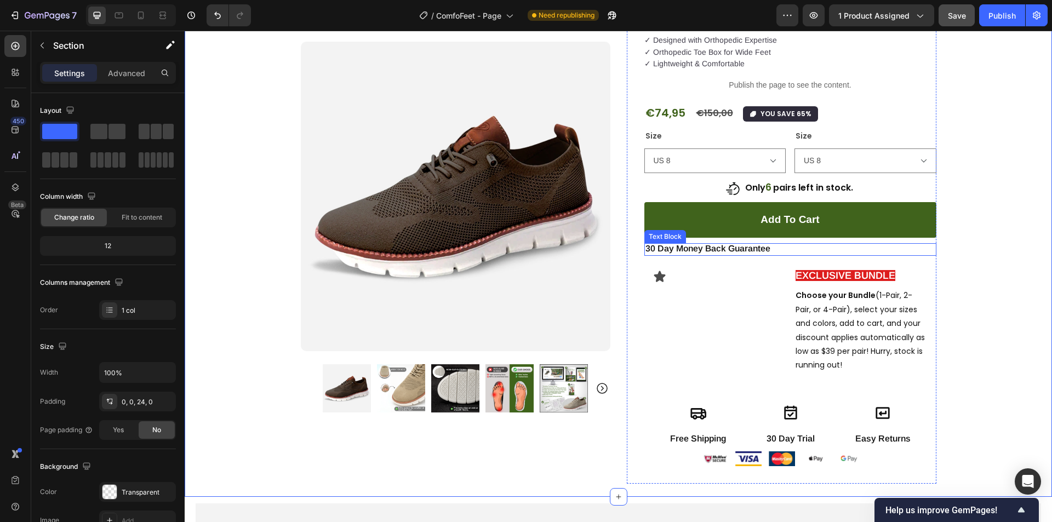
click at [750, 250] on p "30 Day Money Back Guarantee" at bounding box center [790, 249] width 290 height 12
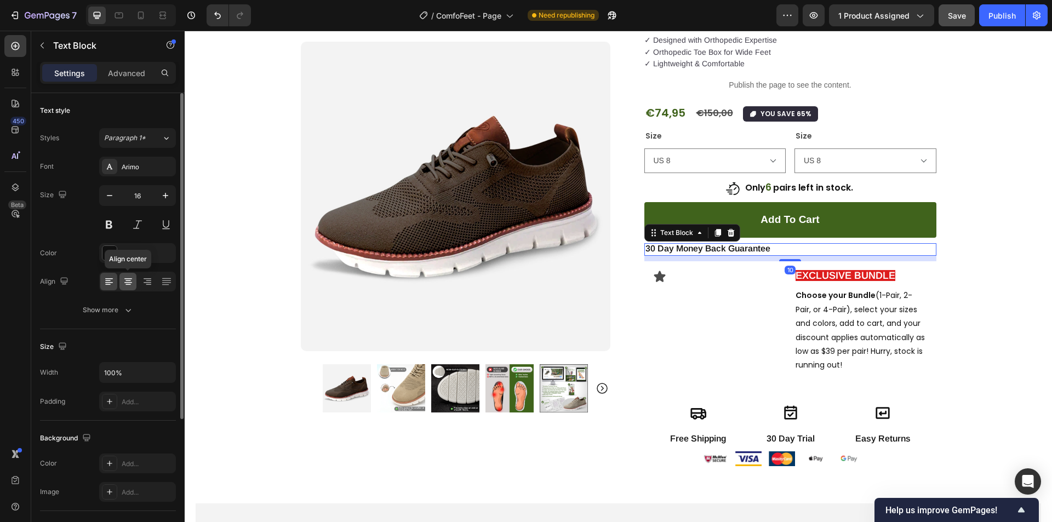
drag, startPoint x: 131, startPoint y: 281, endPoint x: 503, endPoint y: 254, distance: 373.0
click at [131, 281] on icon at bounding box center [128, 281] width 11 height 11
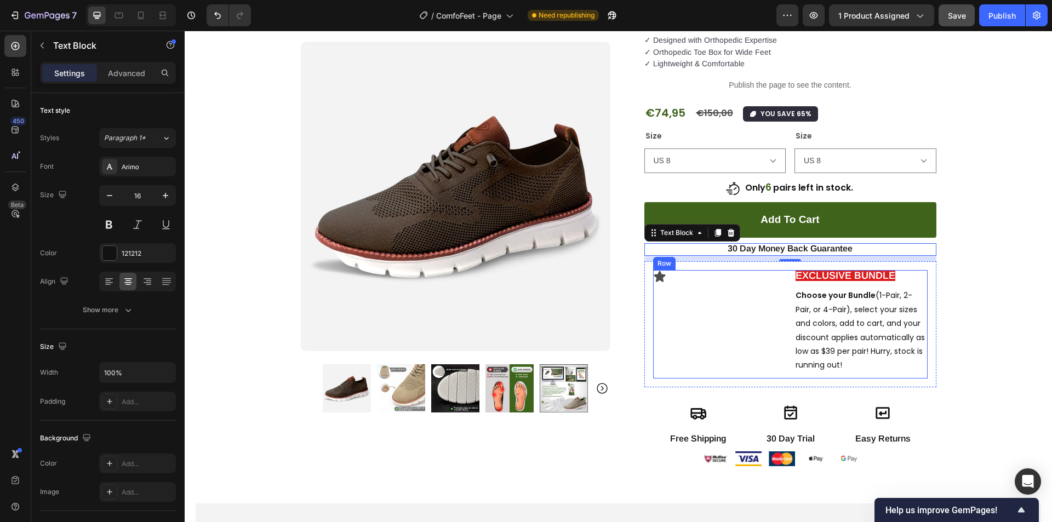
click at [756, 310] on div "Icon" at bounding box center [719, 324] width 133 height 108
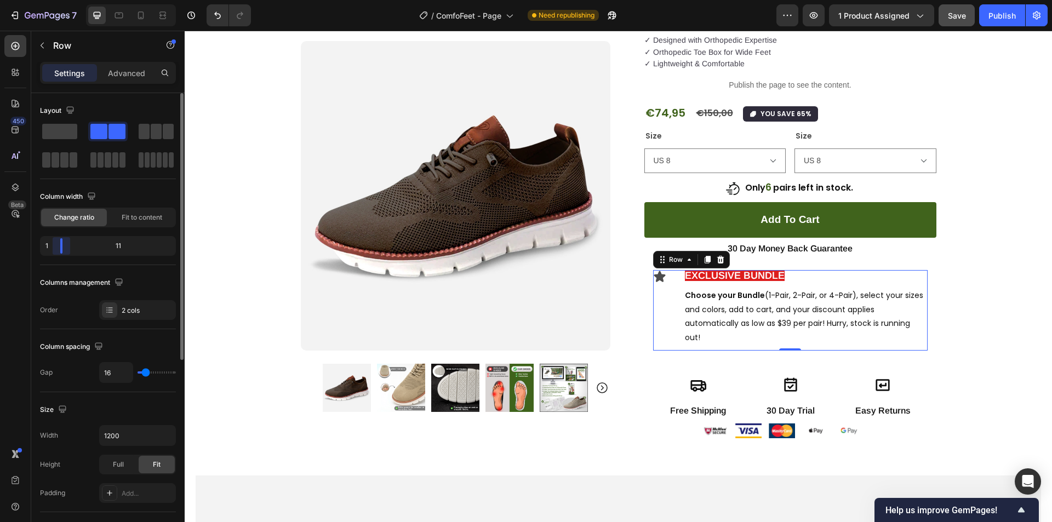
drag, startPoint x: 107, startPoint y: 245, endPoint x: 390, endPoint y: 249, distance: 283.2
click at [48, 253] on div "1 11" at bounding box center [108, 246] width 136 height 20
click at [648, 310] on div "Icon EXCLUSIVE BUNDLE Text Block Choose your Bundle (1-Pair, 2-Pair, or 4-Pair)…" at bounding box center [790, 310] width 292 height 98
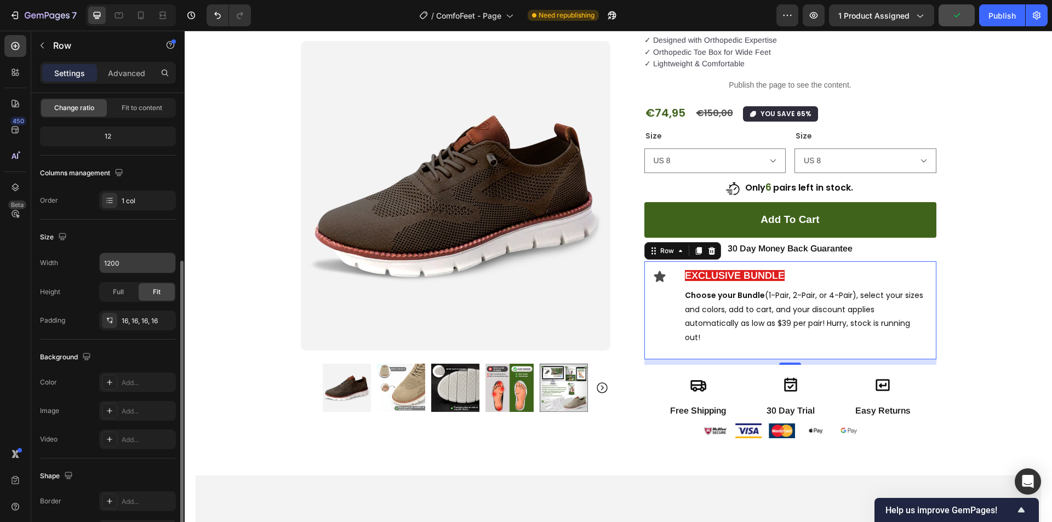
scroll to position [208, 0]
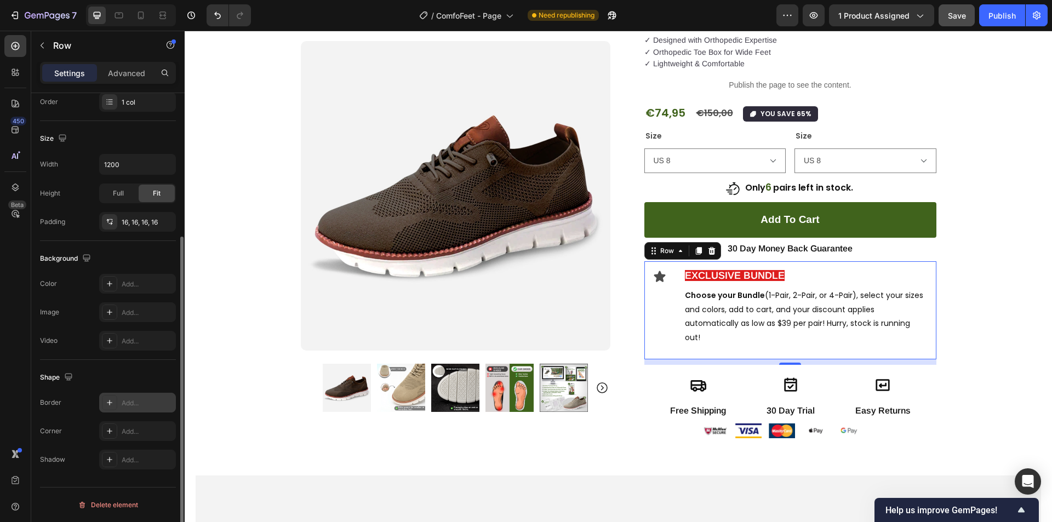
click at [119, 404] on div "Add..." at bounding box center [137, 403] width 77 height 20
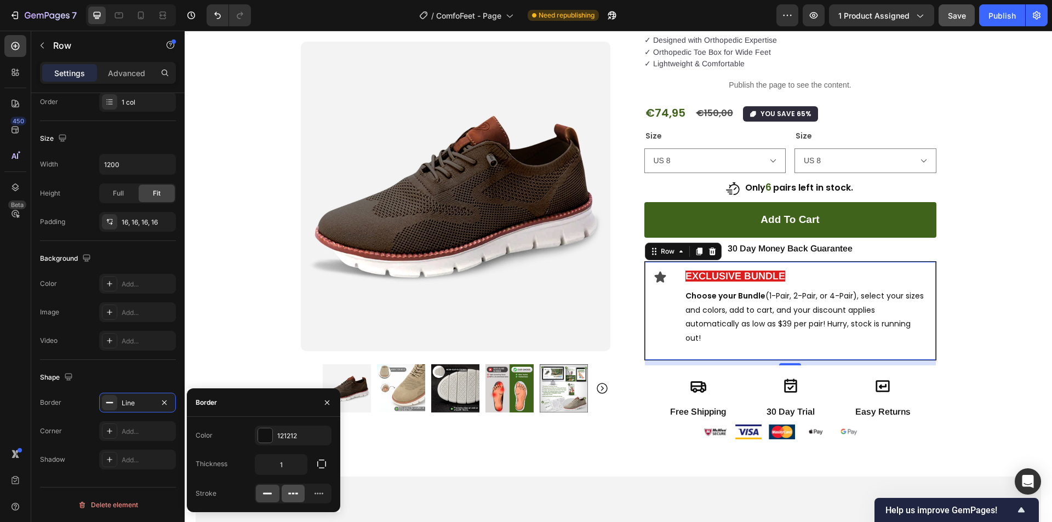
click at [296, 496] on icon at bounding box center [293, 493] width 11 height 11
click at [141, 283] on div "Add..." at bounding box center [147, 284] width 51 height 10
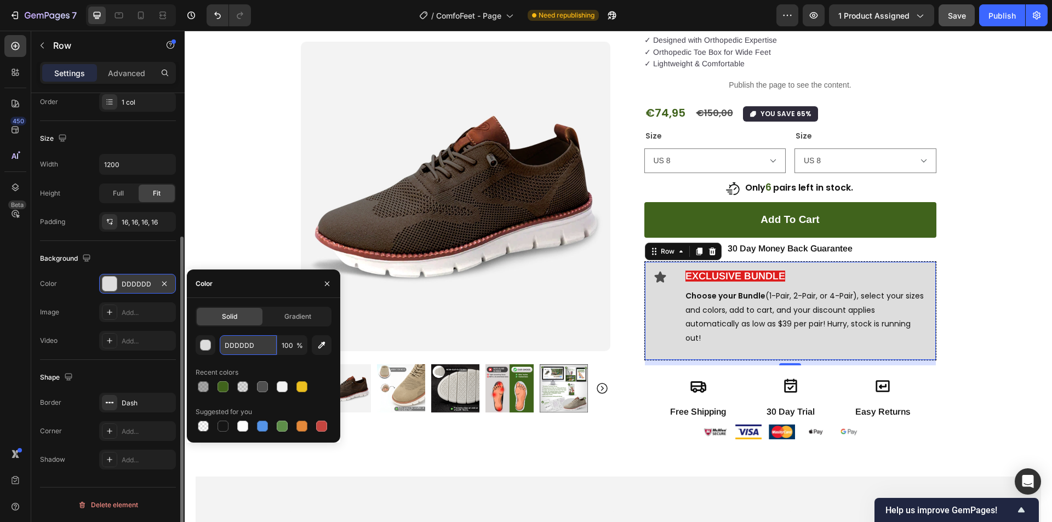
click at [235, 347] on input "DDDDDD" at bounding box center [248, 345] width 57 height 20
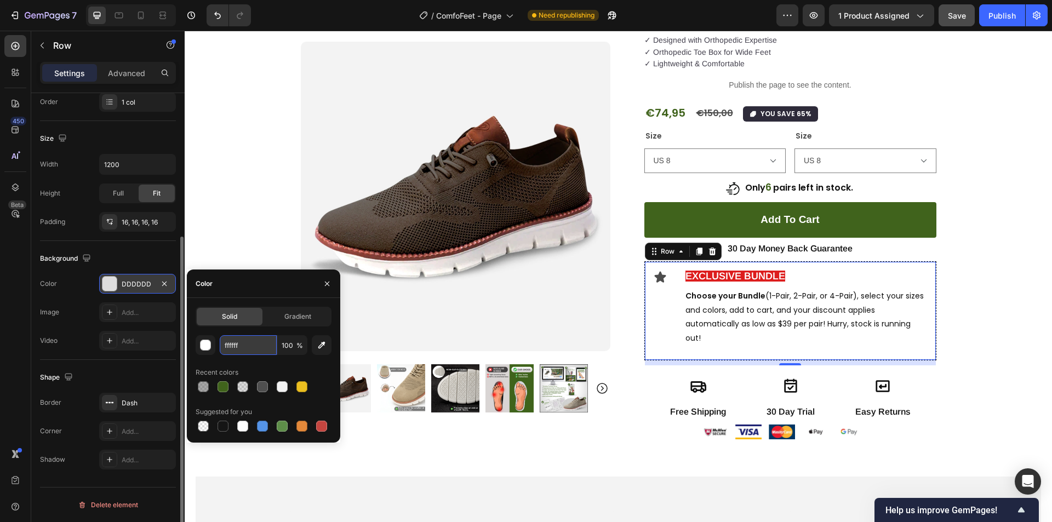
type input "FFFFFF"
click at [977, 340] on div "Product Images Row Image "Very comfortable and lasts well even with rough use. …" at bounding box center [618, 183] width 867 height 548
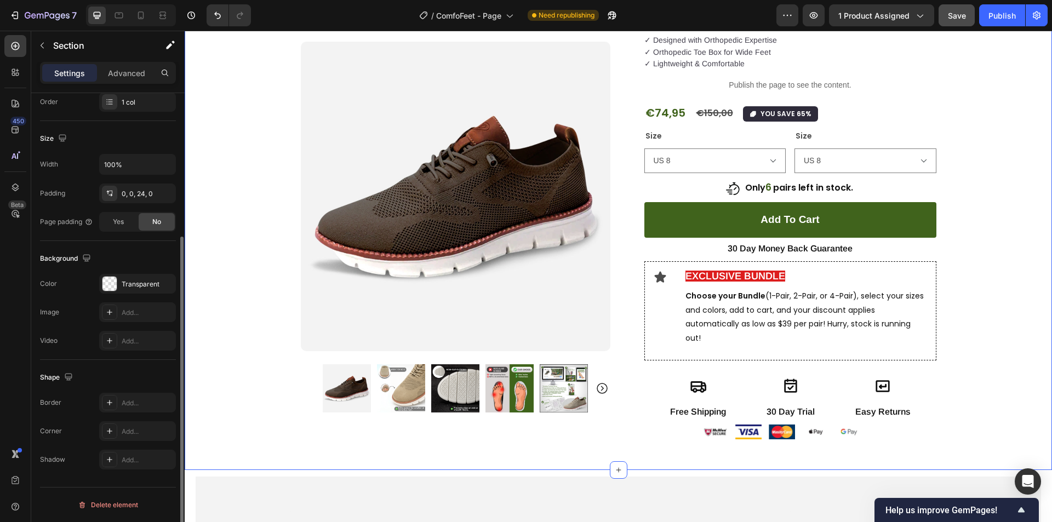
scroll to position [0, 0]
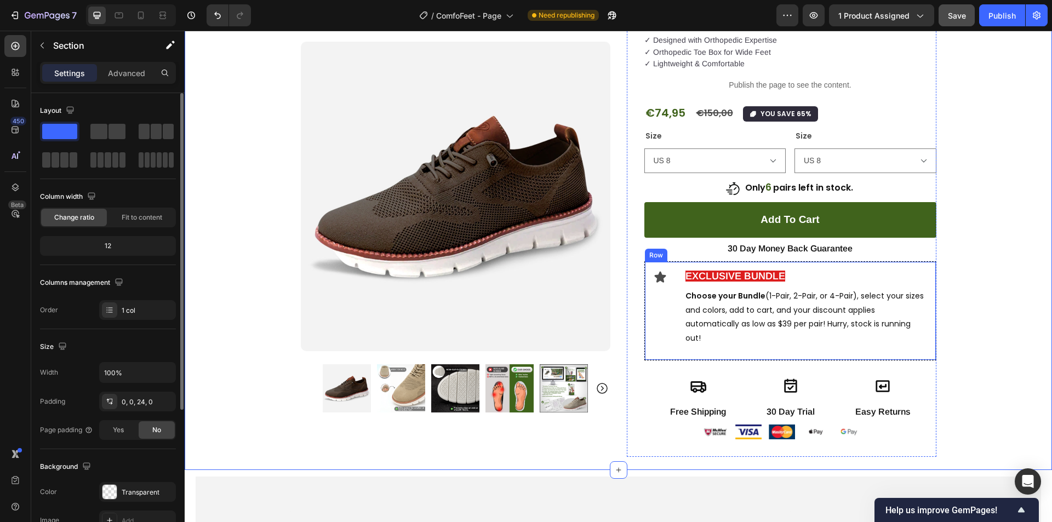
click at [648, 346] on div "Icon EXCLUSIVE BUNDLE Text Block Choose your Bundle (1-Pair, 2-Pair, or 4-Pair)…" at bounding box center [790, 310] width 292 height 99
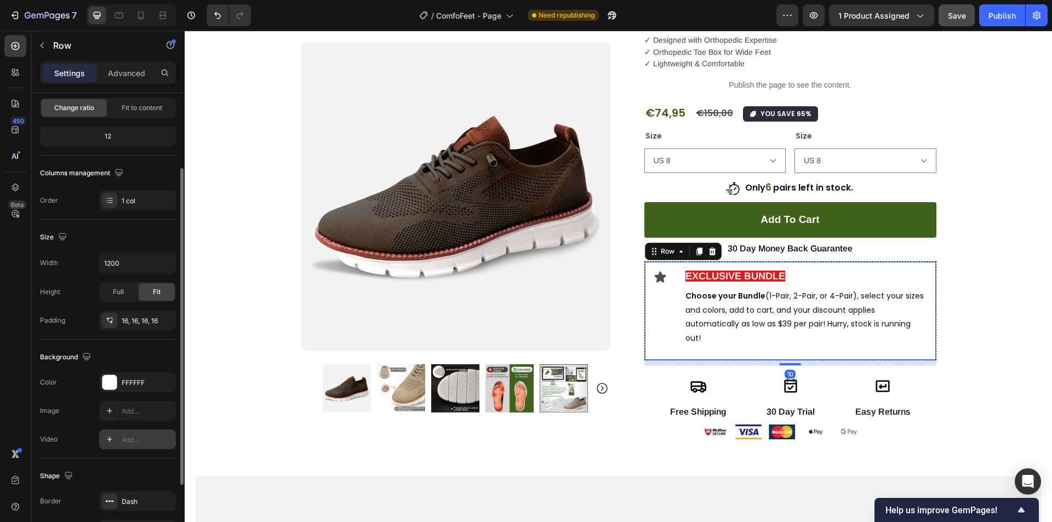
scroll to position [164, 0]
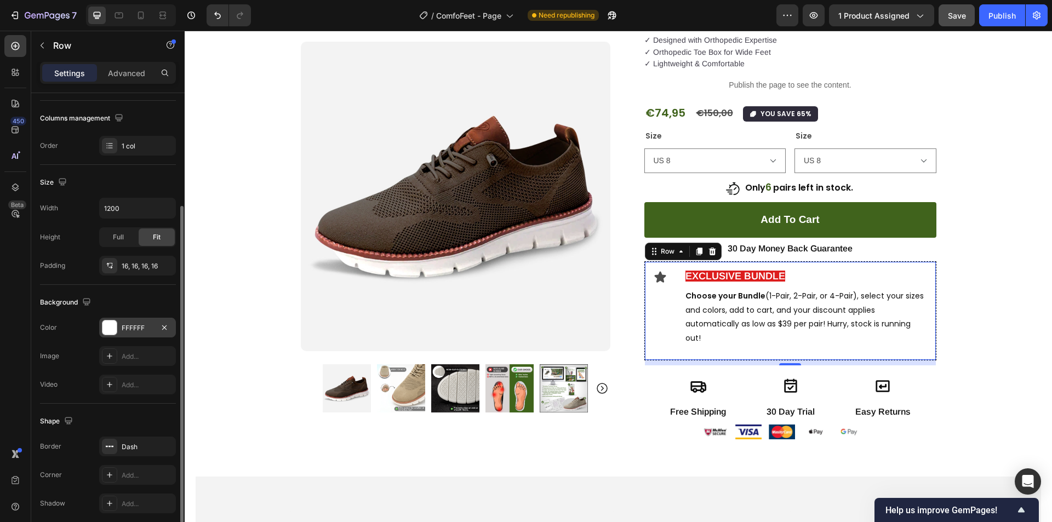
click at [129, 333] on div "FFFFFF" at bounding box center [138, 328] width 32 height 10
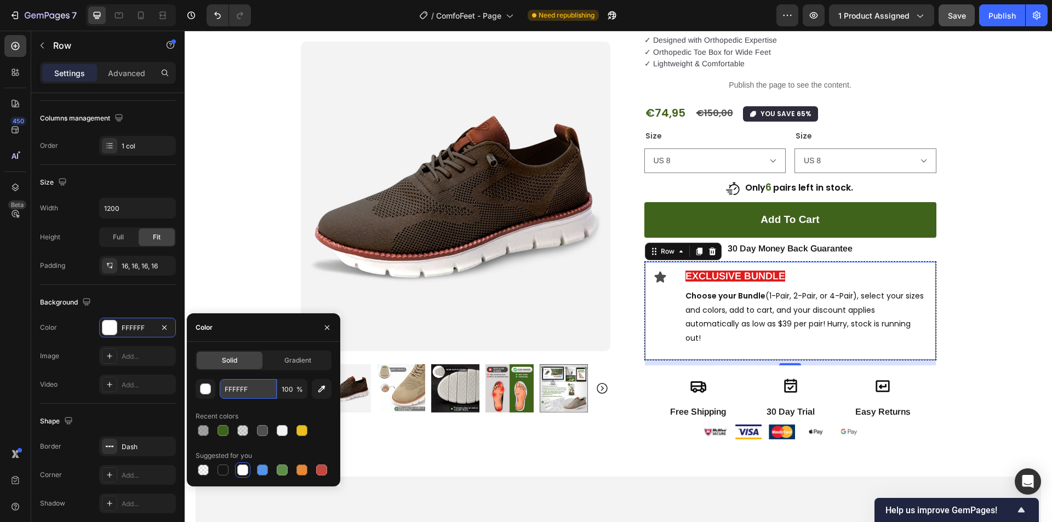
click at [251, 389] on input "FFFFFF" at bounding box center [248, 389] width 57 height 20
paste input "#f3f3f3"
type input "#f3f3f3"
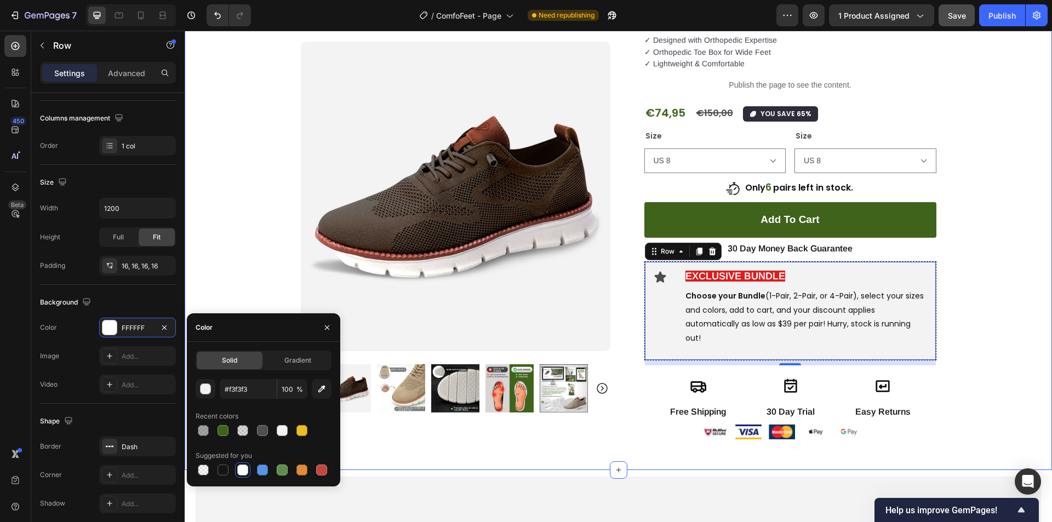
click at [952, 299] on div "Product Images Row Image "Very comfortable and lasts well even with rough use. …" at bounding box center [618, 183] width 867 height 548
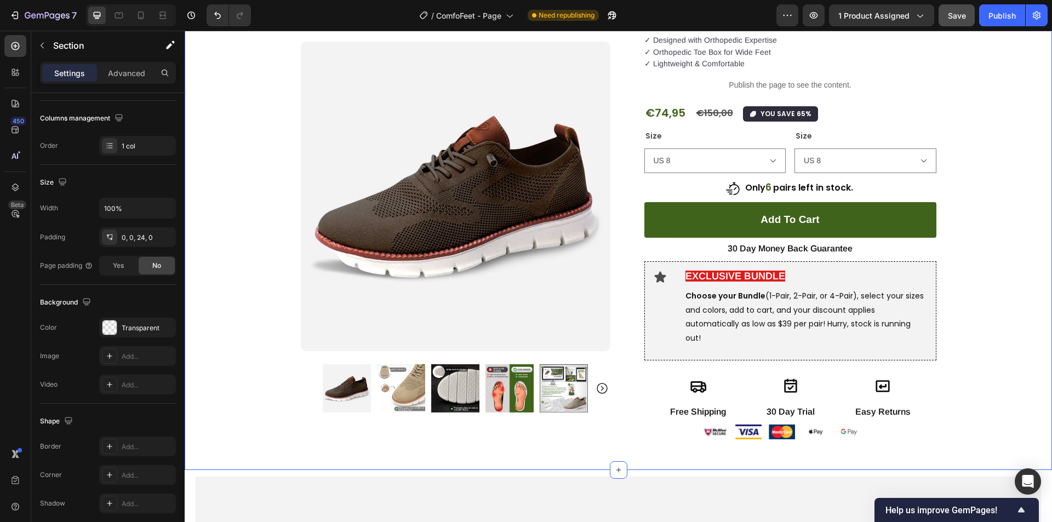
scroll to position [0, 0]
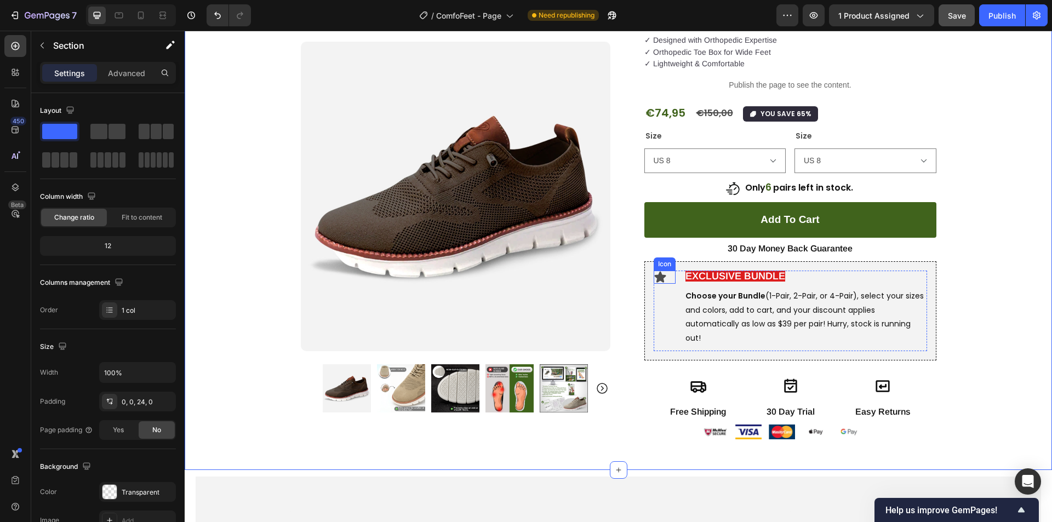
click at [655, 276] on icon at bounding box center [660, 276] width 12 height 11
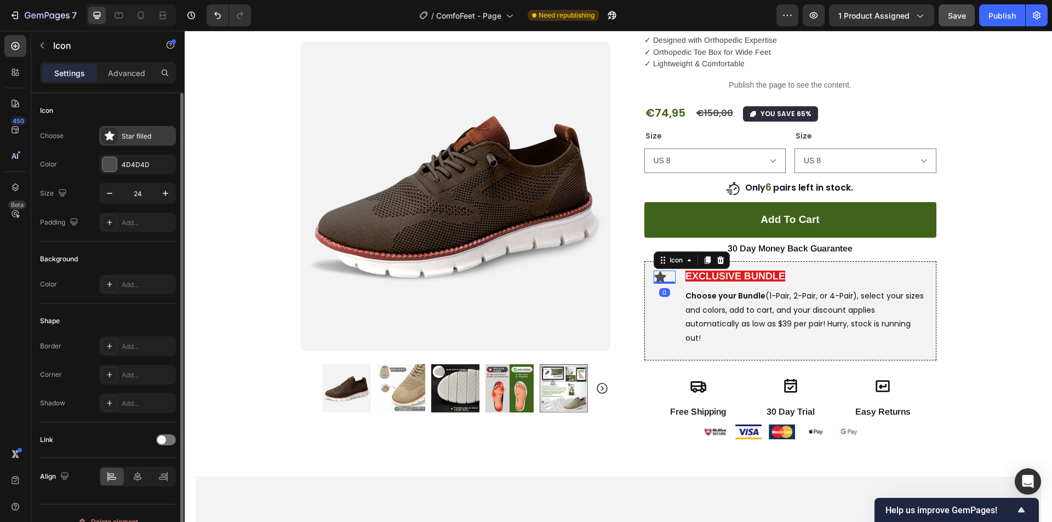
click at [118, 135] on div "Star filled" at bounding box center [137, 136] width 77 height 20
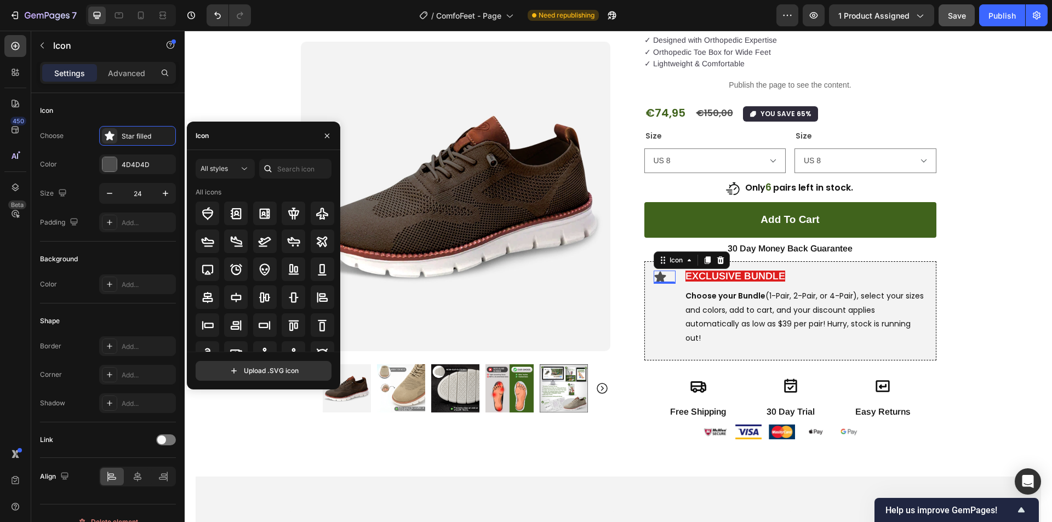
click at [226, 137] on div "Icon" at bounding box center [263, 136] width 153 height 28
click at [226, 136] on div "Icon" at bounding box center [263, 136] width 153 height 28
click at [202, 136] on div "Icon" at bounding box center [202, 136] width 13 height 10
click at [283, 173] on input "text" at bounding box center [295, 169] width 72 height 20
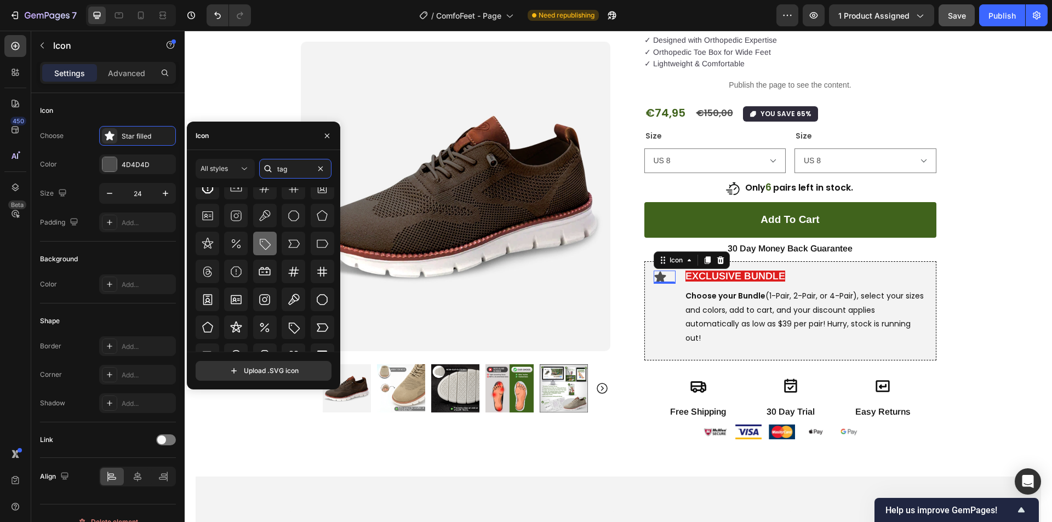
type input "tag"
click at [265, 245] on icon at bounding box center [264, 243] width 13 height 13
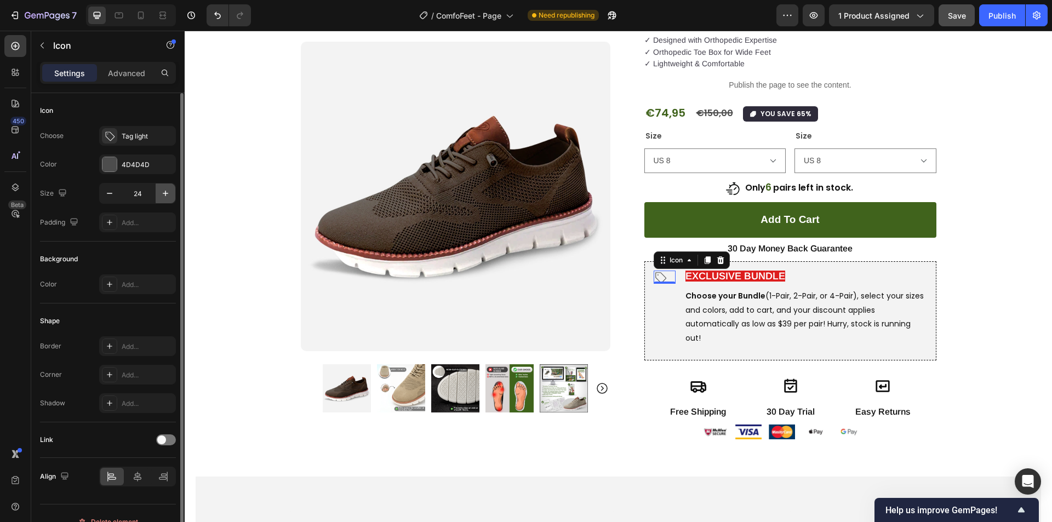
click at [164, 192] on icon "button" at bounding box center [165, 193] width 11 height 11
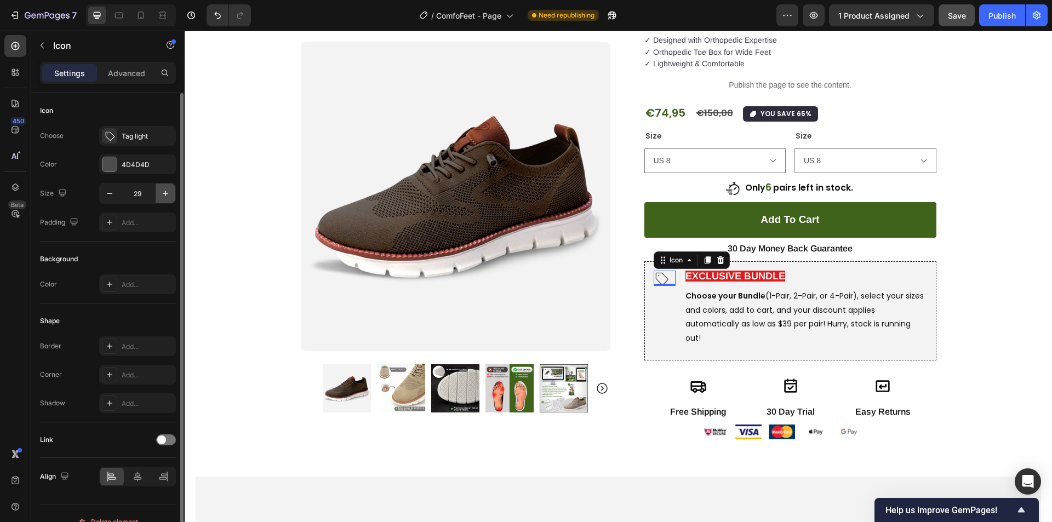
click at [164, 192] on icon "button" at bounding box center [165, 193] width 11 height 11
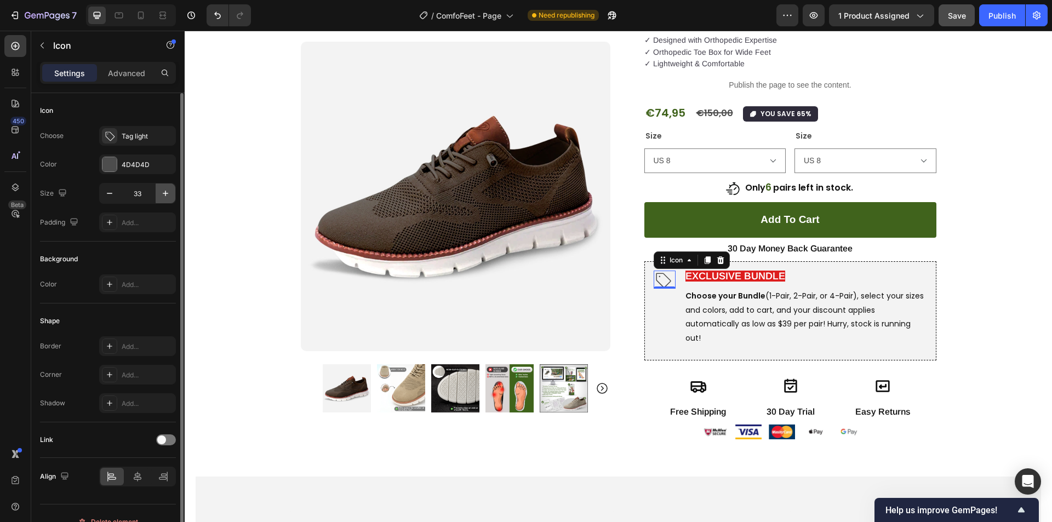
type input "34"
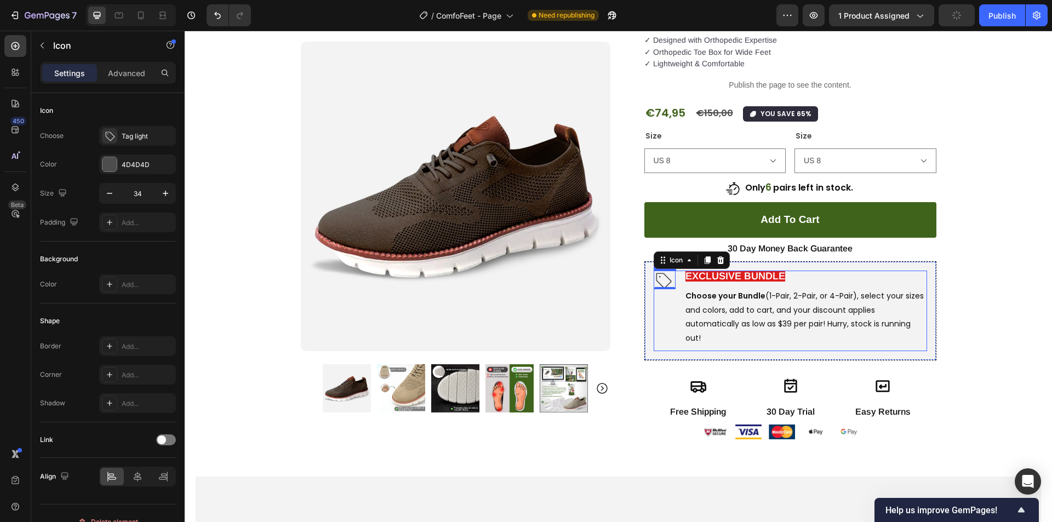
click at [677, 301] on div "Icon 0 EXCLUSIVE BUNDLE Text Block Choose your Bundle (1-Pair, 2-Pair, or 4-Pai…" at bounding box center [790, 311] width 273 height 81
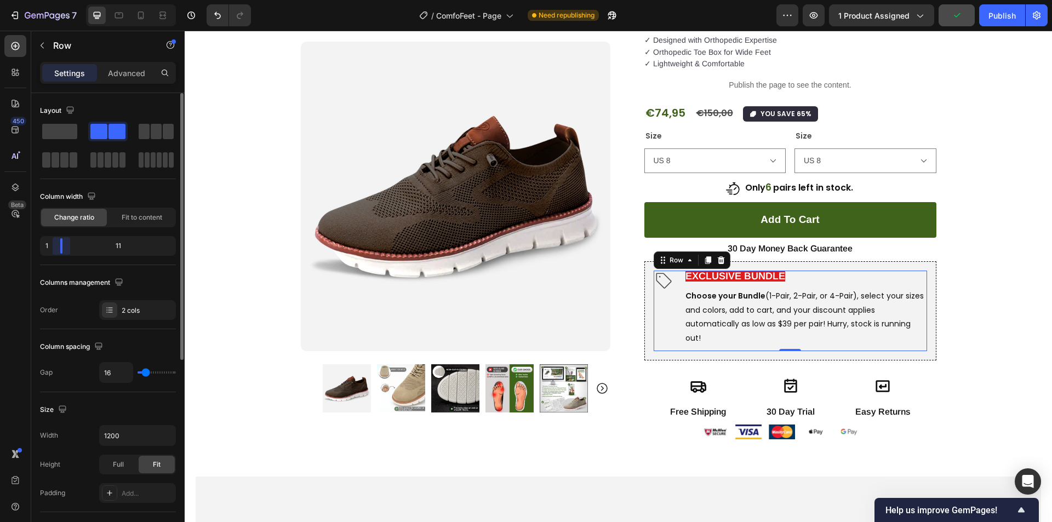
drag, startPoint x: 63, startPoint y: 242, endPoint x: 48, endPoint y: 247, distance: 15.4
click at [48, 247] on div "1 11" at bounding box center [108, 246] width 136 height 20
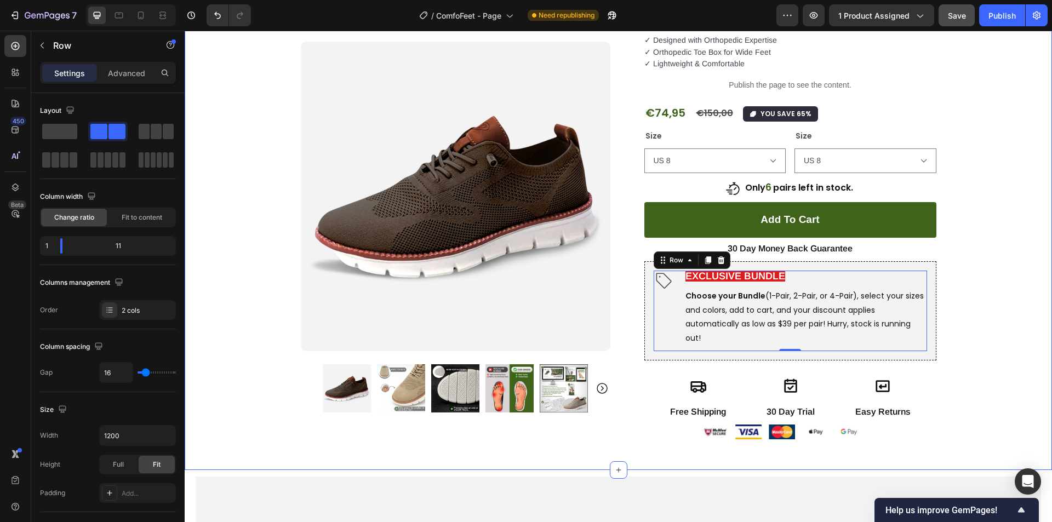
click at [970, 331] on div "Product Images Row Image "Very comfortable and lasts well even with rough use. …" at bounding box center [618, 183] width 867 height 548
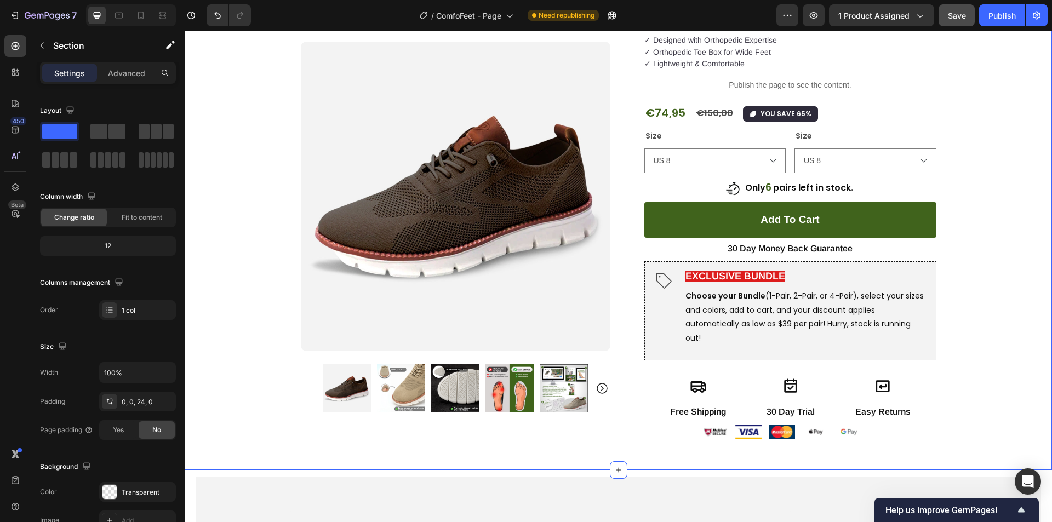
click at [1041, 315] on div "Product Images Row Image "Very comfortable and lasts well even with rough use. …" at bounding box center [618, 183] width 867 height 548
click at [778, 273] on strong "EXCLUSIVE BUNDLE" at bounding box center [735, 276] width 100 height 11
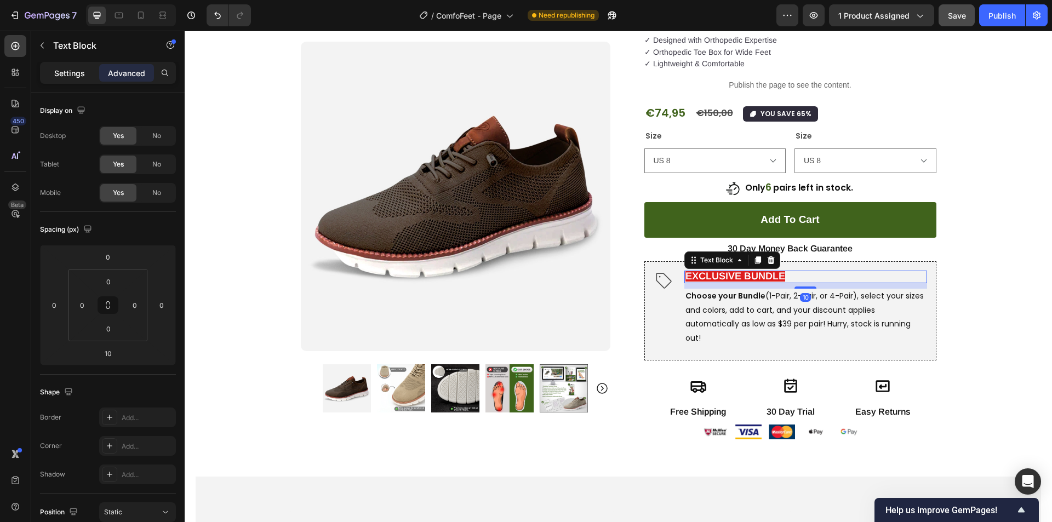
click at [70, 68] on p "Settings" at bounding box center [69, 73] width 31 height 12
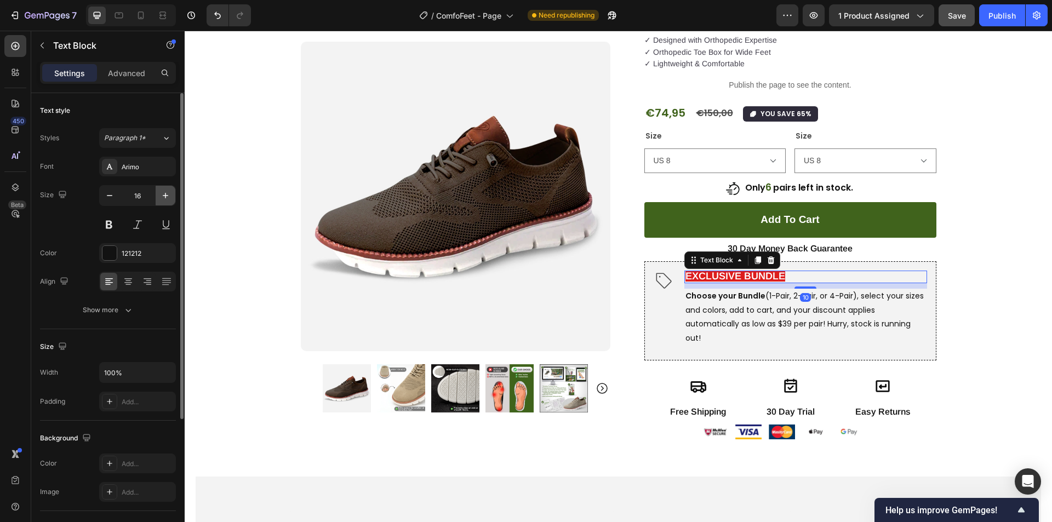
click at [164, 196] on icon "button" at bounding box center [165, 195] width 5 height 5
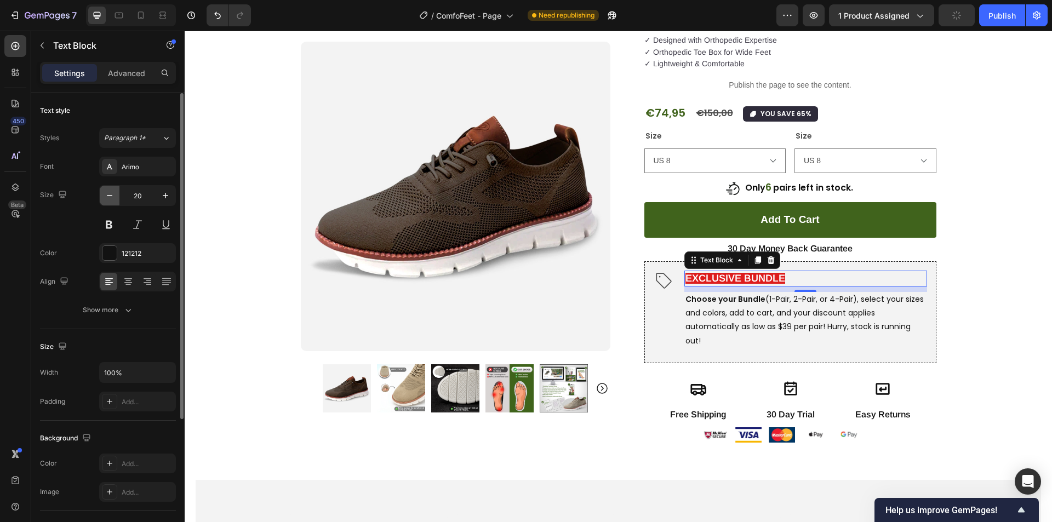
click at [112, 197] on icon "button" at bounding box center [109, 195] width 11 height 11
click at [111, 197] on icon "button" at bounding box center [109, 195] width 11 height 11
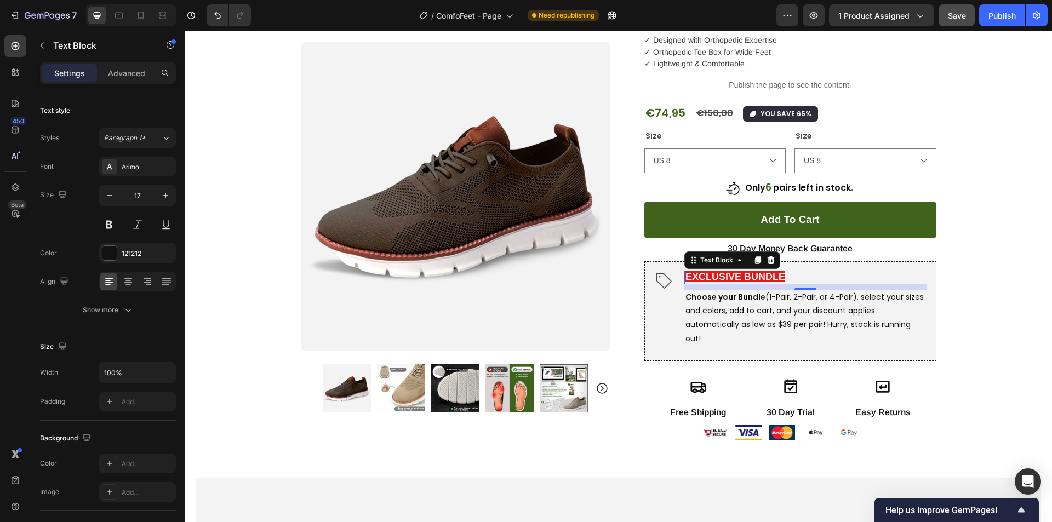
type input "16"
click at [721, 275] on strong "EXCLUSIVE BUNDLE" at bounding box center [735, 276] width 100 height 11
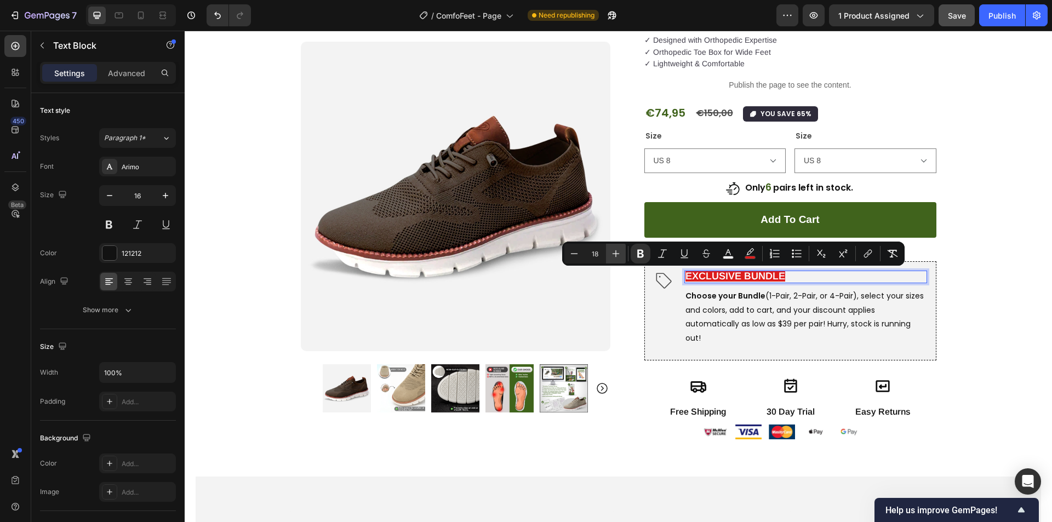
click at [619, 250] on icon "Editor contextual toolbar" at bounding box center [615, 253] width 11 height 11
type input "20"
click at [946, 299] on div "Product Images Row Image "Very comfortable and lasts well even with rough use. …" at bounding box center [618, 183] width 867 height 548
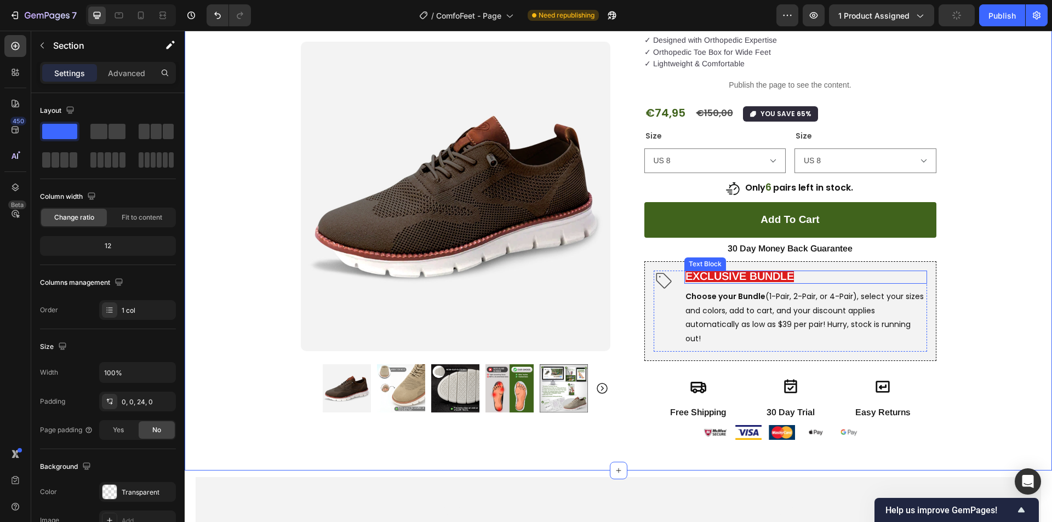
click at [805, 277] on p "EXCLUSIVE BUNDLE" at bounding box center [805, 277] width 240 height 13
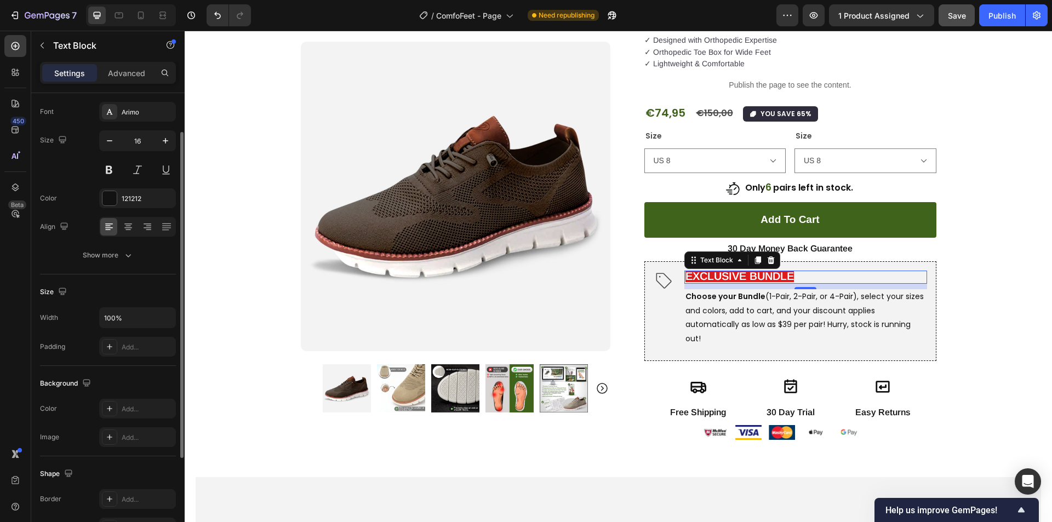
scroll to position [189, 0]
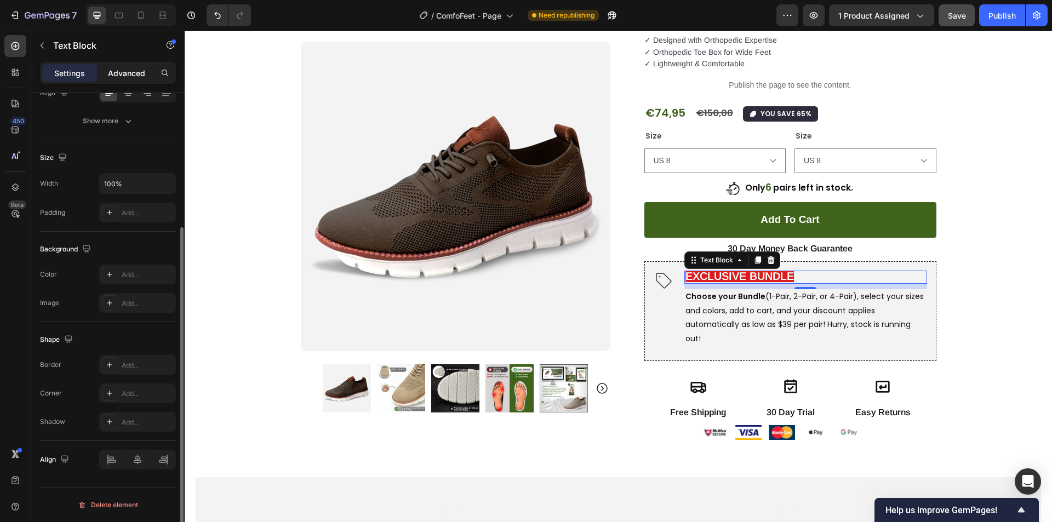
click at [129, 68] on p "Advanced" at bounding box center [126, 73] width 37 height 12
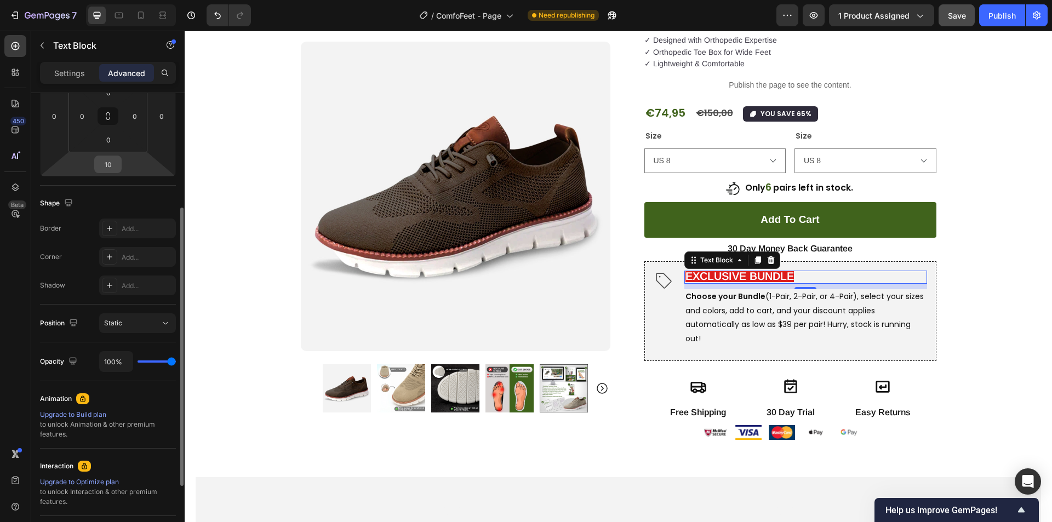
click at [115, 161] on input "10" at bounding box center [108, 164] width 22 height 16
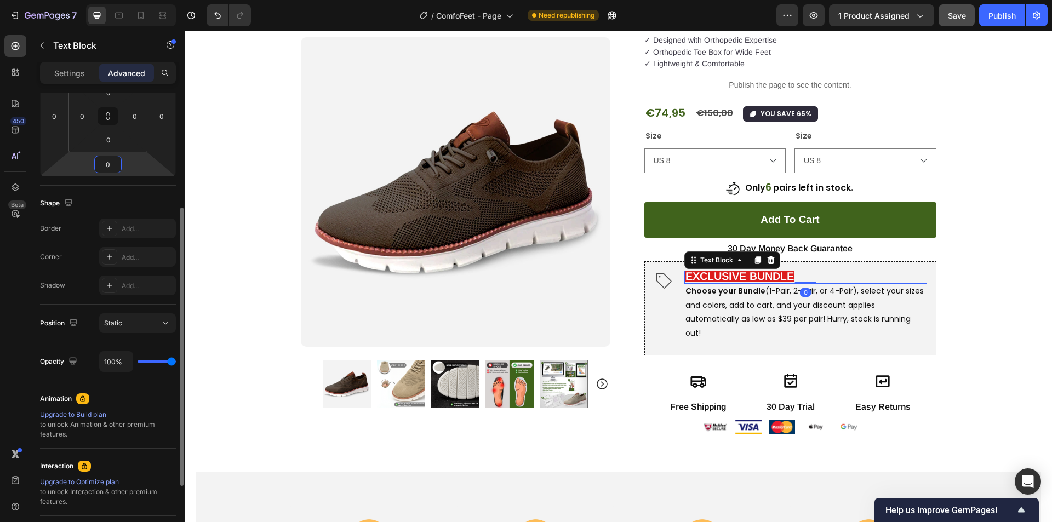
type input "0"
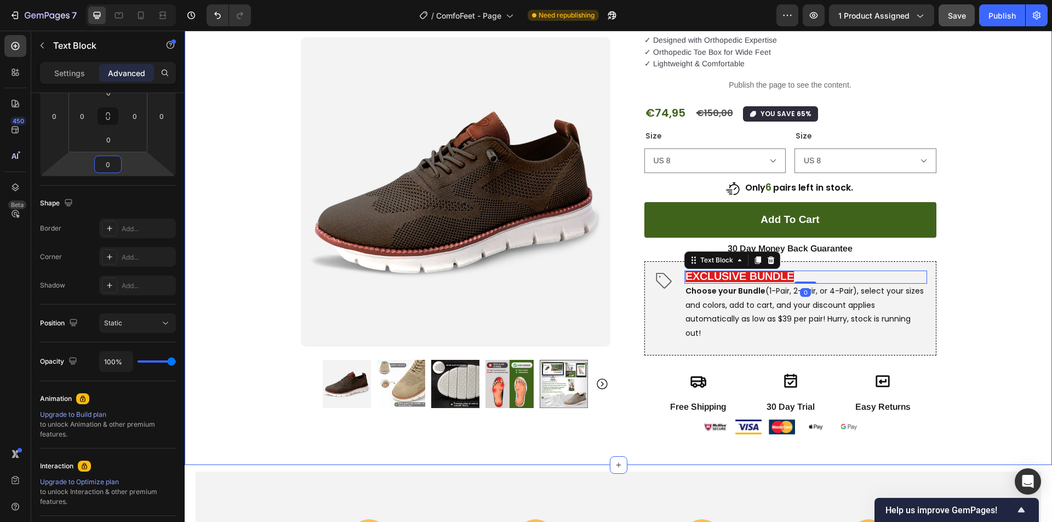
click at [987, 317] on div "Product Images Row Image "Very comfortable and lasts well even with rough use. …" at bounding box center [618, 180] width 867 height 543
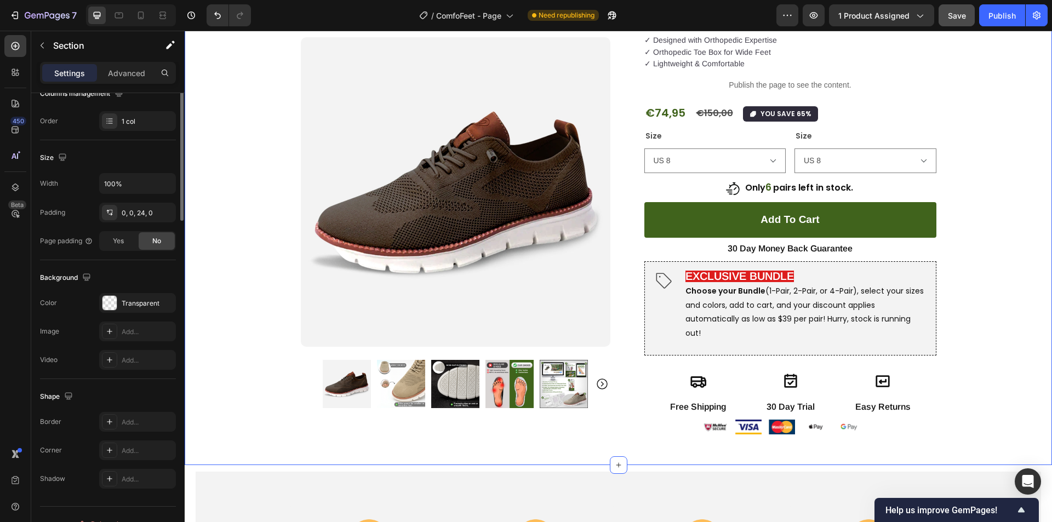
scroll to position [0, 0]
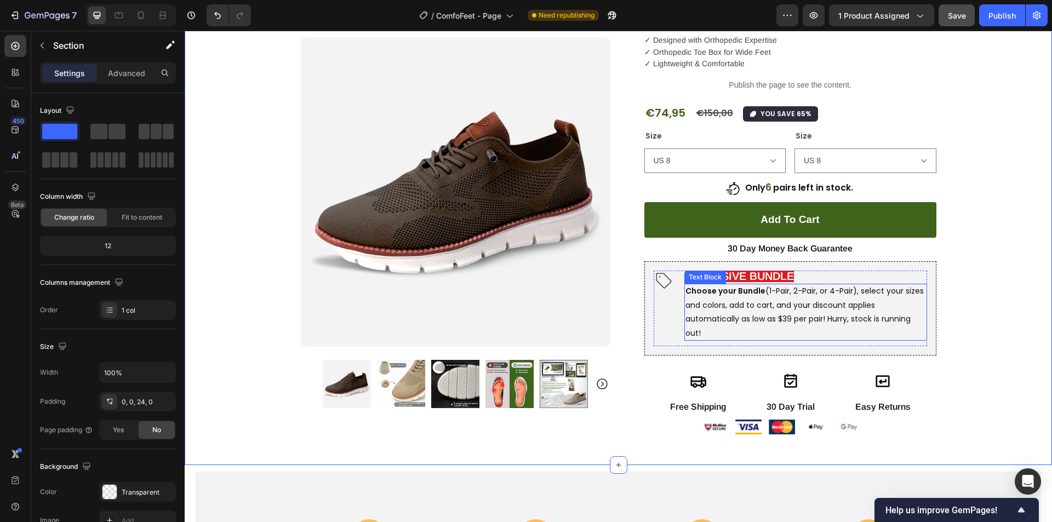
click at [829, 292] on span "Choose your Bundle (1-Pair, 2-Pair, or 4-Pair), select your sizes and colors, a…" at bounding box center [804, 311] width 238 height 53
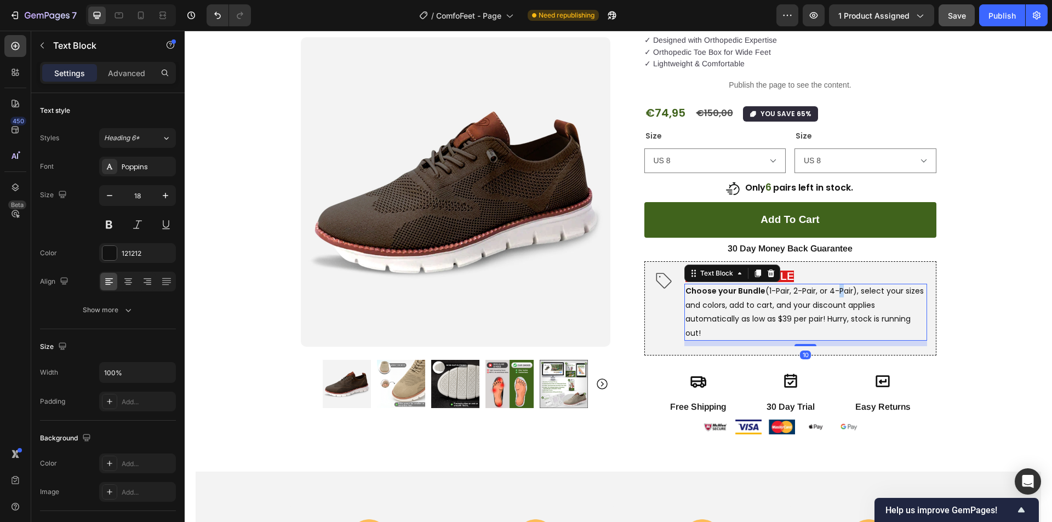
click at [829, 292] on span "Choose your Bundle (1-Pair, 2-Pair, or 4-Pair), select your sizes and colors, a…" at bounding box center [804, 311] width 238 height 53
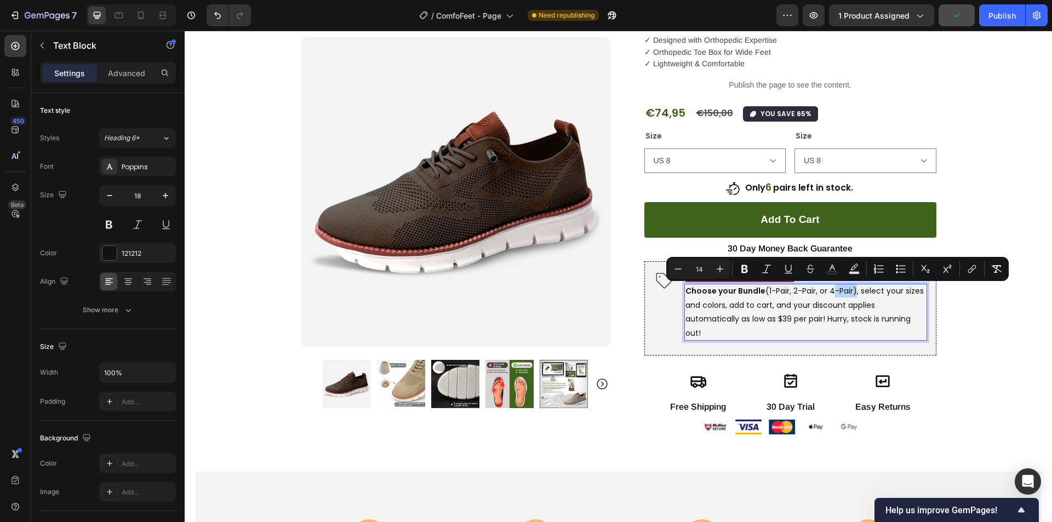
drag, startPoint x: 827, startPoint y: 291, endPoint x: 849, endPoint y: 292, distance: 22.5
click at [849, 292] on span "Choose your Bundle (1-Pair, 2-Pair, or 4-Pair), select your sizes and colors, a…" at bounding box center [804, 311] width 238 height 53
click at [814, 306] on span "Choose your Bundle (1-Pair, 2-Pair, or 4-Pair ), select your sizes and colors, …" at bounding box center [804, 311] width 238 height 53
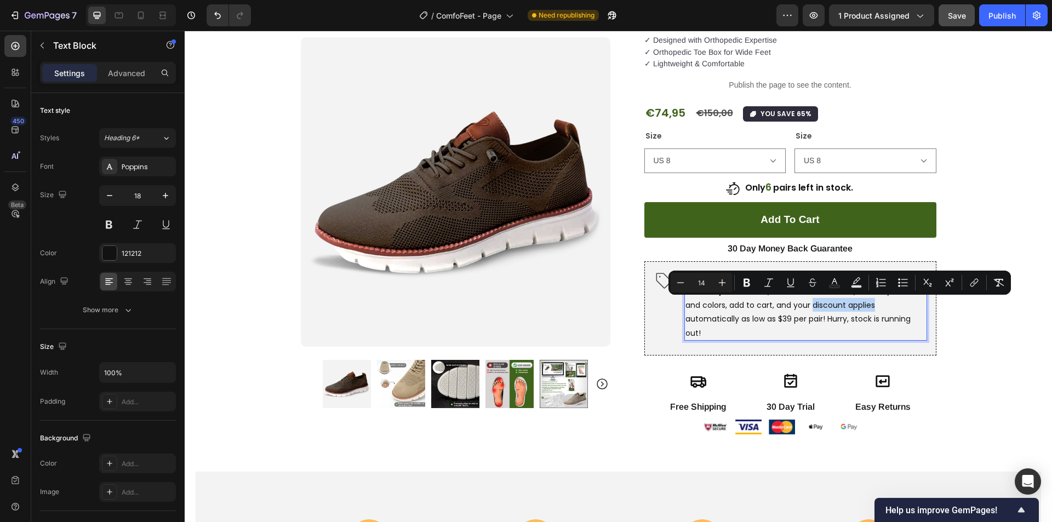
drag, startPoint x: 810, startPoint y: 305, endPoint x: 873, endPoint y: 307, distance: 62.5
click at [873, 307] on p "Choose your Bundle (1-Pair, 2-Pair, or 4-Pair ), select your sizes and colors, …" at bounding box center [805, 312] width 240 height 56
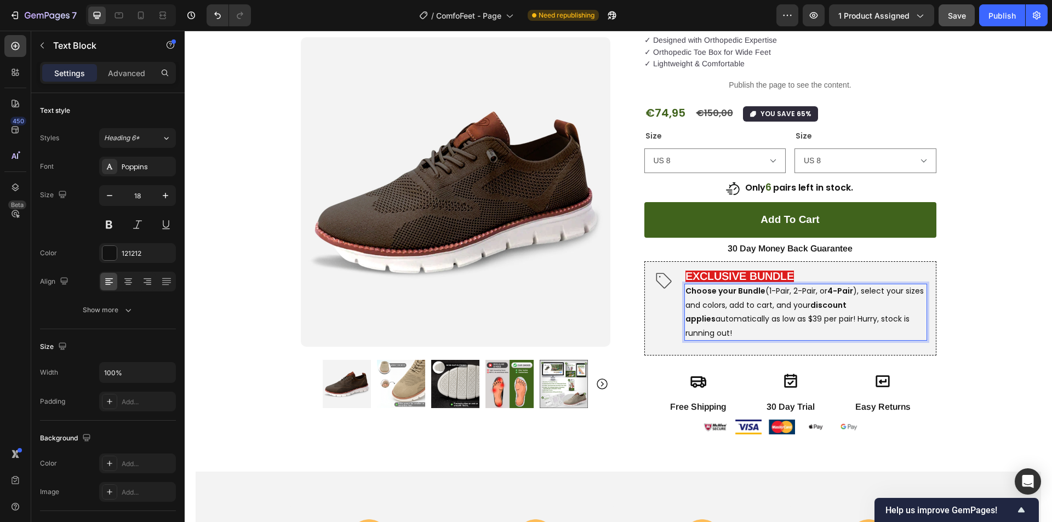
click at [701, 322] on span "Choose your Bundle (1-Pair, 2-Pair, or 4-Pair ), select your sizes and colors, …" at bounding box center [804, 311] width 238 height 53
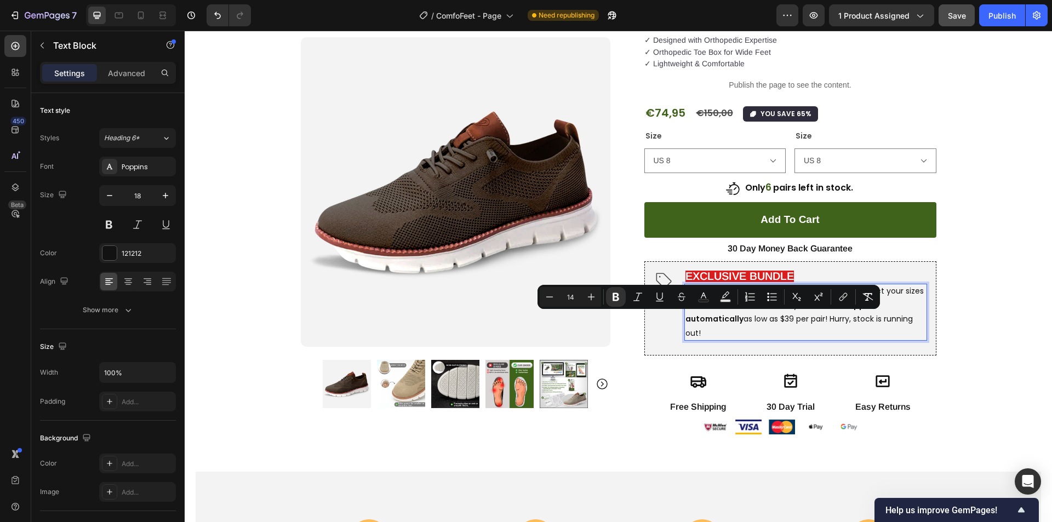
click at [783, 317] on span "Choose your Bundle (1-Pair, 2-Pair, or 4-Pair ), select your sizes and colors, …" at bounding box center [804, 311] width 238 height 53
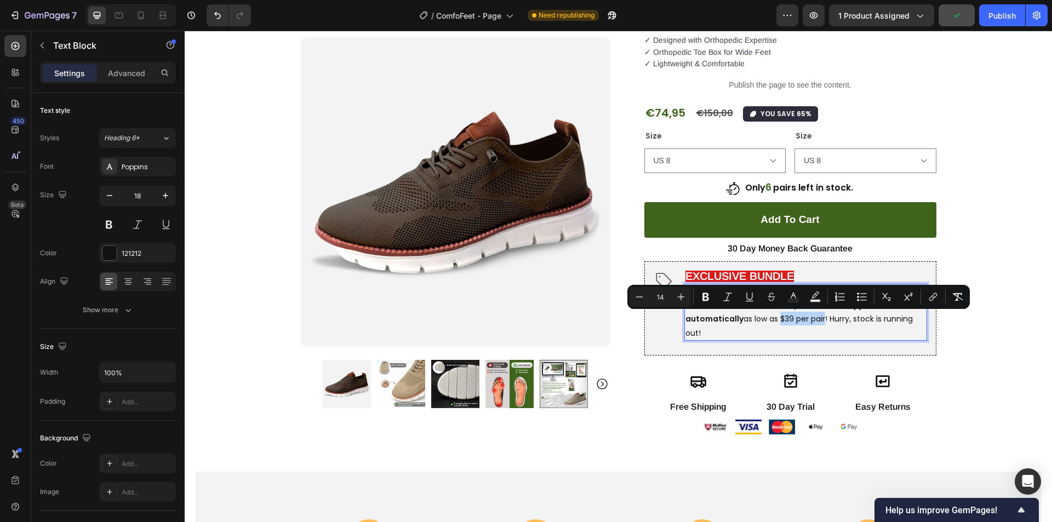
drag, startPoint x: 777, startPoint y: 318, endPoint x: 821, endPoint y: 322, distance: 43.9
click at [821, 322] on span "Choose your Bundle (1-Pair, 2-Pair, or 4-Pair ), select your sizes and colors, …" at bounding box center [804, 311] width 238 height 53
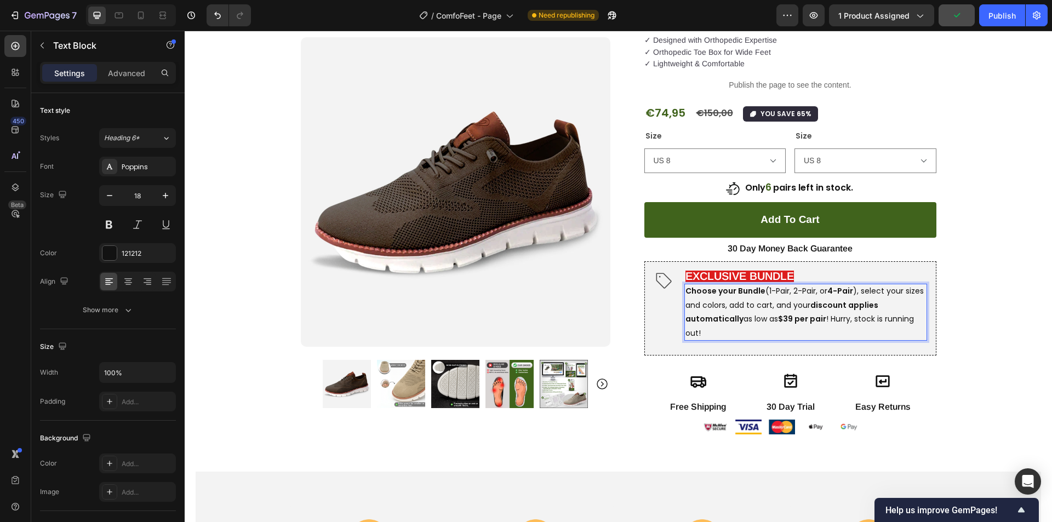
click at [835, 324] on span "Choose your Bundle (1-Pair, 2-Pair, or 4-Pair ), select your sizes and colors, …" at bounding box center [804, 311] width 238 height 53
click at [996, 295] on div "Product Images Row Image "Very comfortable and lasts well even with rough use. …" at bounding box center [618, 180] width 867 height 543
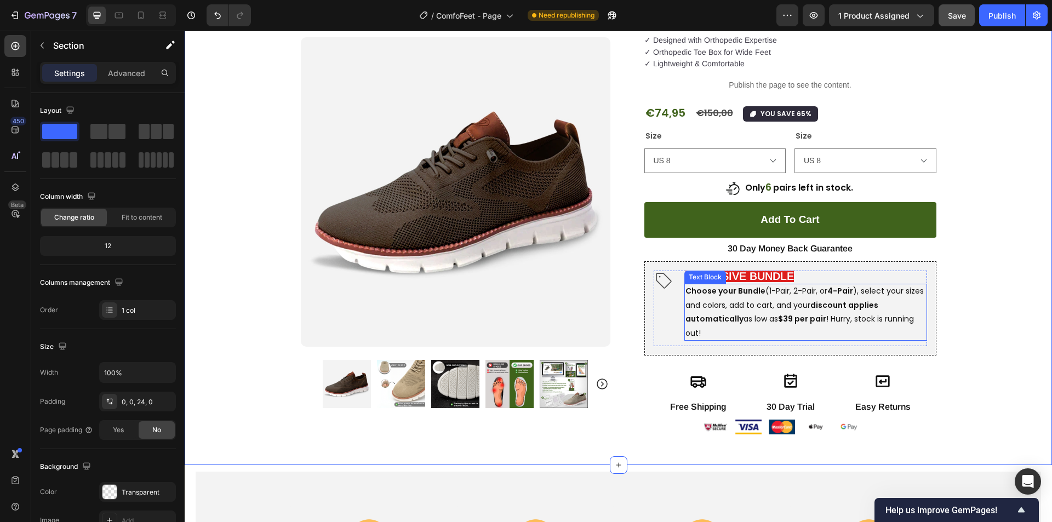
click at [827, 307] on strong "discount applies" at bounding box center [844, 305] width 68 height 11
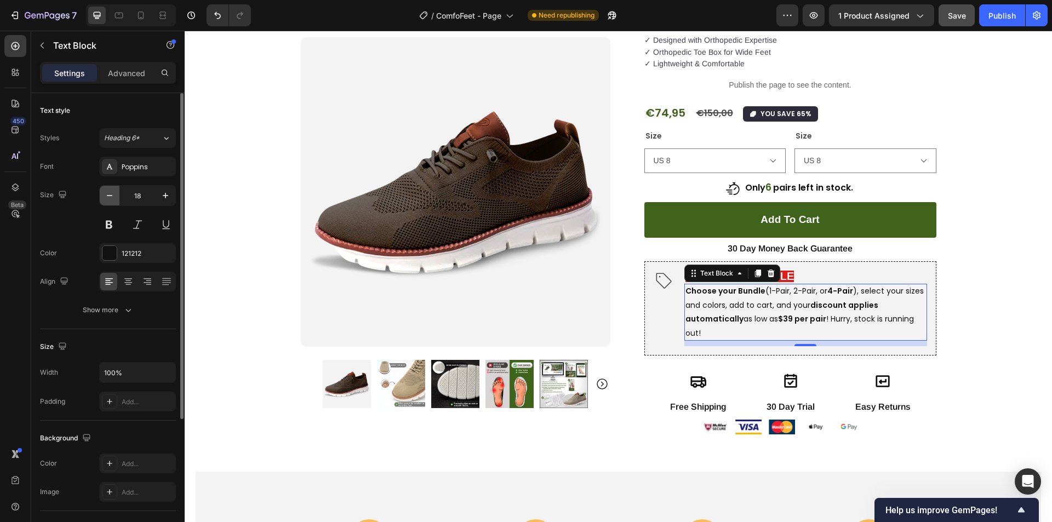
click at [112, 198] on icon "button" at bounding box center [109, 195] width 11 height 11
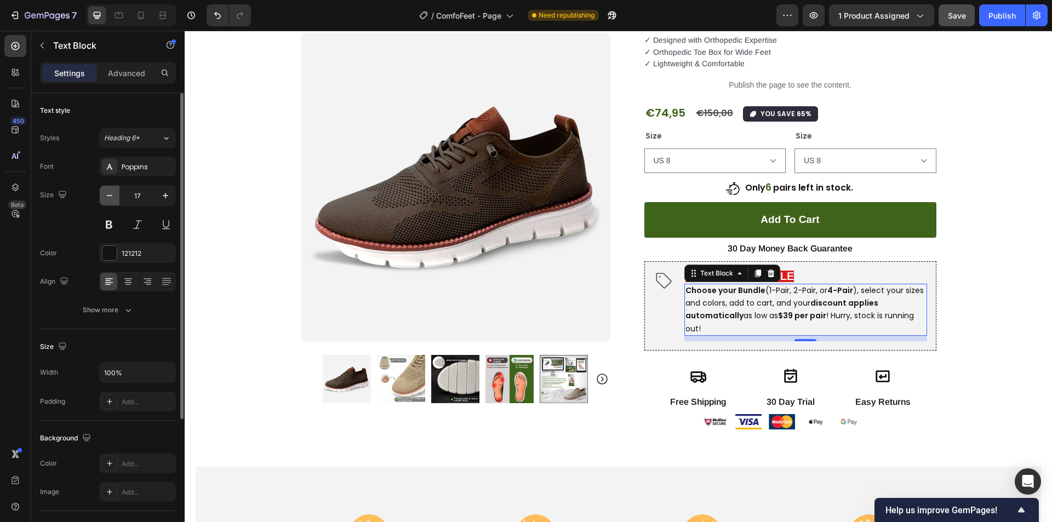
click at [112, 198] on icon "button" at bounding box center [109, 195] width 11 height 11
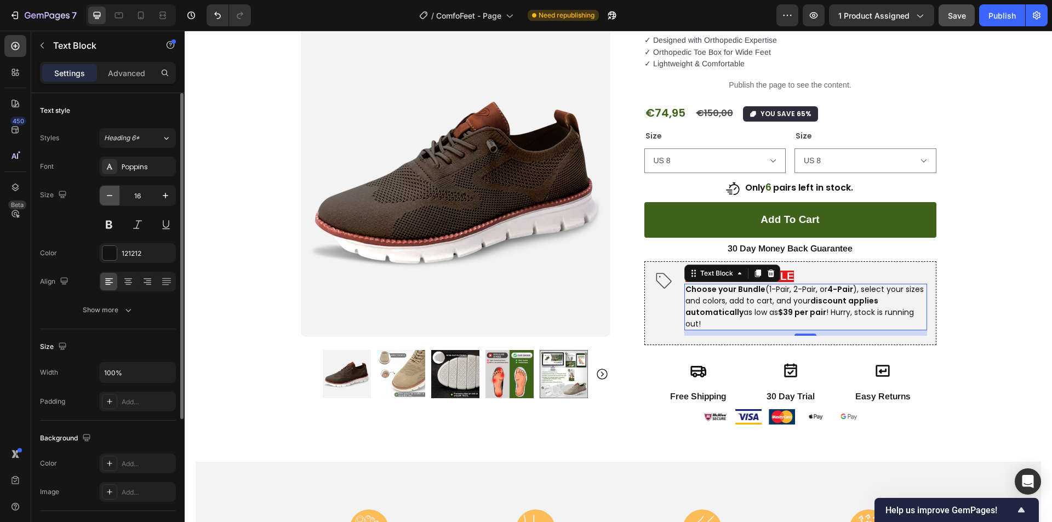
click at [112, 198] on icon "button" at bounding box center [109, 195] width 11 height 11
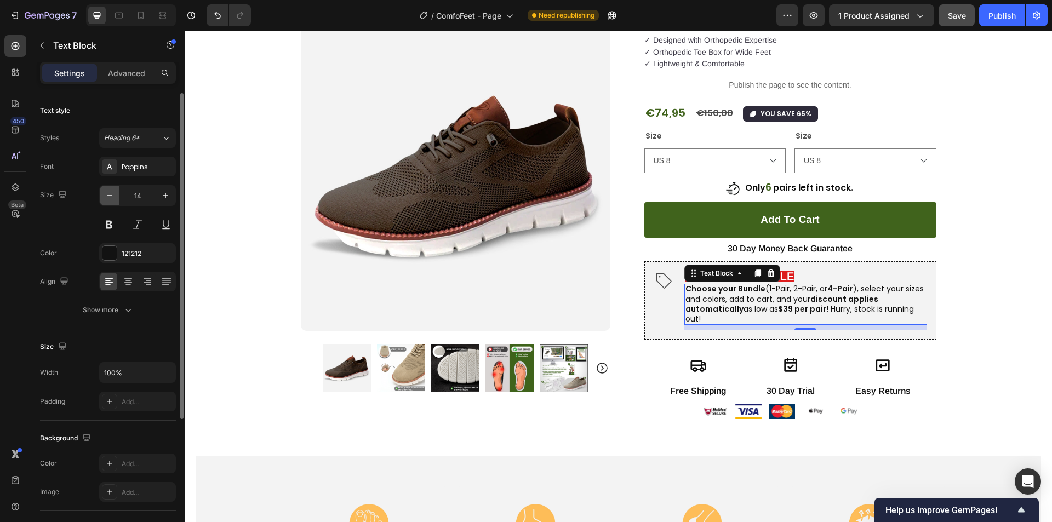
click at [112, 198] on icon "button" at bounding box center [109, 195] width 11 height 11
type input "12"
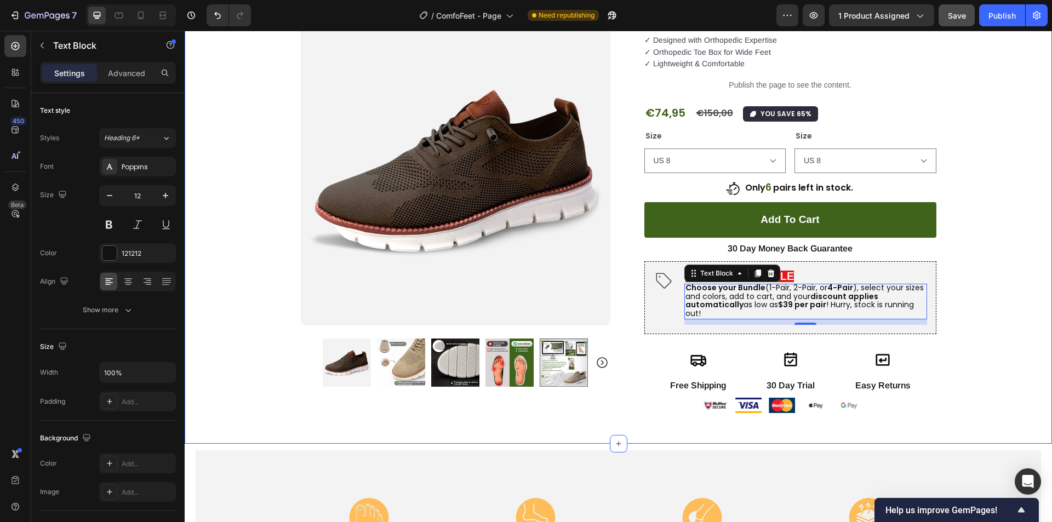
click at [972, 295] on div "Product Images Row Image "Very comfortable and lasts well even with rough use. …" at bounding box center [618, 169] width 867 height 521
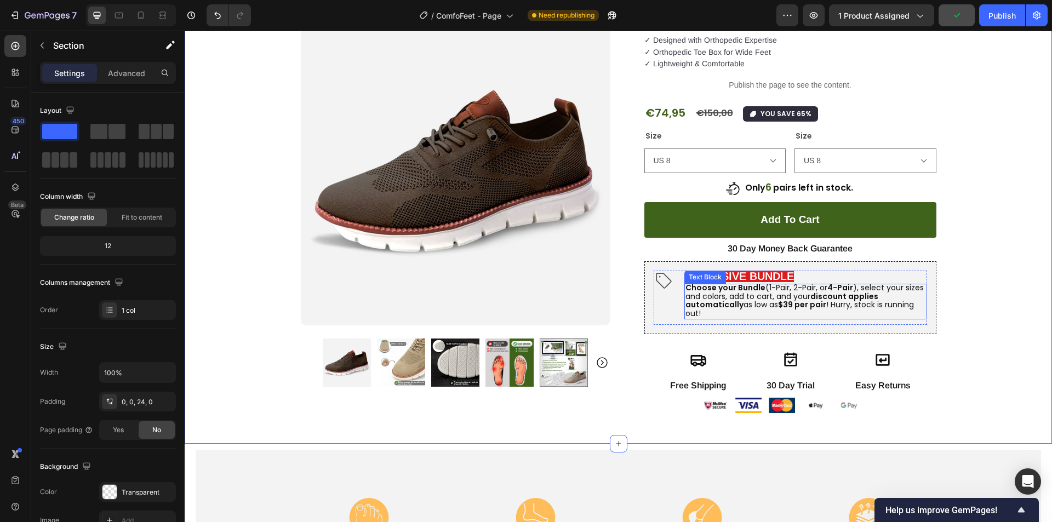
click at [741, 300] on span "Choose your Bundle (1-Pair, 2-Pair, or 4-Pair ), select your sizes and colors, …" at bounding box center [804, 300] width 238 height 37
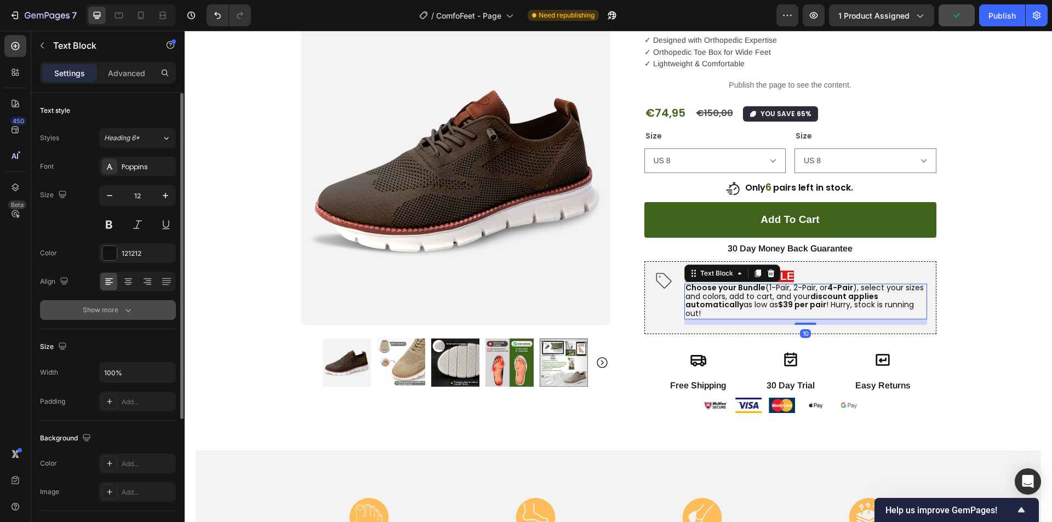
click at [123, 315] on icon "button" at bounding box center [128, 310] width 11 height 11
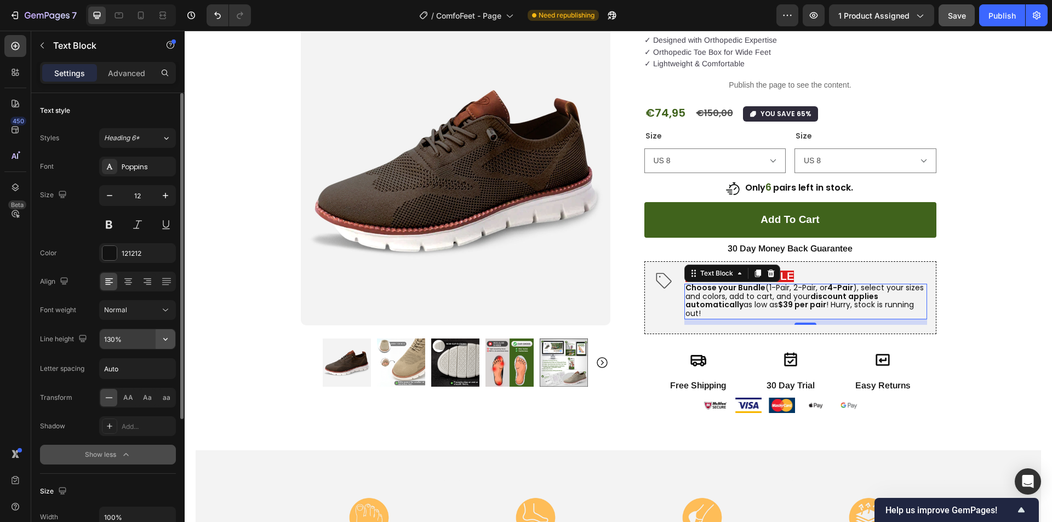
click at [164, 342] on icon "button" at bounding box center [165, 339] width 11 height 11
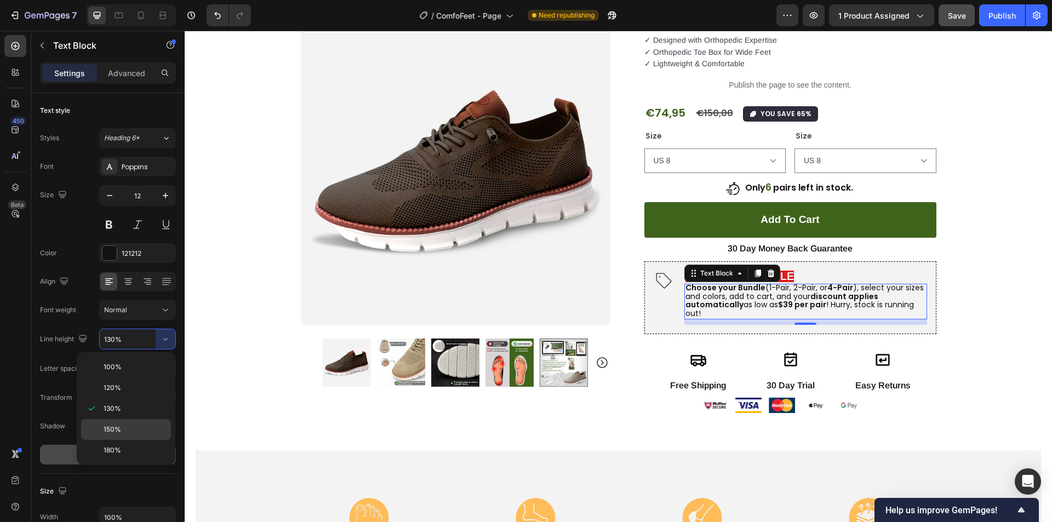
click at [117, 423] on div "150%" at bounding box center [126, 429] width 90 height 21
type input "150%"
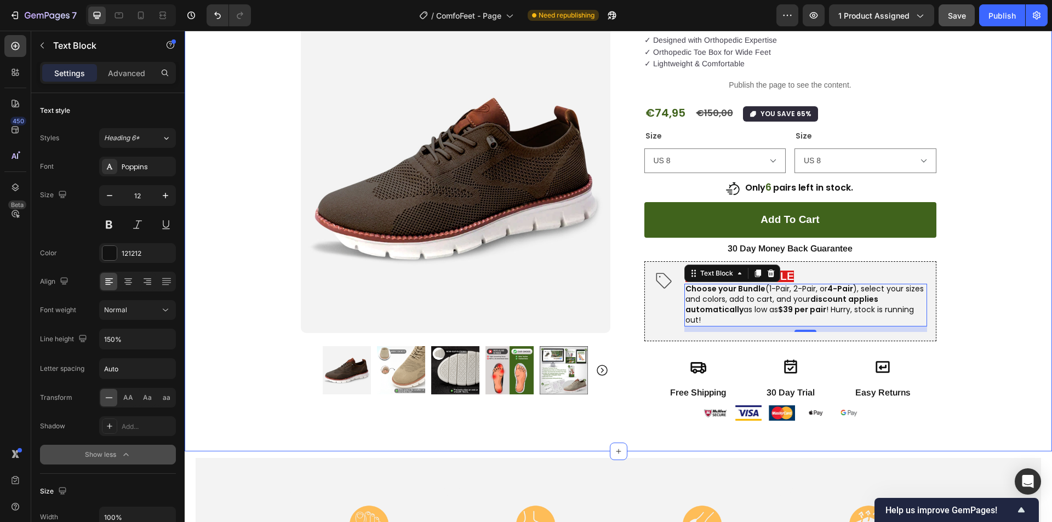
click at [981, 318] on div "Product Images Row Image "Very comfortable and lasts well even with rough use. …" at bounding box center [618, 173] width 867 height 529
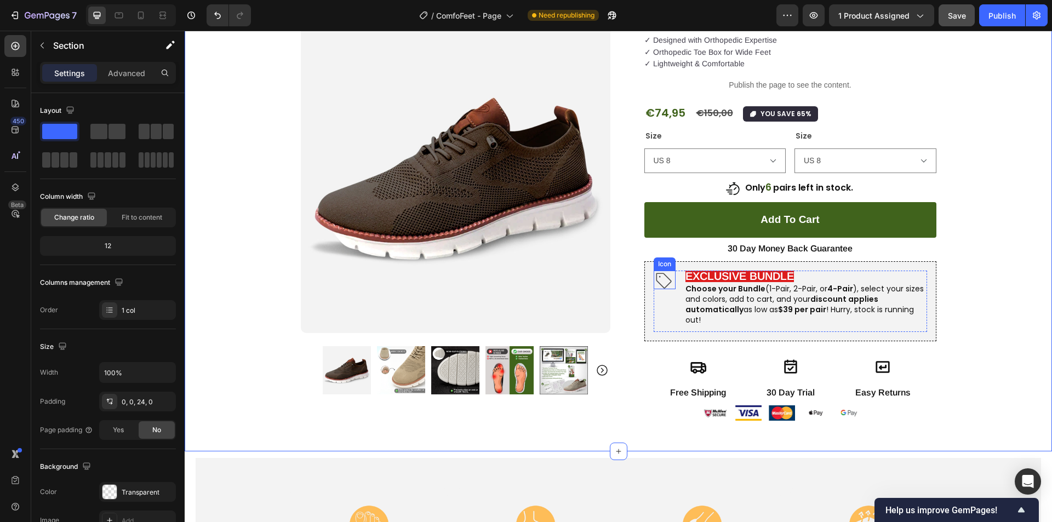
click at [657, 278] on icon at bounding box center [663, 280] width 19 height 19
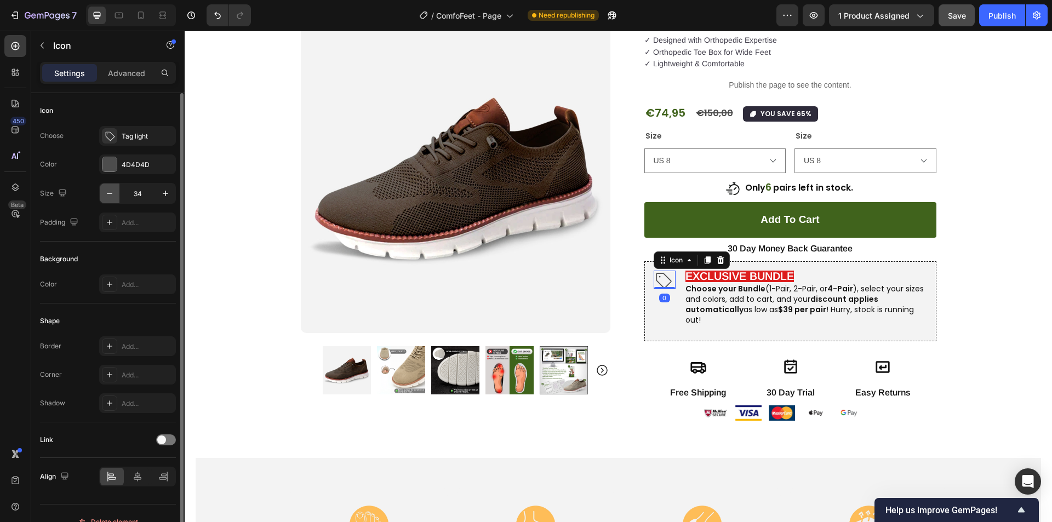
click at [109, 194] on icon "button" at bounding box center [109, 193] width 11 height 11
type input "30"
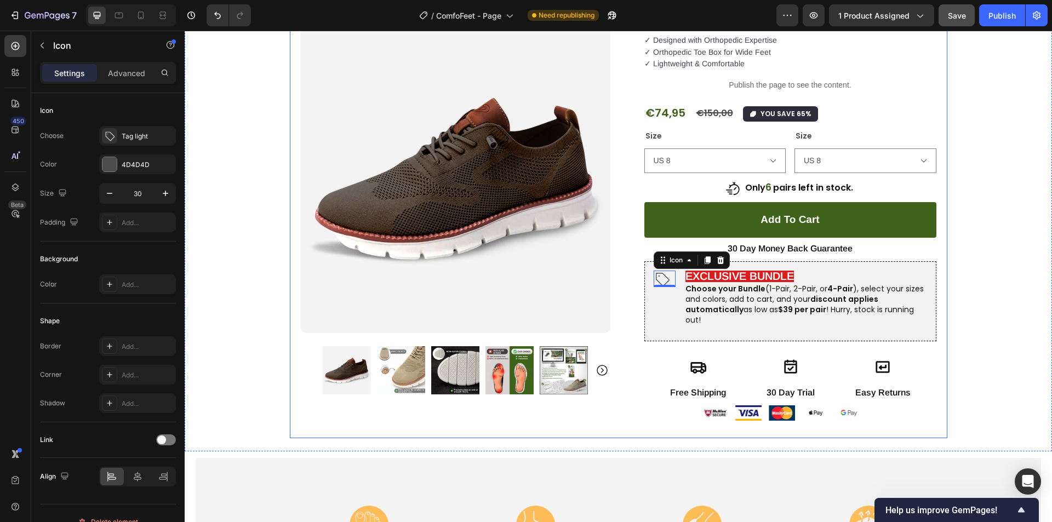
click at [950, 281] on div "Product Images Row Image "Very comfortable and lasts well even with rough use. …" at bounding box center [618, 173] width 867 height 529
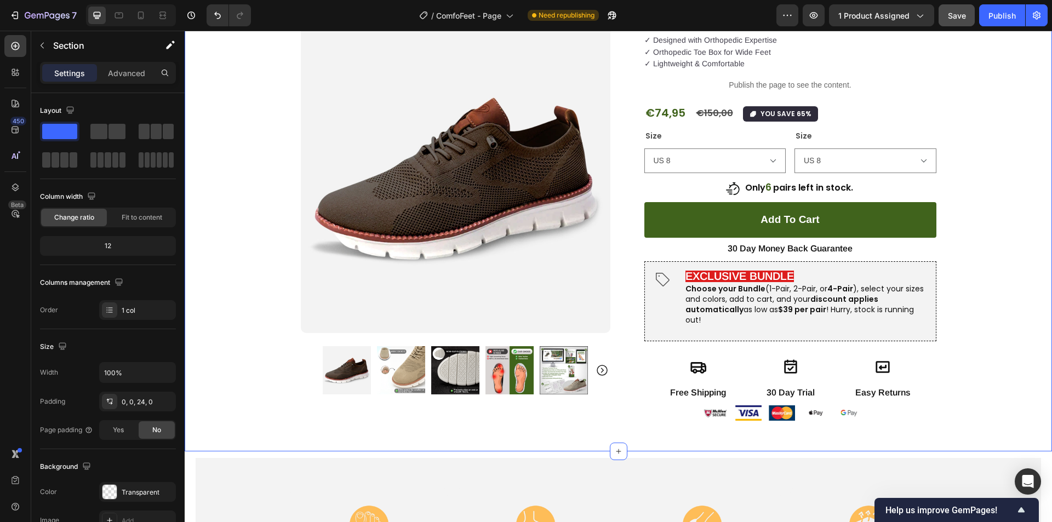
click at [961, 12] on span "Save" at bounding box center [957, 15] width 18 height 9
click at [888, 292] on span "Choose your Bundle (1-Pair, 2-Pair, or 4-Pair ), select your sizes and colors, …" at bounding box center [804, 304] width 238 height 42
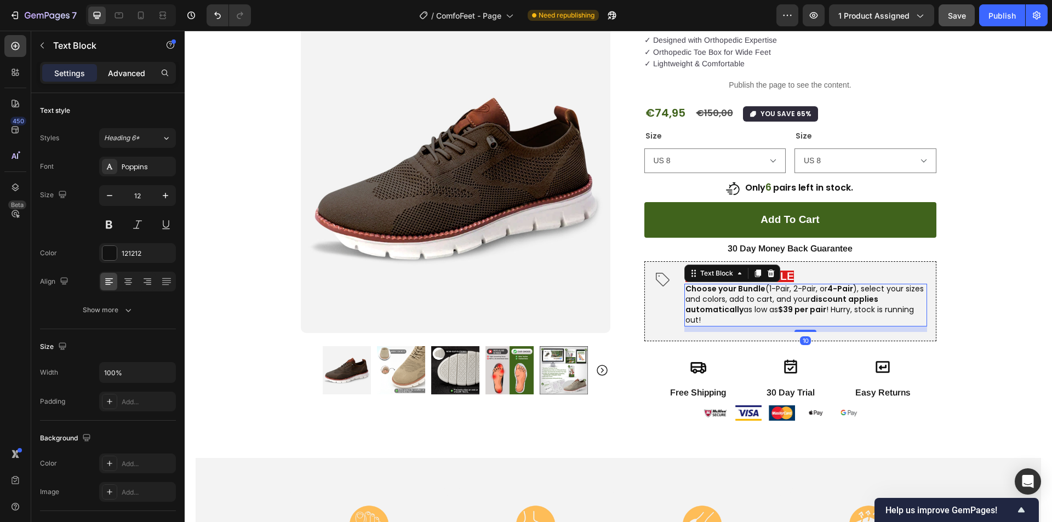
click at [130, 66] on div "Advanced" at bounding box center [126, 73] width 55 height 18
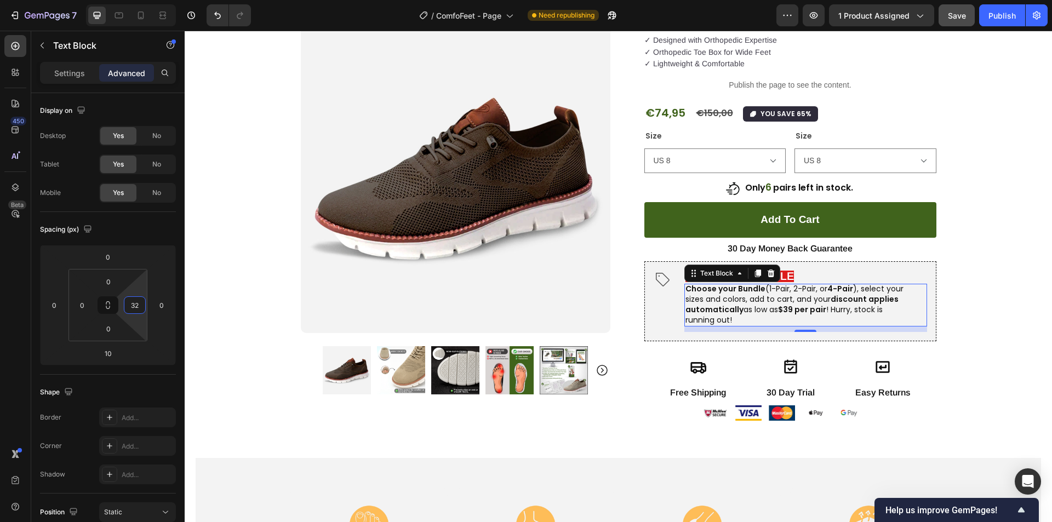
type input "48"
drag, startPoint x: 140, startPoint y: 294, endPoint x: 161, endPoint y: 282, distance: 23.9
click at [161, 0] on html "7 / ComfoFeet - Page Need republishing Preview 1 product assigned Save Publish …" at bounding box center [526, 0] width 1052 height 0
click at [976, 309] on div "Product Images Row Image "Very comfortable and lasts well even with rough use. …" at bounding box center [618, 173] width 867 height 529
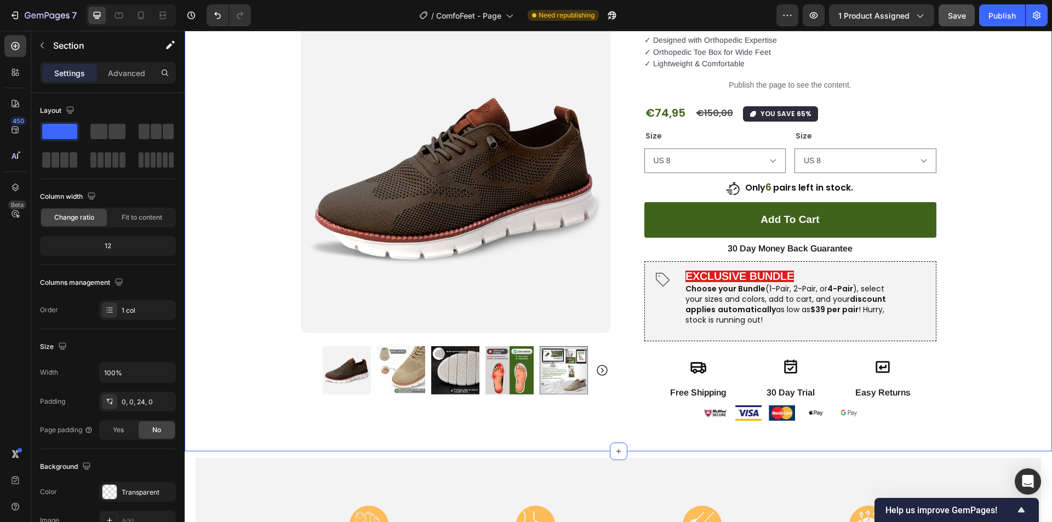
click at [988, 268] on div "Product Images Row Image "Very comfortable and lasts well even with rough use. …" at bounding box center [618, 173] width 867 height 529
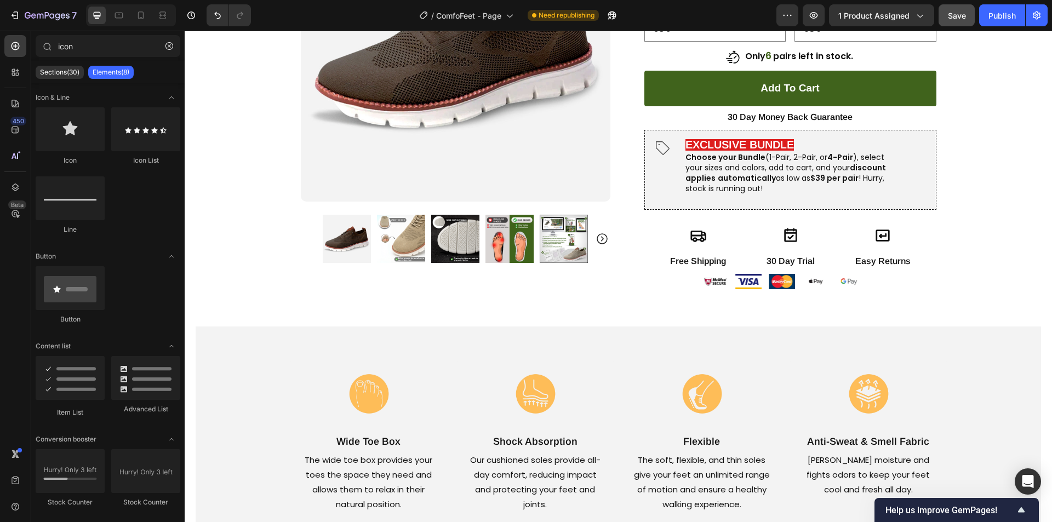
scroll to position [254, 0]
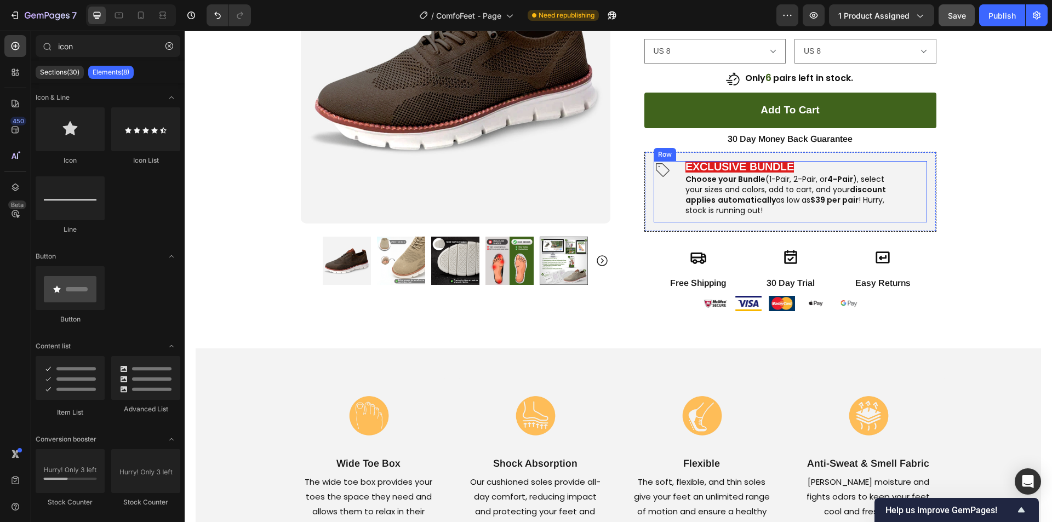
click at [669, 205] on div "Icon" at bounding box center [665, 192] width 22 height 62
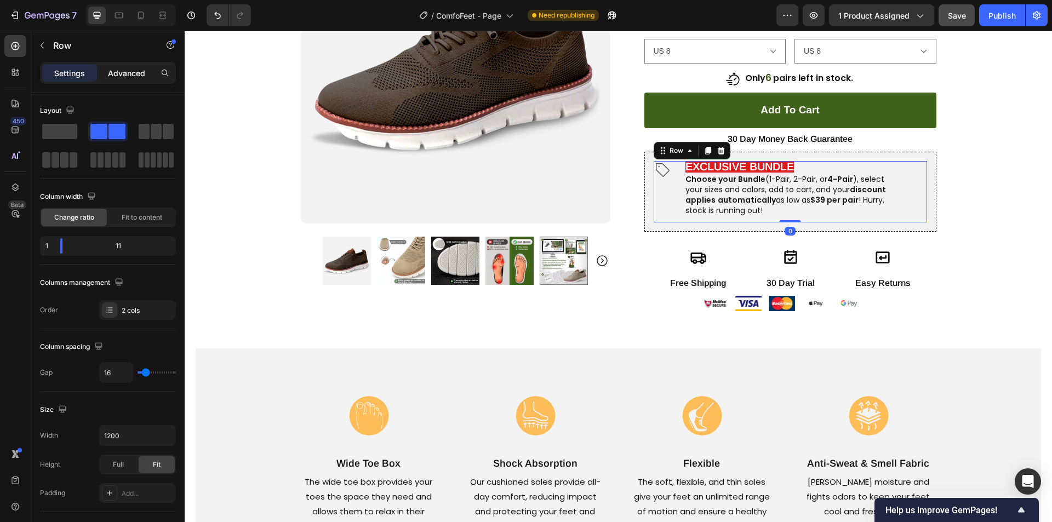
click at [115, 76] on p "Advanced" at bounding box center [126, 73] width 37 height 12
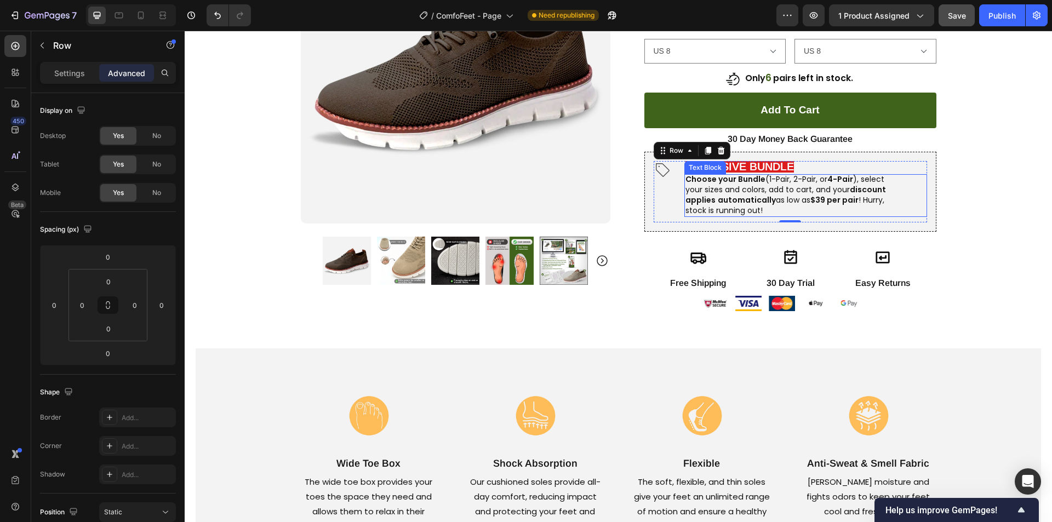
click at [703, 216] on div "Choose your Bundle (1-Pair, 2-Pair, or 4-Pair ), select your sizes and colors, …" at bounding box center [792, 195] width 216 height 43
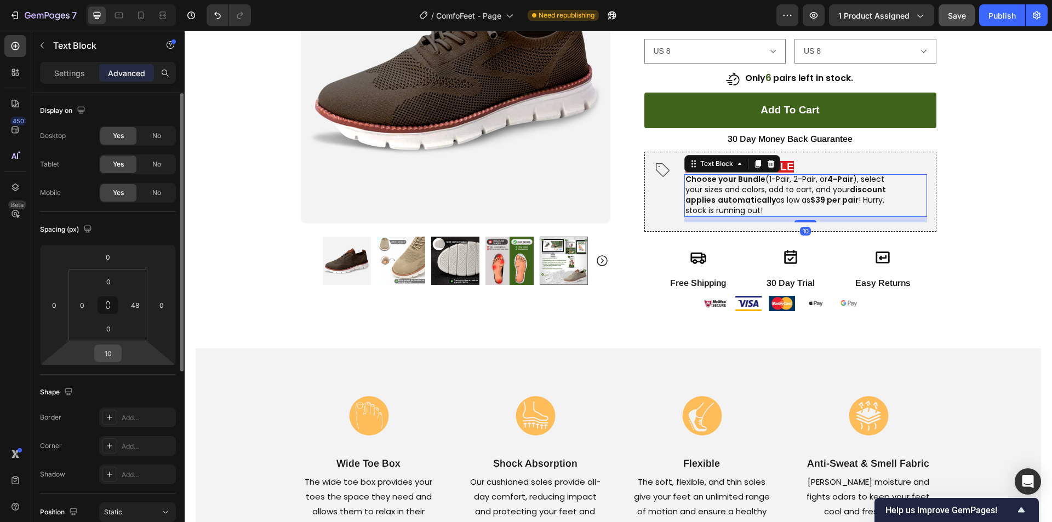
click at [112, 354] on input "10" at bounding box center [108, 353] width 22 height 16
type input "0"
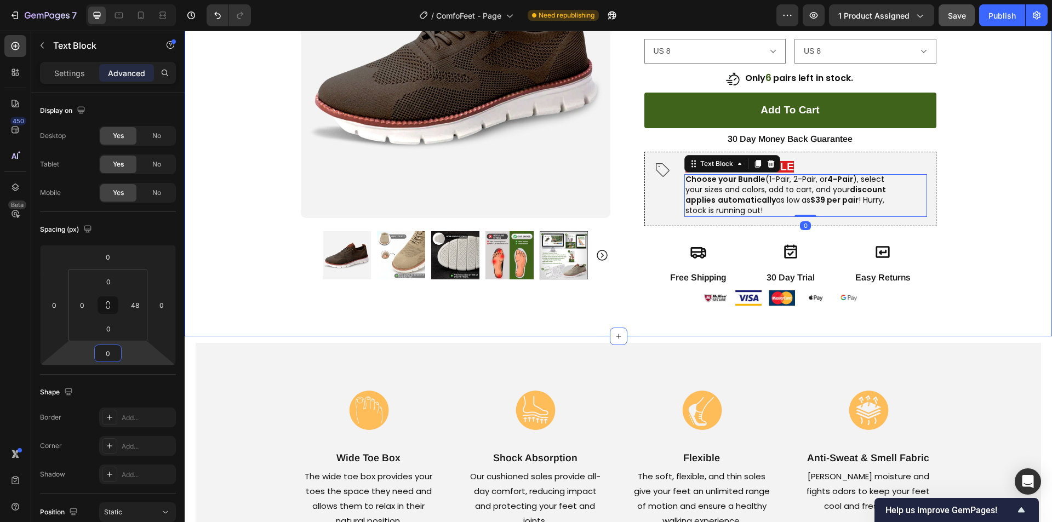
click at [958, 162] on div "Product Images Row Image "Very comfortable and lasts well even with rough use. …" at bounding box center [618, 62] width 867 height 524
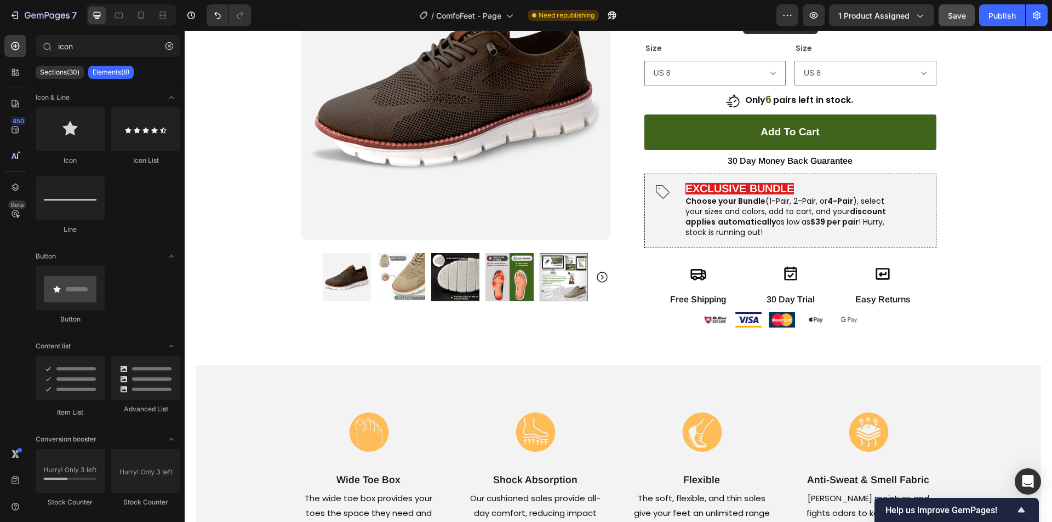
scroll to position [258, 0]
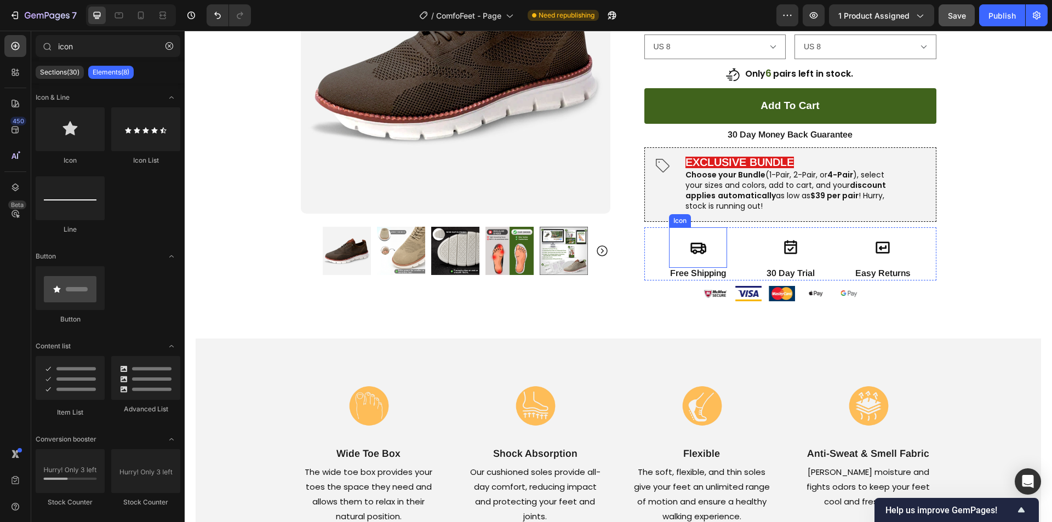
click at [701, 245] on icon at bounding box center [698, 249] width 16 height 12
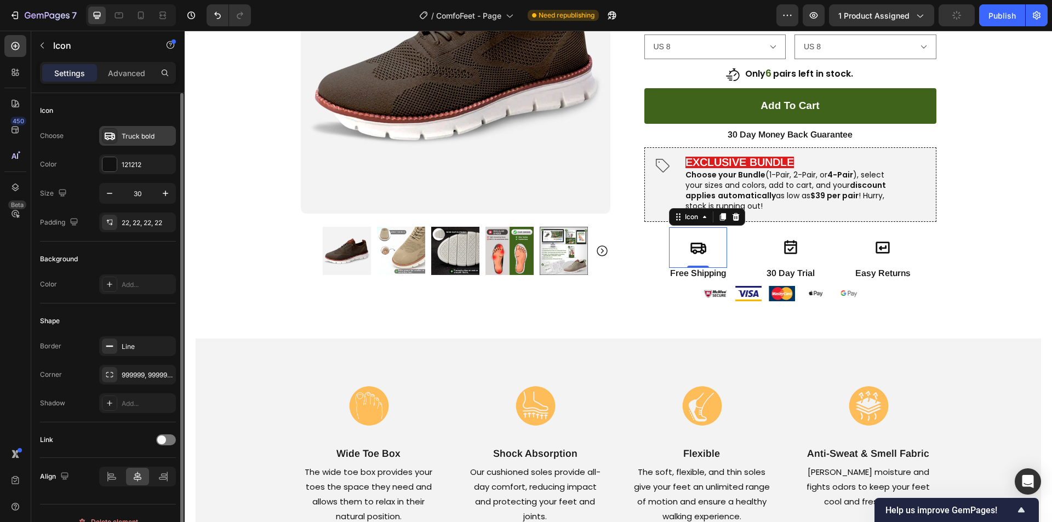
click at [118, 135] on div "Truck bold" at bounding box center [137, 136] width 77 height 20
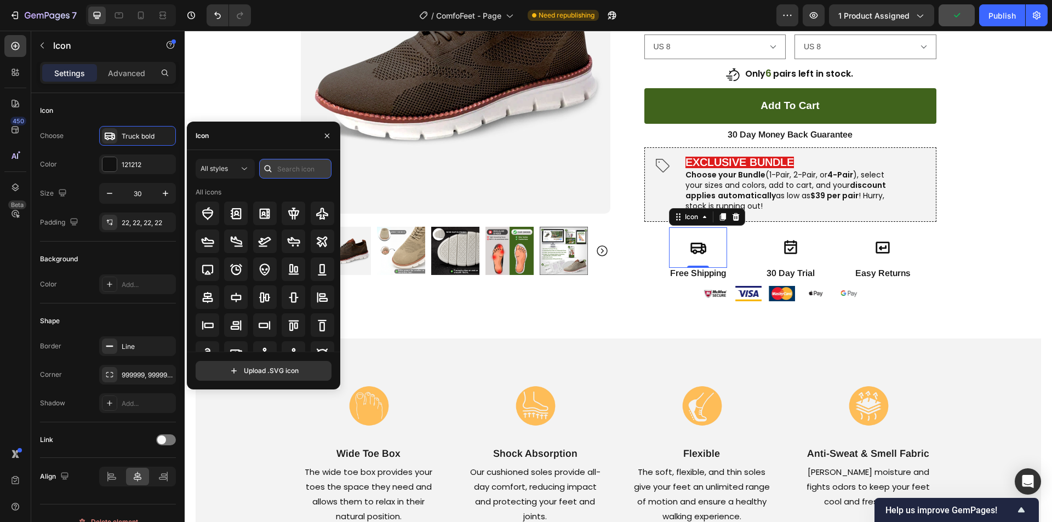
click at [291, 169] on input "text" at bounding box center [295, 169] width 72 height 20
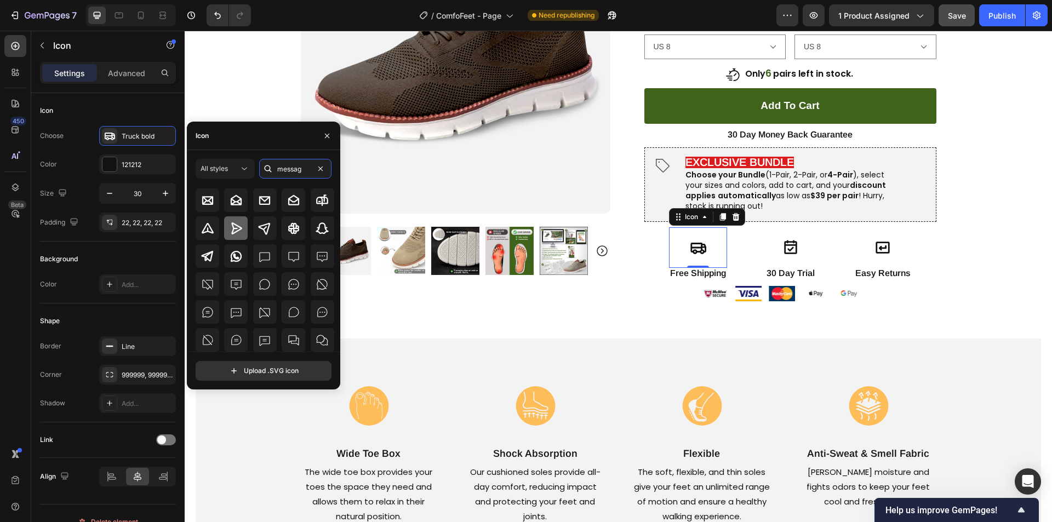
type input "messag"
click at [239, 228] on icon at bounding box center [236, 228] width 13 height 13
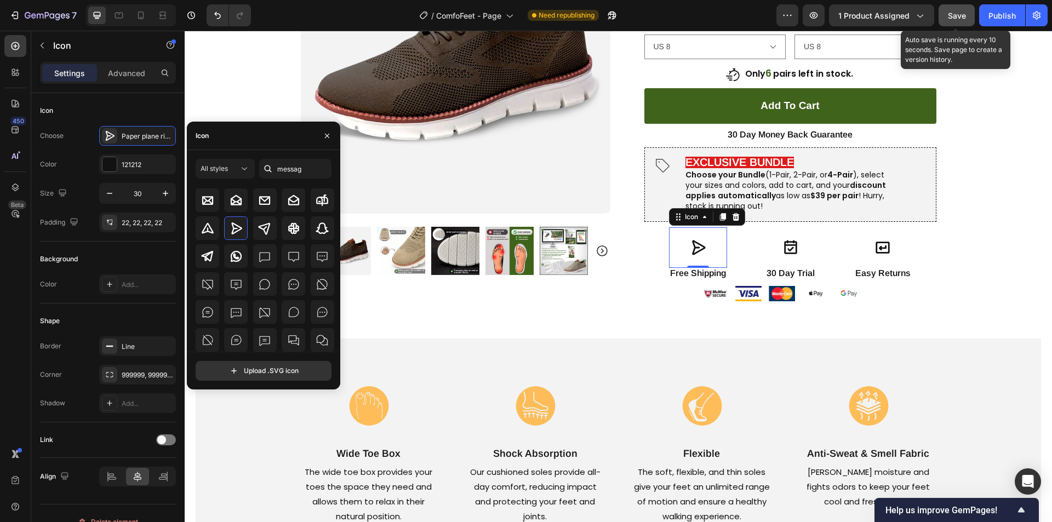
click at [950, 13] on span "Save" at bounding box center [957, 15] width 18 height 9
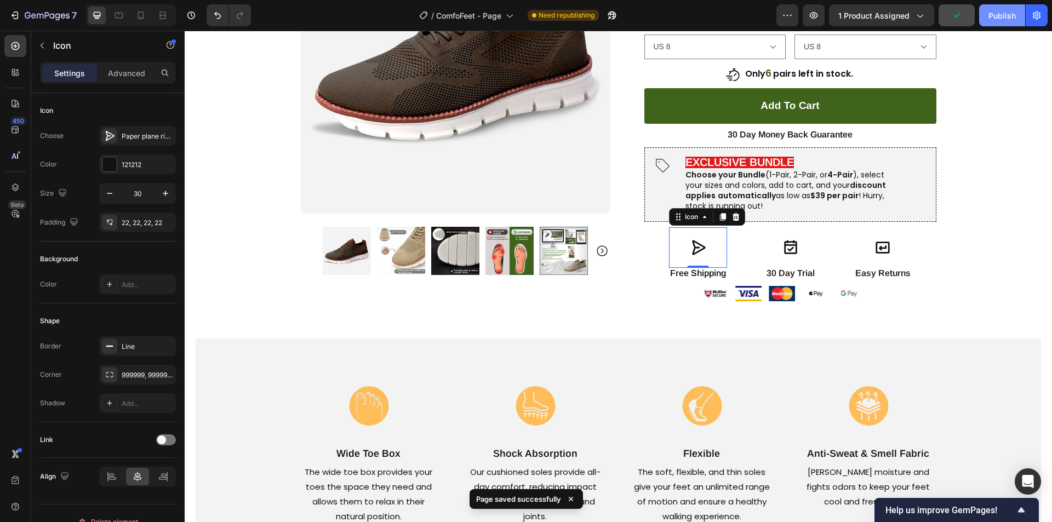
click at [998, 15] on div "Publish" at bounding box center [1001, 16] width 27 height 12
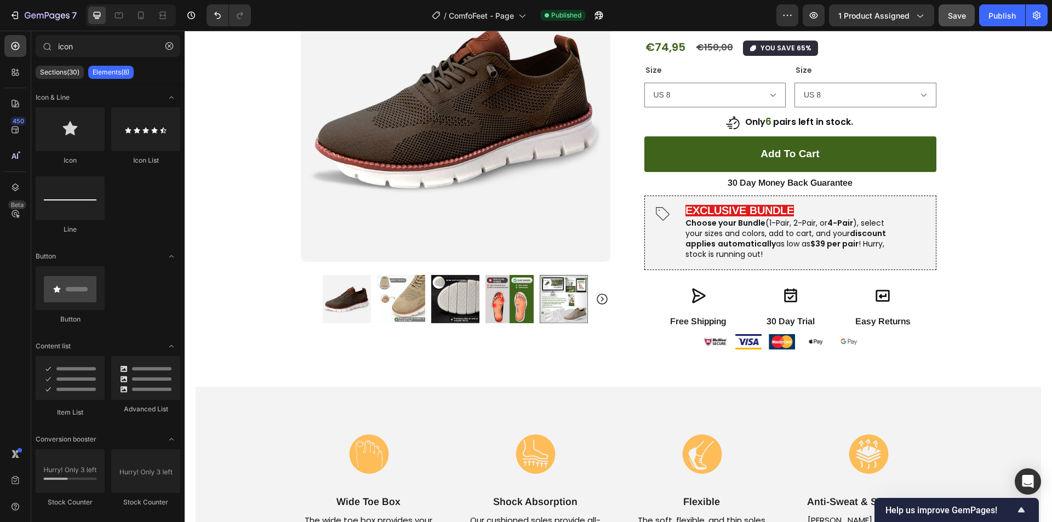
scroll to position [254, 0]
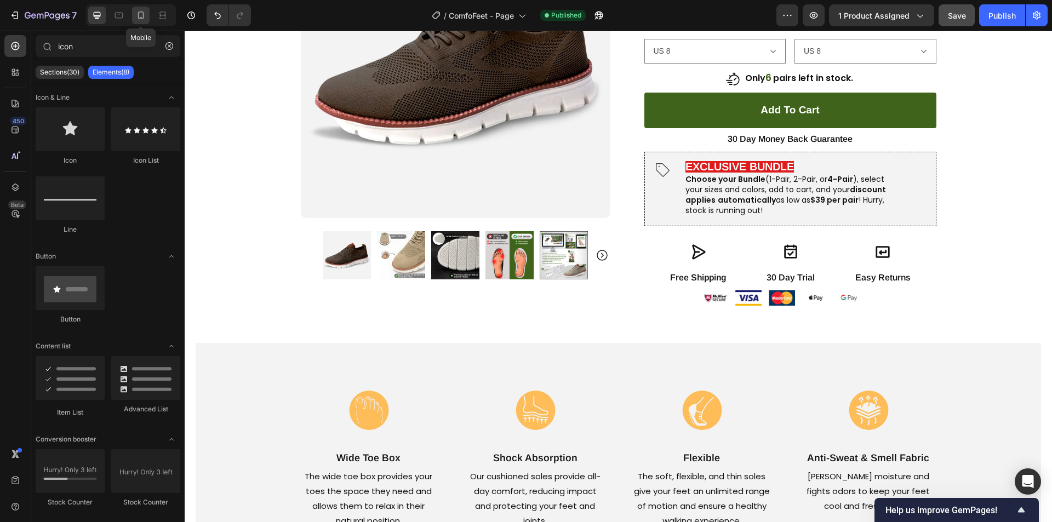
click at [139, 13] on icon at bounding box center [140, 15] width 11 height 11
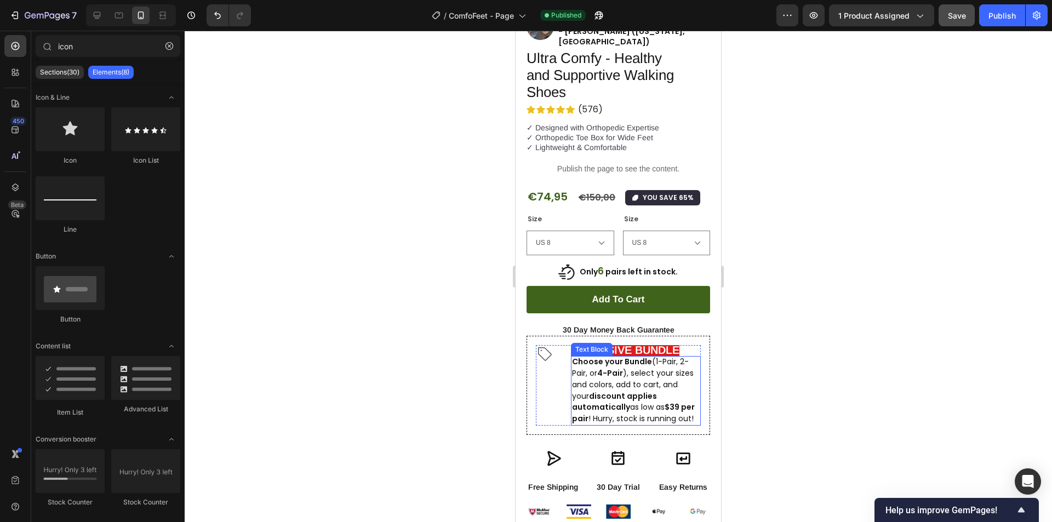
click at [637, 357] on span "Choose your Bundle (1-Pair, 2-Pair, or 4-Pair ), select your sizes and colors, …" at bounding box center [633, 390] width 123 height 68
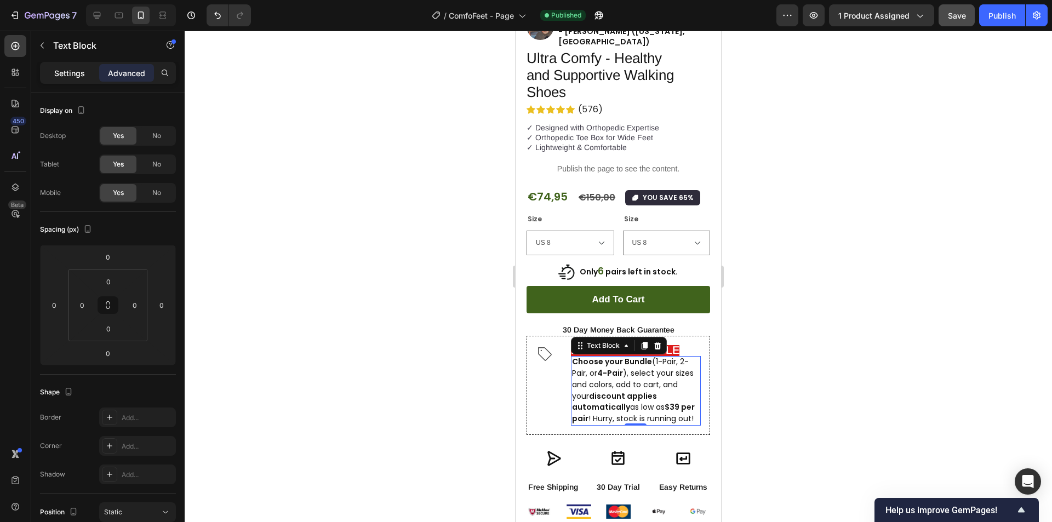
click at [73, 73] on p "Settings" at bounding box center [69, 73] width 31 height 12
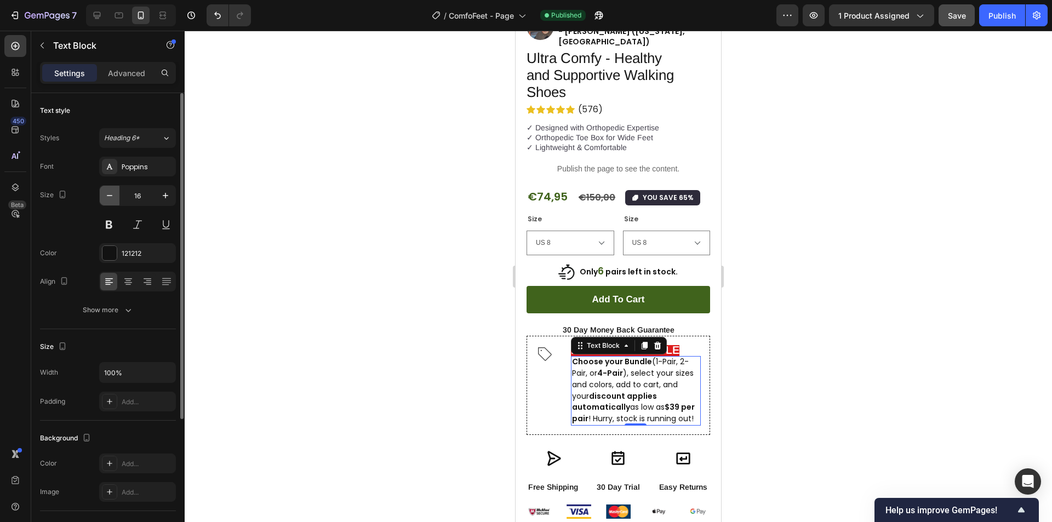
click at [107, 194] on icon "button" at bounding box center [109, 195] width 11 height 11
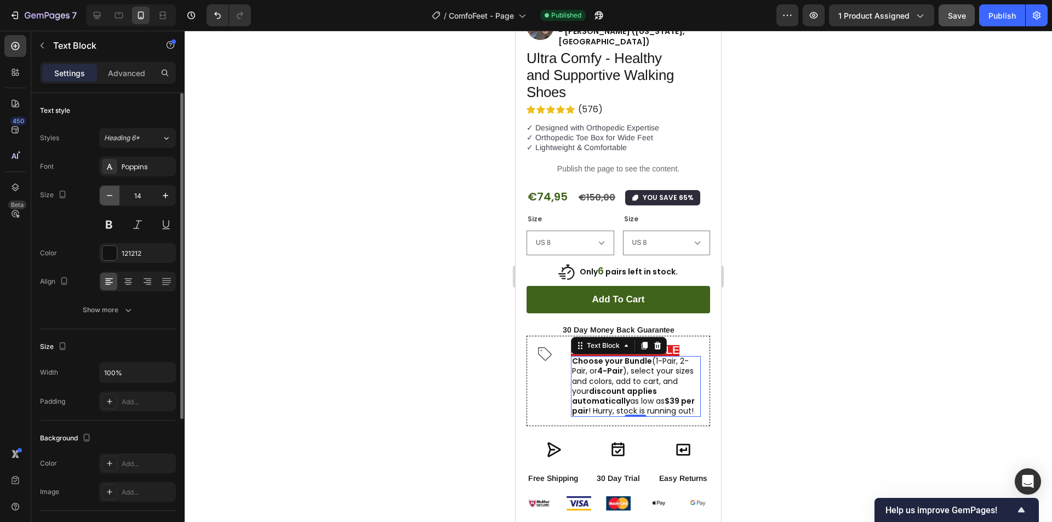
click at [107, 194] on icon "button" at bounding box center [109, 195] width 11 height 11
type input "12"
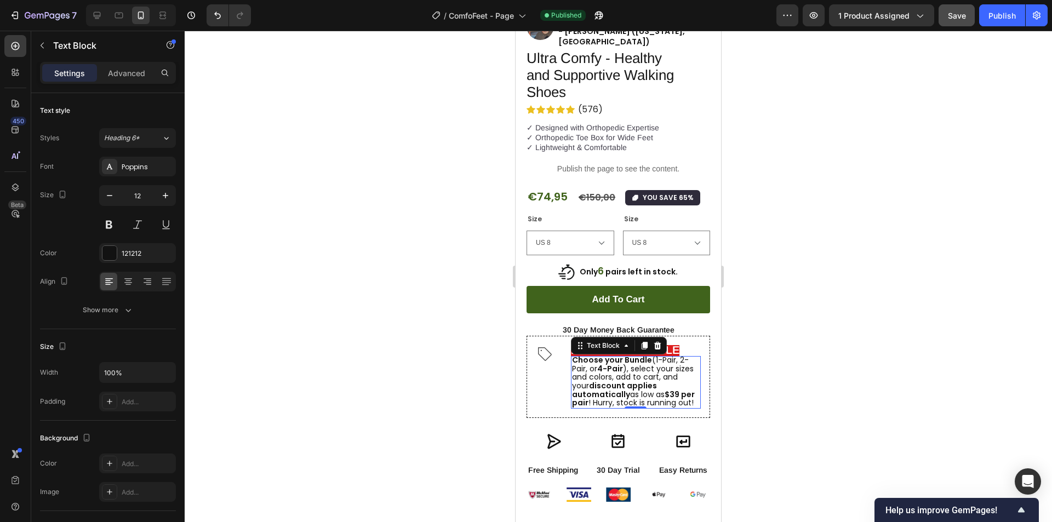
click at [347, 313] on div at bounding box center [618, 276] width 867 height 491
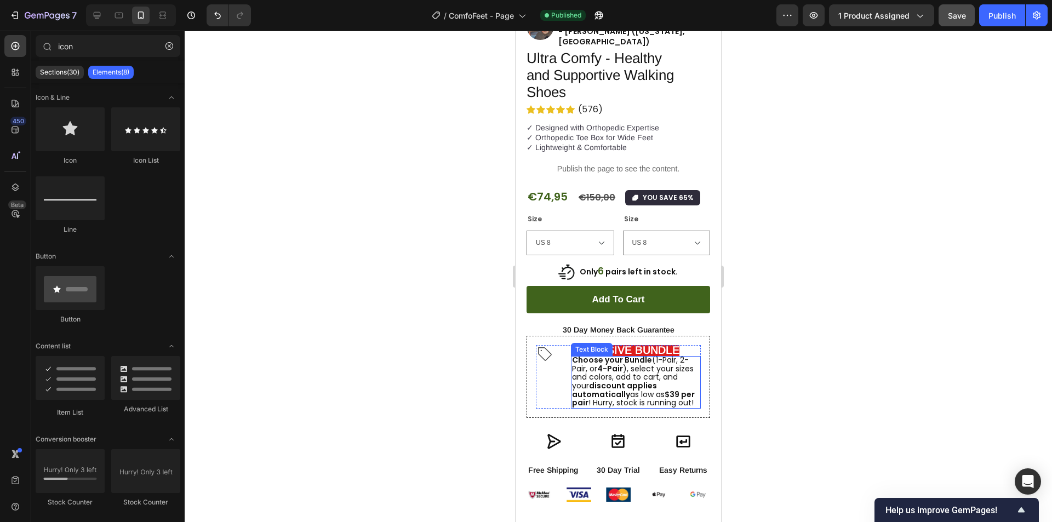
click at [600, 345] on div "Text Block" at bounding box center [591, 350] width 37 height 10
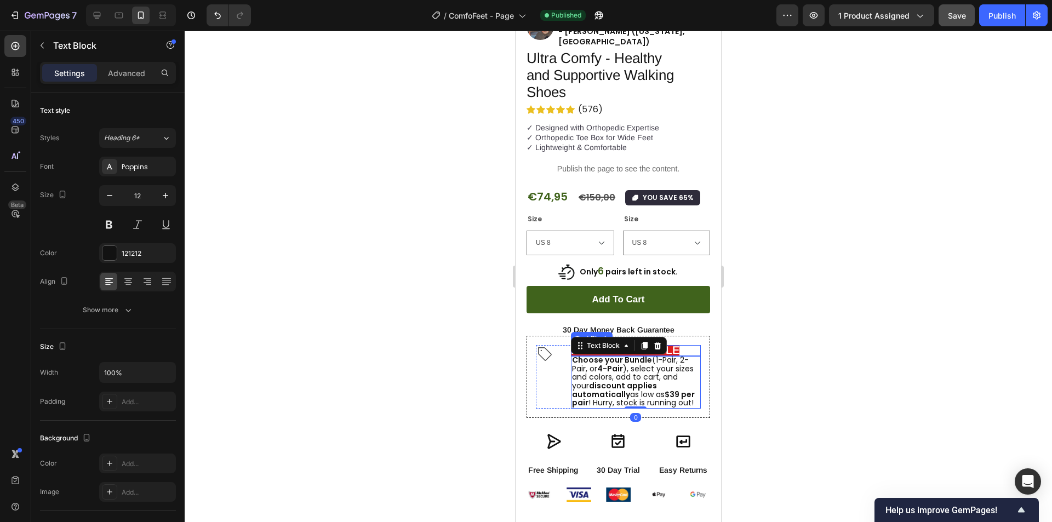
click at [669, 344] on strong "EXCLUSIVE BUNDLE" at bounding box center [625, 350] width 108 height 12
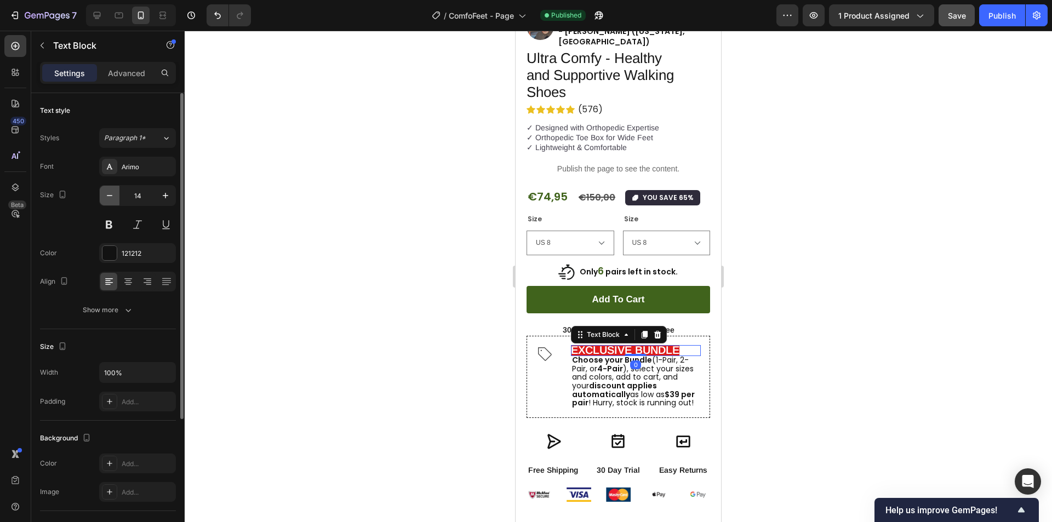
click at [108, 199] on icon "button" at bounding box center [109, 195] width 11 height 11
click at [168, 197] on icon "button" at bounding box center [165, 195] width 11 height 11
type input "14"
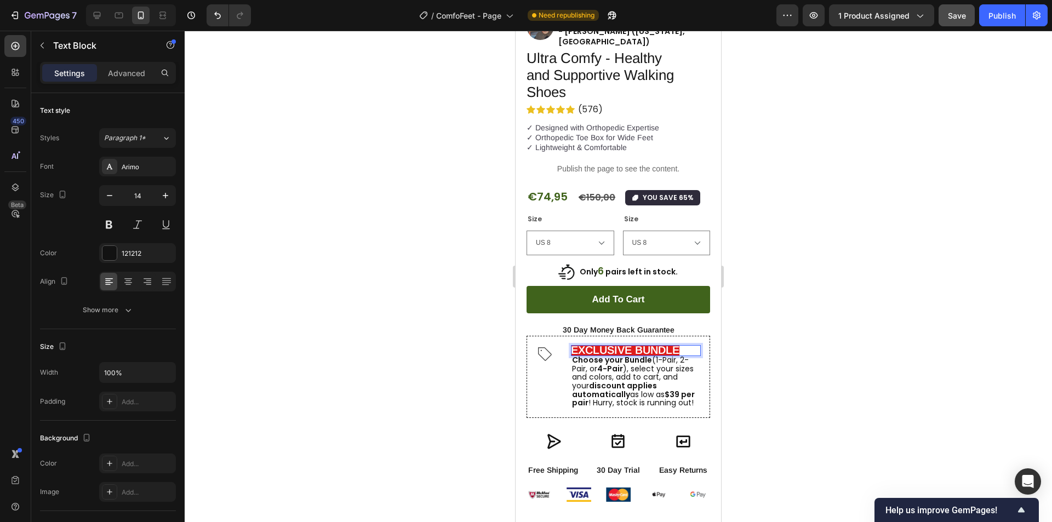
click at [599, 344] on strong "EXCLUSIVE BUNDLE" at bounding box center [625, 350] width 108 height 12
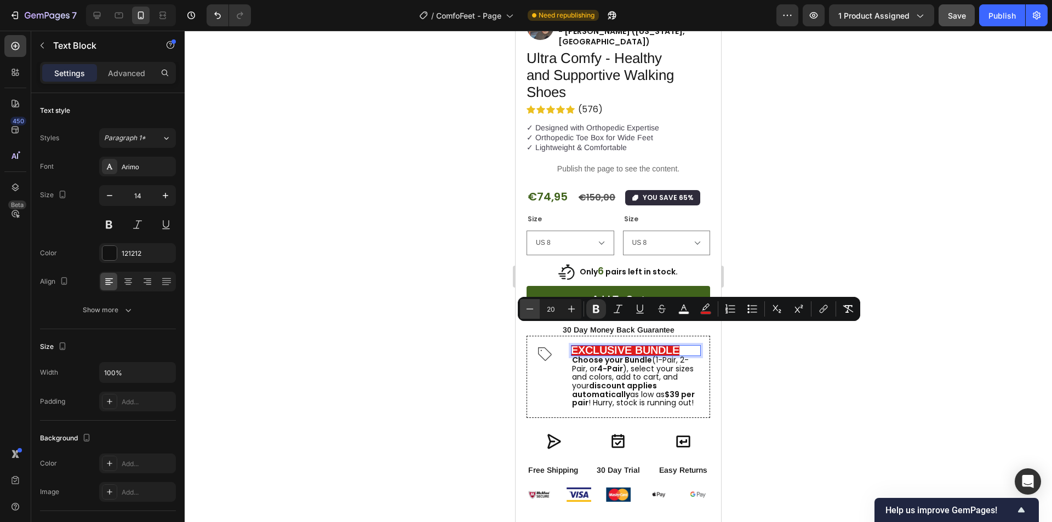
click at [532, 309] on icon "Editor contextual toolbar" at bounding box center [529, 308] width 7 height 1
type input "18"
click at [765, 385] on div at bounding box center [618, 276] width 867 height 491
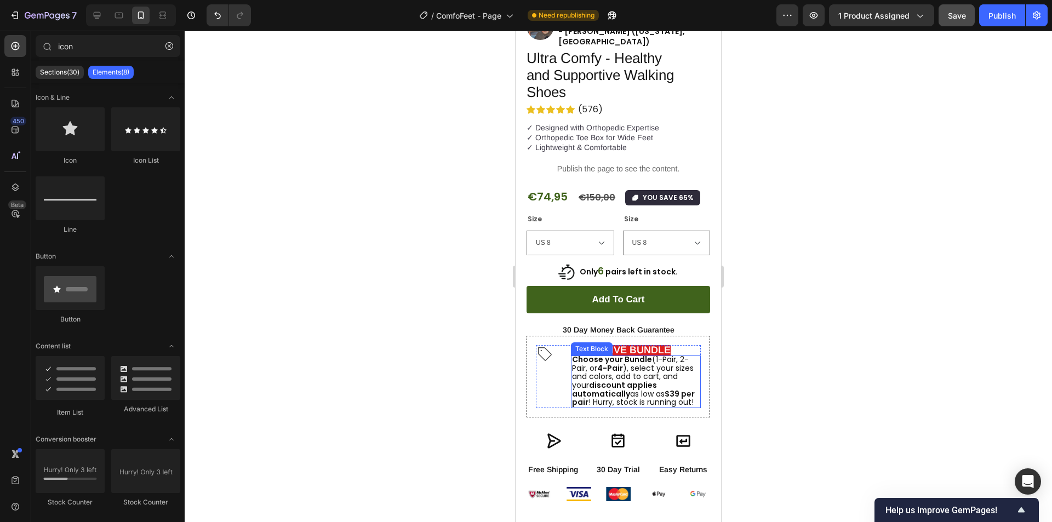
click at [594, 356] on span "Choose your Bundle (1-Pair, 2-Pair, or 4-Pair ), select your sizes and colors, …" at bounding box center [633, 381] width 123 height 54
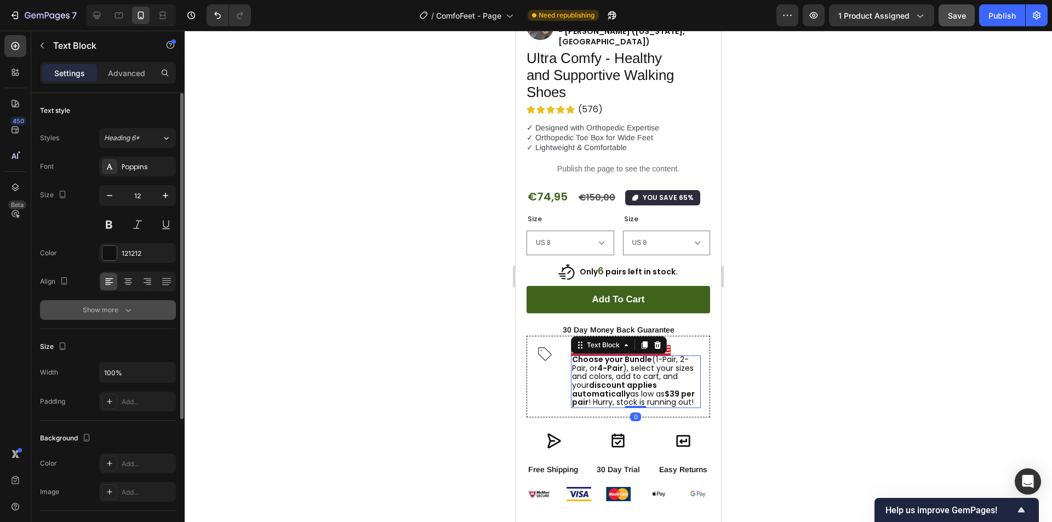
click at [129, 314] on icon "button" at bounding box center [128, 310] width 11 height 11
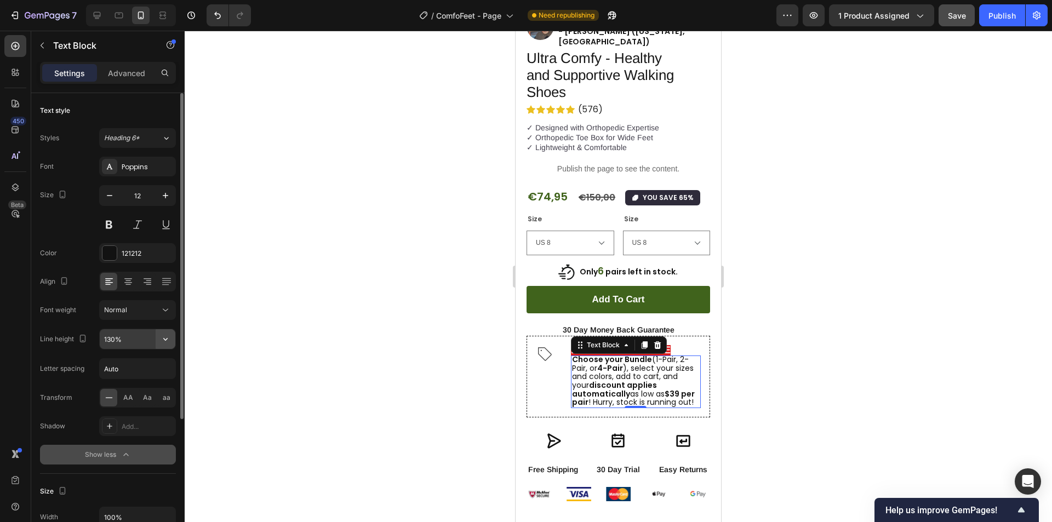
click at [165, 339] on icon "button" at bounding box center [165, 339] width 11 height 11
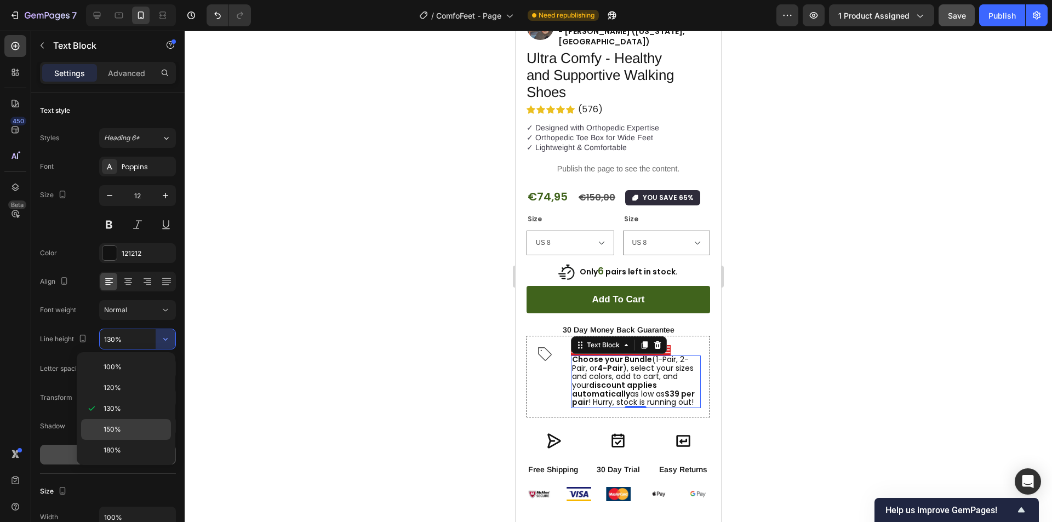
click at [122, 423] on div "150%" at bounding box center [126, 429] width 90 height 21
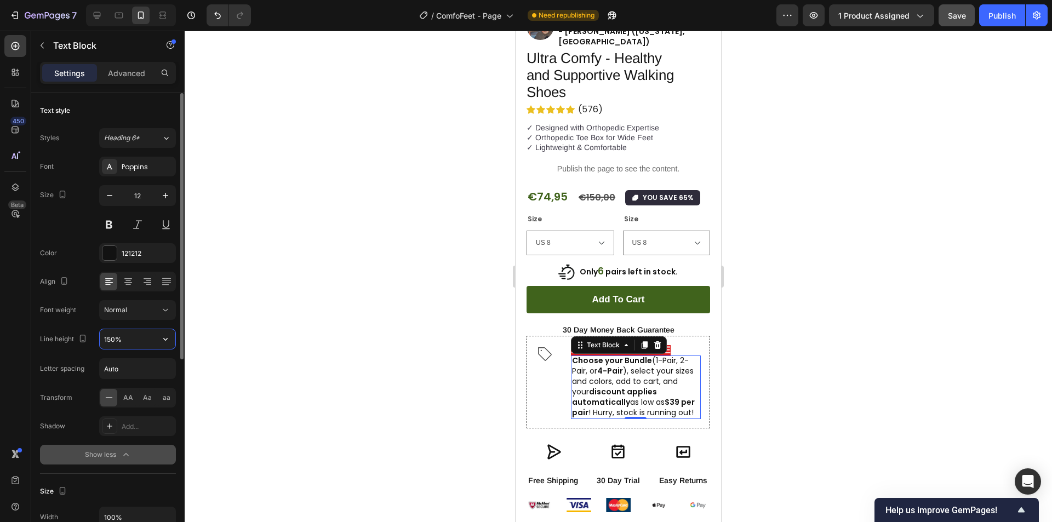
click at [141, 337] on input "150%" at bounding box center [138, 339] width 76 height 20
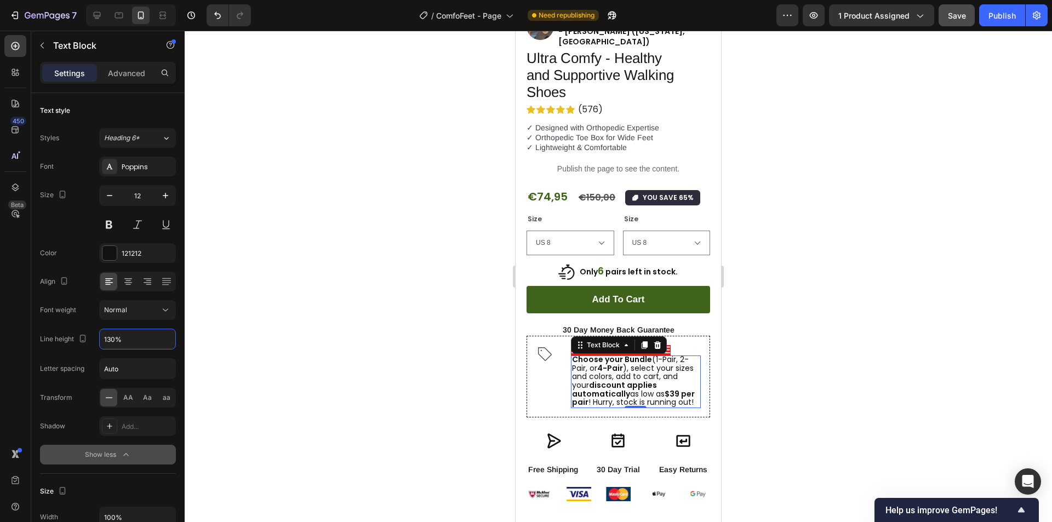
type input "130%"
click at [135, 144] on button "Heading 6*" at bounding box center [137, 138] width 77 height 20
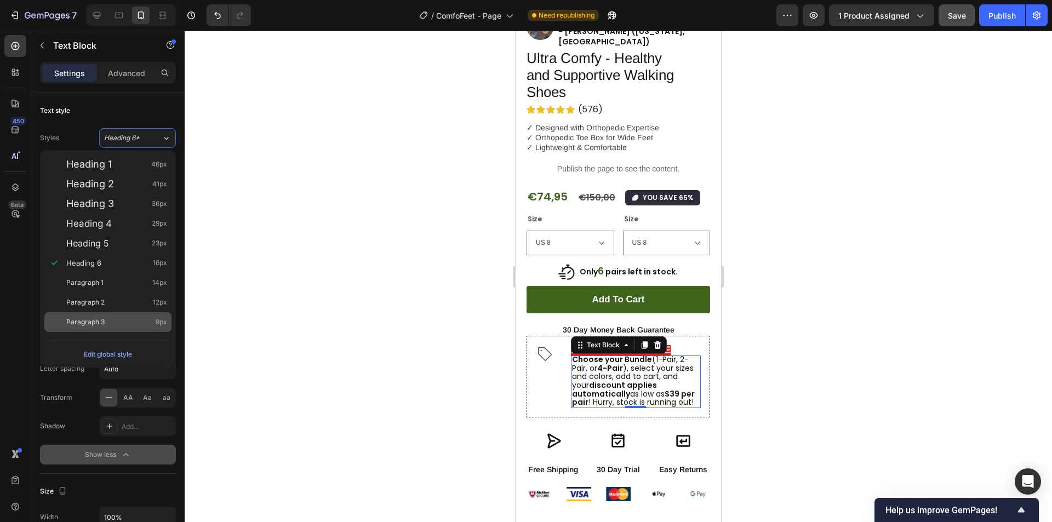
click at [99, 319] on span "Paragraph 3" at bounding box center [85, 322] width 38 height 11
type input "9"
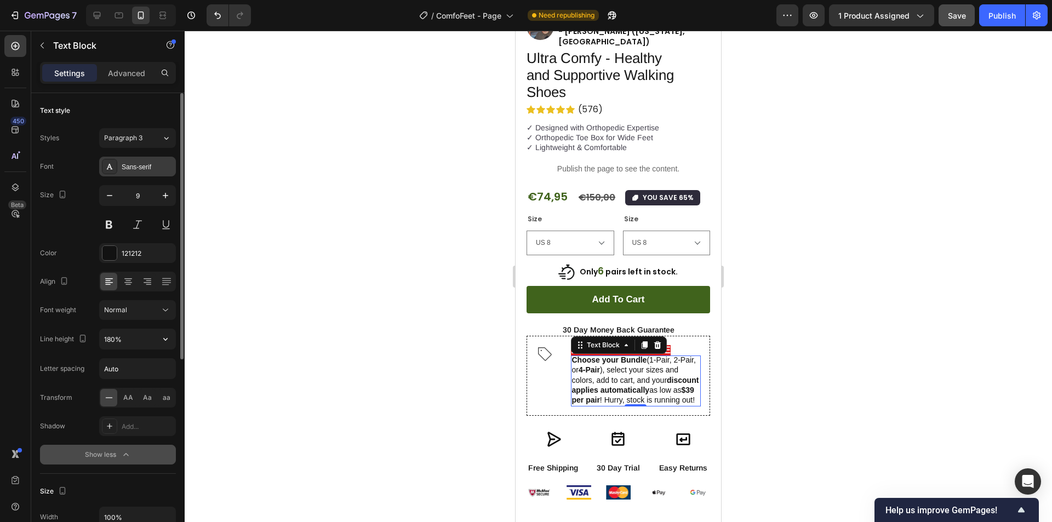
click at [141, 168] on div "Sans-serif" at bounding box center [147, 167] width 51 height 10
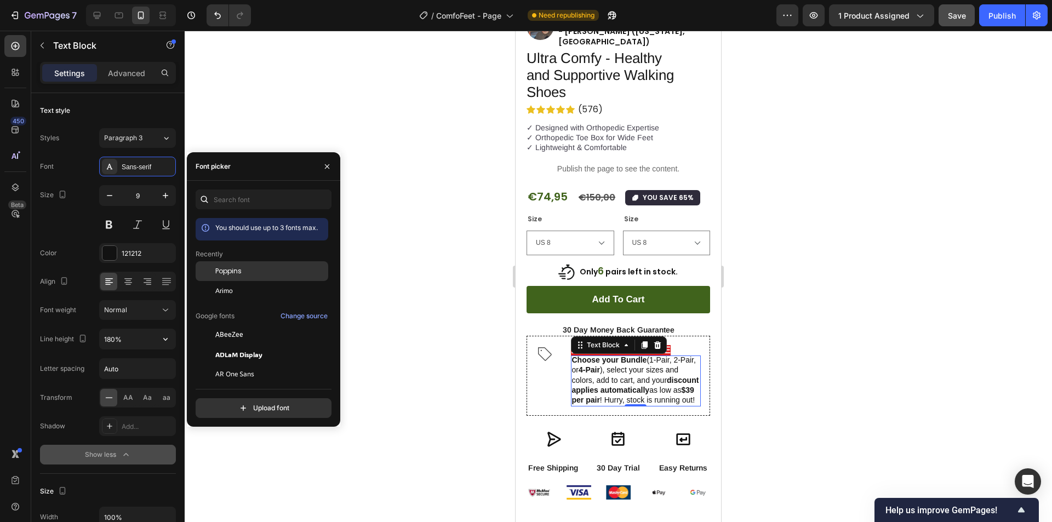
click at [222, 271] on span "Poppins" at bounding box center [228, 271] width 26 height 10
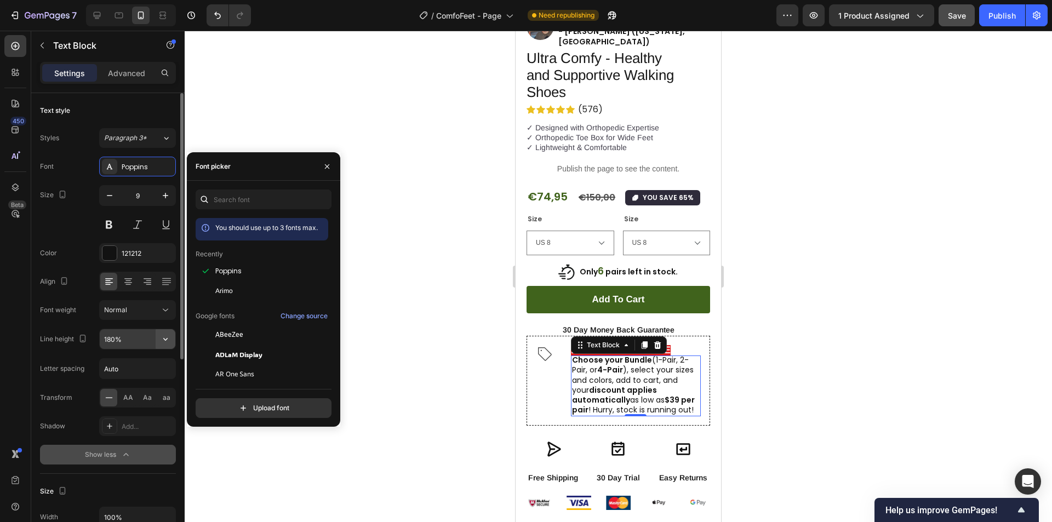
click at [164, 337] on icon "button" at bounding box center [165, 339] width 11 height 11
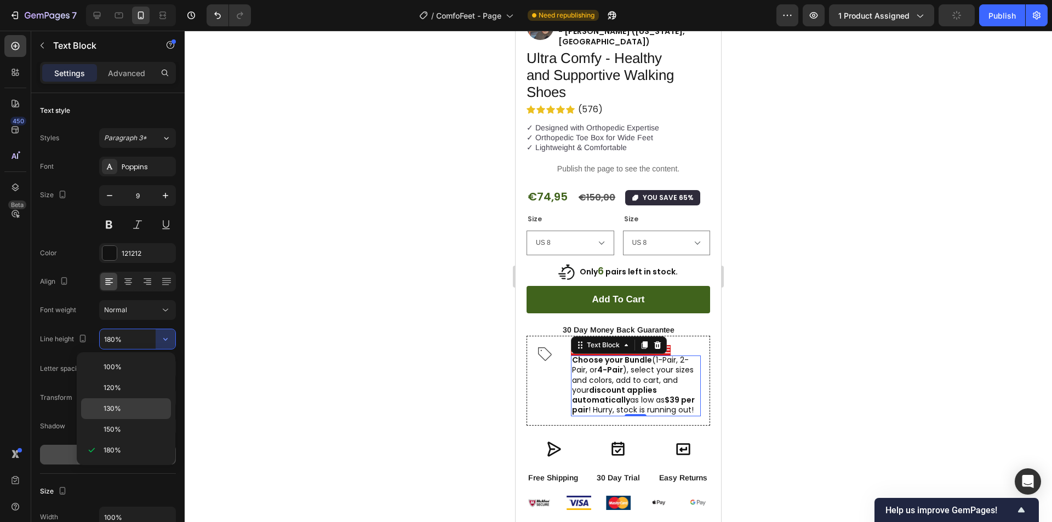
click at [128, 408] on p "130%" at bounding box center [135, 409] width 62 height 10
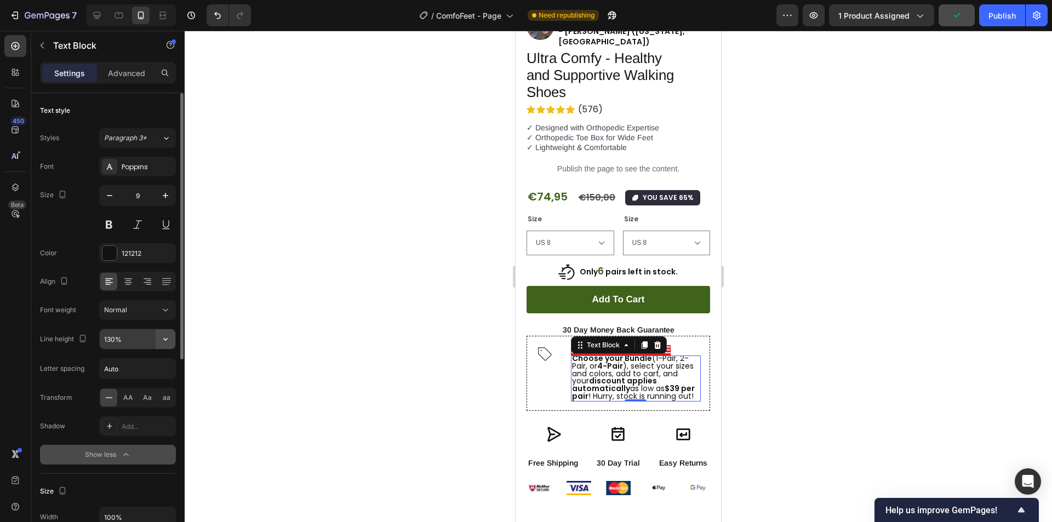
click at [166, 339] on icon "button" at bounding box center [165, 339] width 11 height 11
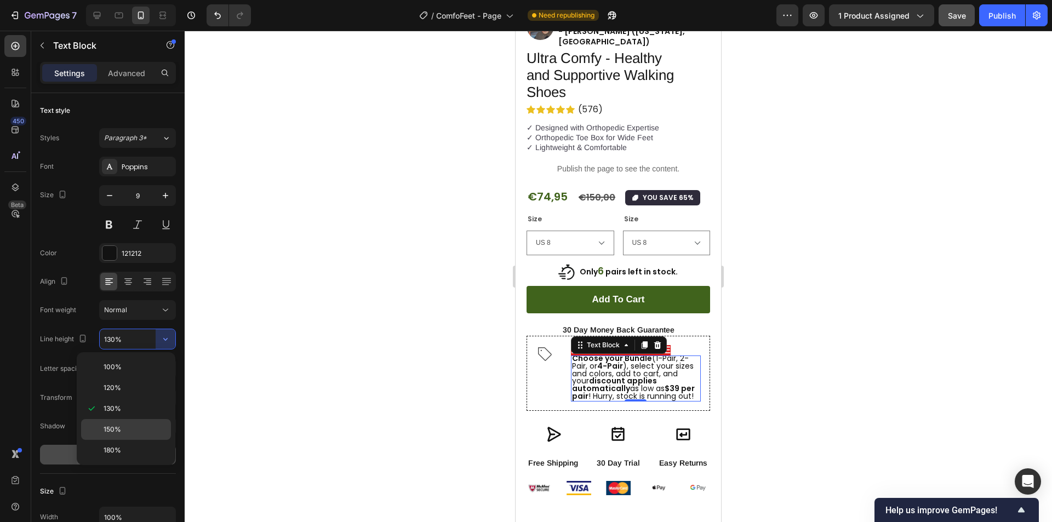
click at [133, 425] on p "150%" at bounding box center [135, 430] width 62 height 10
type input "150%"
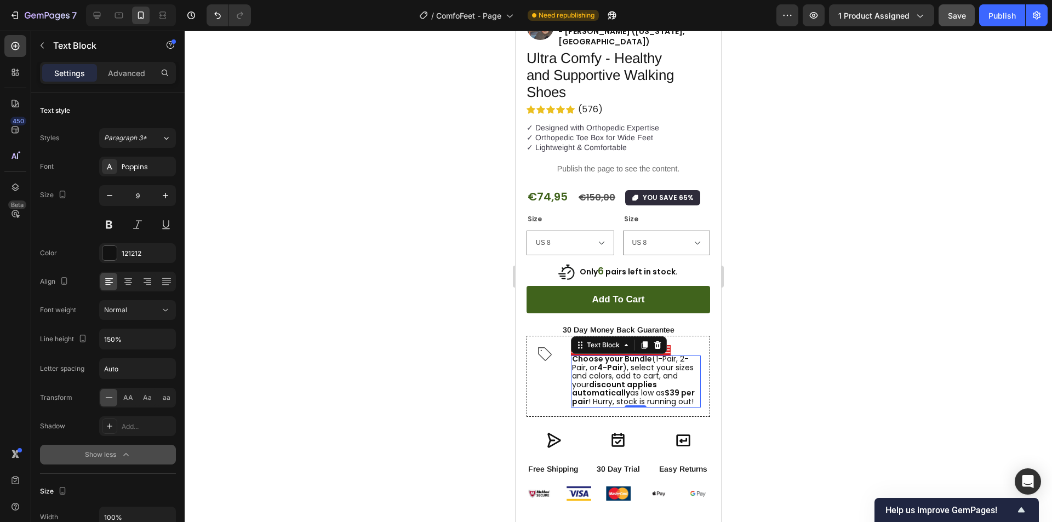
click at [757, 392] on div at bounding box center [618, 276] width 867 height 491
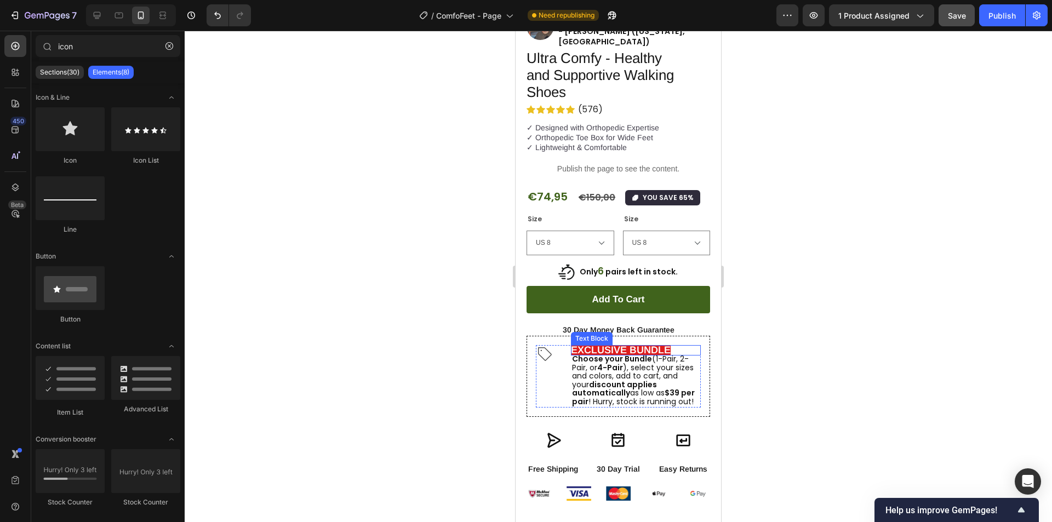
click at [679, 345] on p "EXCLUSIVE BUNDLE" at bounding box center [636, 350] width 130 height 10
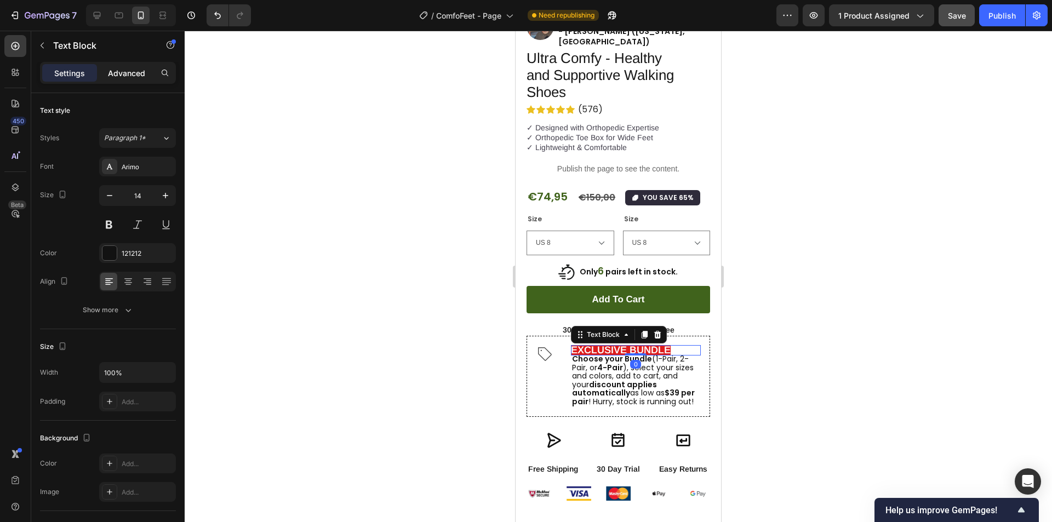
click at [130, 66] on div "Advanced" at bounding box center [126, 73] width 55 height 18
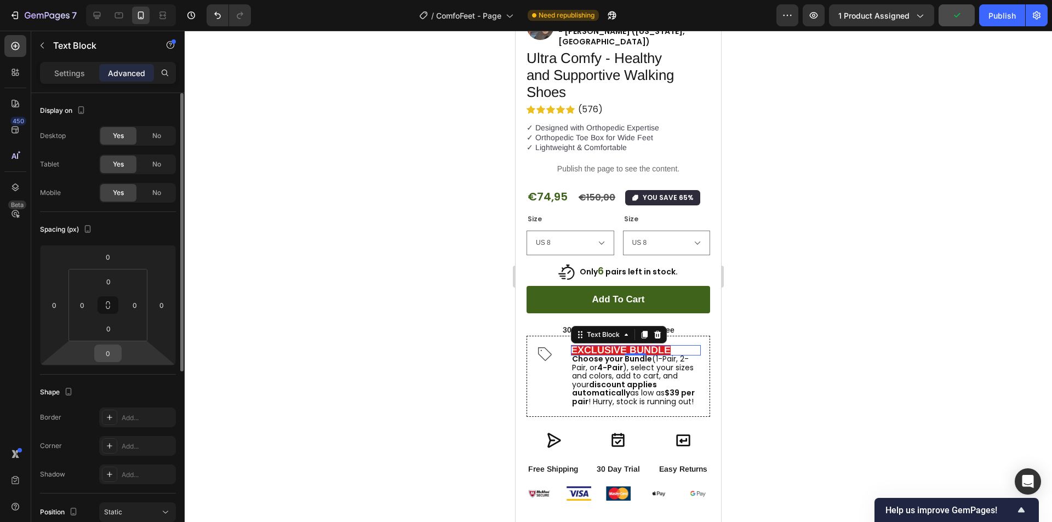
click at [109, 350] on input "0" at bounding box center [108, 353] width 22 height 16
type input "5"
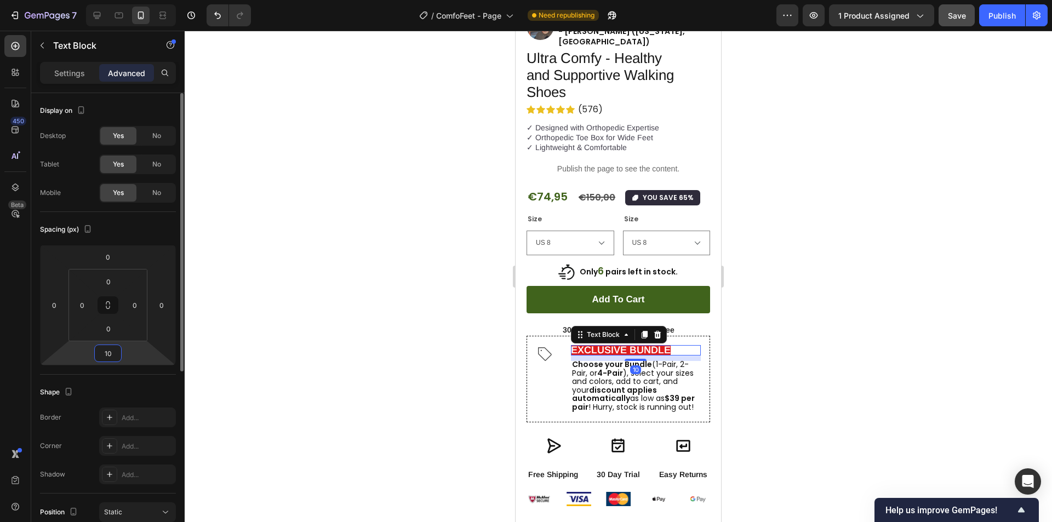
type input "1"
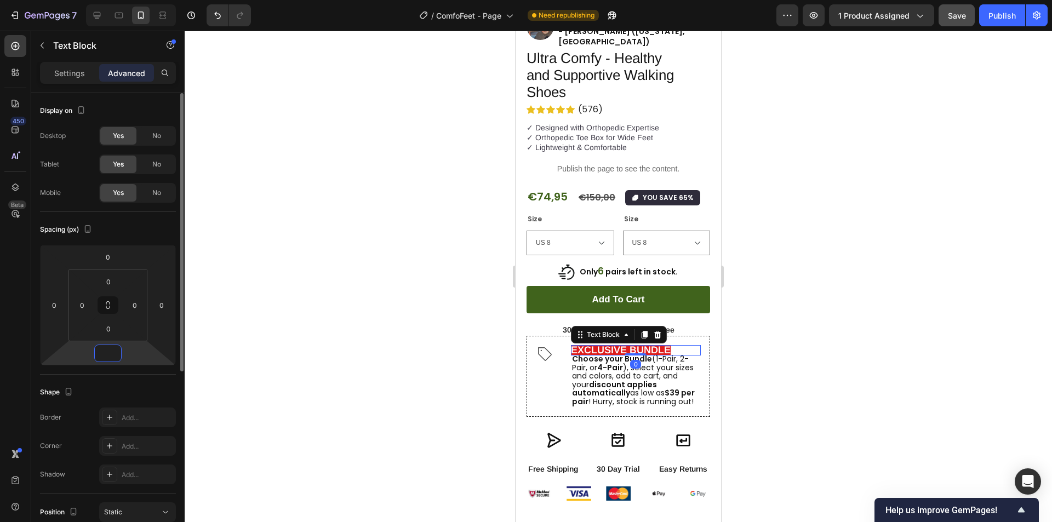
type input "5"
click at [775, 319] on div at bounding box center [618, 276] width 867 height 491
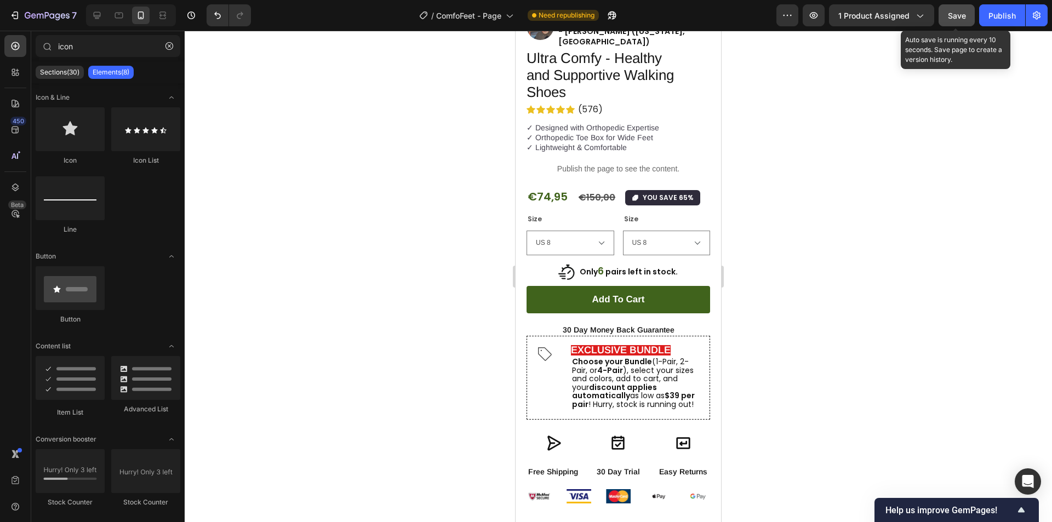
click at [960, 14] on span "Save" at bounding box center [957, 15] width 18 height 9
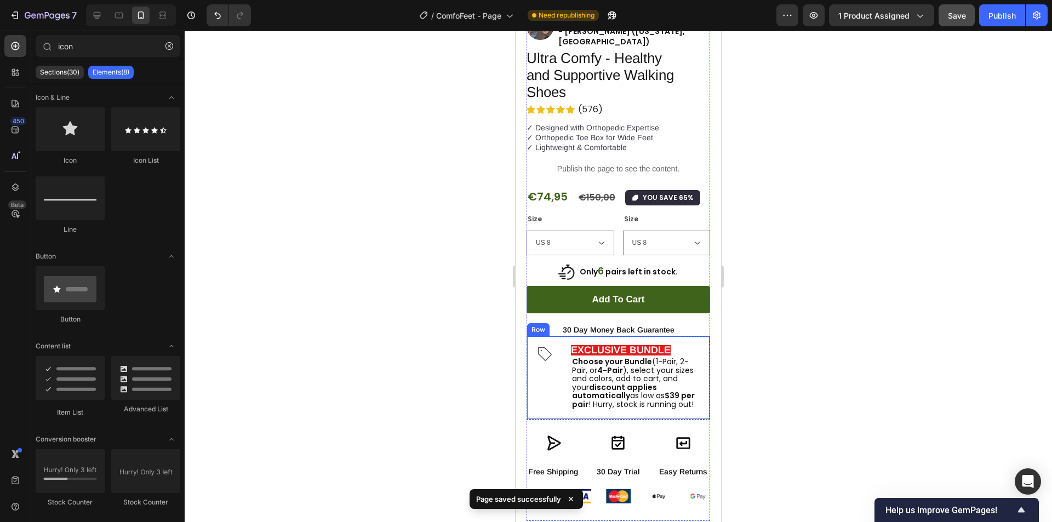
click at [530, 336] on div "Icon EXCLUSIVE BUNDLE Text Block Choose your Bundle (1-Pair, 2-Pair, or 4-Pair …" at bounding box center [618, 378] width 184 height 84
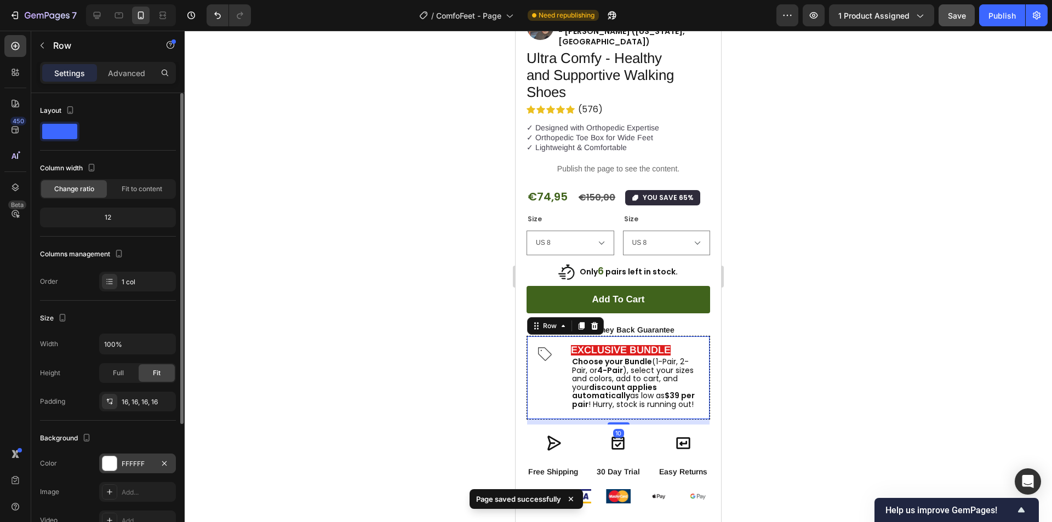
click at [123, 461] on div "FFFFFF" at bounding box center [138, 464] width 32 height 10
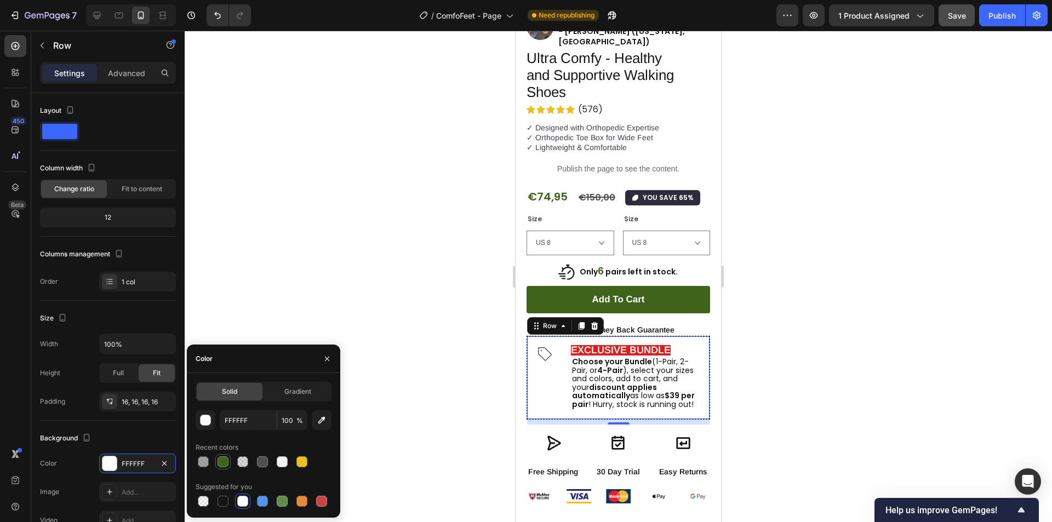
click at [225, 462] on div at bounding box center [222, 461] width 11 height 11
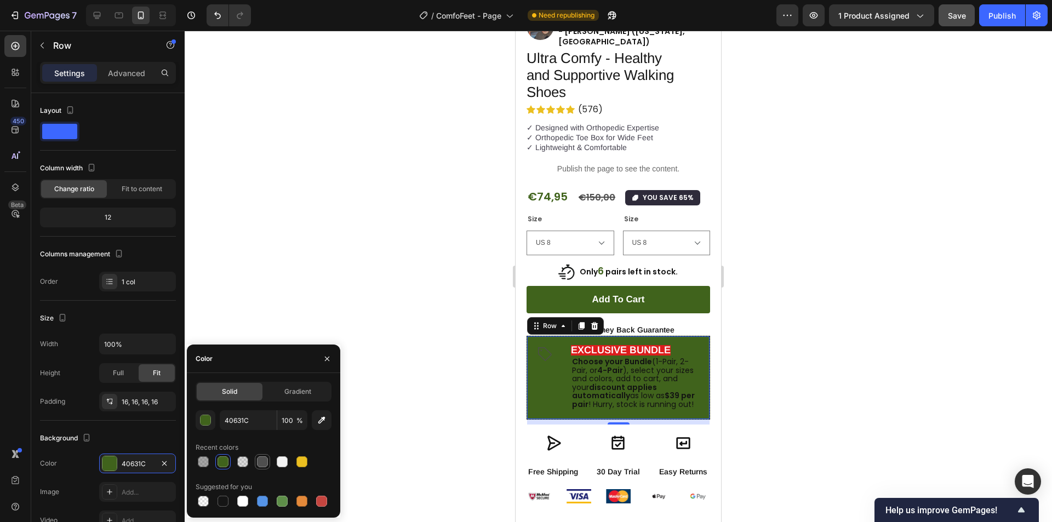
click at [258, 461] on div at bounding box center [262, 461] width 11 height 11
type input "4F4F4F"
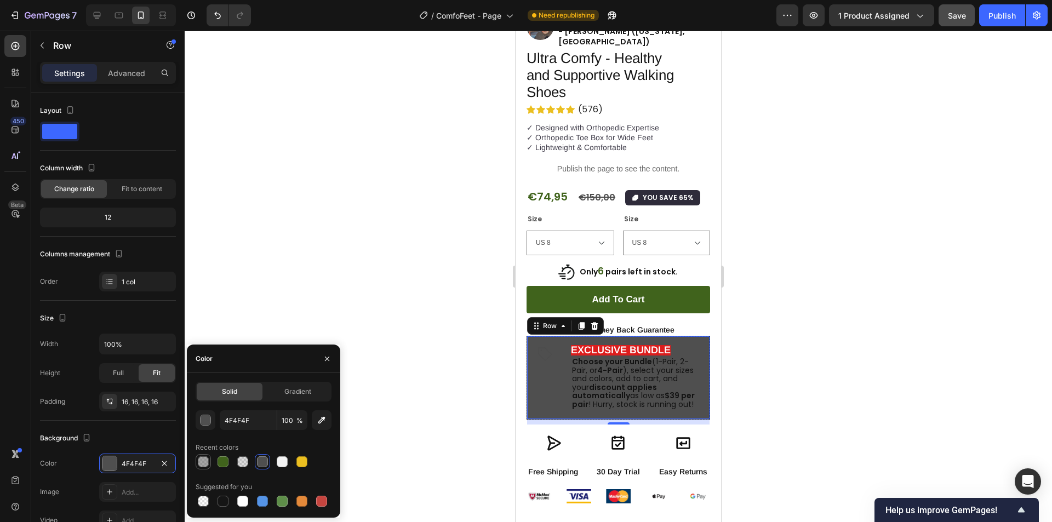
click at [204, 468] on div at bounding box center [203, 461] width 13 height 13
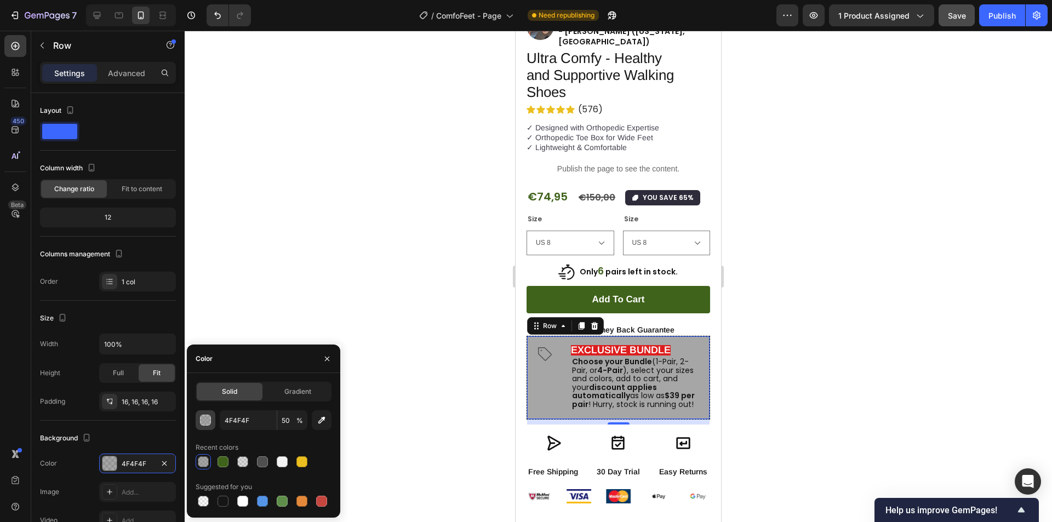
click at [207, 417] on div "button" at bounding box center [205, 420] width 11 height 11
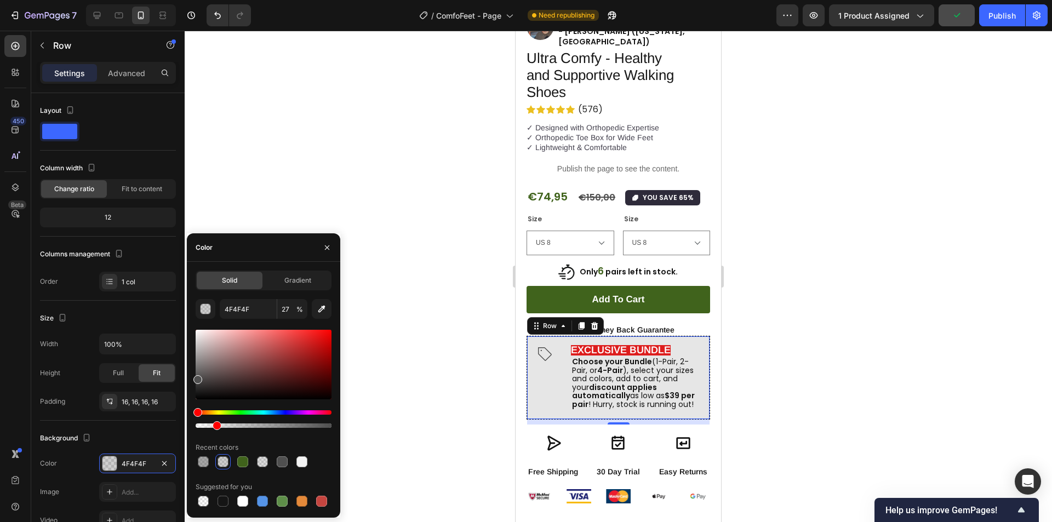
drag, startPoint x: 263, startPoint y: 426, endPoint x: 215, endPoint y: 426, distance: 48.8
click at [215, 426] on div at bounding box center [217, 425] width 9 height 9
type input "14"
click at [705, 249] on div "Product Images Row Image "Very comfortable and lasts well even with rough use. …" at bounding box center [617, 160] width 205 height 721
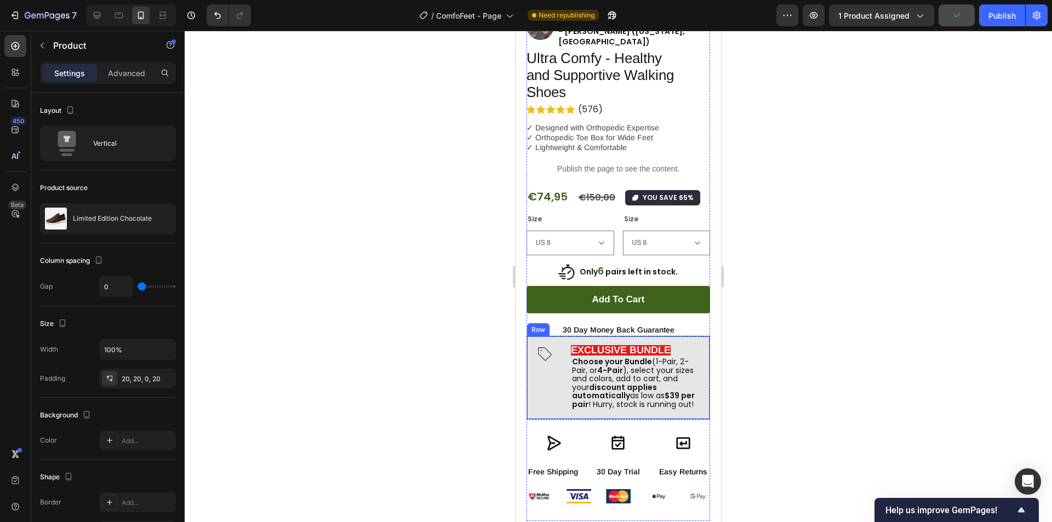
click at [534, 377] on div "Icon EXCLUSIVE BUNDLE Text Block Choose your Bundle (1-Pair, 2-Pair, or 4-Pair …" at bounding box center [618, 378] width 184 height 84
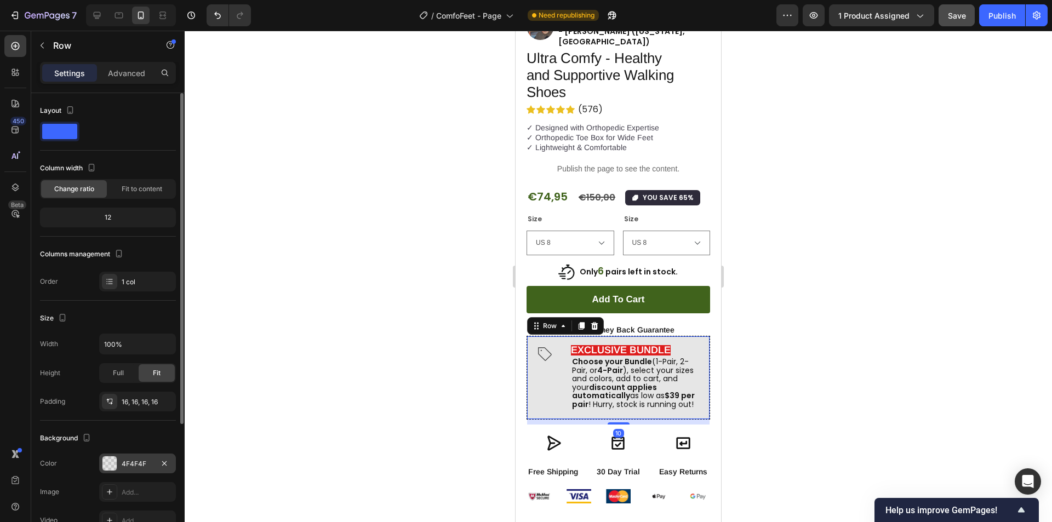
click at [112, 463] on div at bounding box center [109, 463] width 14 height 14
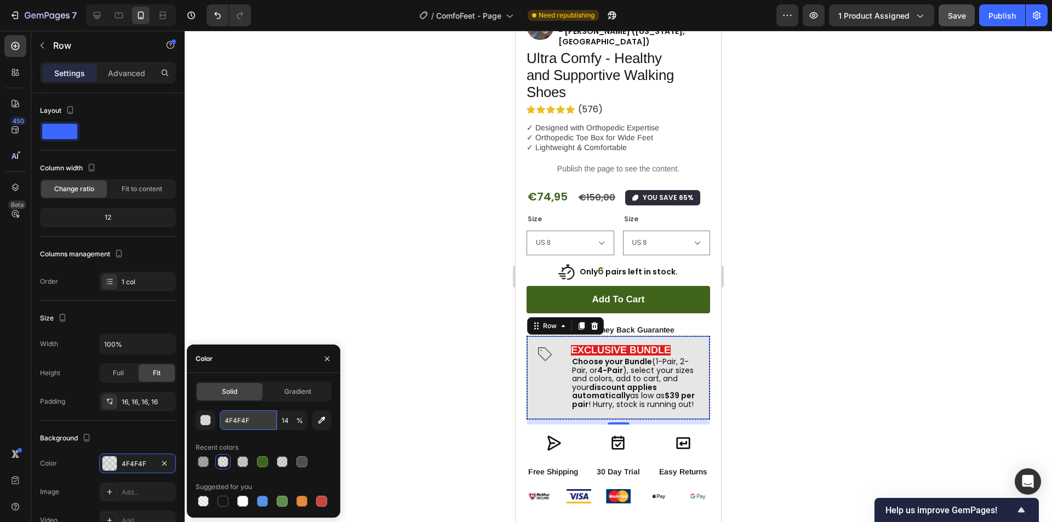
click at [243, 414] on input "4F4F4F" at bounding box center [248, 420] width 57 height 20
paste input "#f3f3f3"
type input "#f3f3f3"
type input "100"
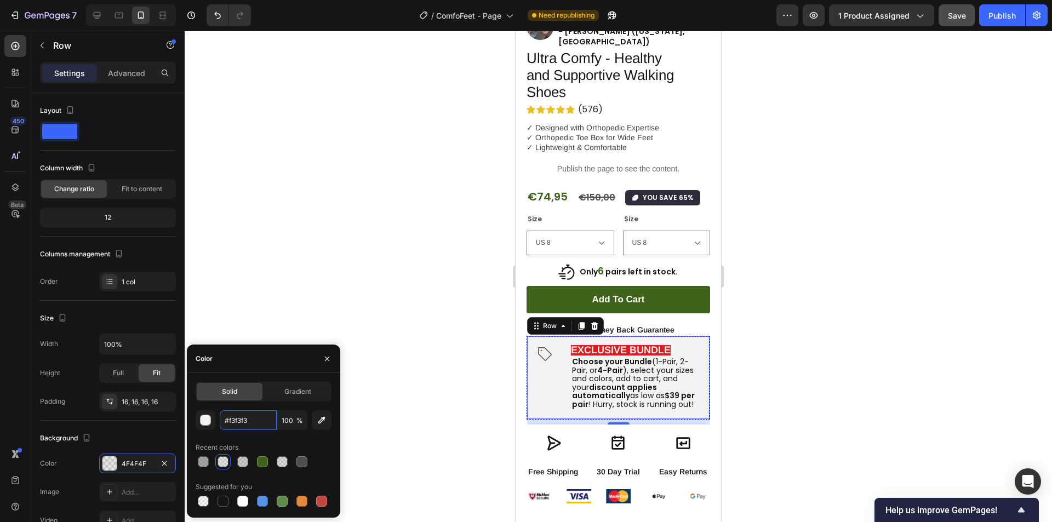
type input "F3F3F3"
click at [338, 315] on div at bounding box center [618, 276] width 867 height 491
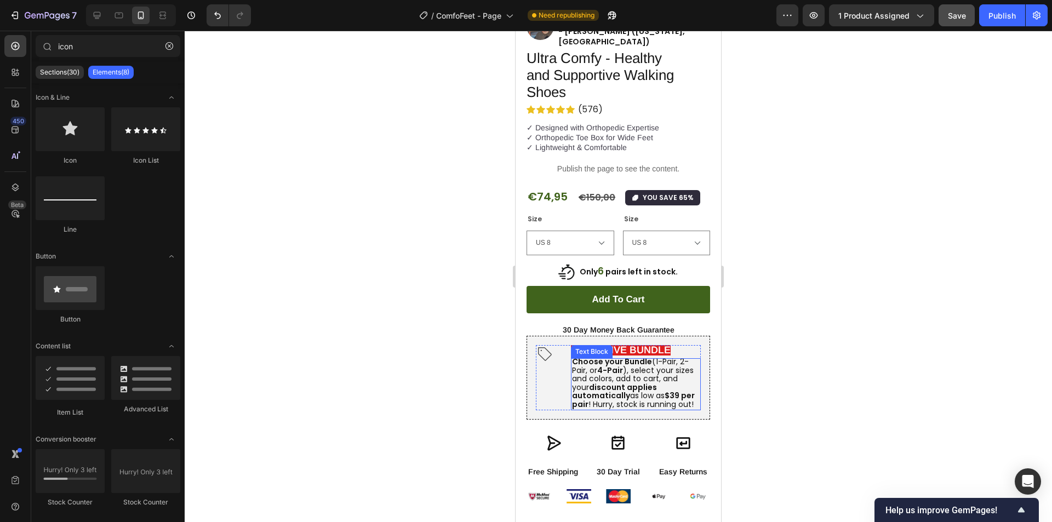
click at [607, 357] on span "Choose your Bundle (1-Pair, 2-Pair, or 4-Pair ), select your sizes and colors, …" at bounding box center [633, 383] width 123 height 54
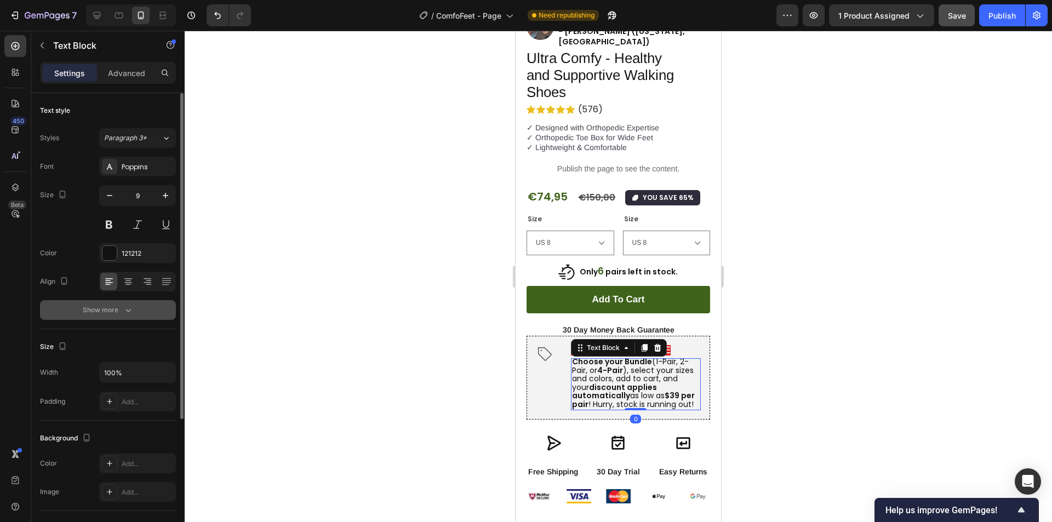
click at [119, 305] on div "Show more" at bounding box center [108, 310] width 51 height 11
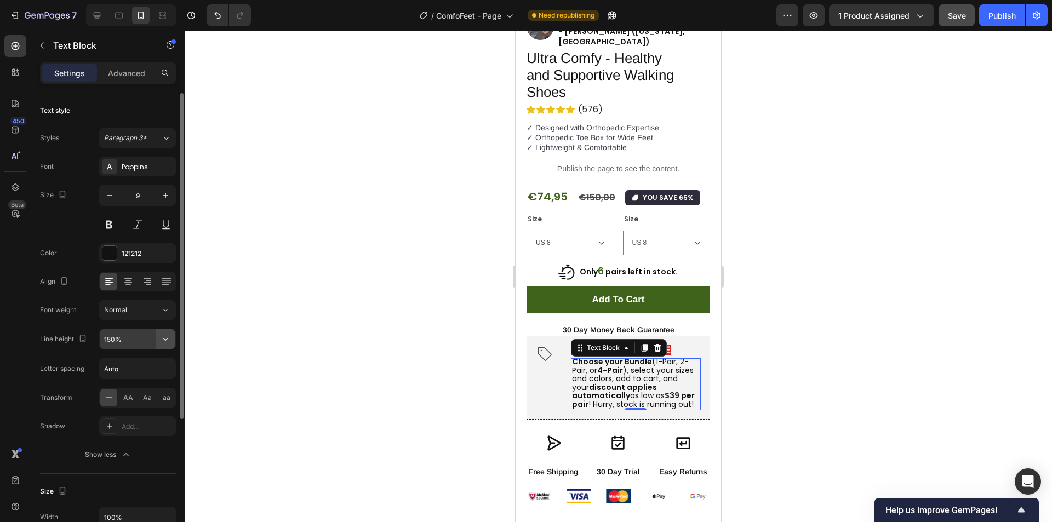
click at [164, 341] on icon "button" at bounding box center [165, 339] width 11 height 11
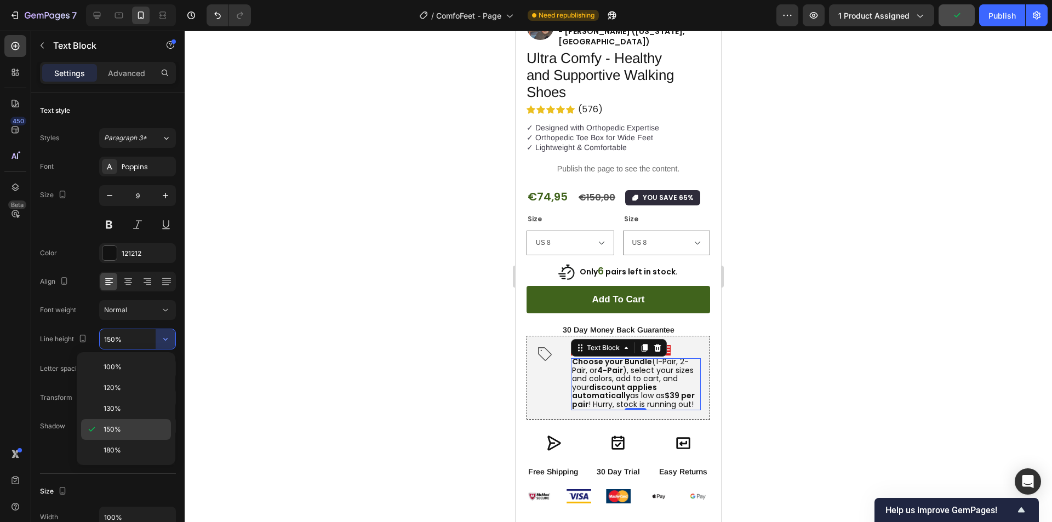
click at [119, 433] on span "150%" at bounding box center [113, 430] width 18 height 10
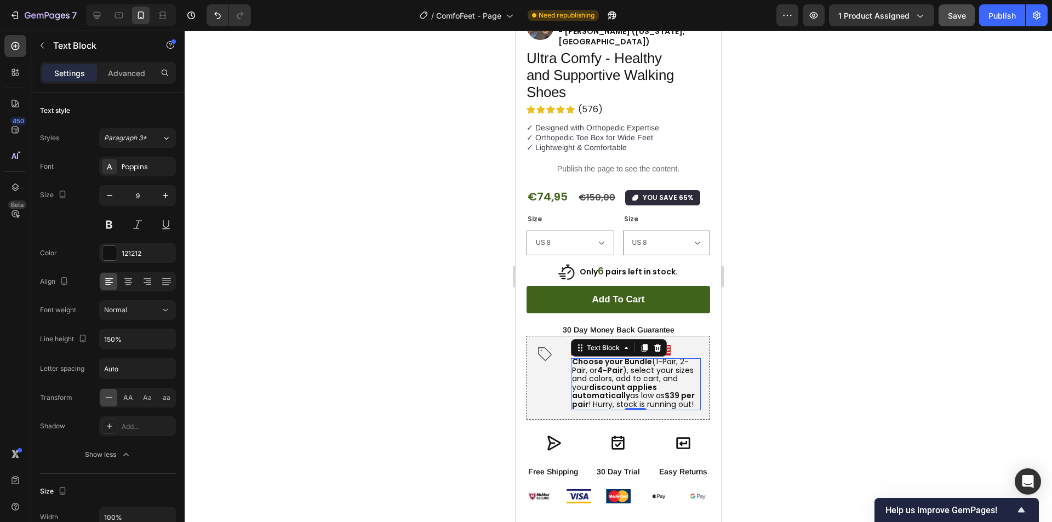
click at [636, 360] on span "Choose your Bundle (1-Pair, 2-Pair, or 4-Pair ), select your sizes and colors, …" at bounding box center [633, 383] width 123 height 54
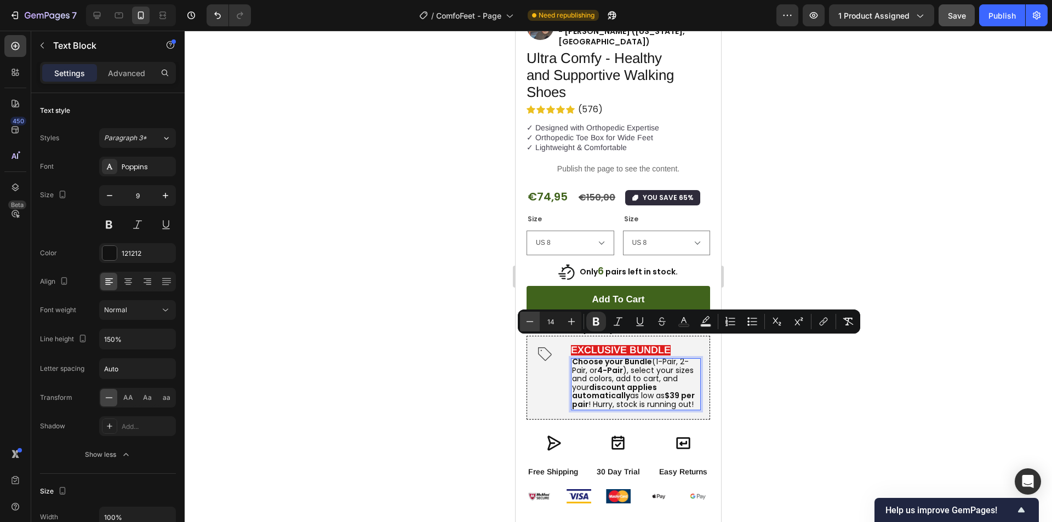
click at [531, 320] on icon "Editor contextual toolbar" at bounding box center [529, 321] width 11 height 11
type input "12"
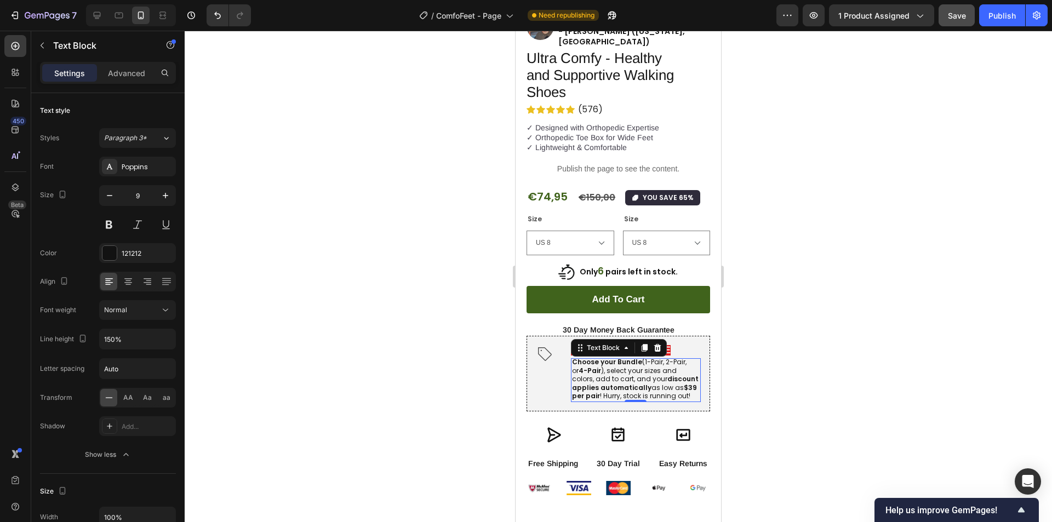
click at [787, 385] on div at bounding box center [618, 276] width 867 height 491
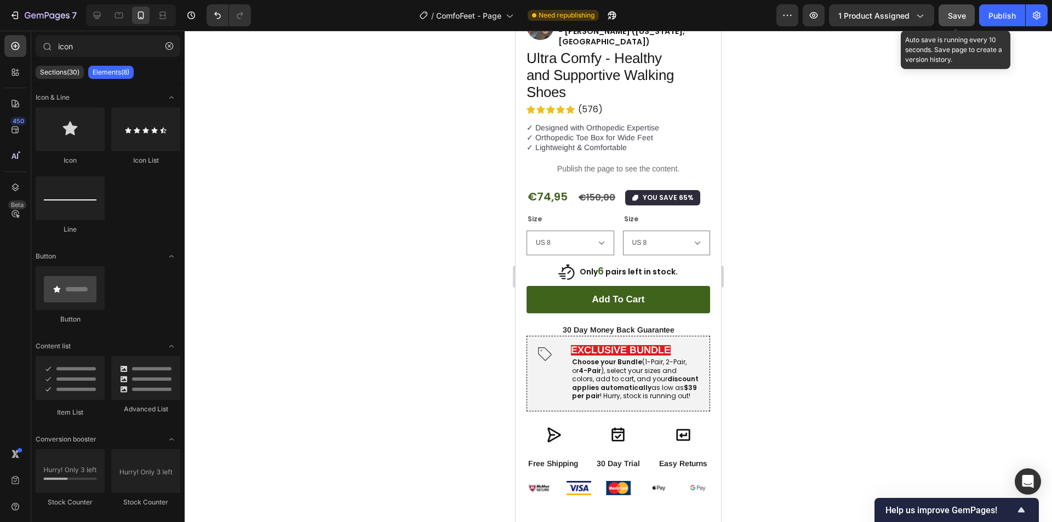
click at [956, 20] on span "Save" at bounding box center [957, 15] width 18 height 9
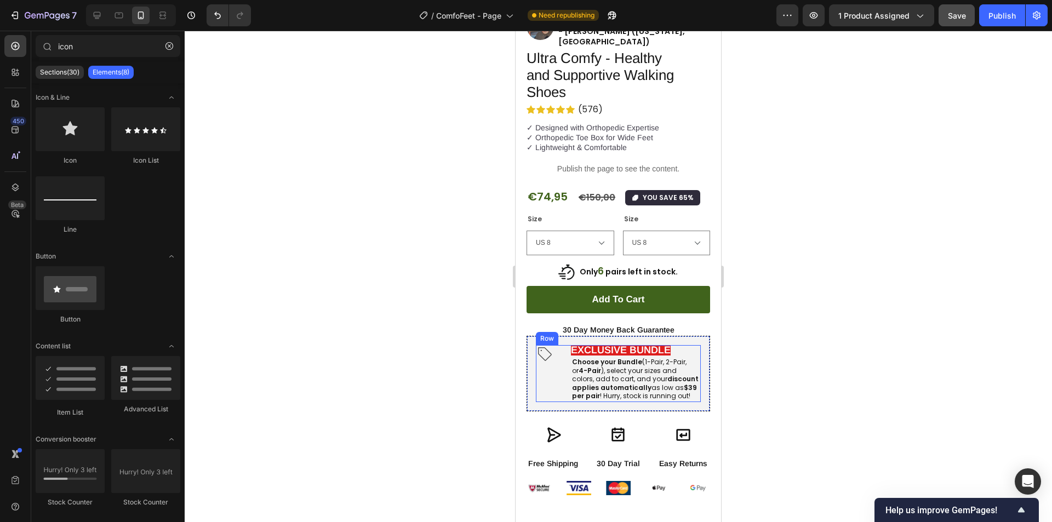
click at [563, 345] on div "Icon EXCLUSIVE BUNDLE Text Block Choose your Bundle (1-Pair, 2-Pair, or 4-Pair …" at bounding box center [618, 373] width 165 height 57
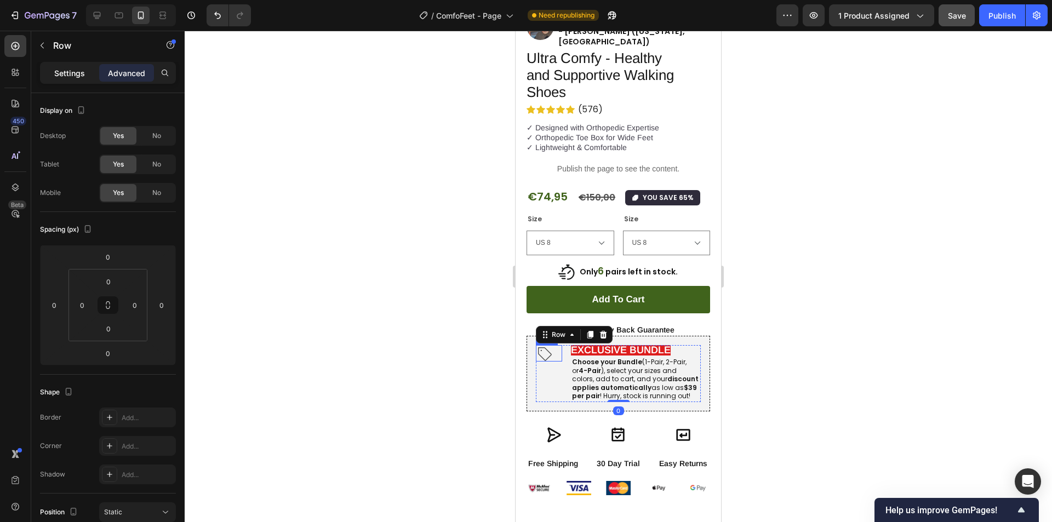
click at [78, 67] on p "Settings" at bounding box center [69, 73] width 31 height 12
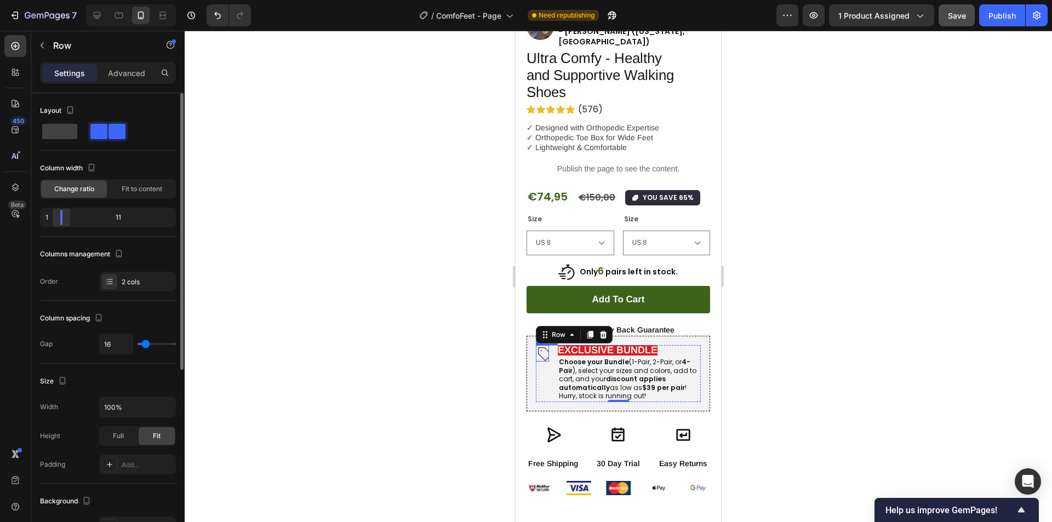
drag, startPoint x: 69, startPoint y: 215, endPoint x: 57, endPoint y: 219, distance: 12.5
click at [57, 219] on div at bounding box center [61, 217] width 20 height 15
click at [361, 276] on div at bounding box center [618, 276] width 867 height 491
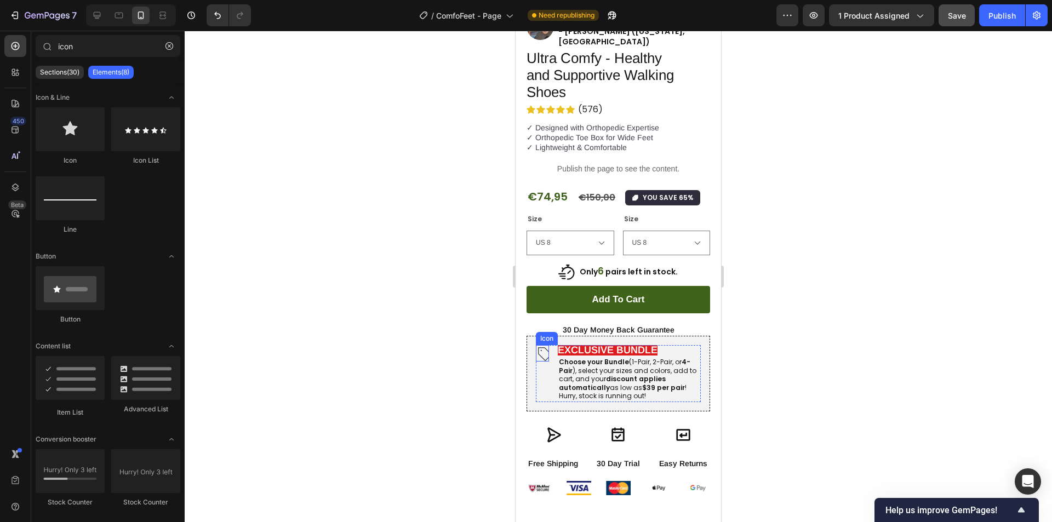
click at [541, 347] on icon at bounding box center [545, 354] width 14 height 14
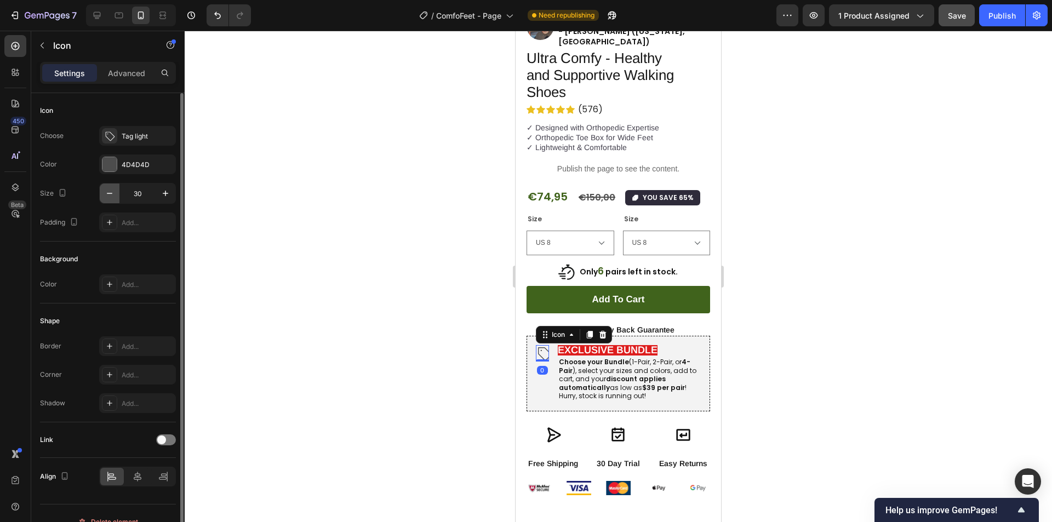
click at [110, 197] on icon "button" at bounding box center [109, 193] width 11 height 11
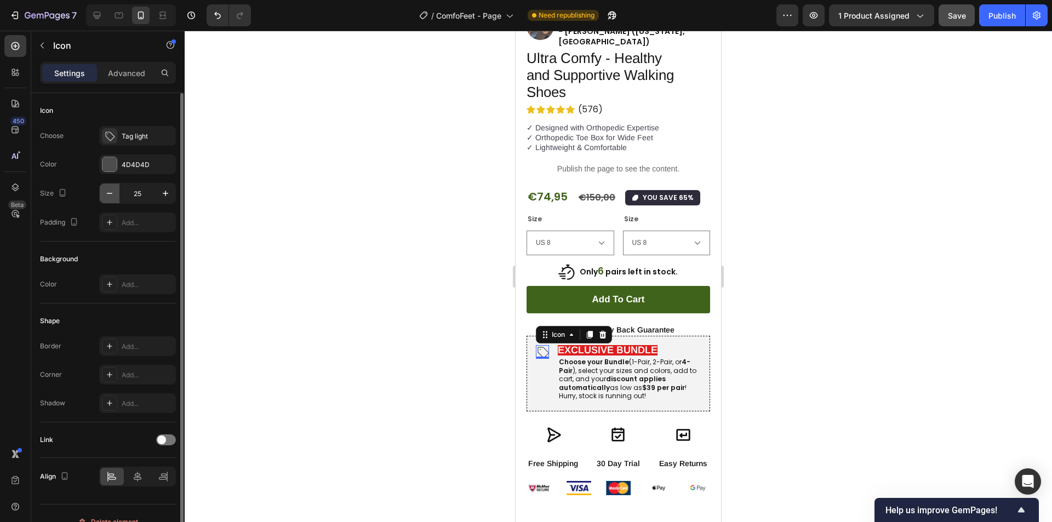
click at [110, 197] on icon "button" at bounding box center [109, 193] width 11 height 11
type input "23"
click at [323, 270] on div at bounding box center [618, 276] width 867 height 491
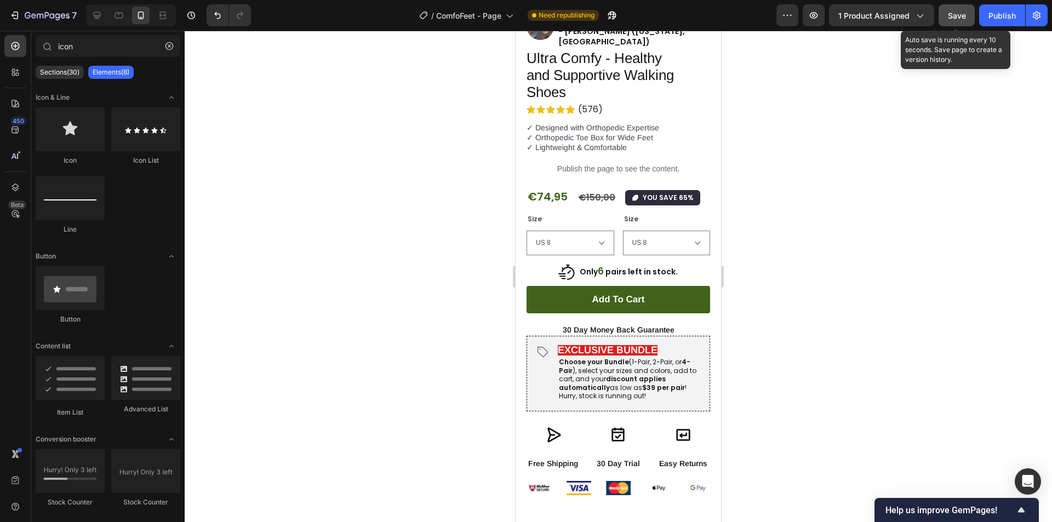
click at [959, 13] on span "Save" at bounding box center [957, 15] width 18 height 9
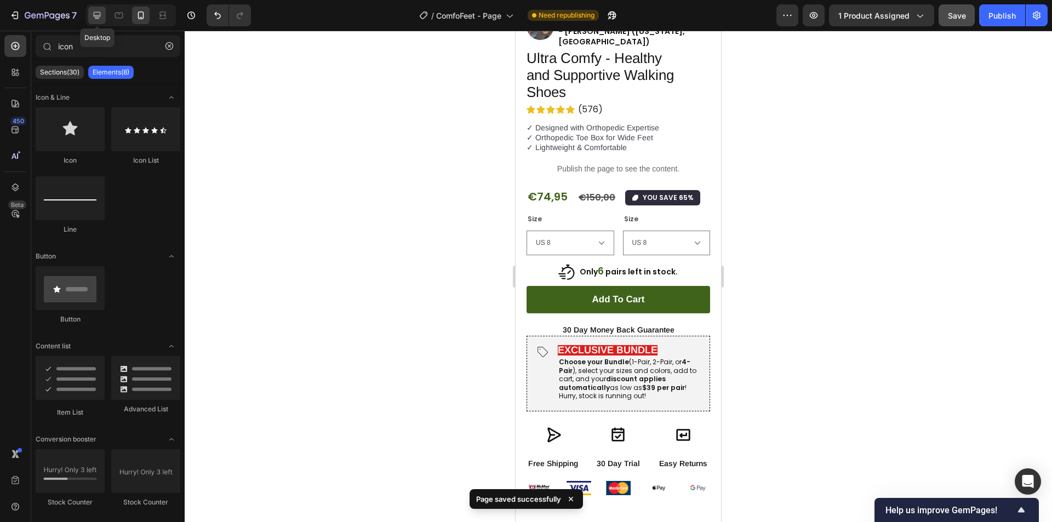
click at [96, 17] on icon at bounding box center [97, 15] width 7 height 7
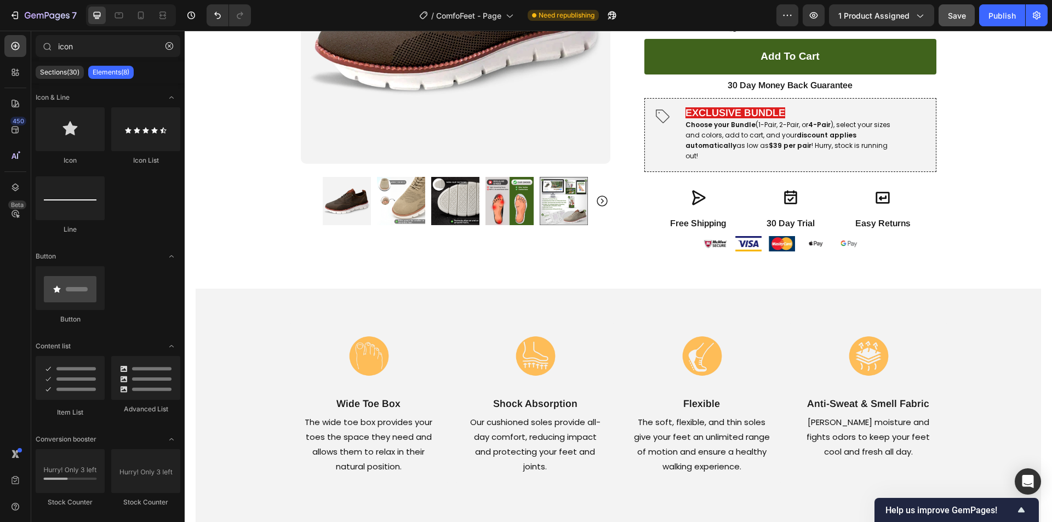
scroll to position [391, 0]
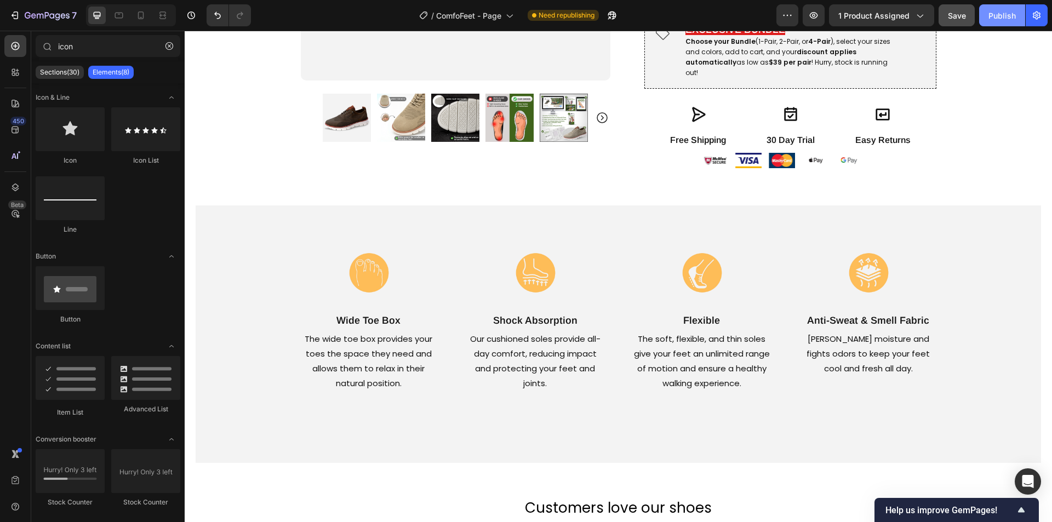
click at [994, 16] on div "Publish" at bounding box center [1001, 16] width 27 height 12
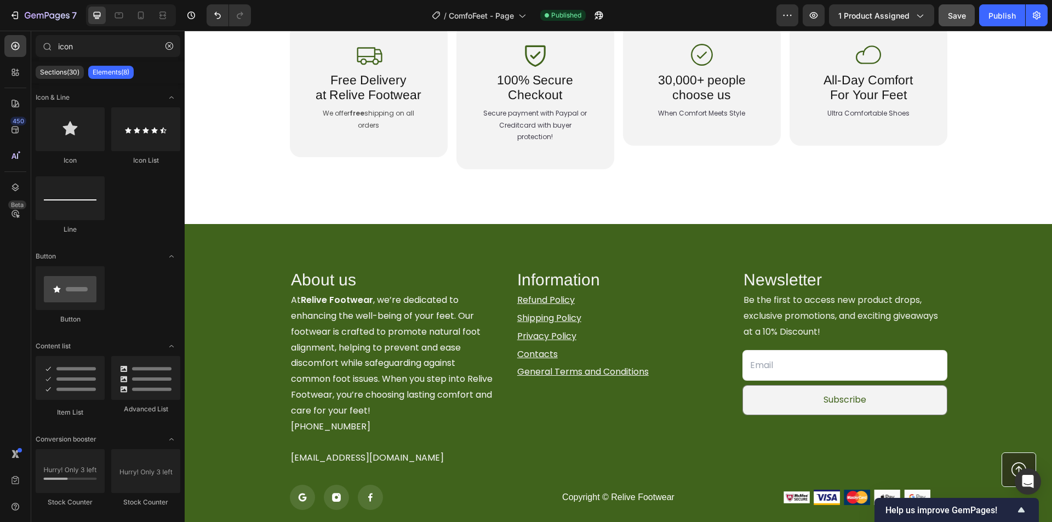
scroll to position [2845, 0]
